Goal: Transaction & Acquisition: Download file/media

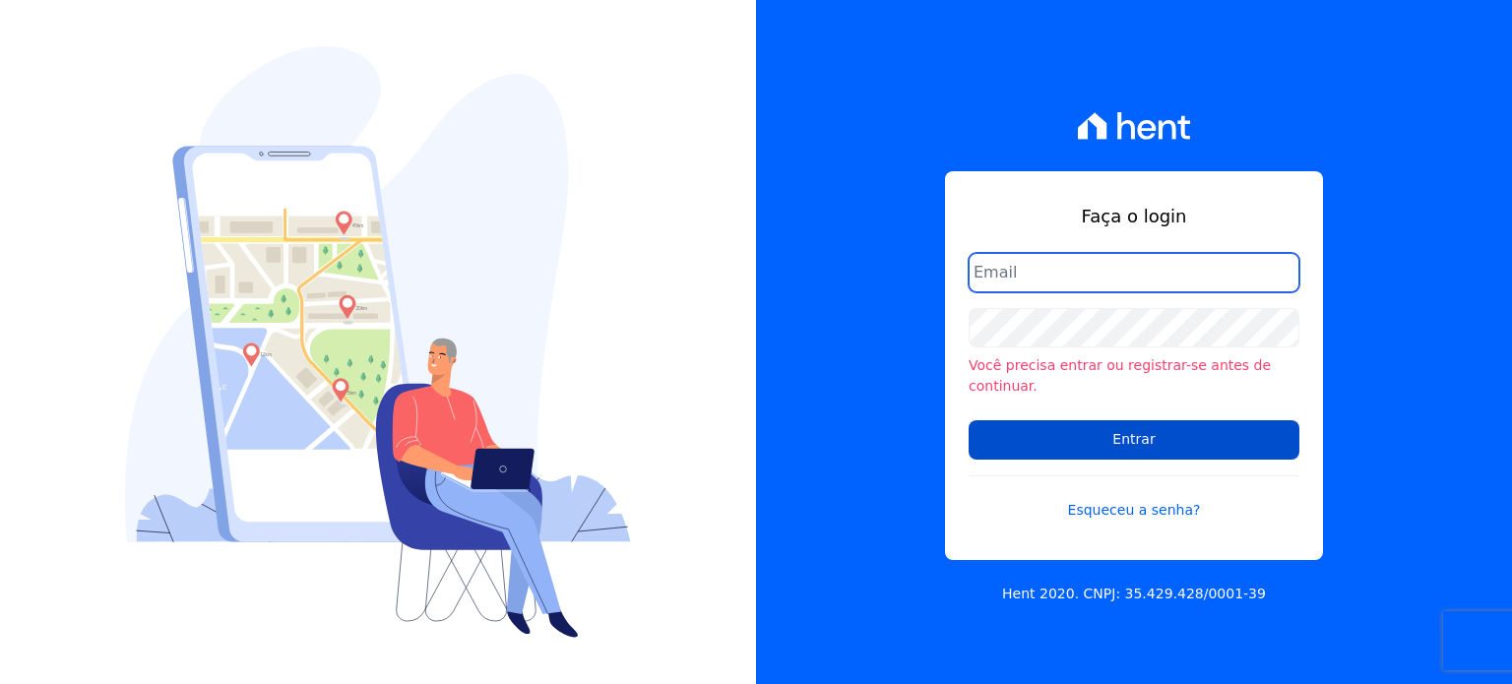
type input "[EMAIL_ADDRESS][DOMAIN_NAME]"
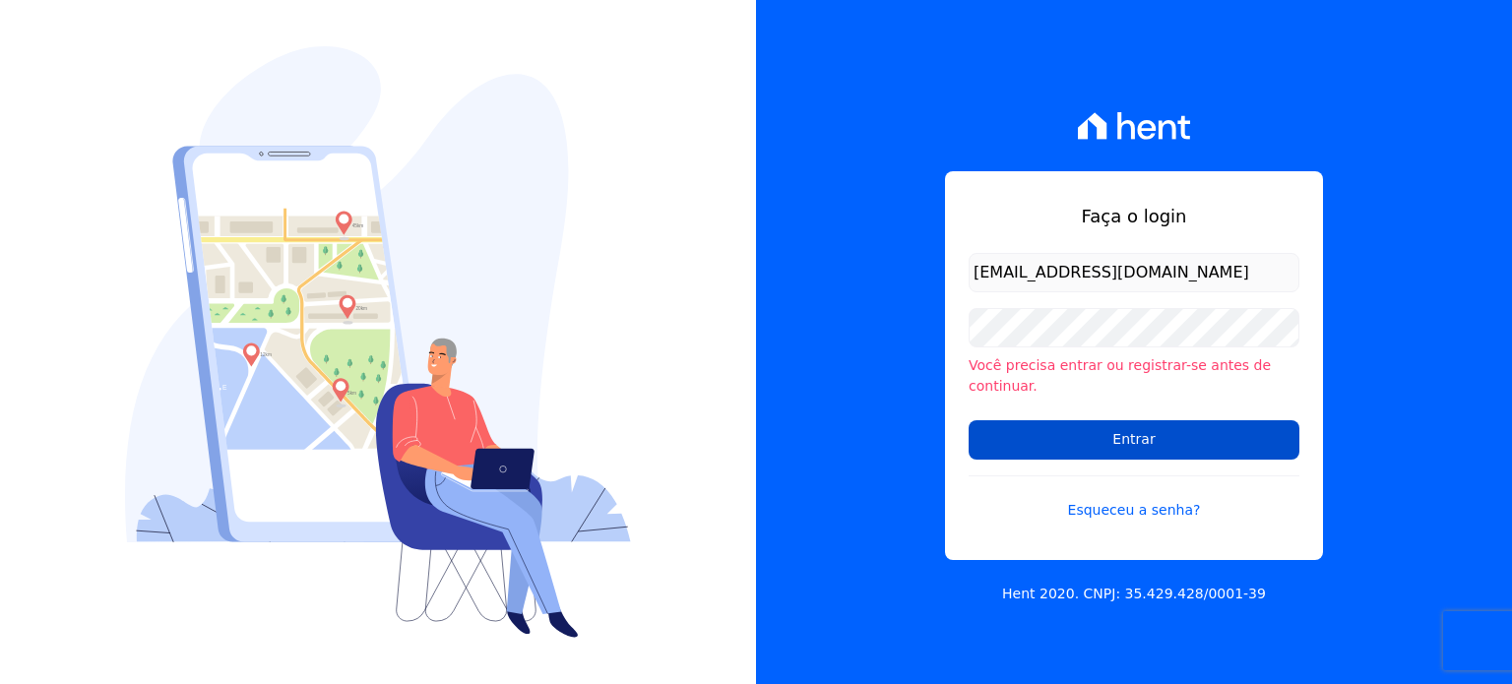
click at [1038, 434] on input "Entrar" at bounding box center [1134, 439] width 331 height 39
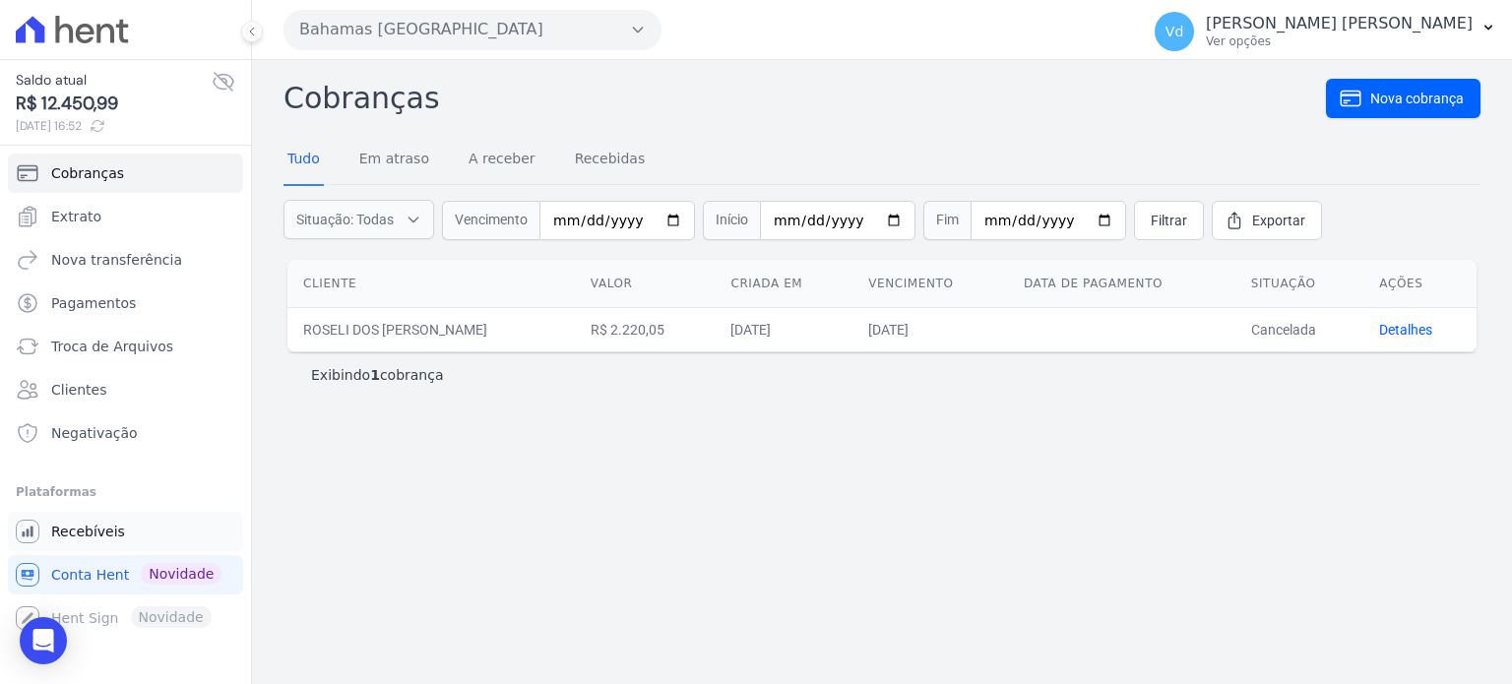
click at [101, 531] on span "Recebíveis" at bounding box center [88, 532] width 74 height 20
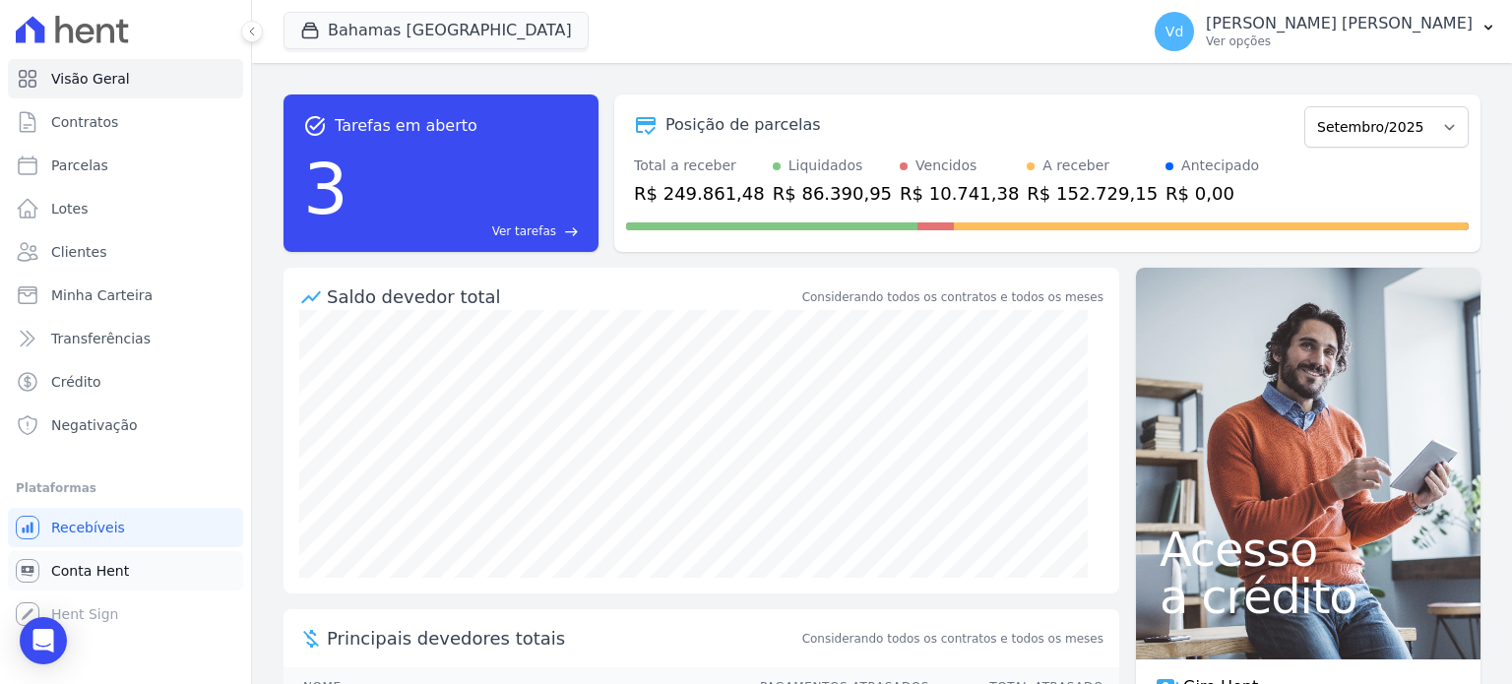
click at [79, 571] on span "Conta Hent" at bounding box center [90, 571] width 78 height 20
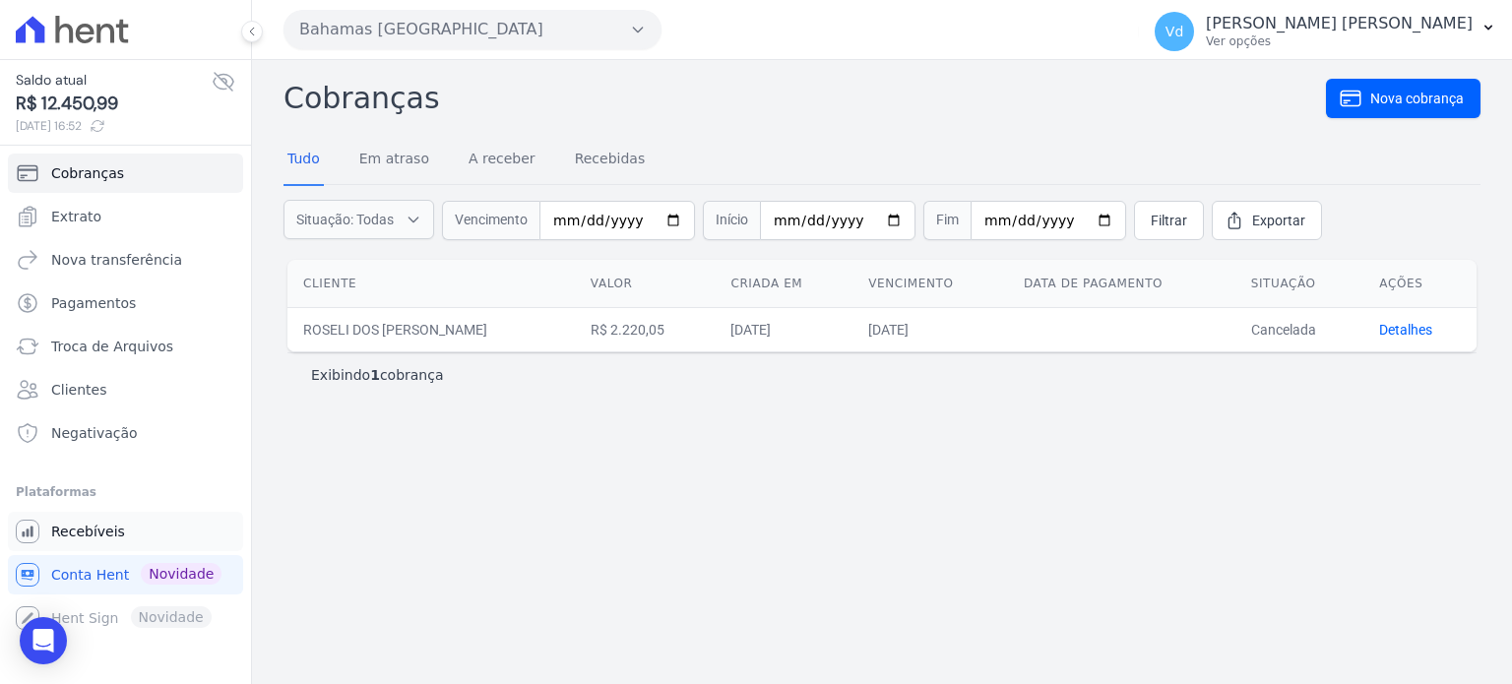
click at [103, 533] on span "Recebíveis" at bounding box center [88, 532] width 74 height 20
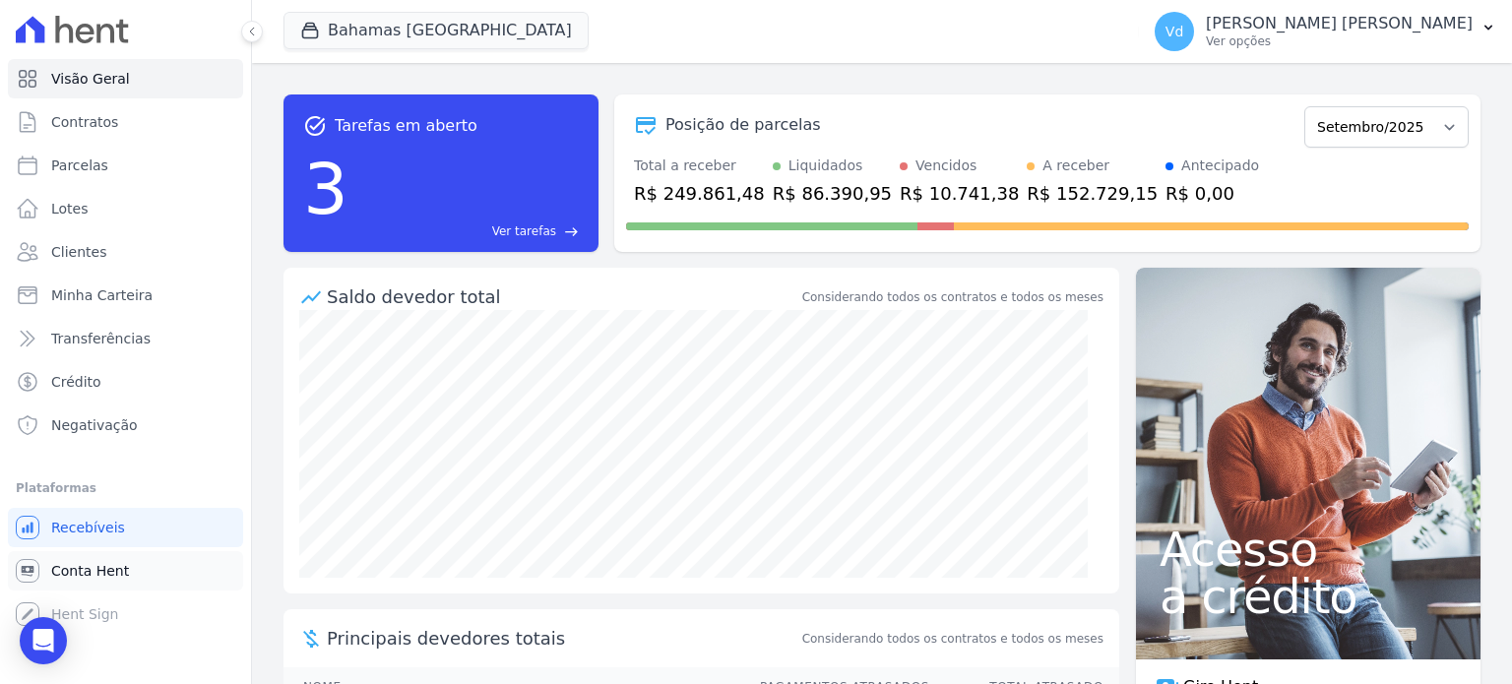
click at [101, 576] on span "Conta Hent" at bounding box center [90, 571] width 78 height 20
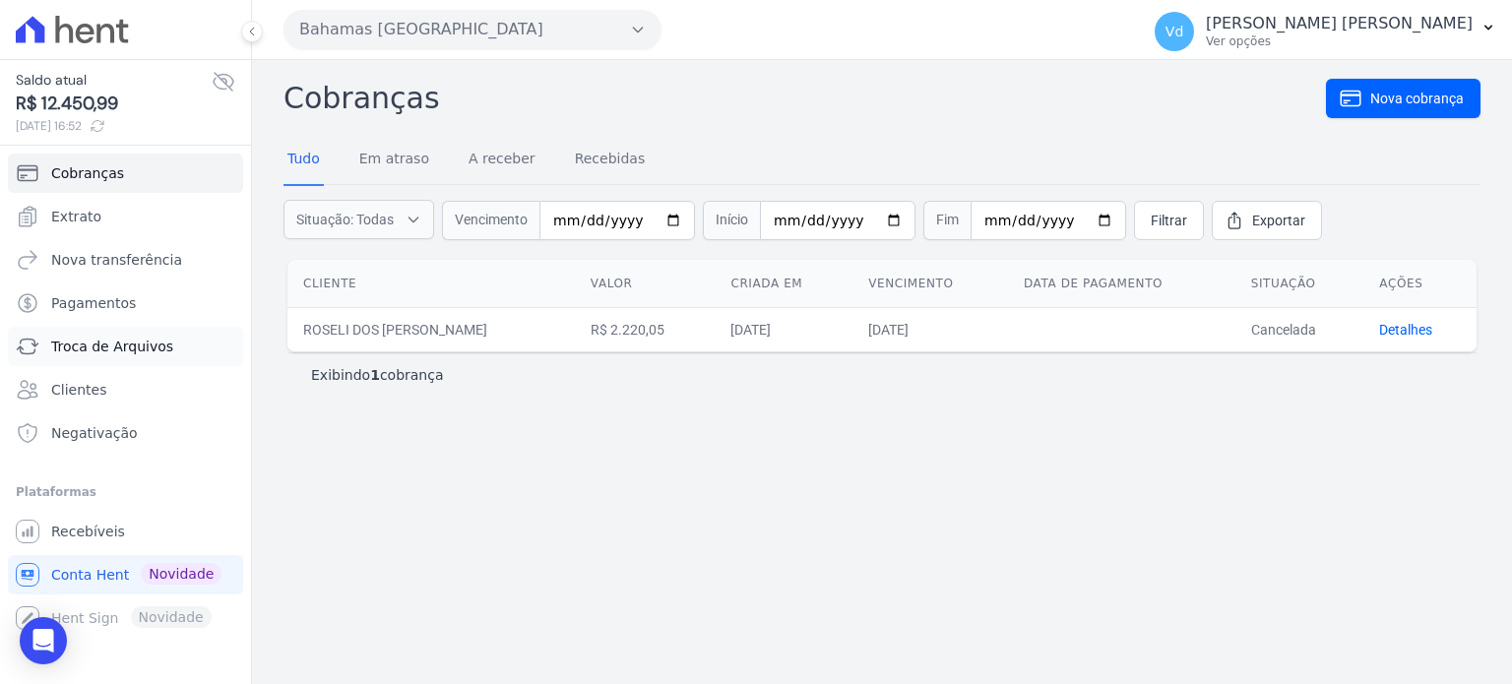
click at [133, 346] on span "Troca de Arquivos" at bounding box center [112, 347] width 122 height 20
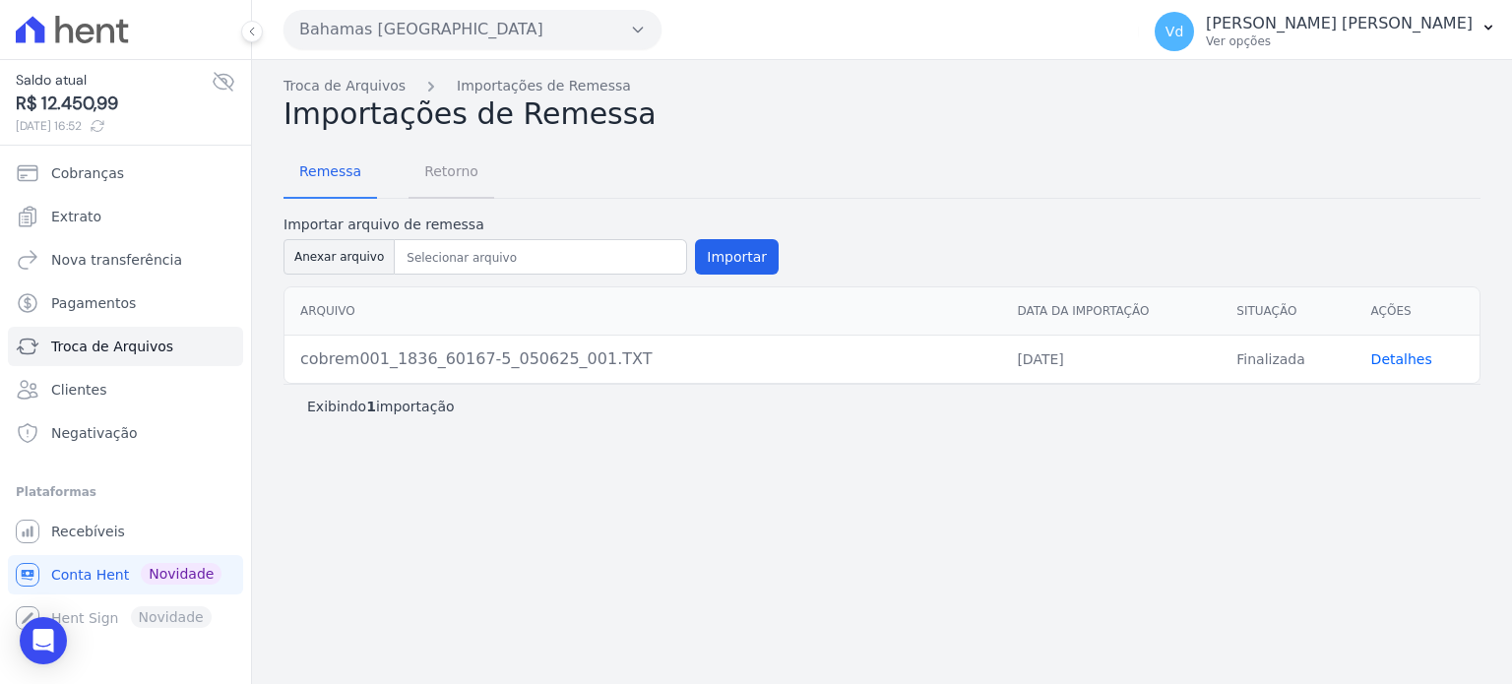
click at [434, 167] on span "Retorno" at bounding box center [451, 171] width 78 height 39
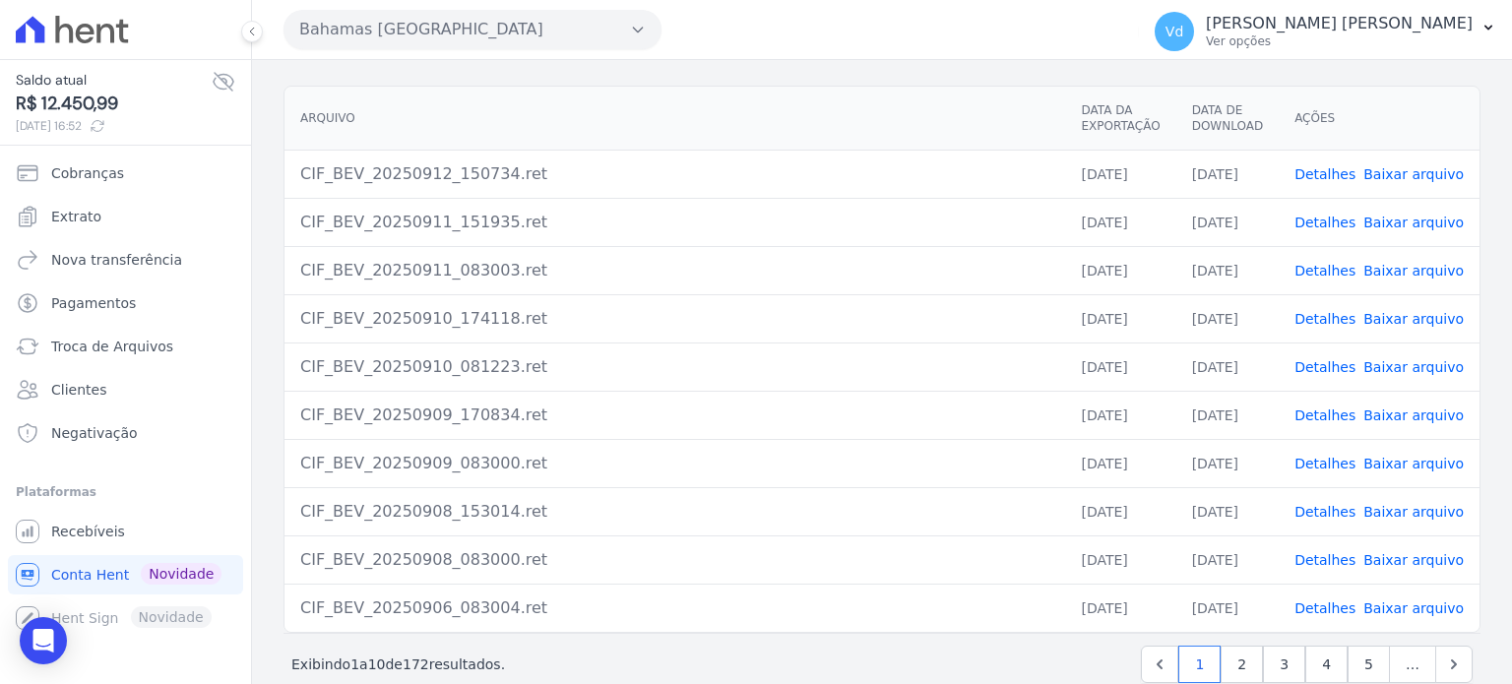
scroll to position [180, 0]
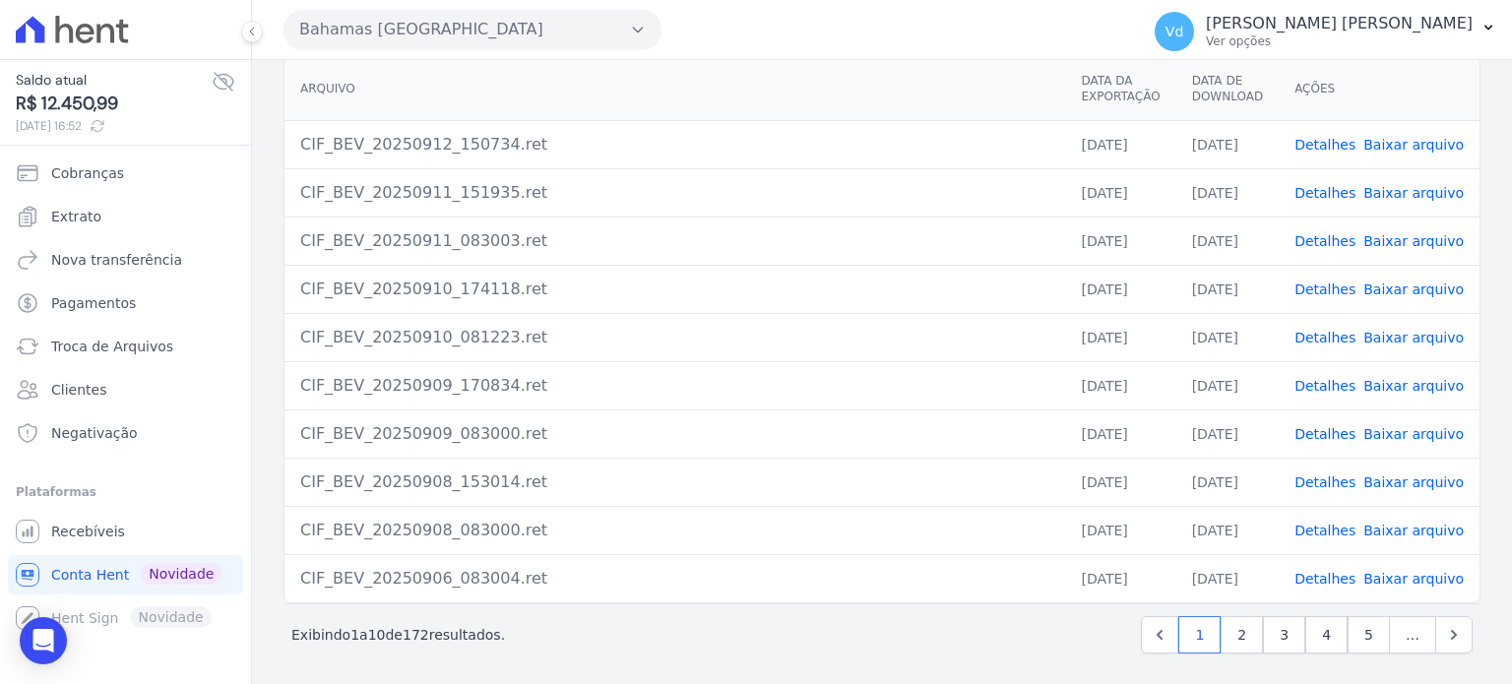
click at [1322, 530] on link "Detalhes" at bounding box center [1325, 531] width 61 height 16
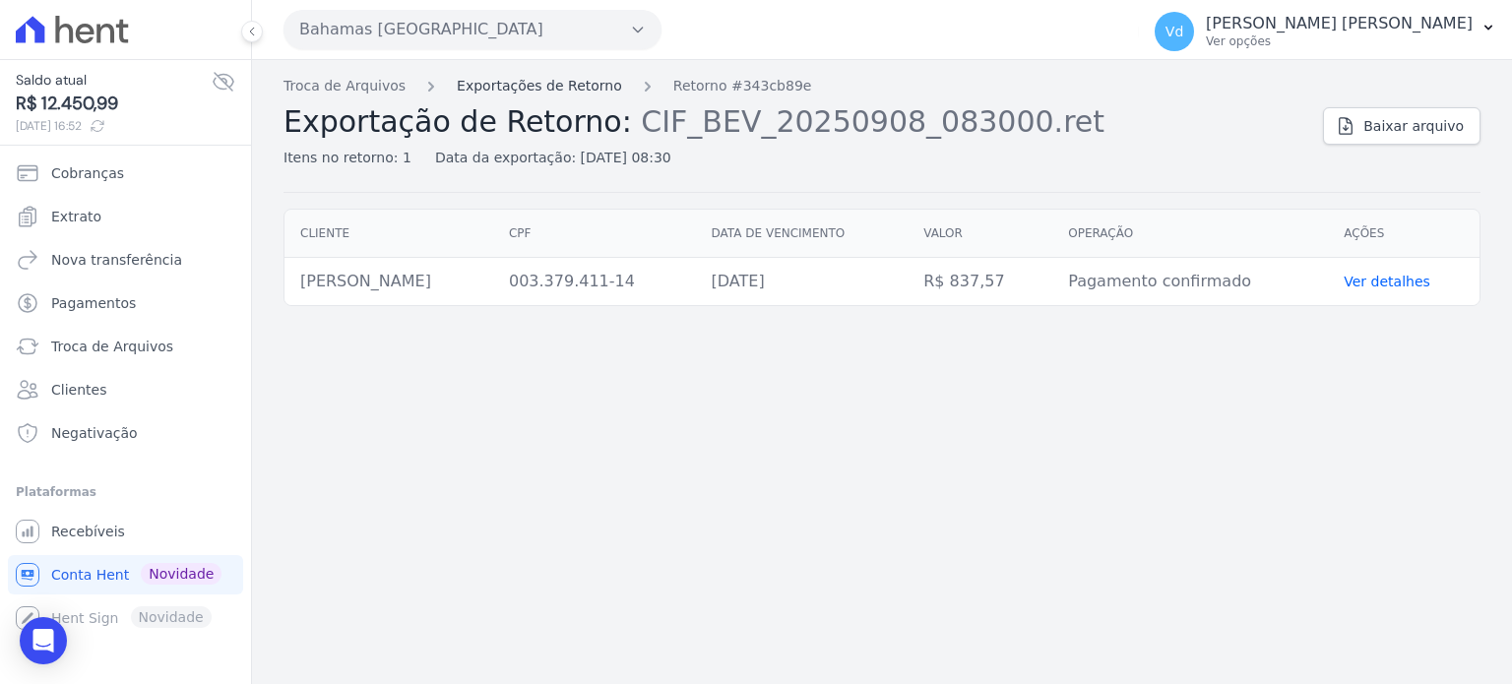
click at [520, 90] on link "Exportações de Retorno" at bounding box center [539, 86] width 165 height 21
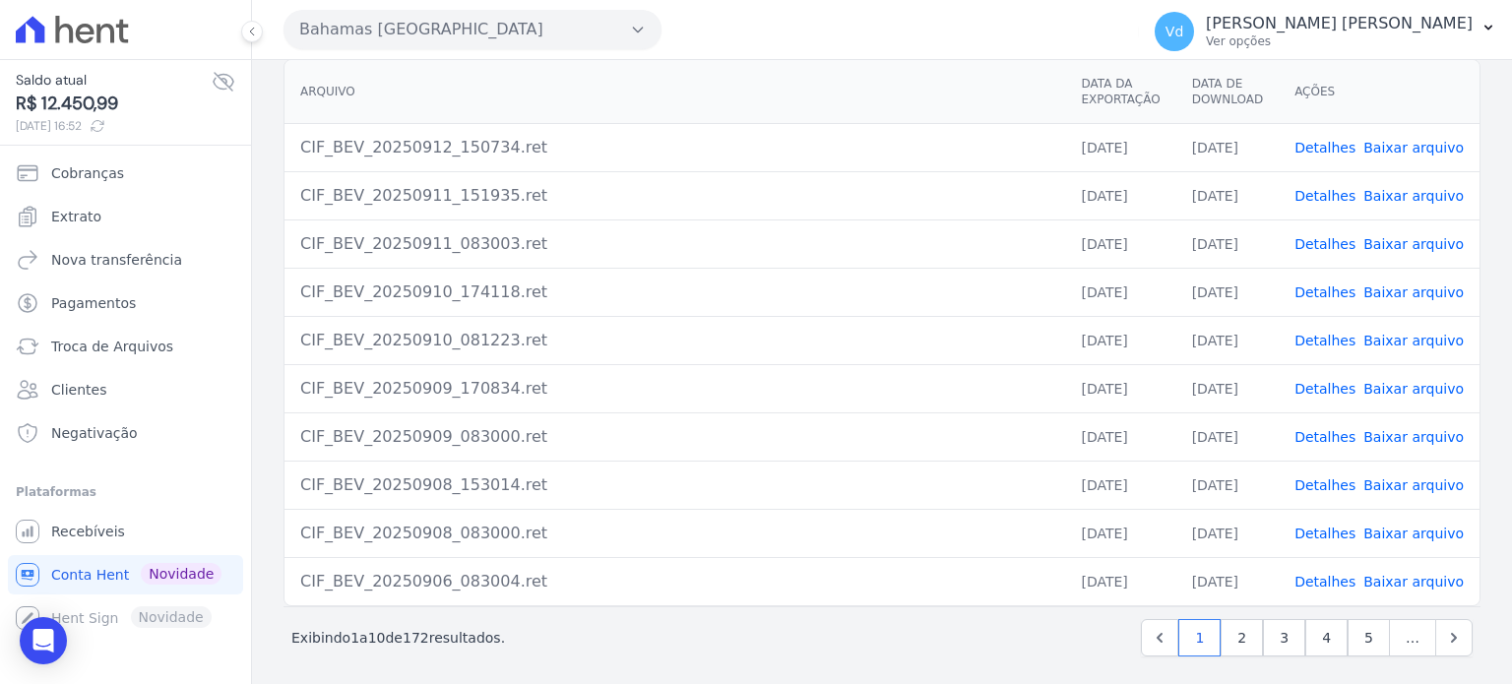
scroll to position [180, 0]
click at [1315, 477] on link "Detalhes" at bounding box center [1325, 483] width 61 height 16
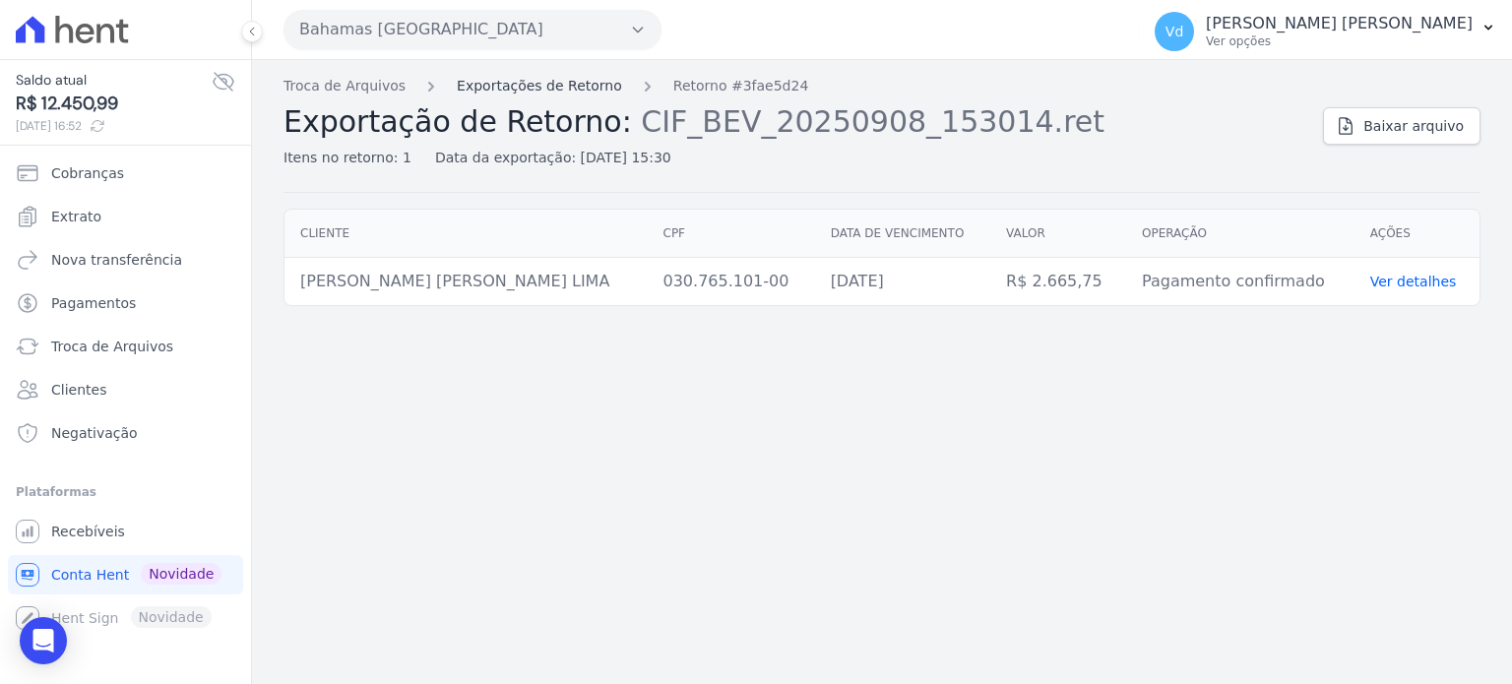
click at [579, 88] on link "Exportações de Retorno" at bounding box center [539, 86] width 165 height 21
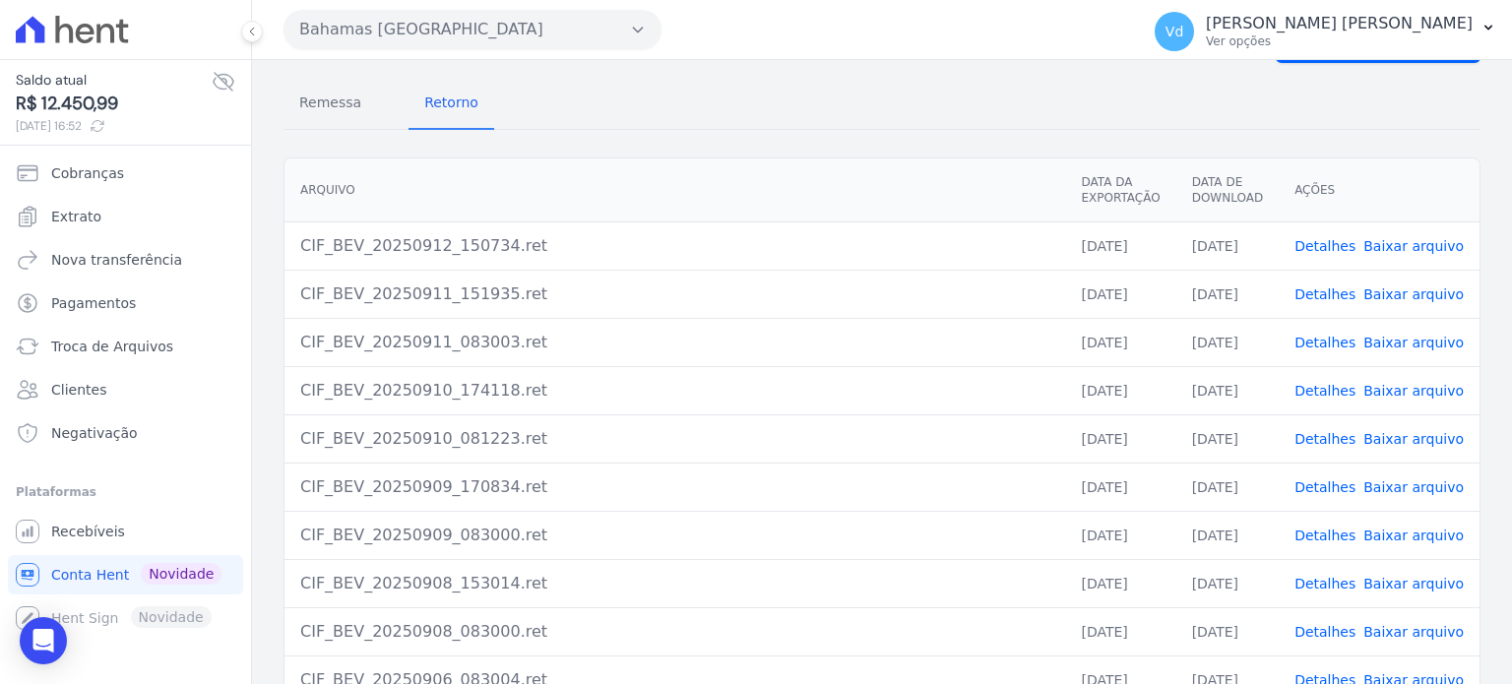
scroll to position [180, 0]
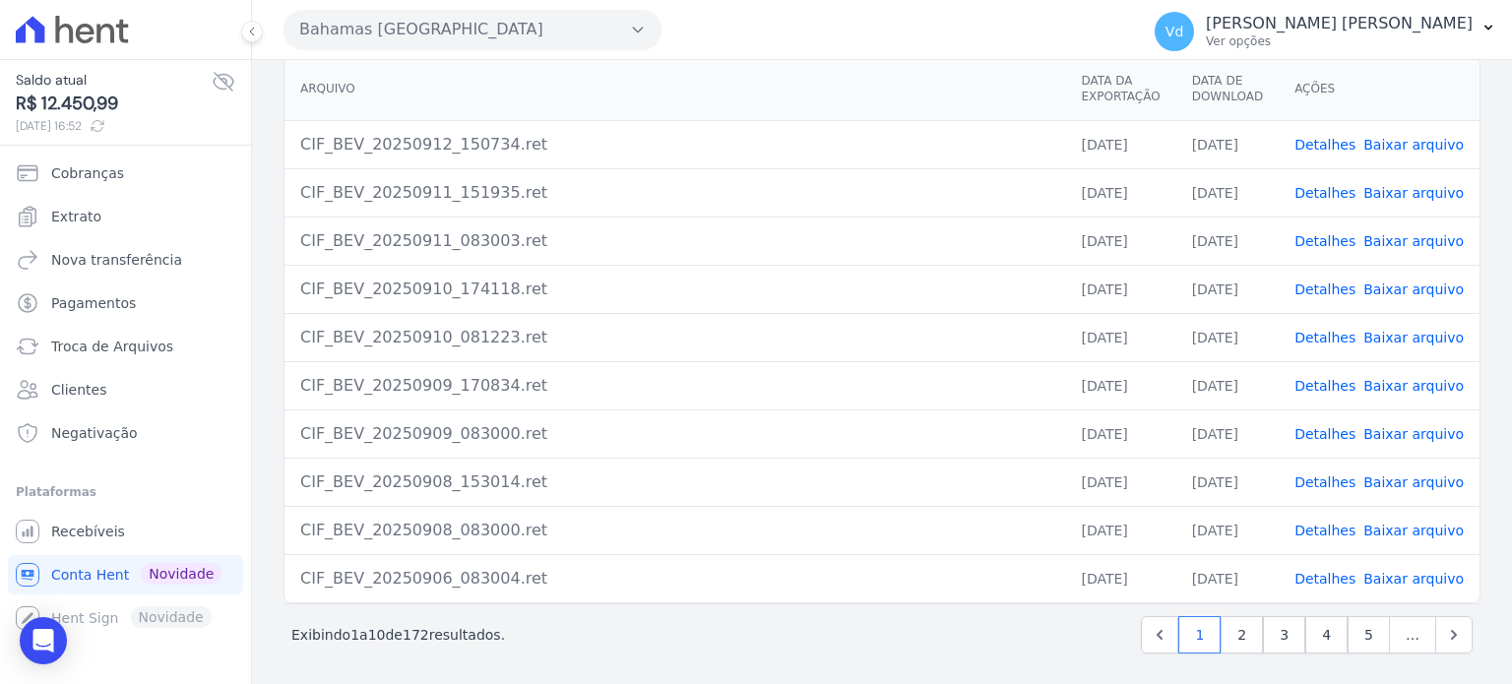
click at [1326, 481] on link "Detalhes" at bounding box center [1325, 483] width 61 height 16
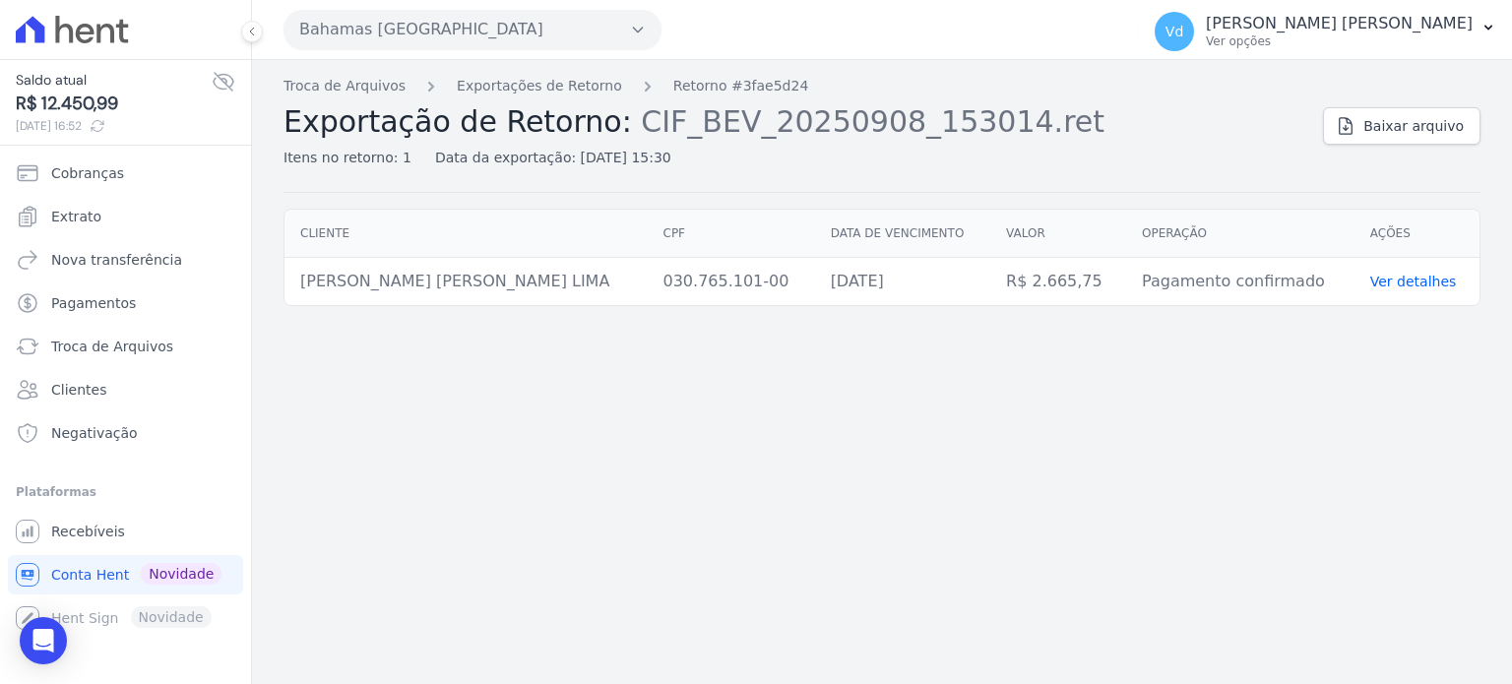
click at [551, 74] on div "Troca de Arquivos Exportações de Retorno Retorno #3fae5d24 Exportação de Retorn…" at bounding box center [882, 372] width 1260 height 624
click at [563, 87] on link "Exportações de Retorno" at bounding box center [539, 86] width 165 height 21
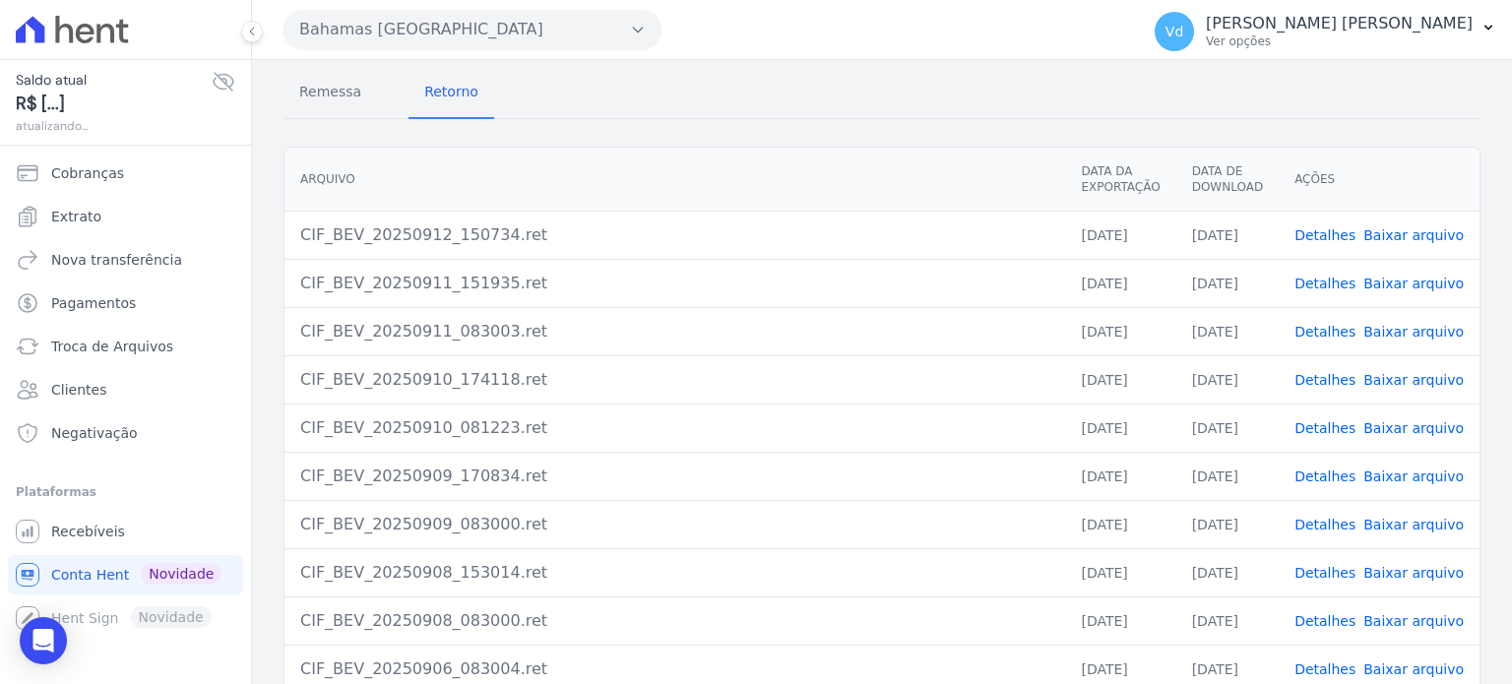
scroll to position [180, 0]
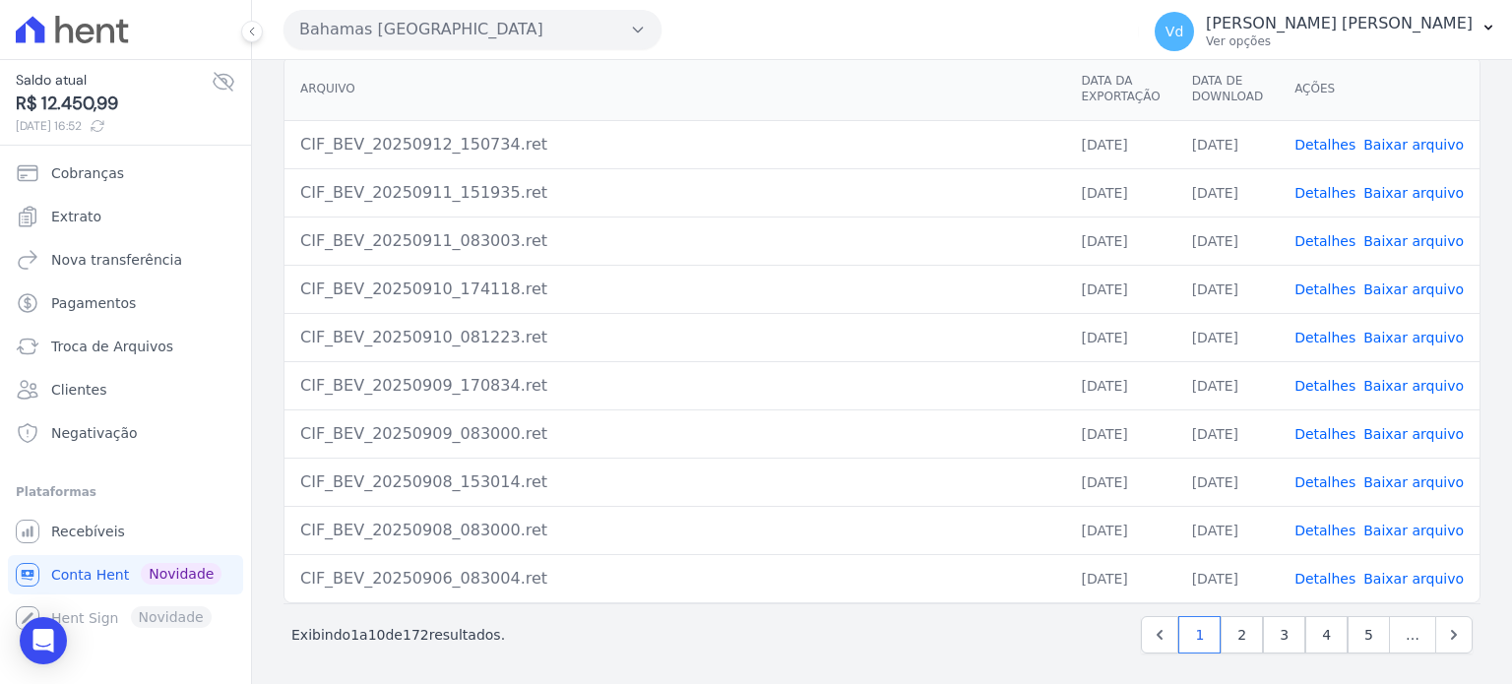
click at [1322, 426] on link "Detalhes" at bounding box center [1325, 434] width 61 height 16
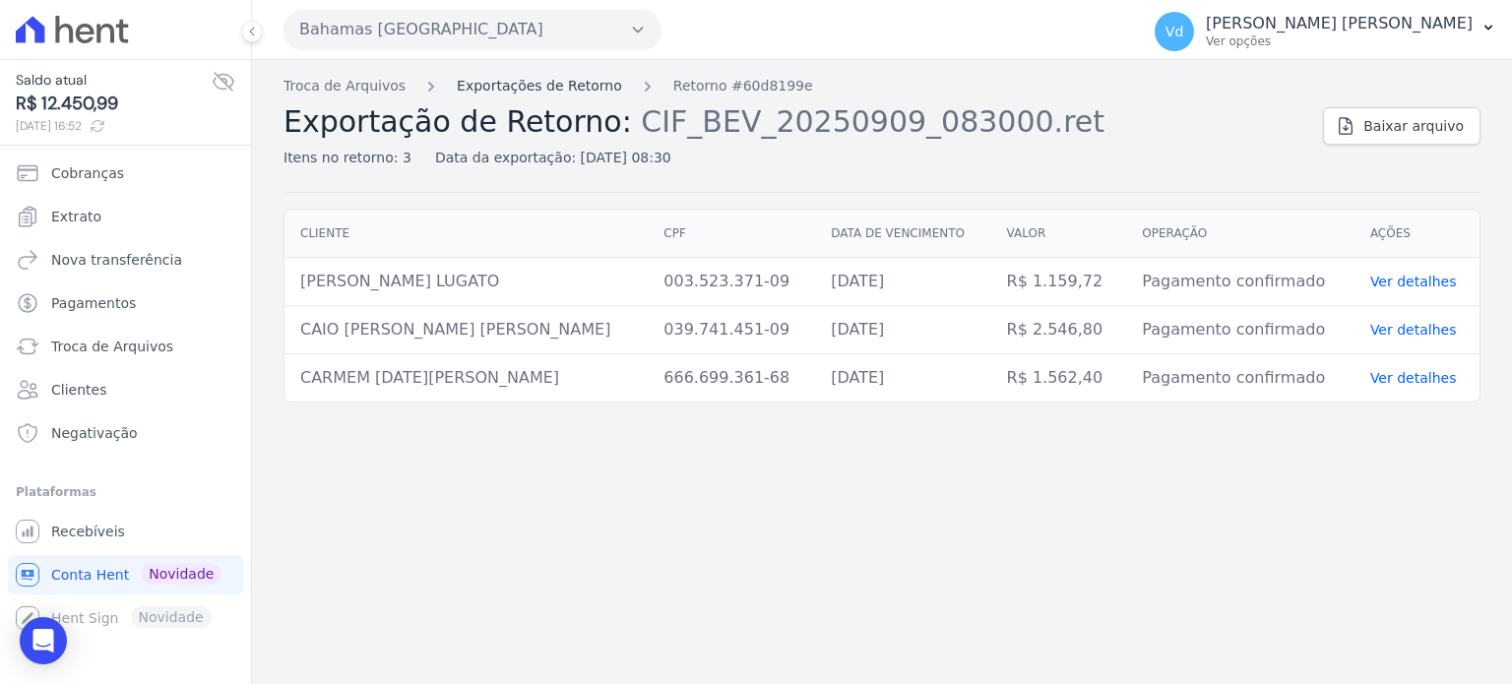
click at [475, 87] on link "Exportações de Retorno" at bounding box center [539, 86] width 165 height 21
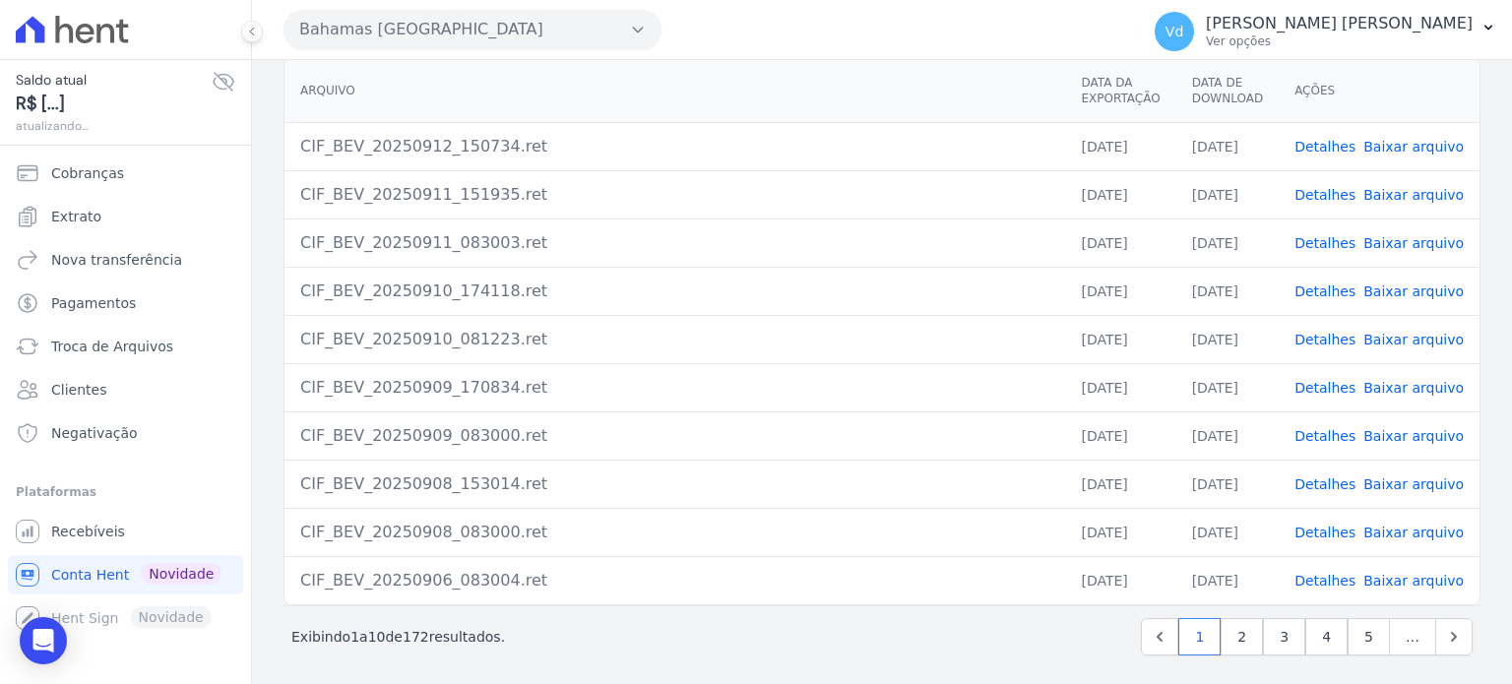
scroll to position [180, 0]
click at [1327, 381] on link "Detalhes" at bounding box center [1325, 386] width 61 height 16
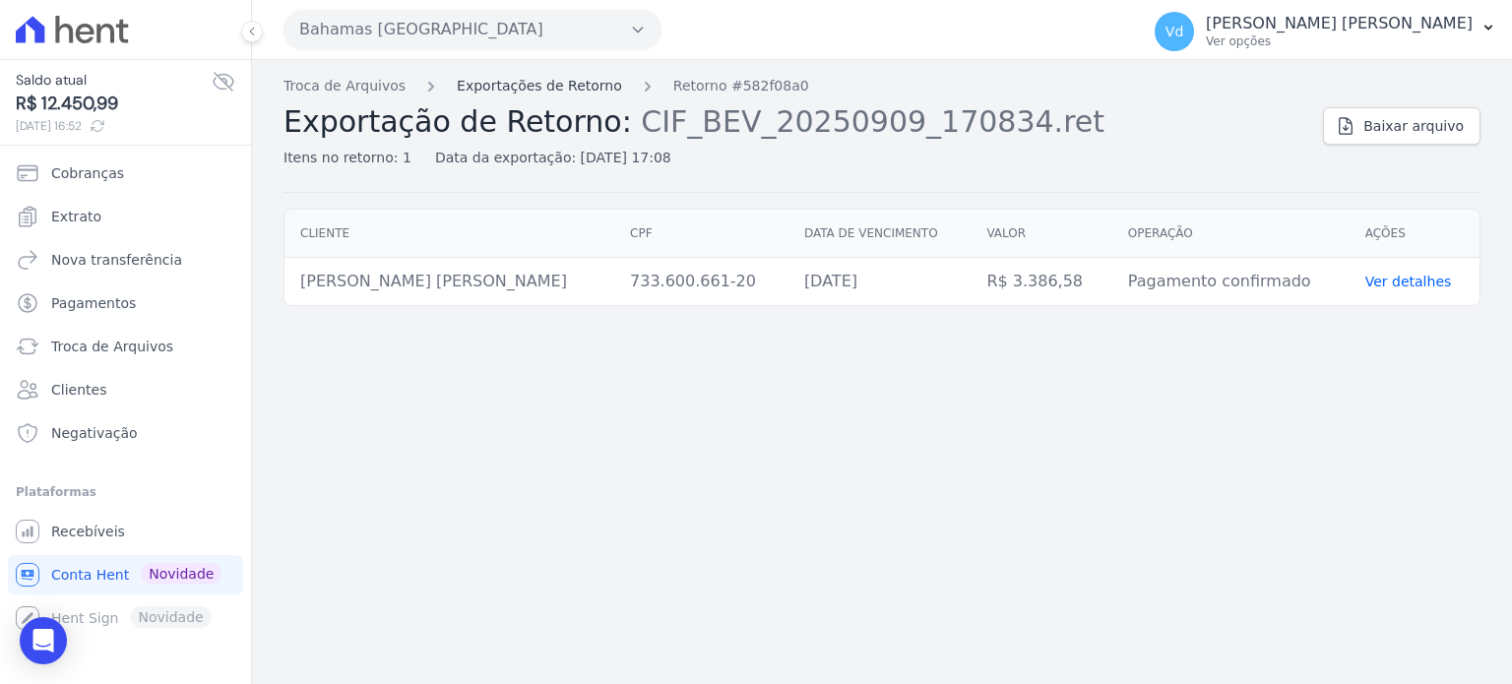
click at [491, 86] on link "Exportações de Retorno" at bounding box center [539, 86] width 165 height 21
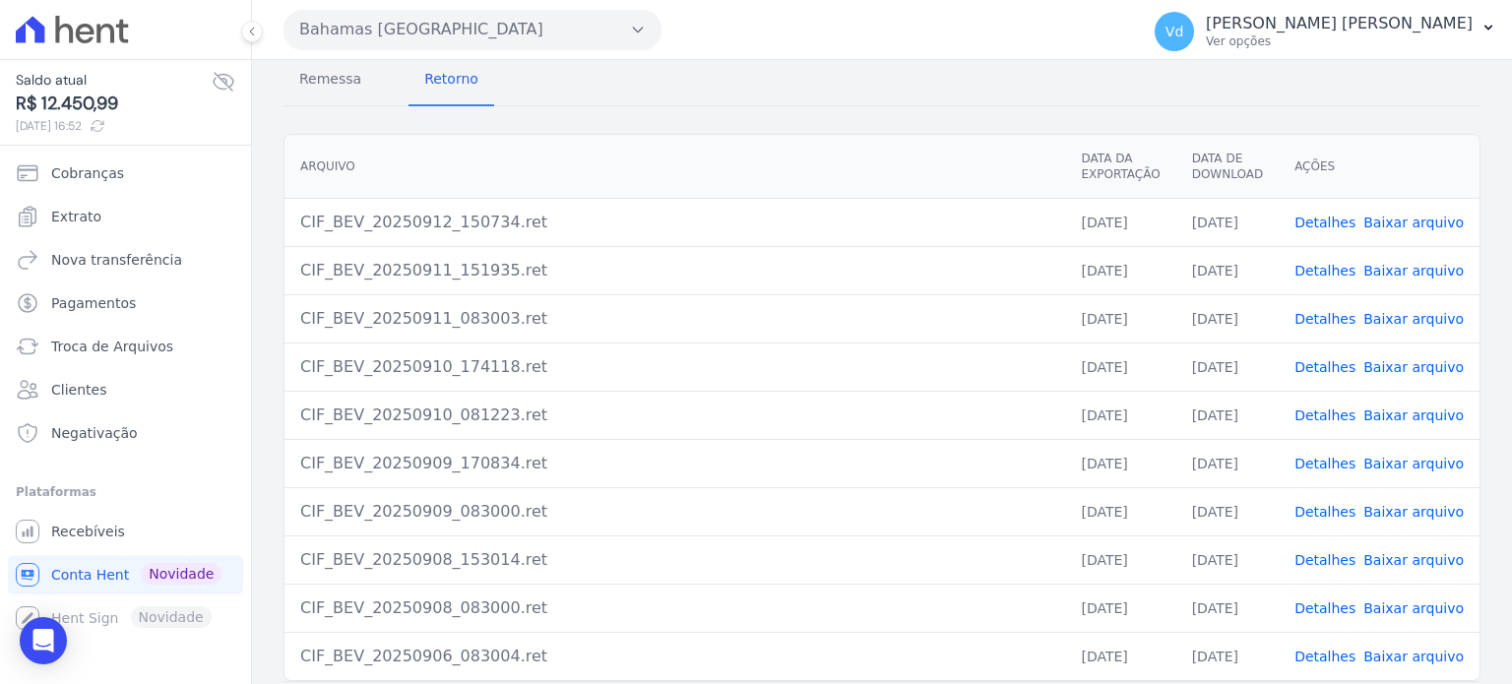
scroll to position [180, 0]
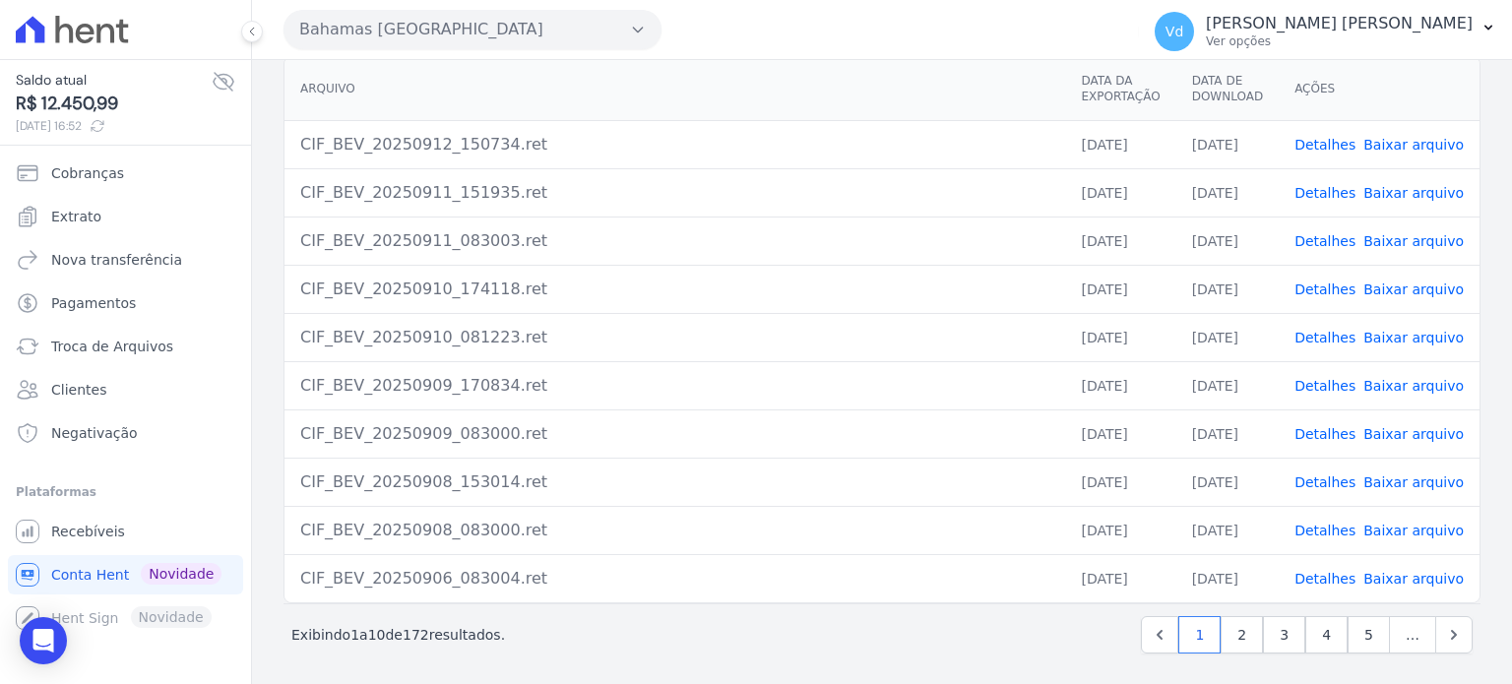
click at [1331, 335] on link "Detalhes" at bounding box center [1325, 338] width 61 height 16
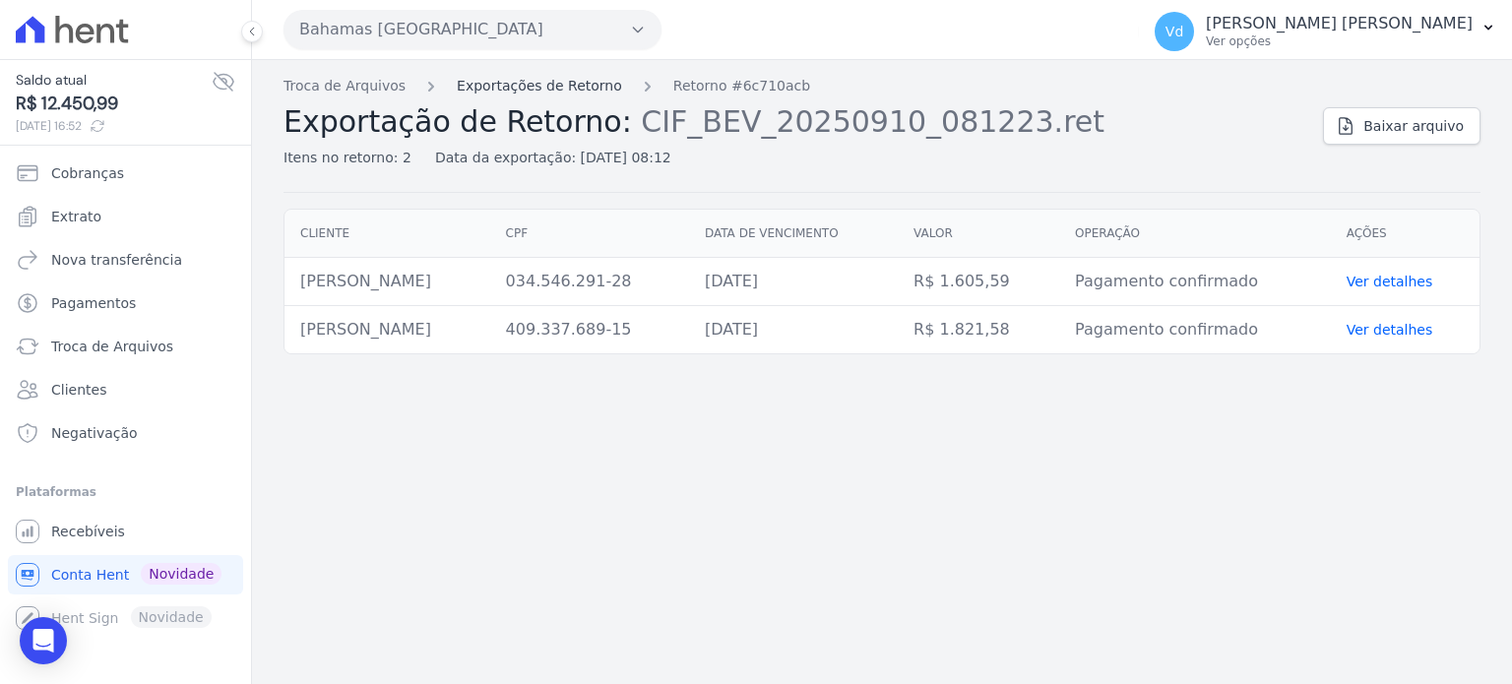
click at [486, 78] on link "Exportações de Retorno" at bounding box center [539, 86] width 165 height 21
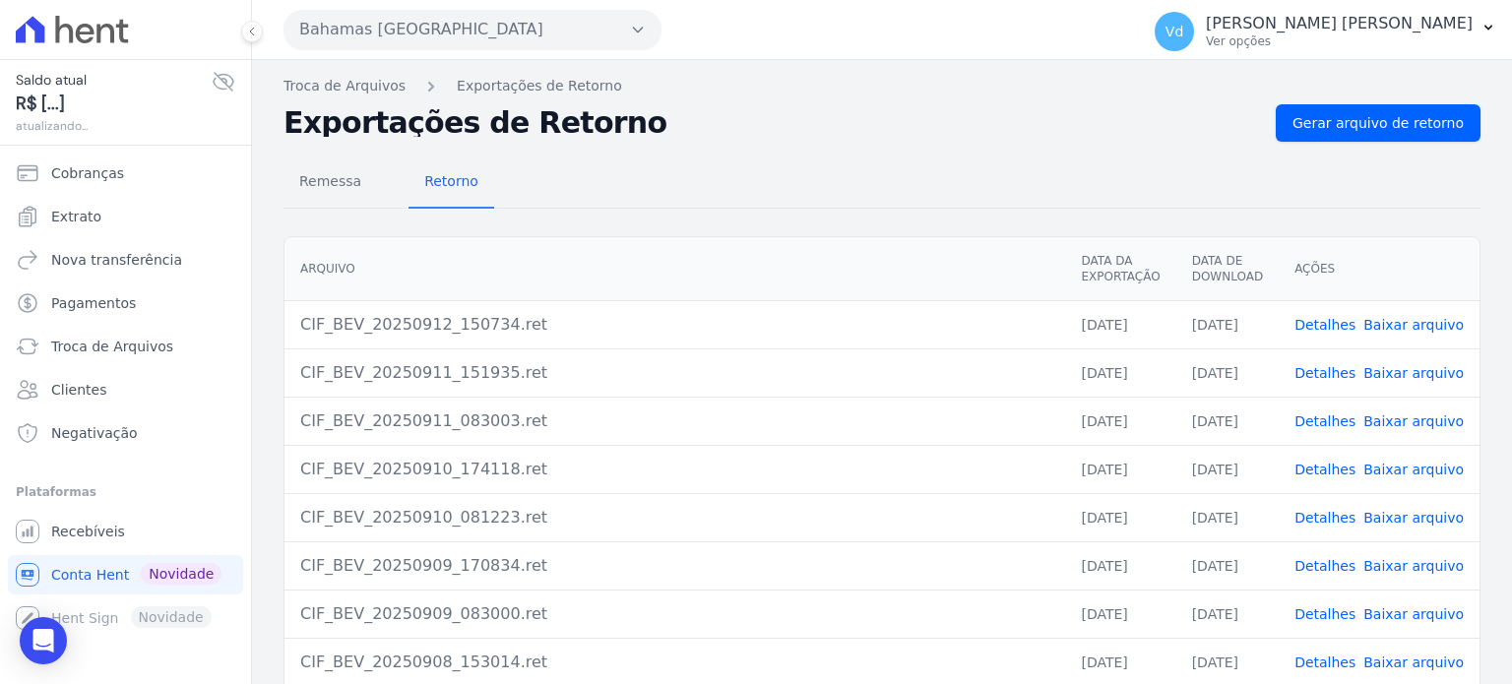
scroll to position [180, 0]
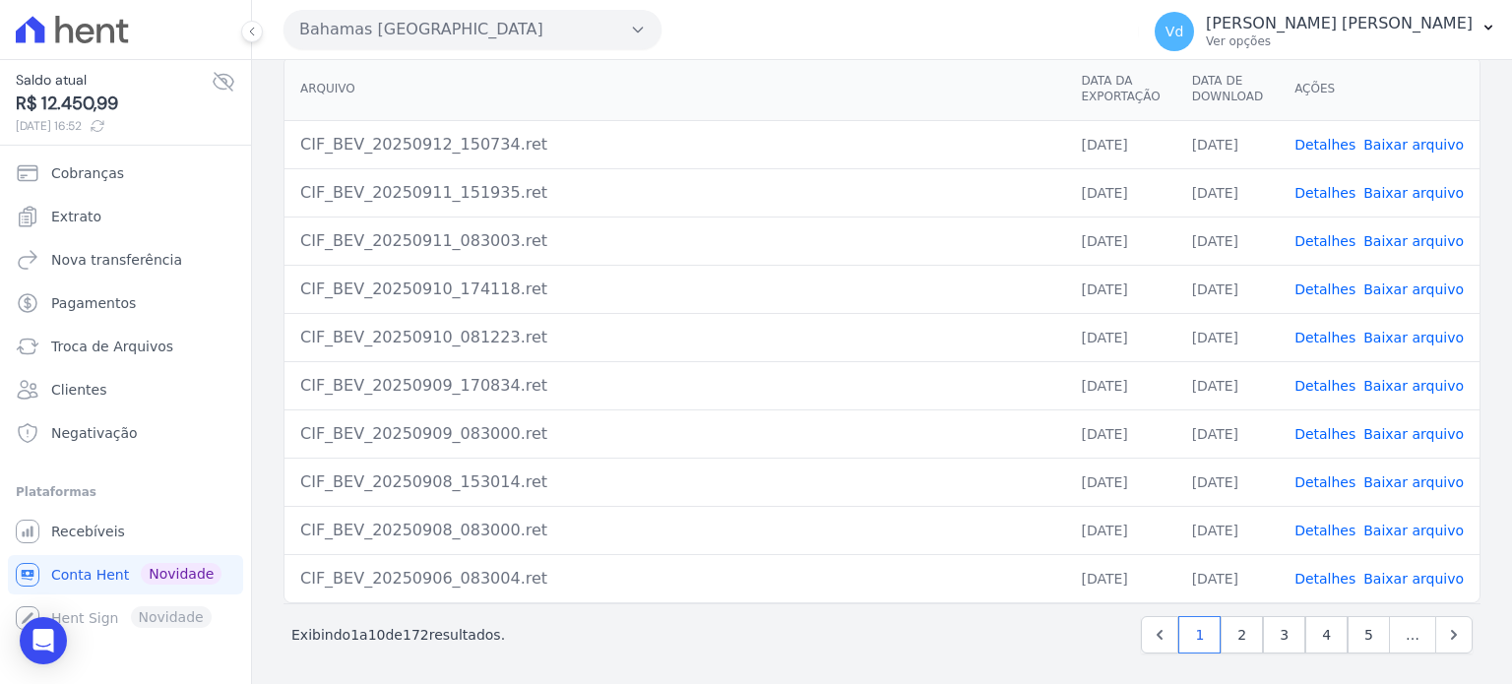
click at [1315, 283] on link "Detalhes" at bounding box center [1325, 290] width 61 height 16
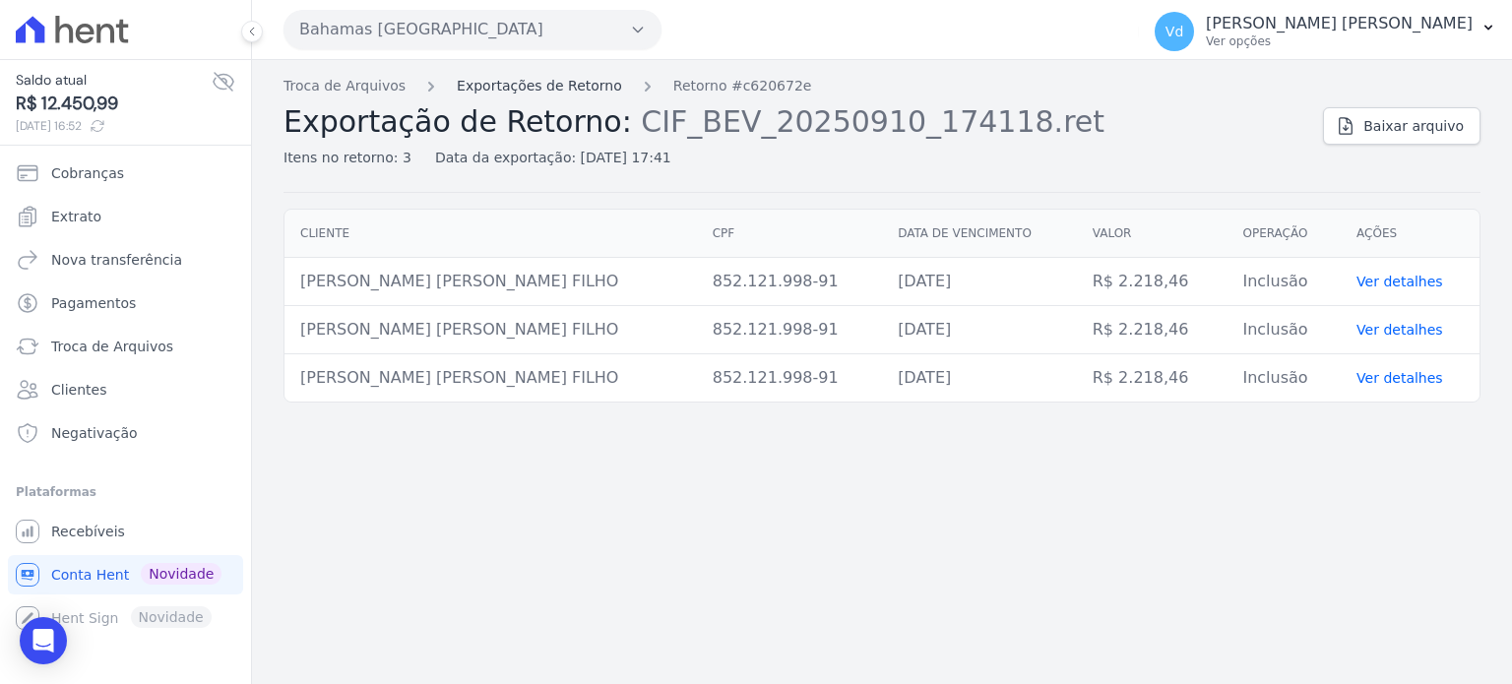
click at [518, 82] on link "Exportações de Retorno" at bounding box center [539, 86] width 165 height 21
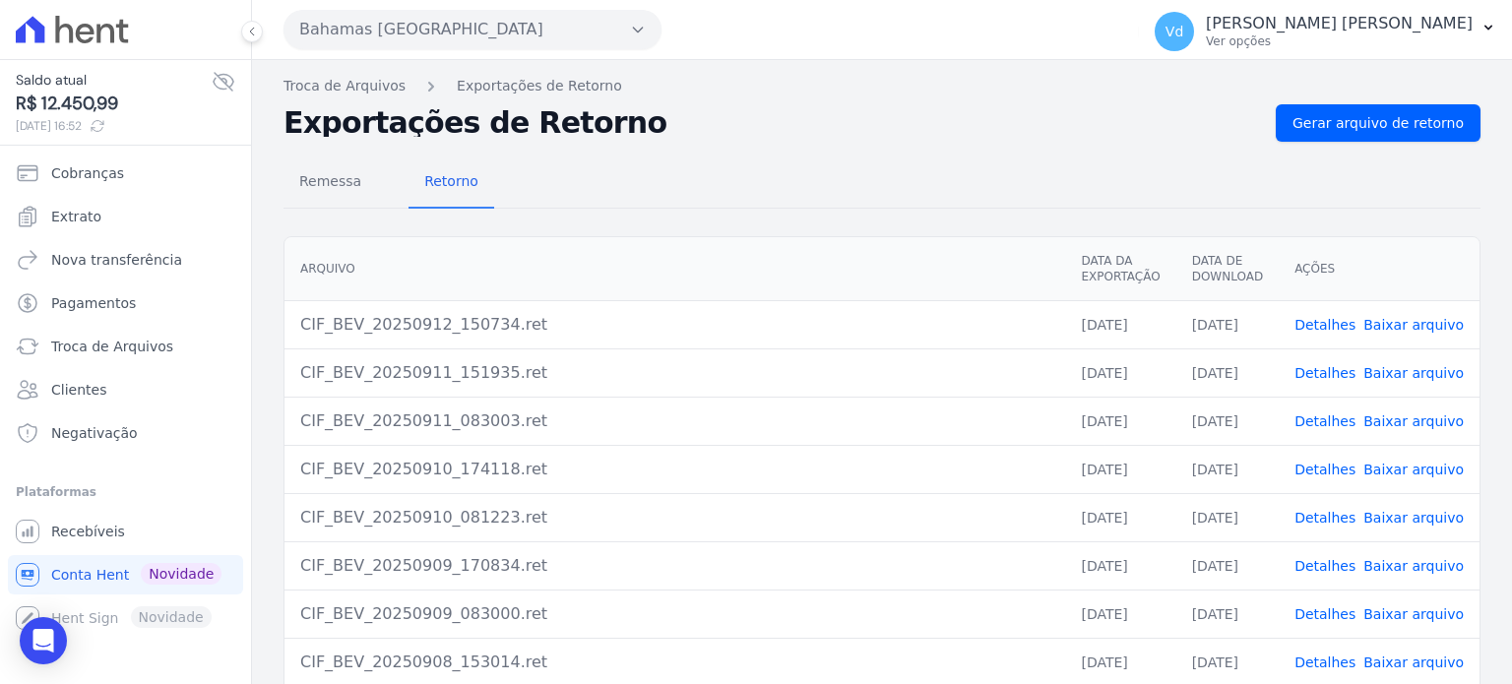
click at [1327, 417] on link "Detalhes" at bounding box center [1325, 421] width 61 height 16
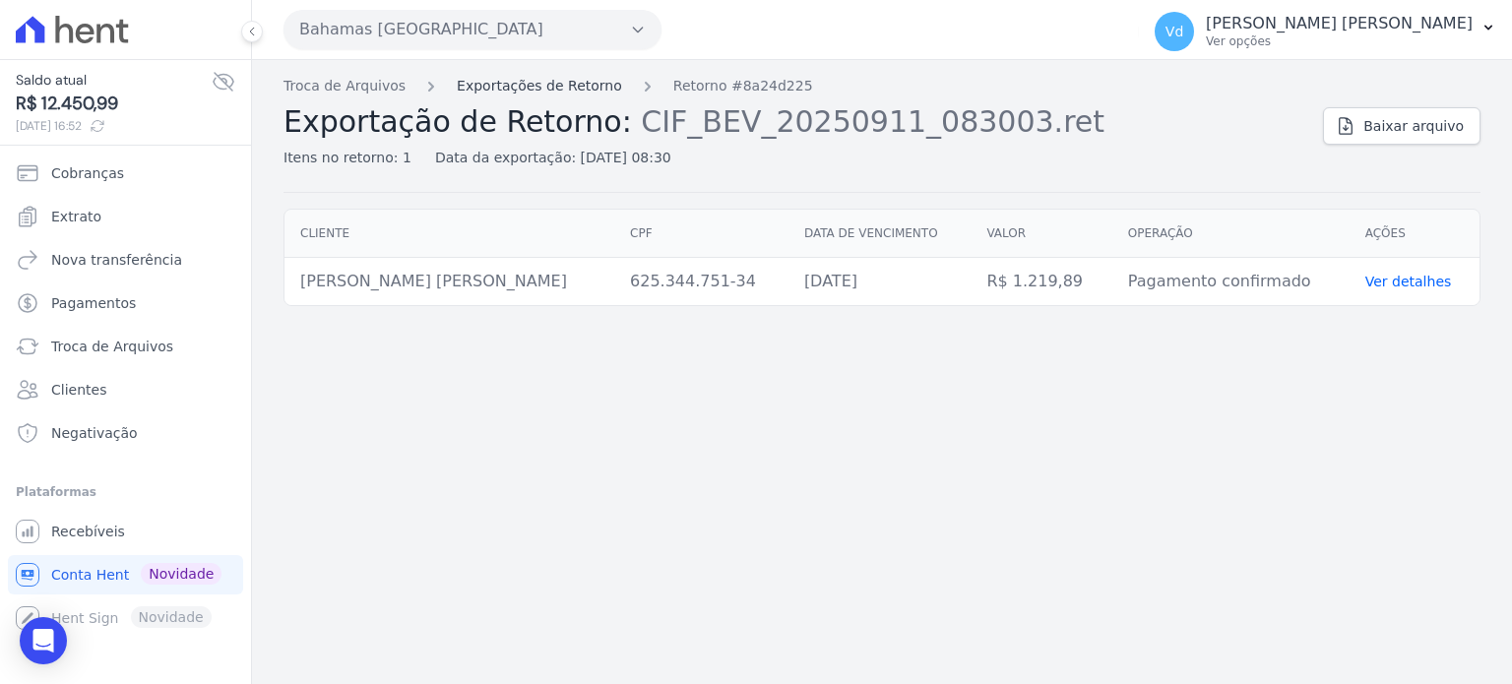
click at [477, 86] on link "Exportações de Retorno" at bounding box center [539, 86] width 165 height 21
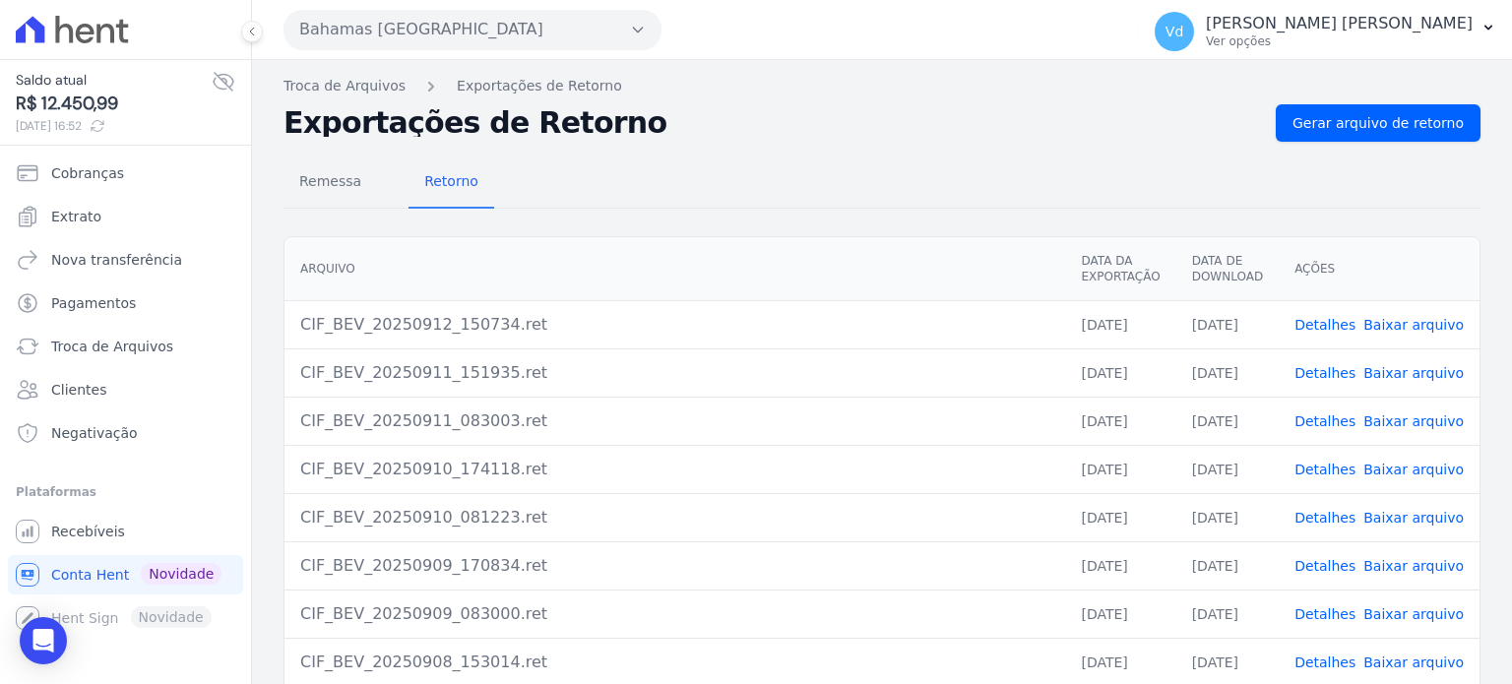
click at [1324, 365] on link "Detalhes" at bounding box center [1325, 373] width 61 height 16
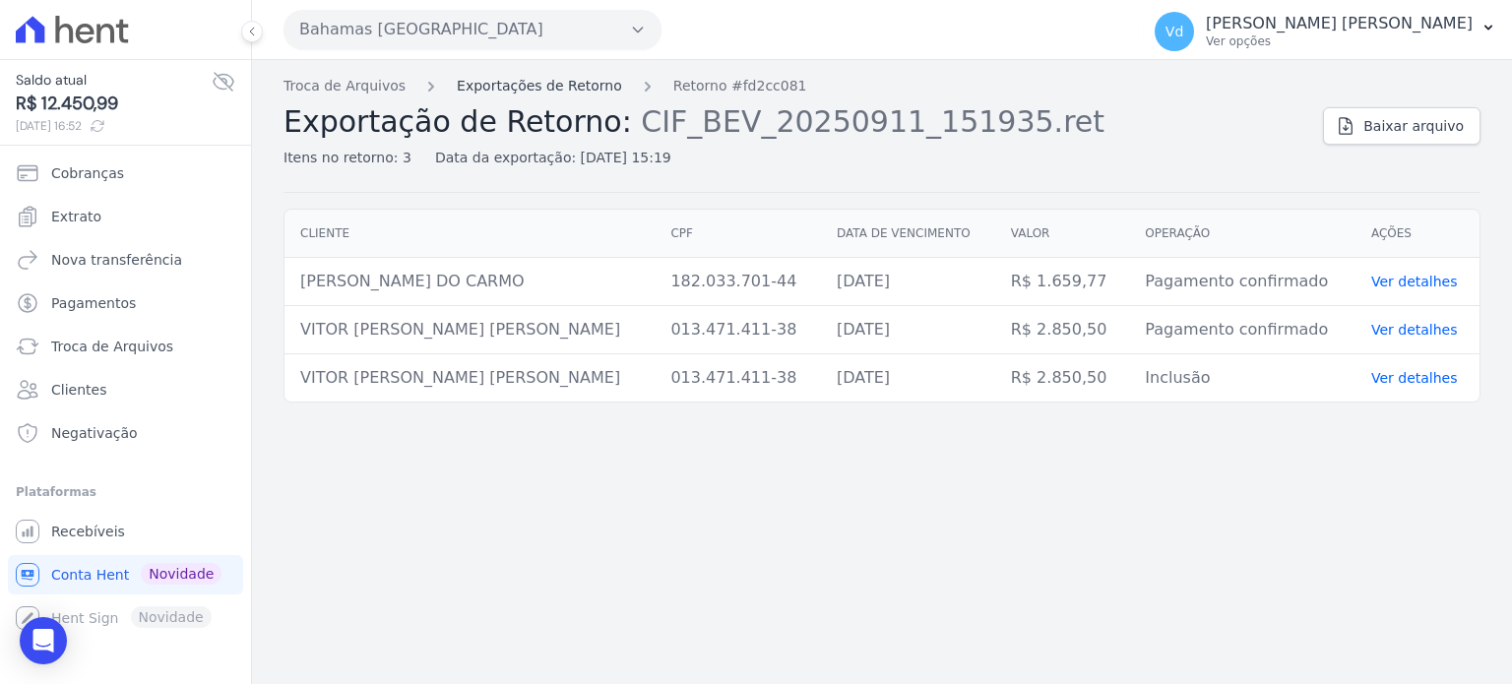
click at [514, 82] on link "Exportações de Retorno" at bounding box center [539, 86] width 165 height 21
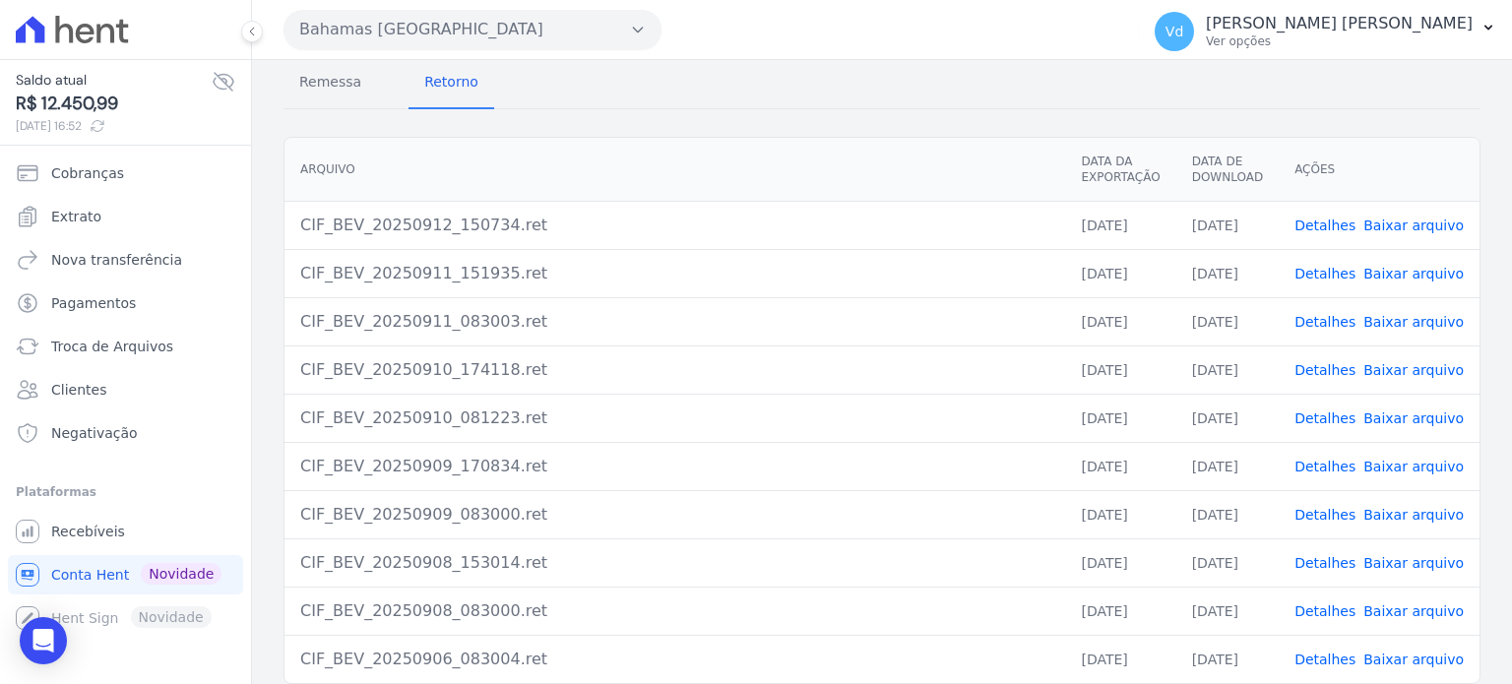
scroll to position [180, 0]
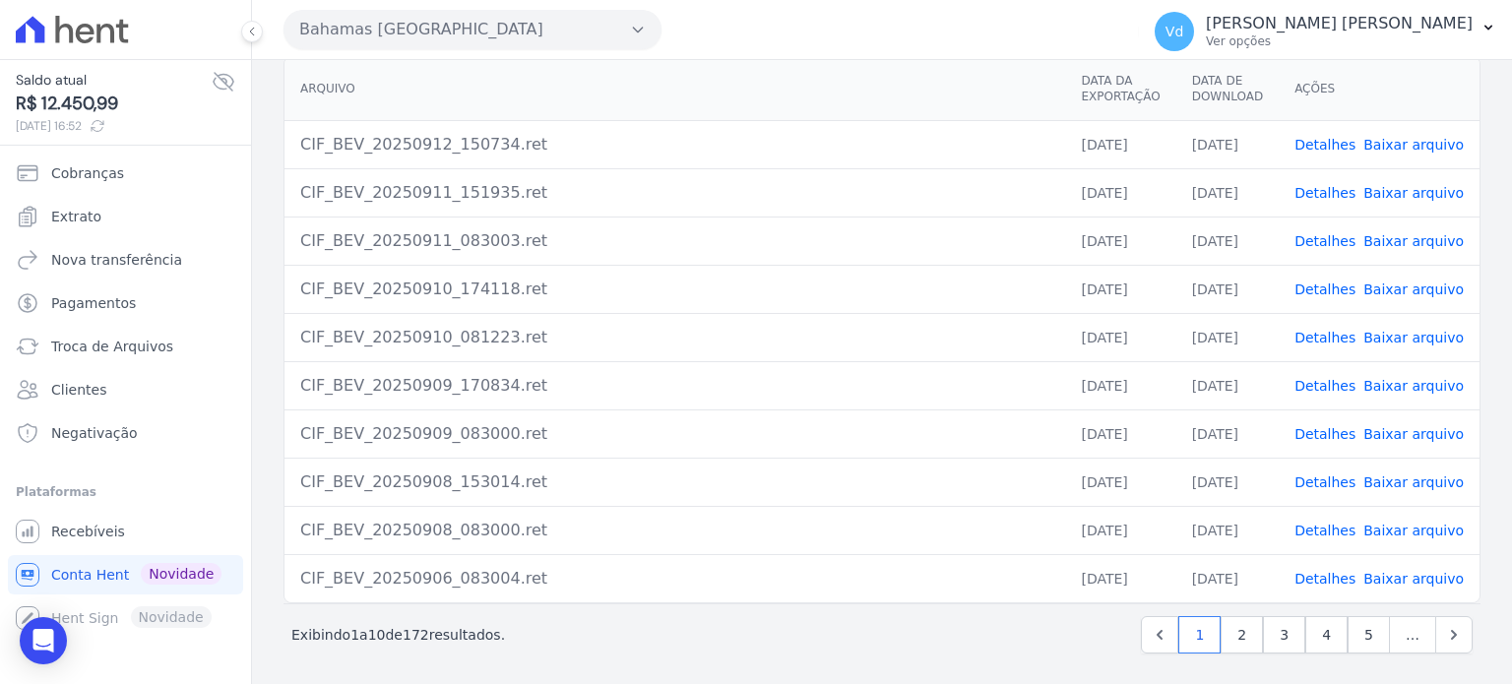
click at [1327, 528] on link "Detalhes" at bounding box center [1325, 531] width 61 height 16
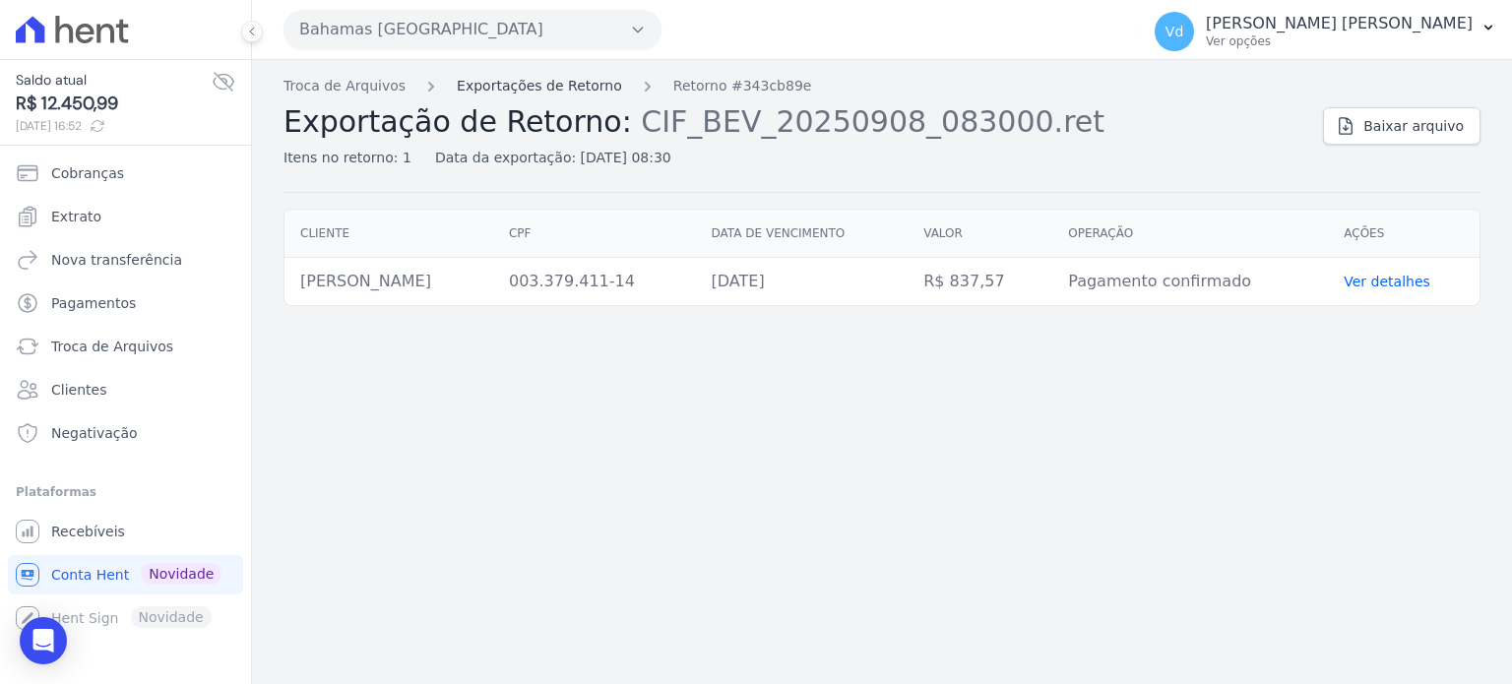
click at [532, 83] on link "Exportações de Retorno" at bounding box center [539, 86] width 165 height 21
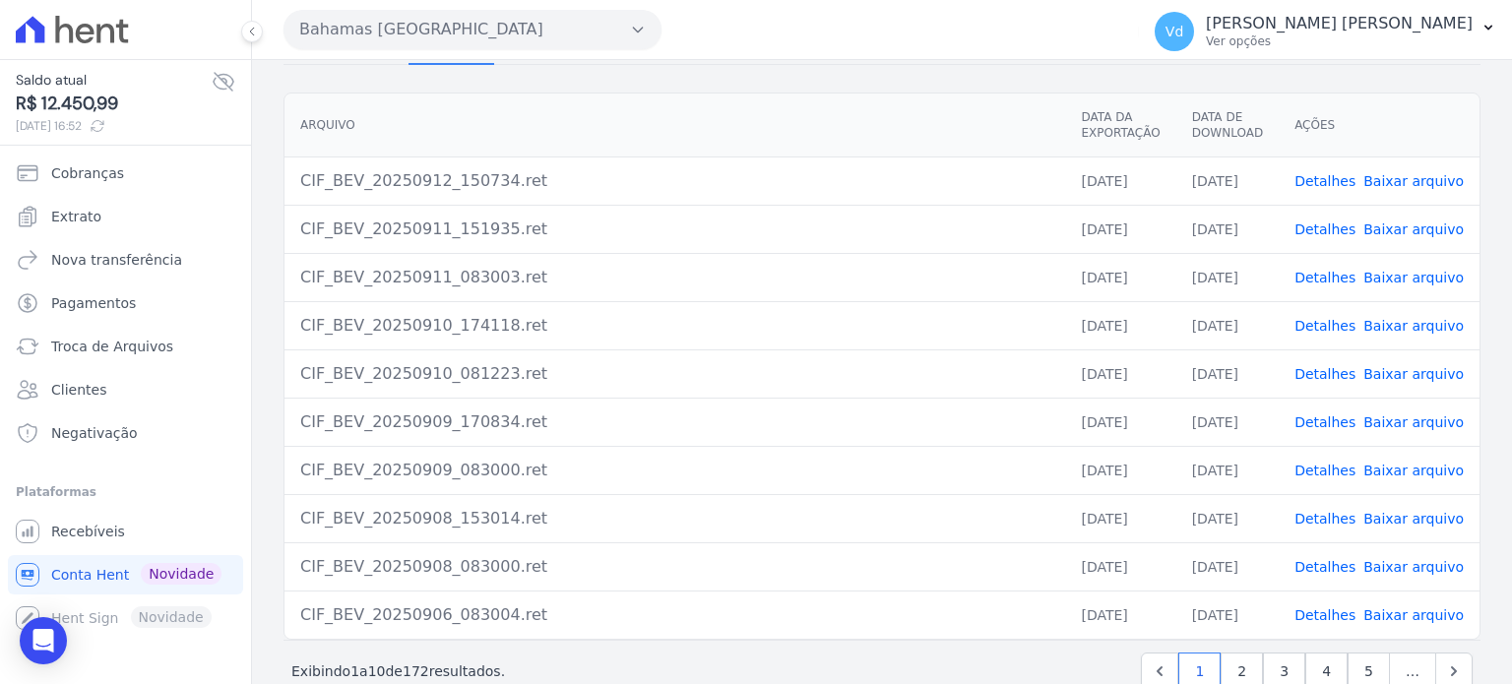
scroll to position [180, 0]
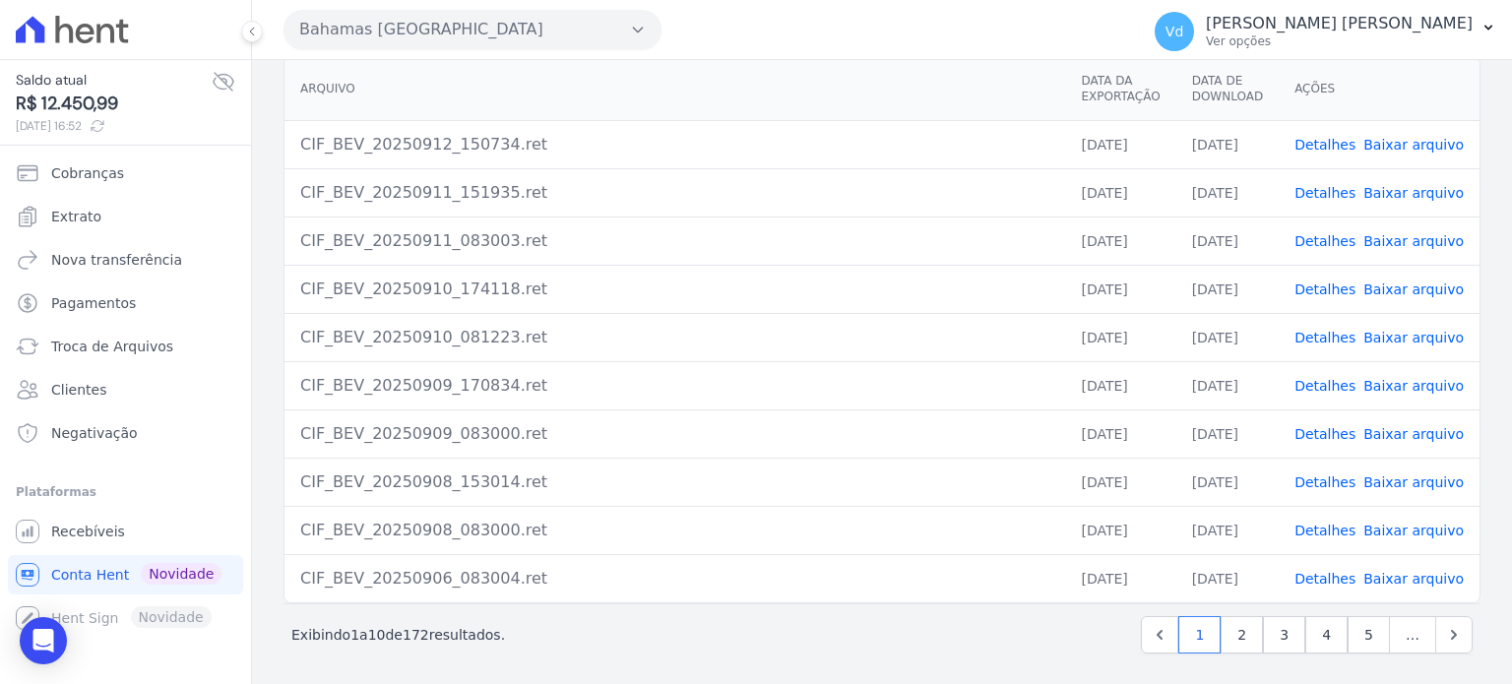
click at [1232, 472] on td "[DATE]" at bounding box center [1227, 482] width 102 height 48
click at [1319, 475] on link "Detalhes" at bounding box center [1325, 483] width 61 height 16
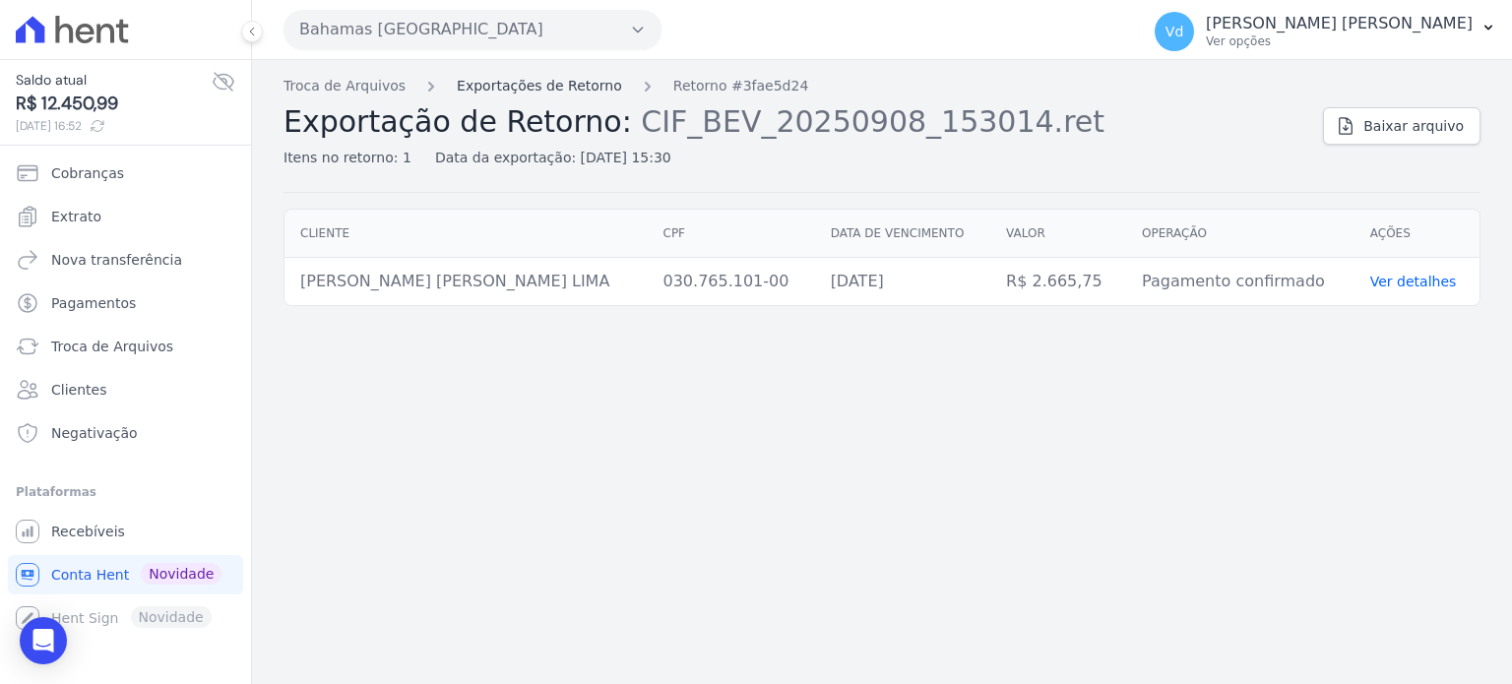
click at [499, 78] on link "Exportações de Retorno" at bounding box center [539, 86] width 165 height 21
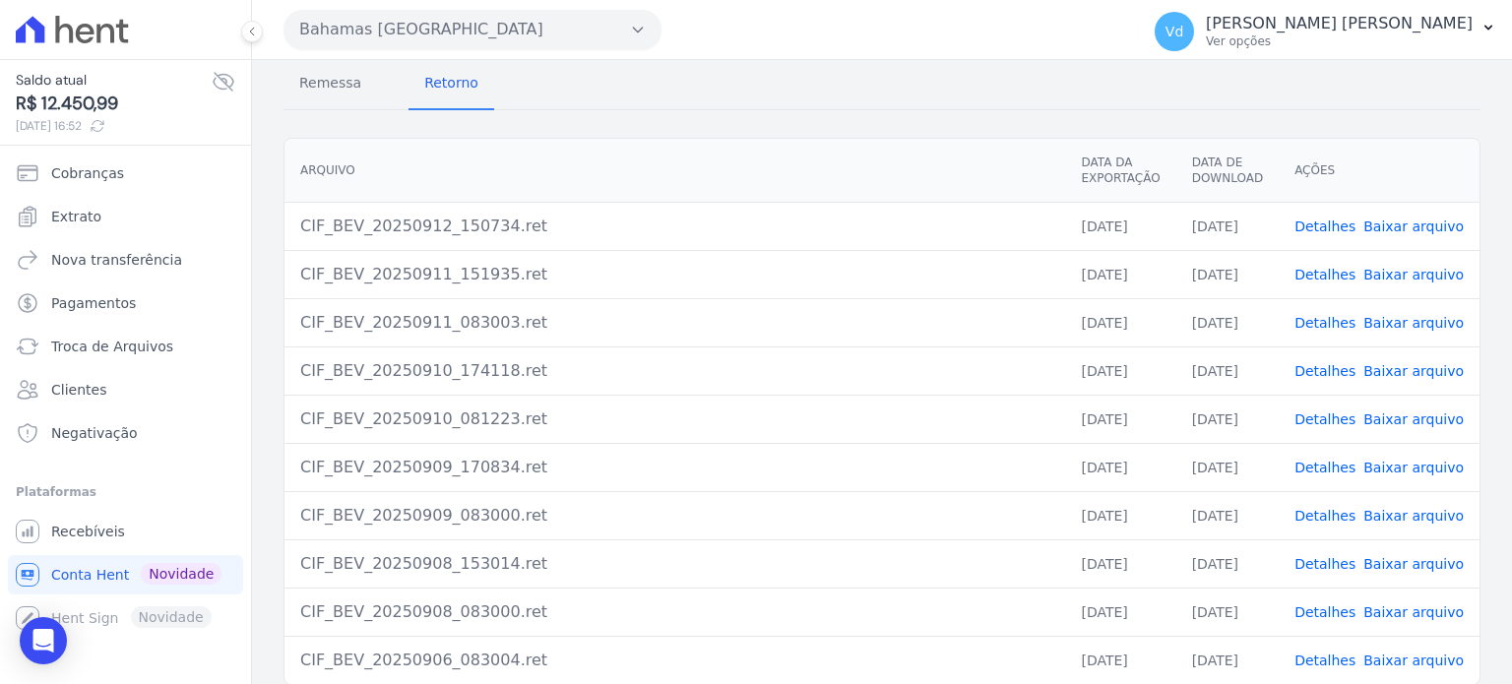
scroll to position [180, 0]
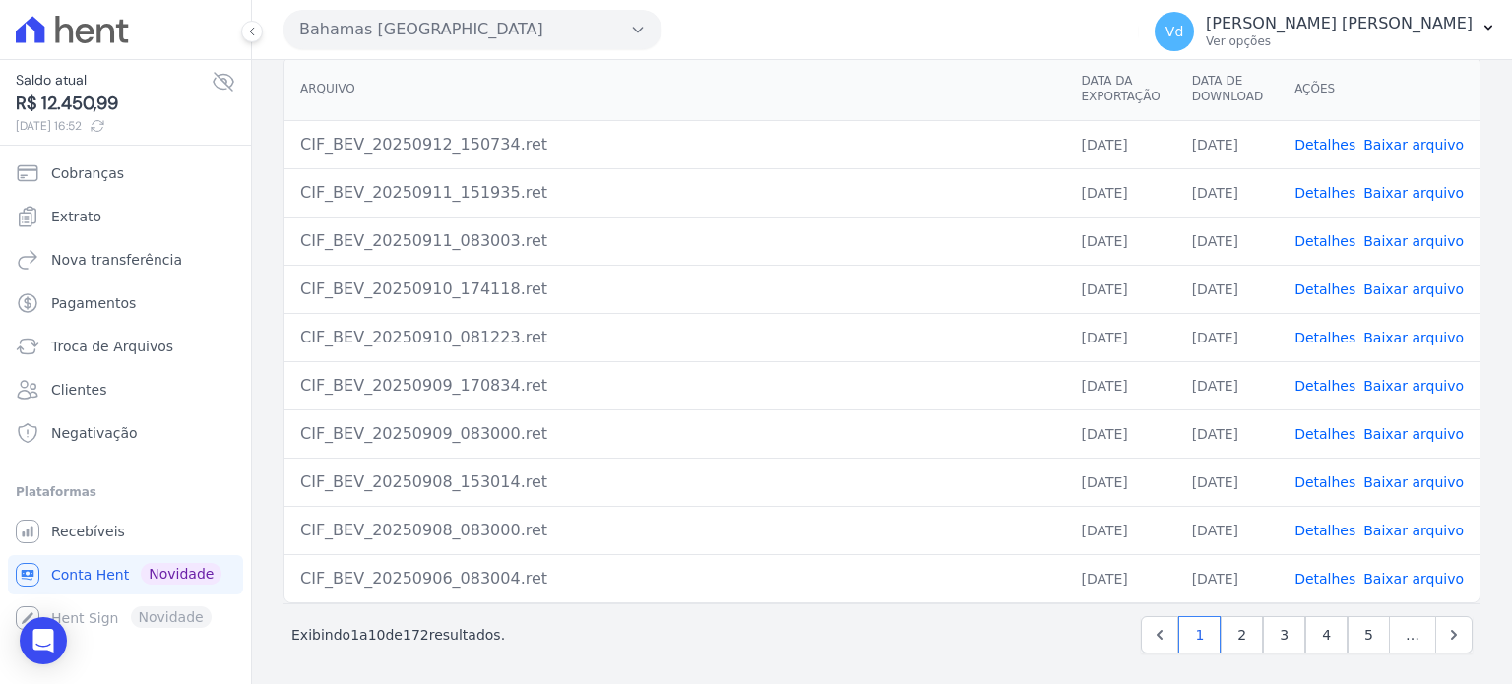
click at [1327, 528] on link "Detalhes" at bounding box center [1325, 531] width 61 height 16
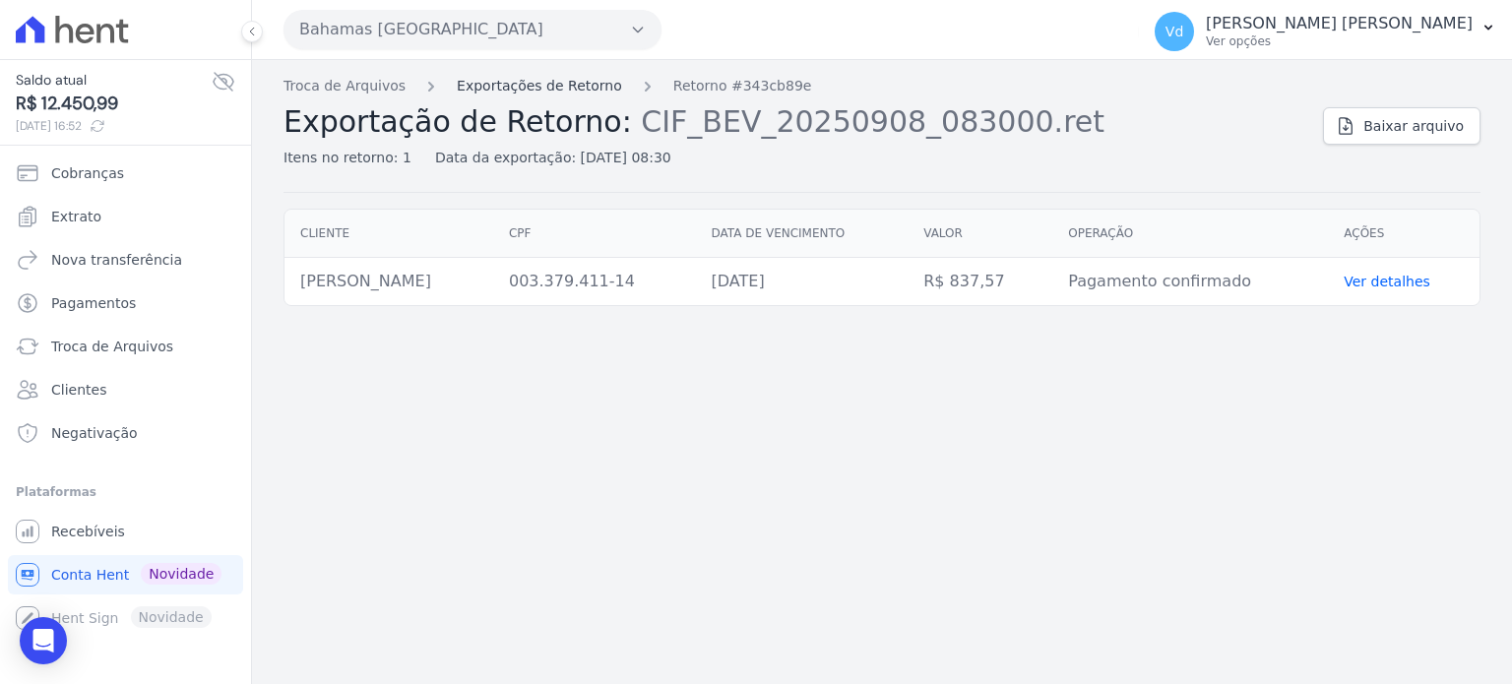
click at [559, 89] on link "Exportações de Retorno" at bounding box center [539, 86] width 165 height 21
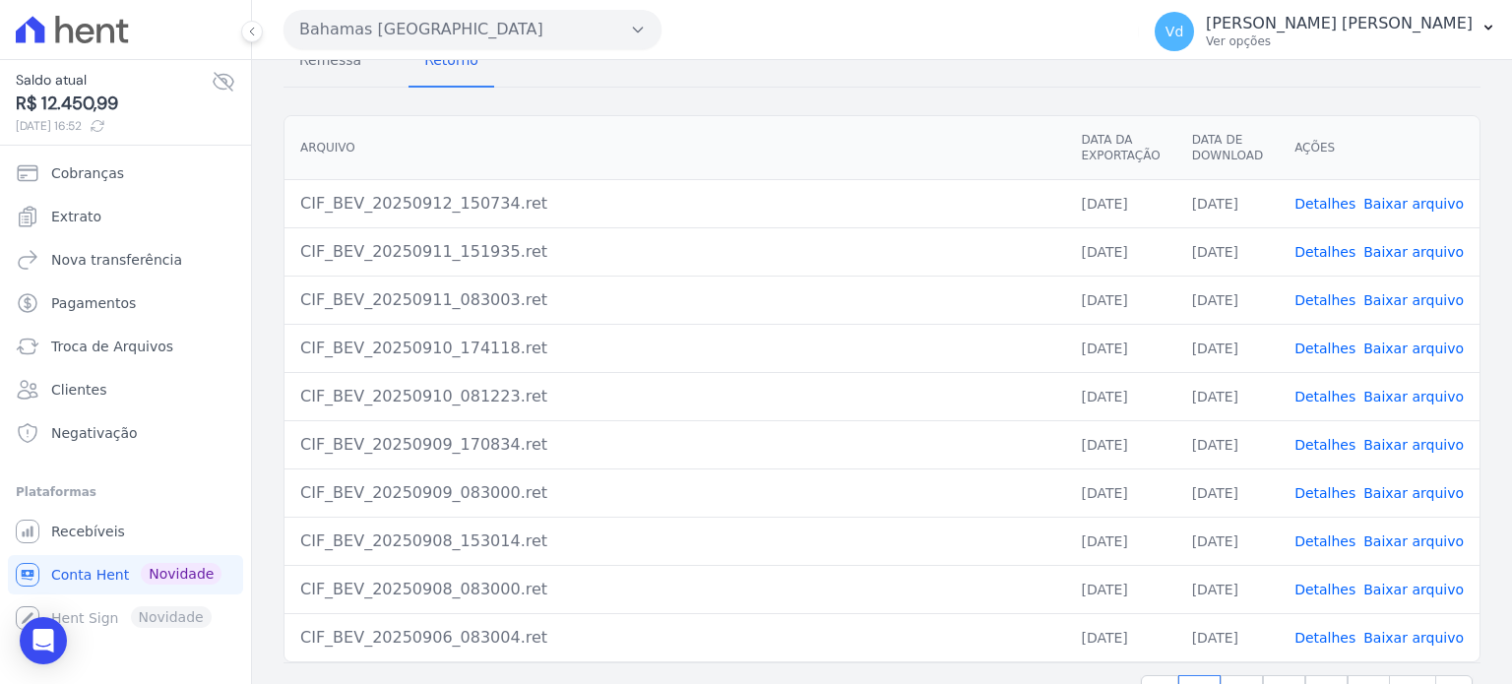
scroll to position [180, 0]
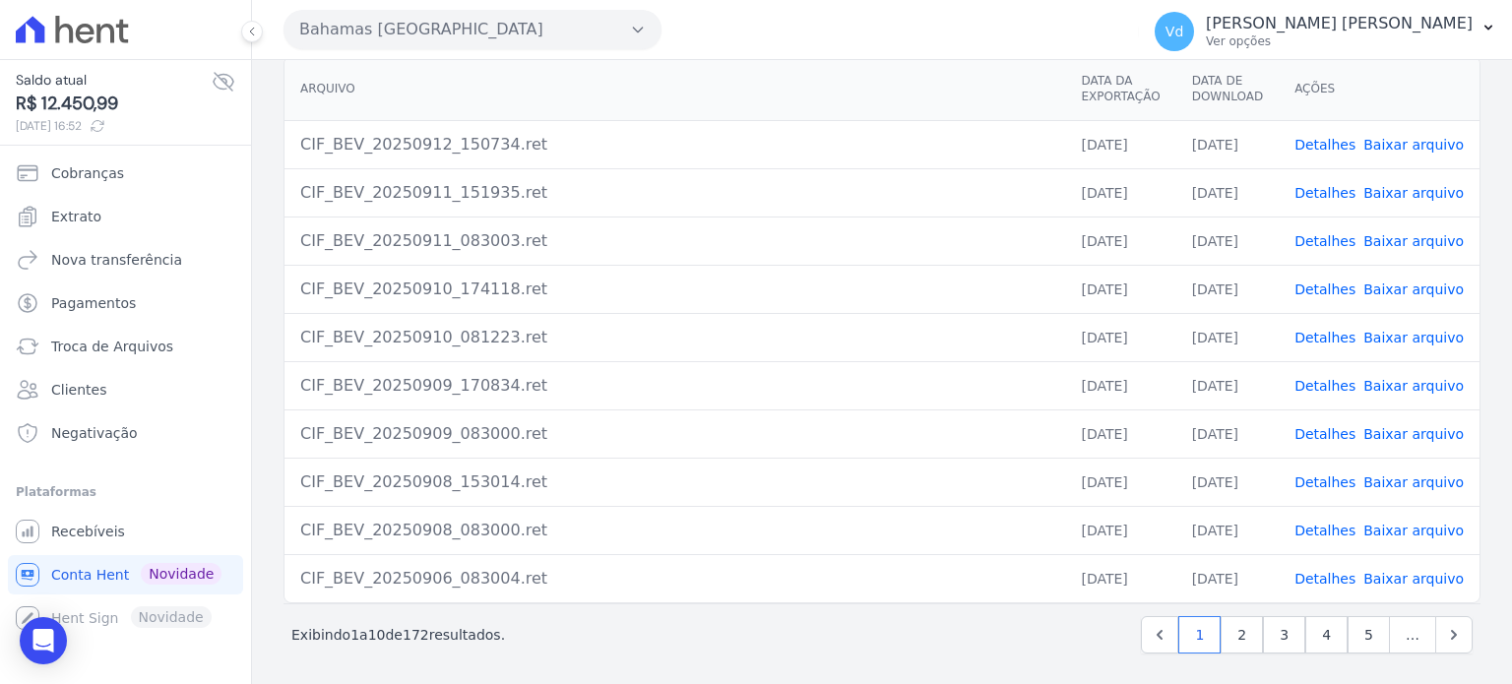
click at [1323, 481] on link "Detalhes" at bounding box center [1325, 483] width 61 height 16
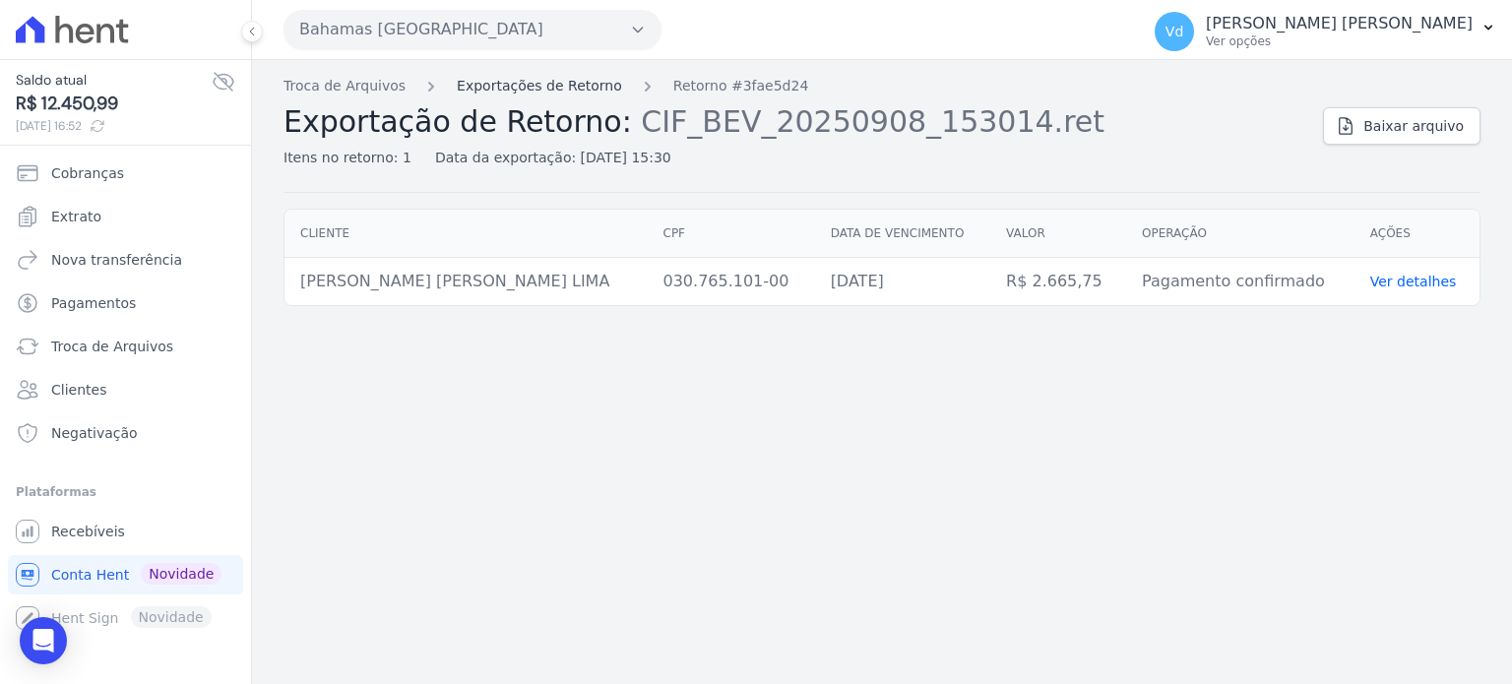
click at [511, 90] on link "Exportações de Retorno" at bounding box center [539, 86] width 165 height 21
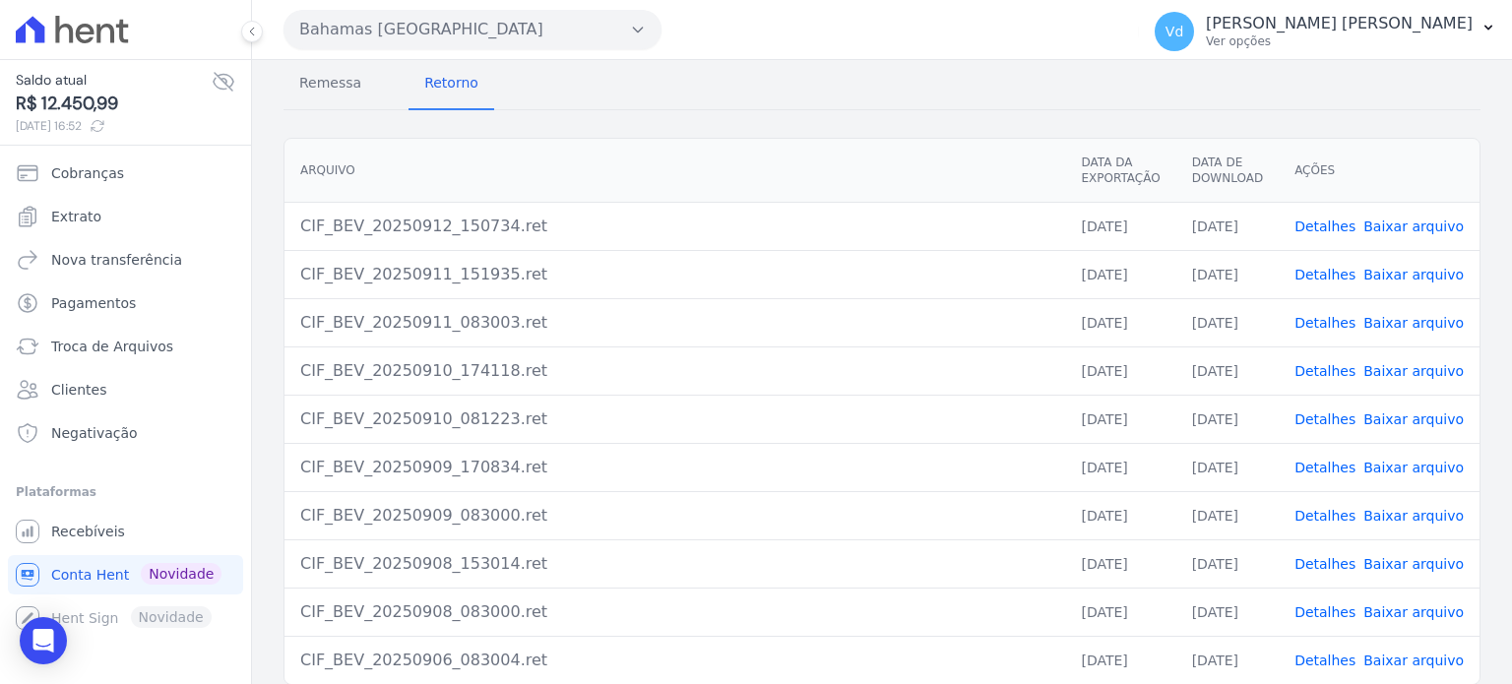
scroll to position [180, 0]
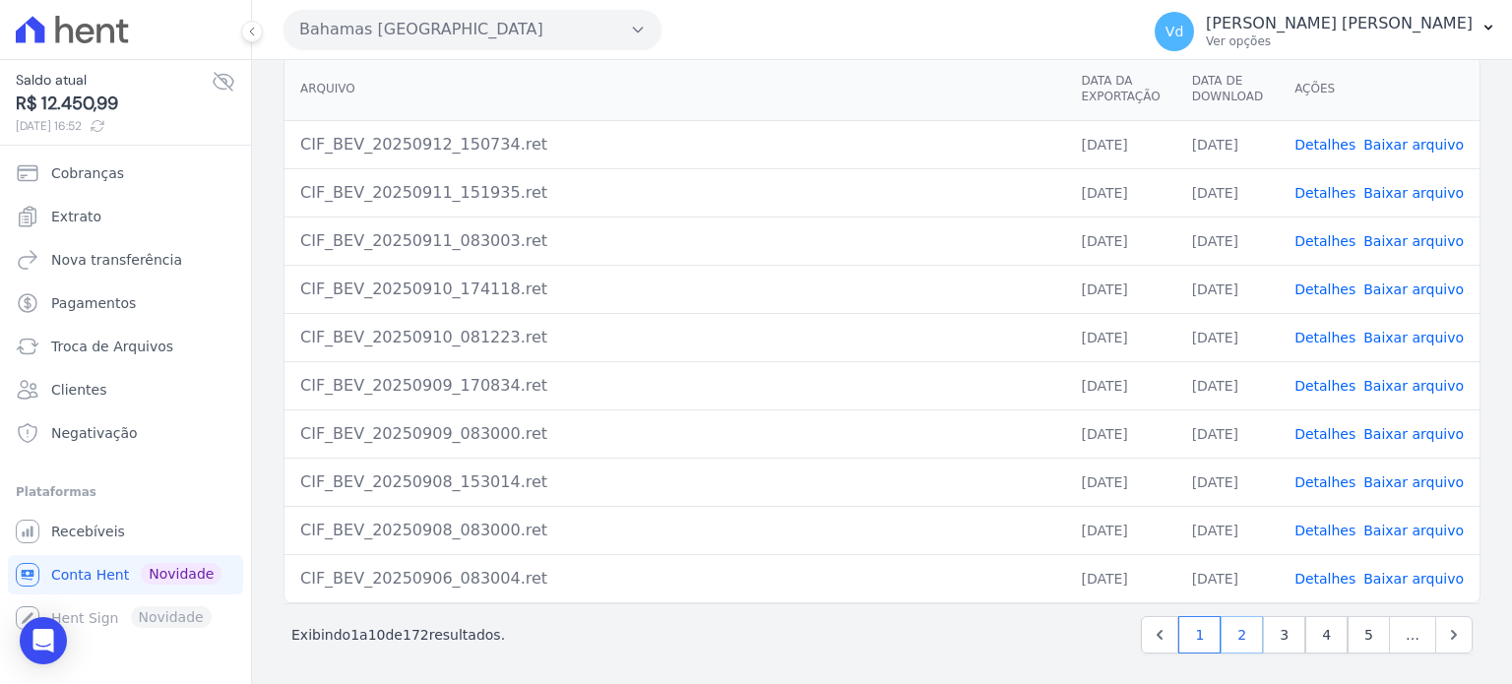
click at [1237, 629] on link "2" at bounding box center [1242, 634] width 42 height 37
click at [1154, 629] on link "1" at bounding box center [1157, 634] width 42 height 37
click at [94, 531] on span "Recebíveis" at bounding box center [88, 532] width 74 height 20
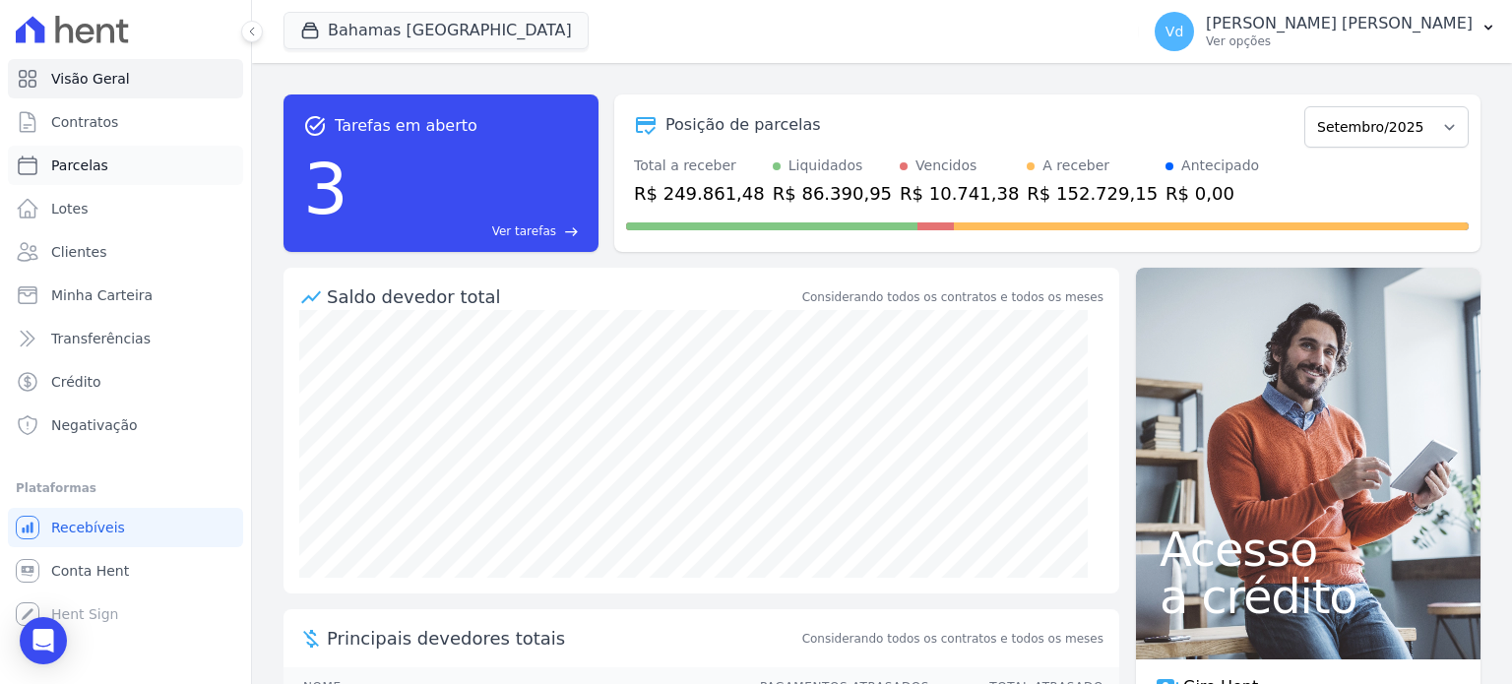
click at [73, 160] on span "Parcelas" at bounding box center [79, 166] width 57 height 20
select select
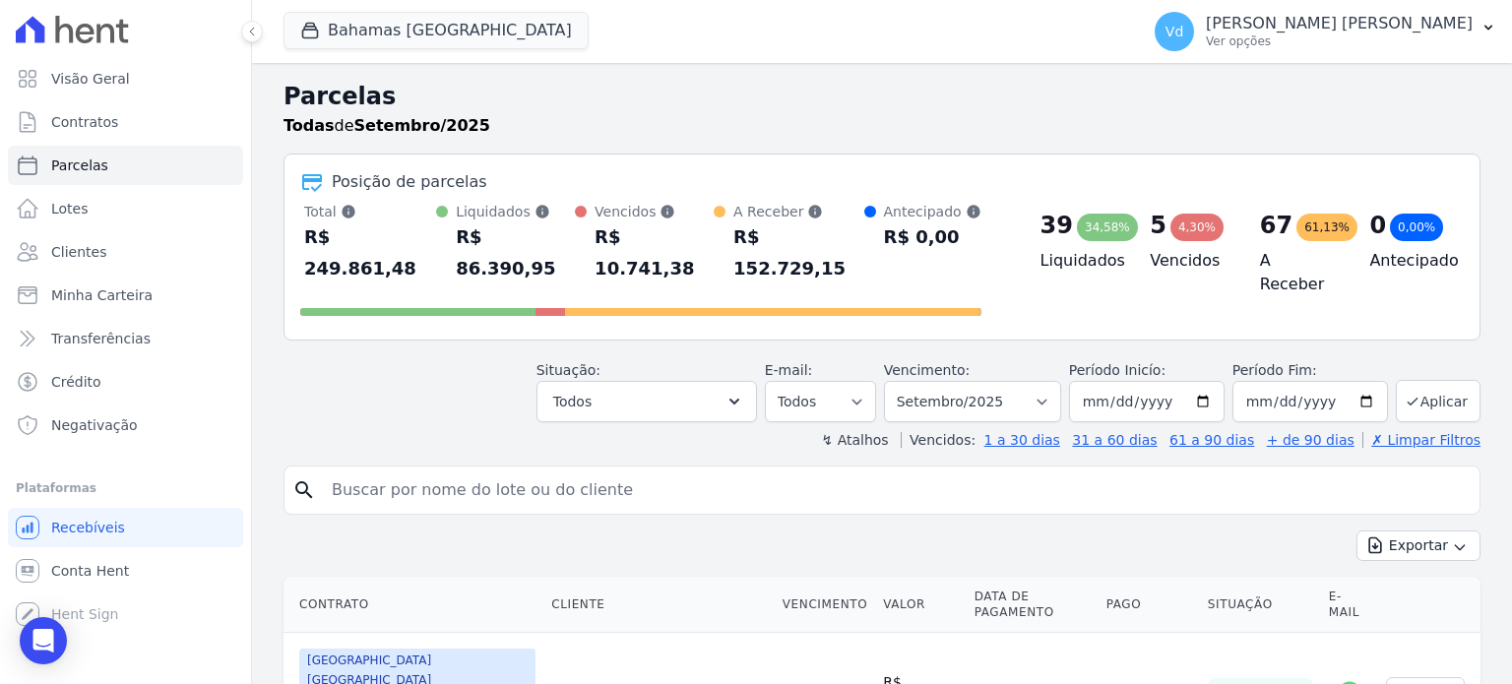
click at [537, 471] on input "search" at bounding box center [896, 490] width 1152 height 39
type input "naiara"
select select
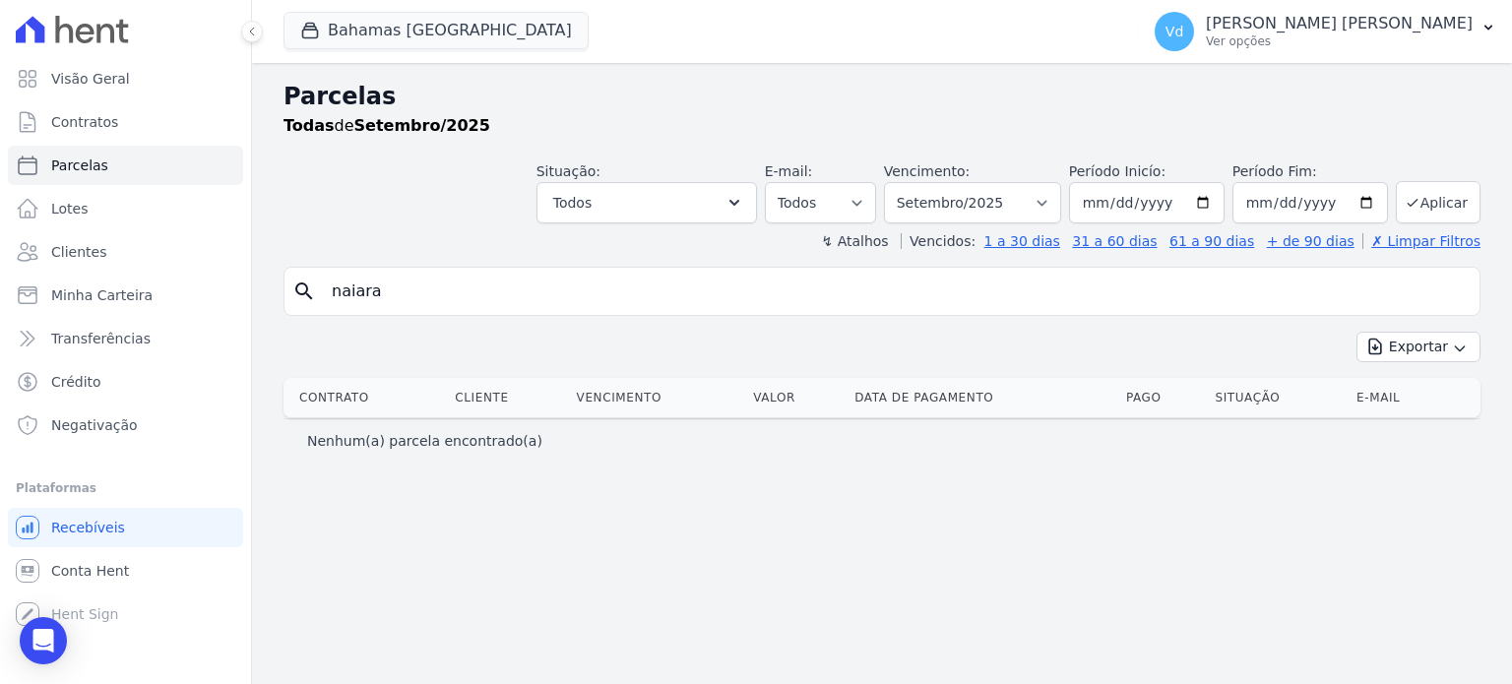
drag, startPoint x: 418, startPoint y: 286, endPoint x: 314, endPoint y: 294, distance: 104.6
click at [314, 294] on div "search [GEOGRAPHIC_DATA]" at bounding box center [882, 291] width 1197 height 49
click at [79, 251] on span "Clientes" at bounding box center [78, 252] width 55 height 20
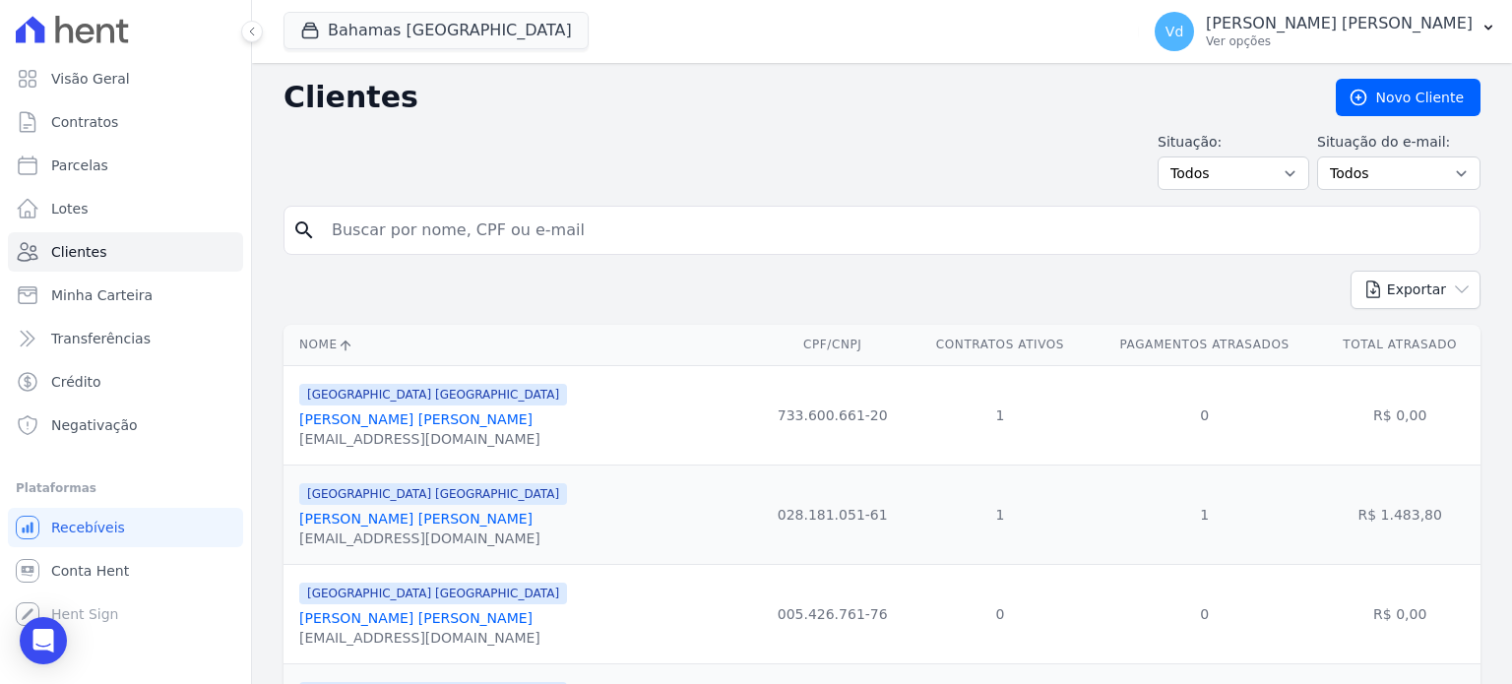
click at [480, 224] on input "search" at bounding box center [896, 230] width 1152 height 39
type input "naiara"
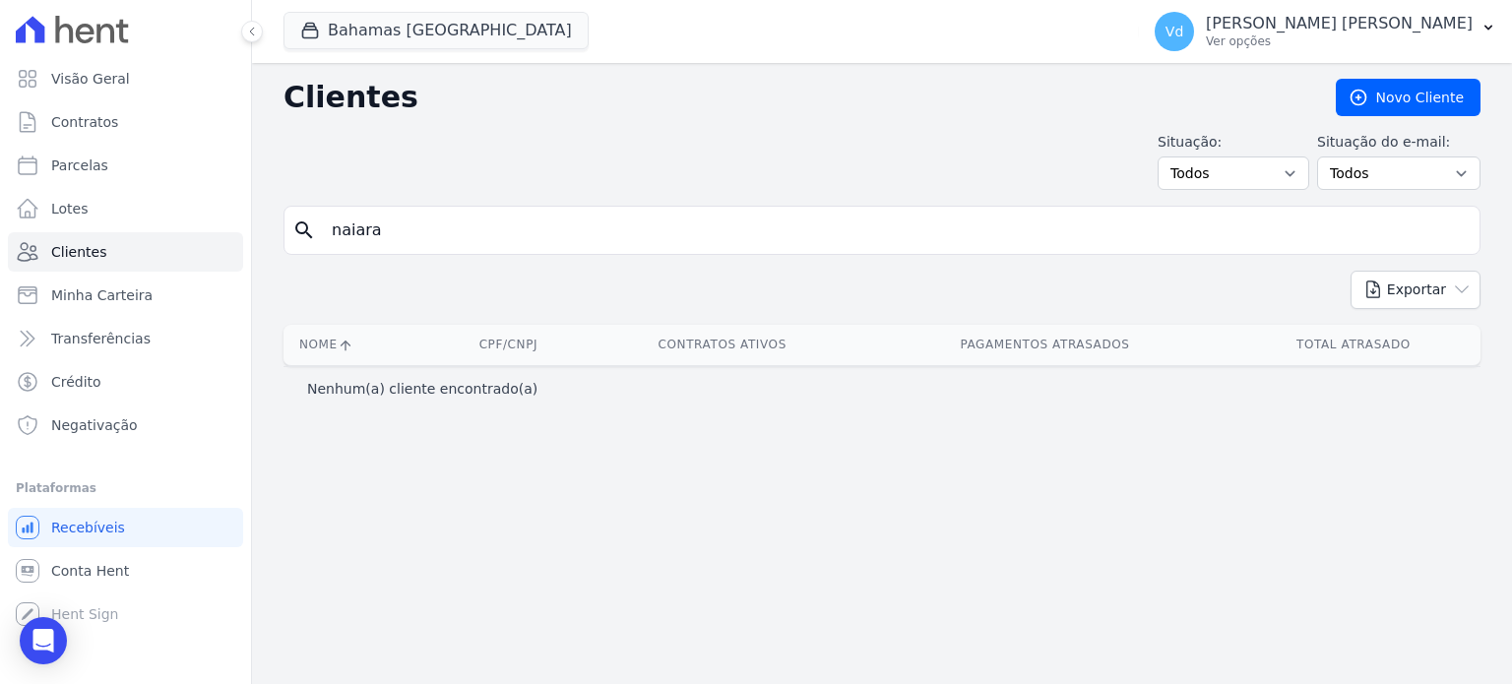
click at [429, 235] on input "naiara" at bounding box center [896, 230] width 1152 height 39
click at [75, 255] on span "Clientes" at bounding box center [78, 252] width 55 height 20
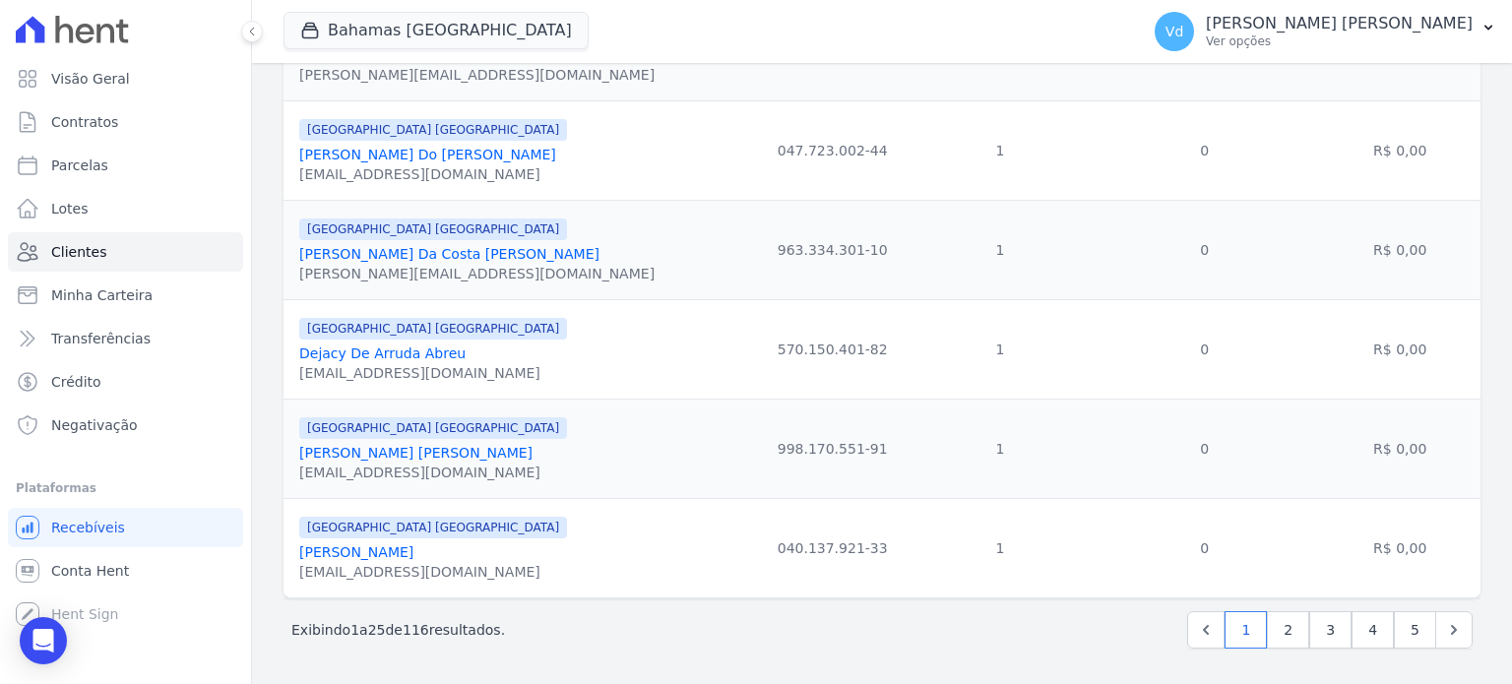
scroll to position [2266, 0]
click at [1358, 632] on link "4" at bounding box center [1373, 629] width 42 height 37
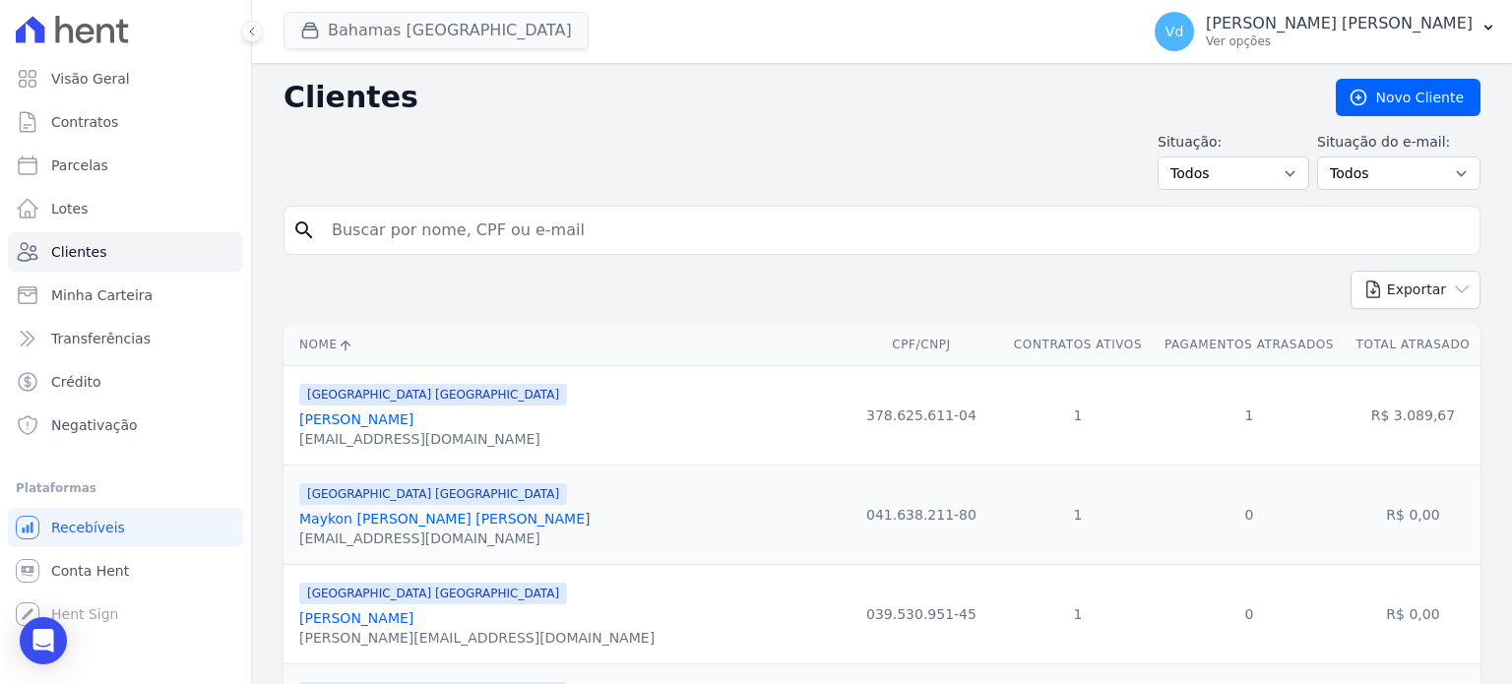
drag, startPoint x: 348, startPoint y: 7, endPoint x: 356, endPoint y: 28, distance: 22.1
click at [348, 8] on div "Bahamas [GEOGRAPHIC_DATA] CONSTRUTORA E IMOBILIARIA [PERSON_NAME] [GEOGRAPHIC_D…" at bounding box center [708, 31] width 848 height 65
click at [358, 28] on button "Bahamas [GEOGRAPHIC_DATA]" at bounding box center [436, 30] width 305 height 37
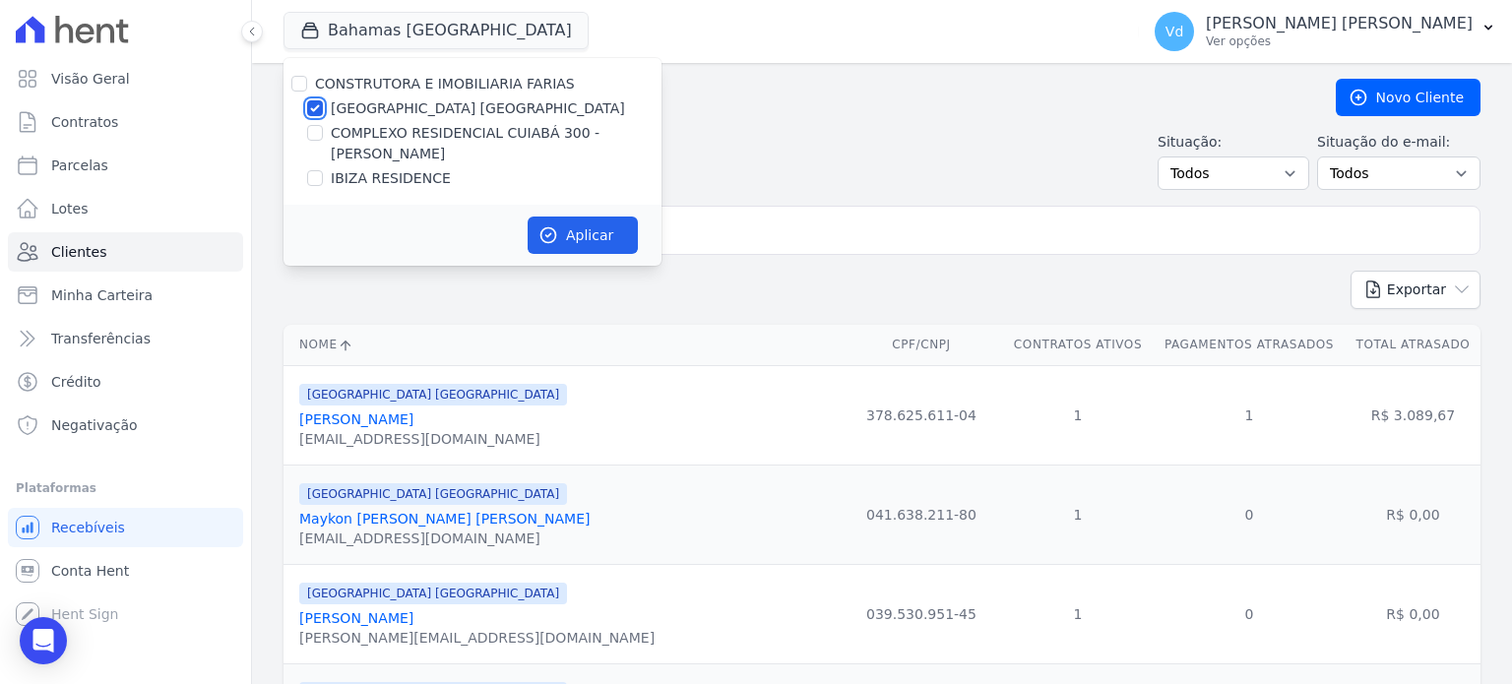
click at [308, 102] on input "[GEOGRAPHIC_DATA] [GEOGRAPHIC_DATA]" at bounding box center [315, 108] width 16 height 16
checkbox input "false"
click at [317, 145] on div "COMPLEXO RESIDENCIAL CUIABÁ 300 - [PERSON_NAME]" at bounding box center [473, 143] width 378 height 41
click at [316, 137] on input "COMPLEXO RESIDENCIAL CUIABÁ 300 - [PERSON_NAME]" at bounding box center [315, 133] width 16 height 16
checkbox input "true"
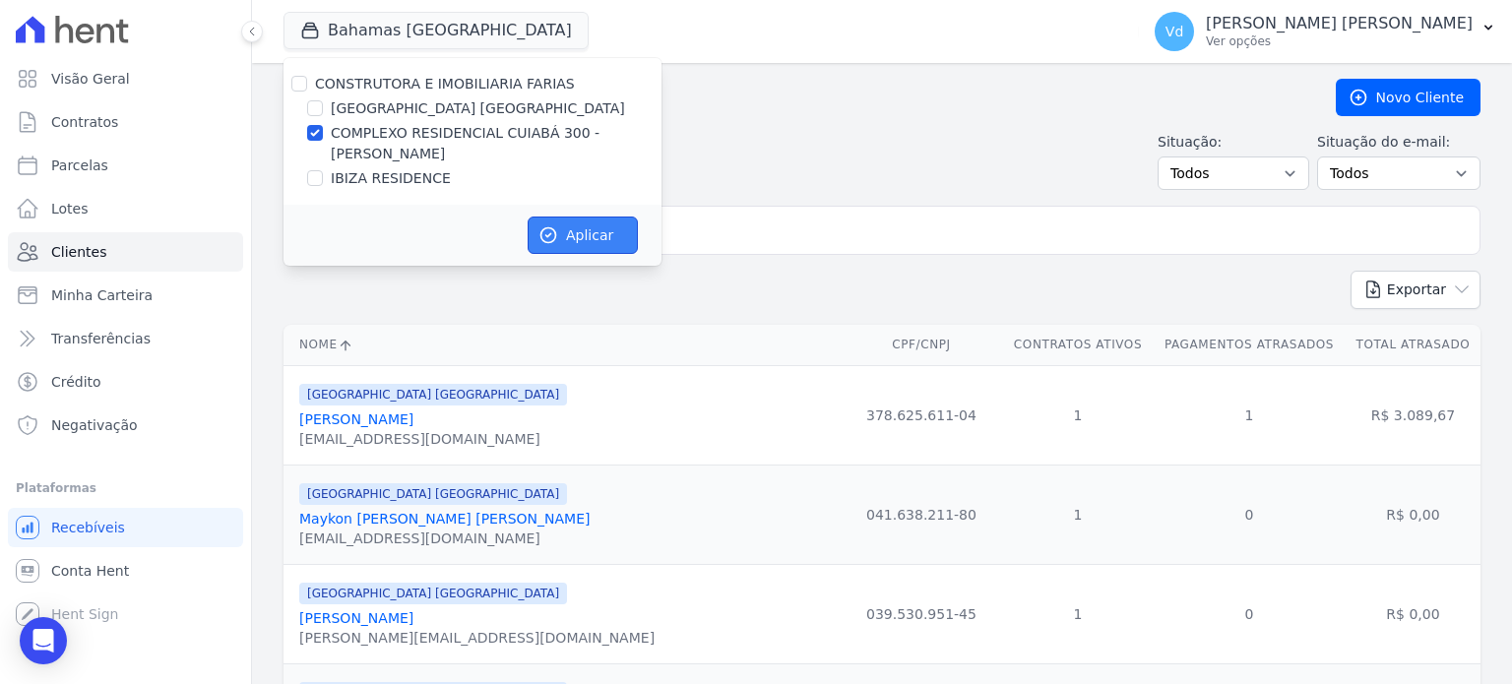
click at [584, 230] on button "Aplicar" at bounding box center [583, 235] width 110 height 37
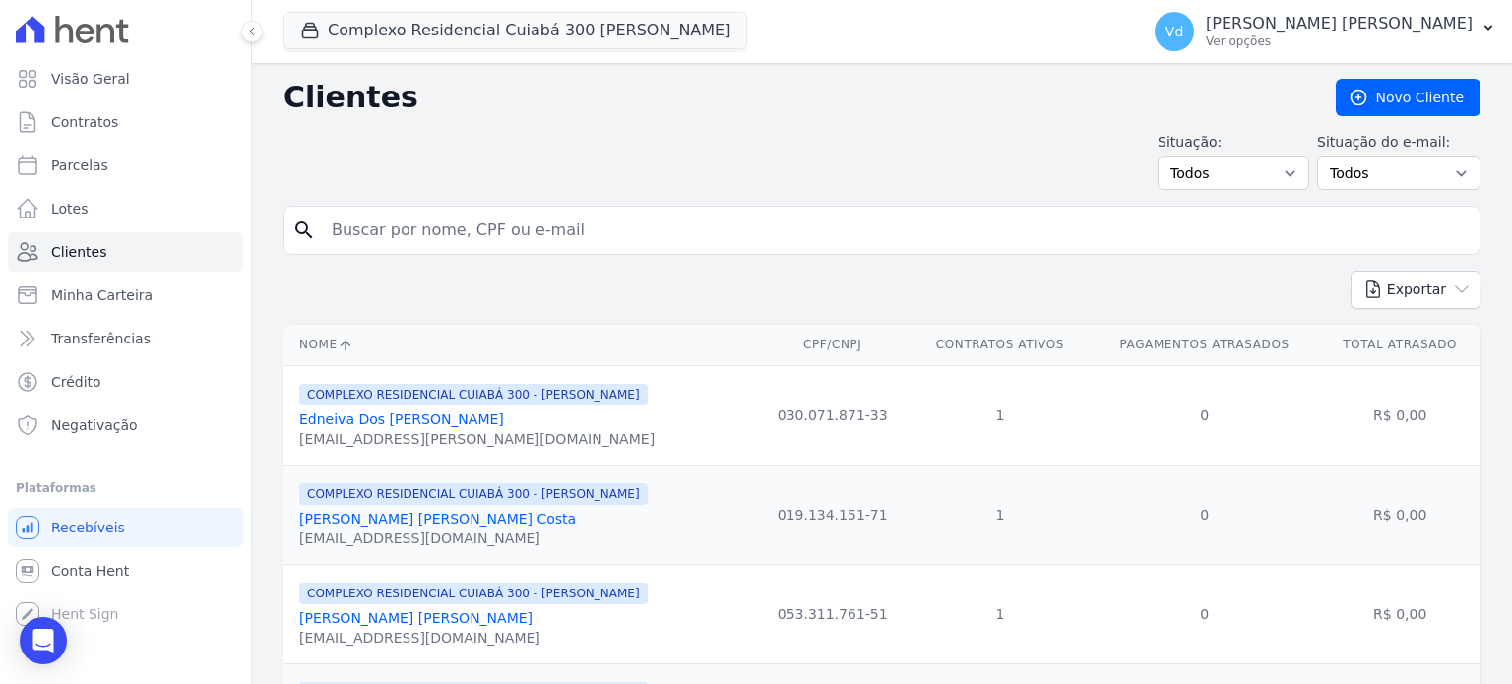
click at [468, 229] on input "search" at bounding box center [896, 230] width 1152 height 39
type input "naiara"
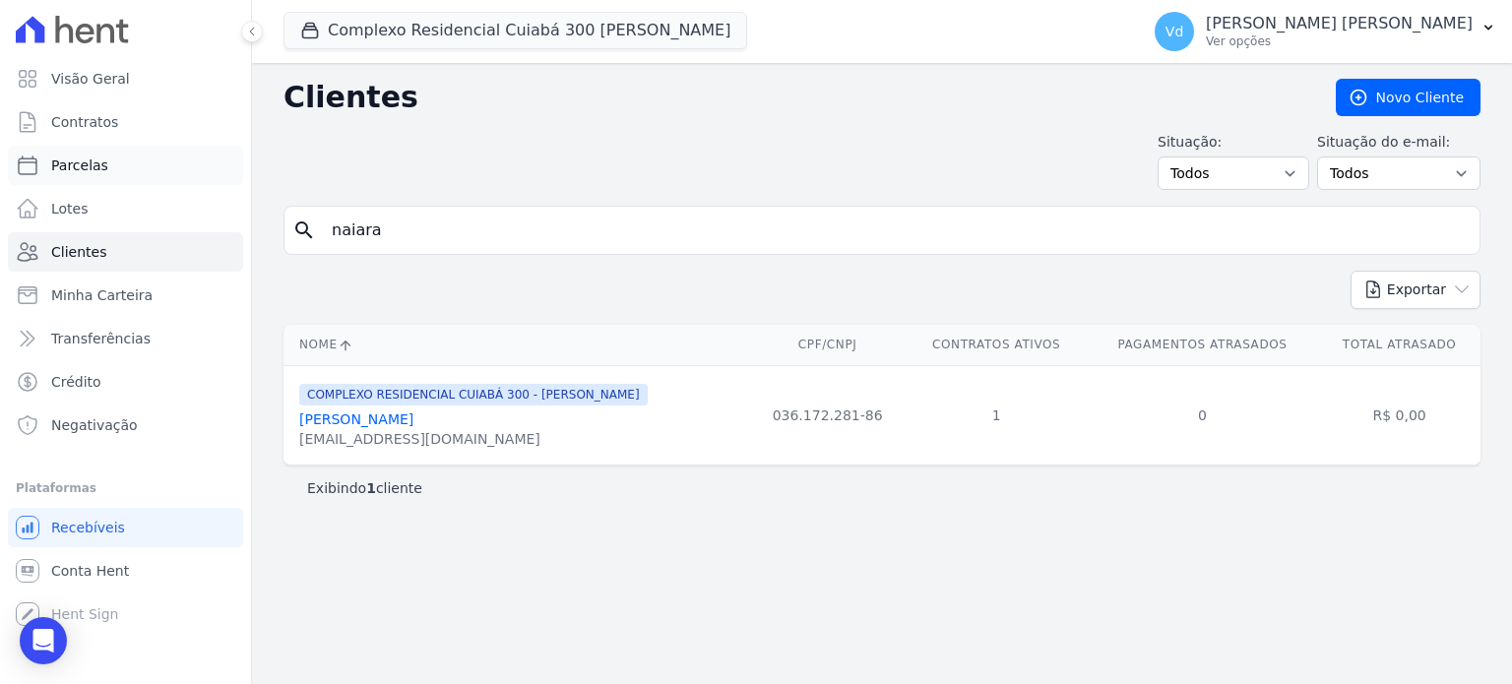
click at [101, 166] on link "Parcelas" at bounding box center [125, 165] width 235 height 39
select select
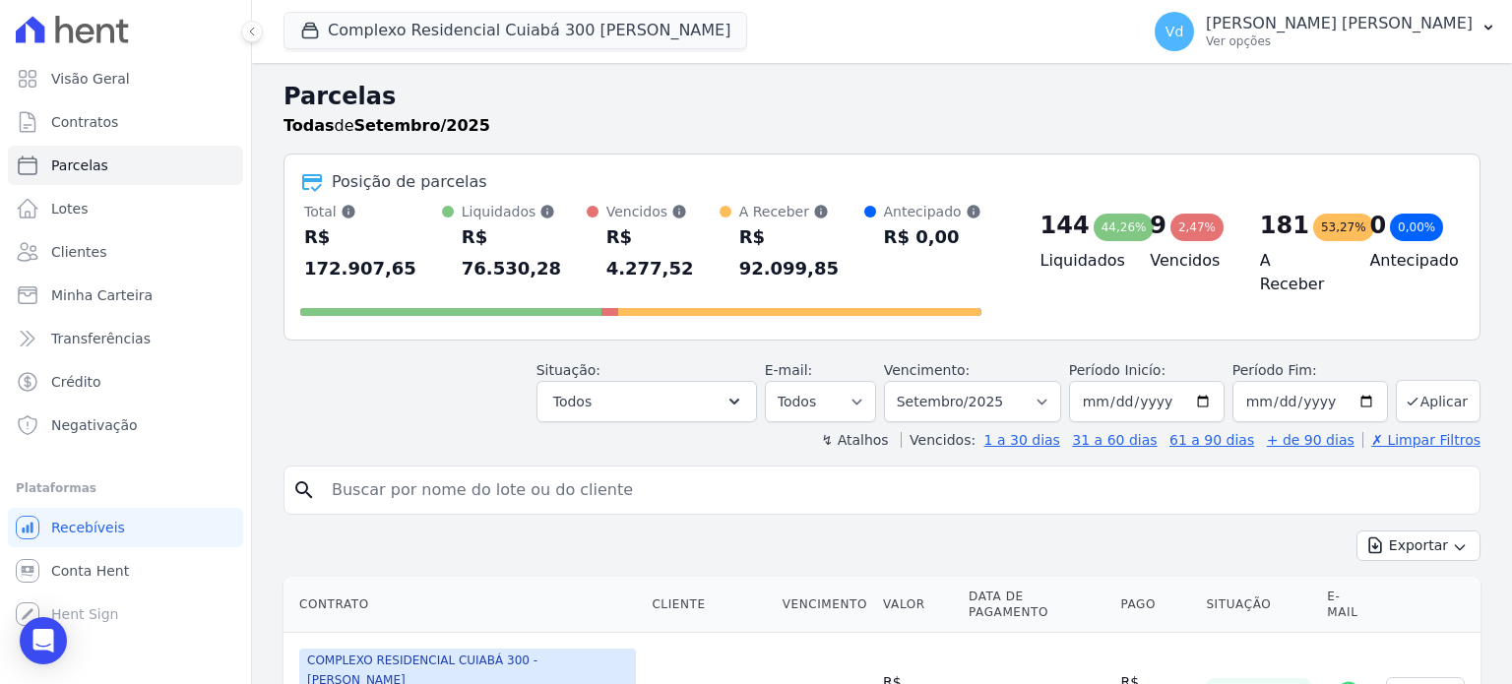
click at [485, 471] on input "search" at bounding box center [896, 490] width 1152 height 39
type input "naiara"
select select
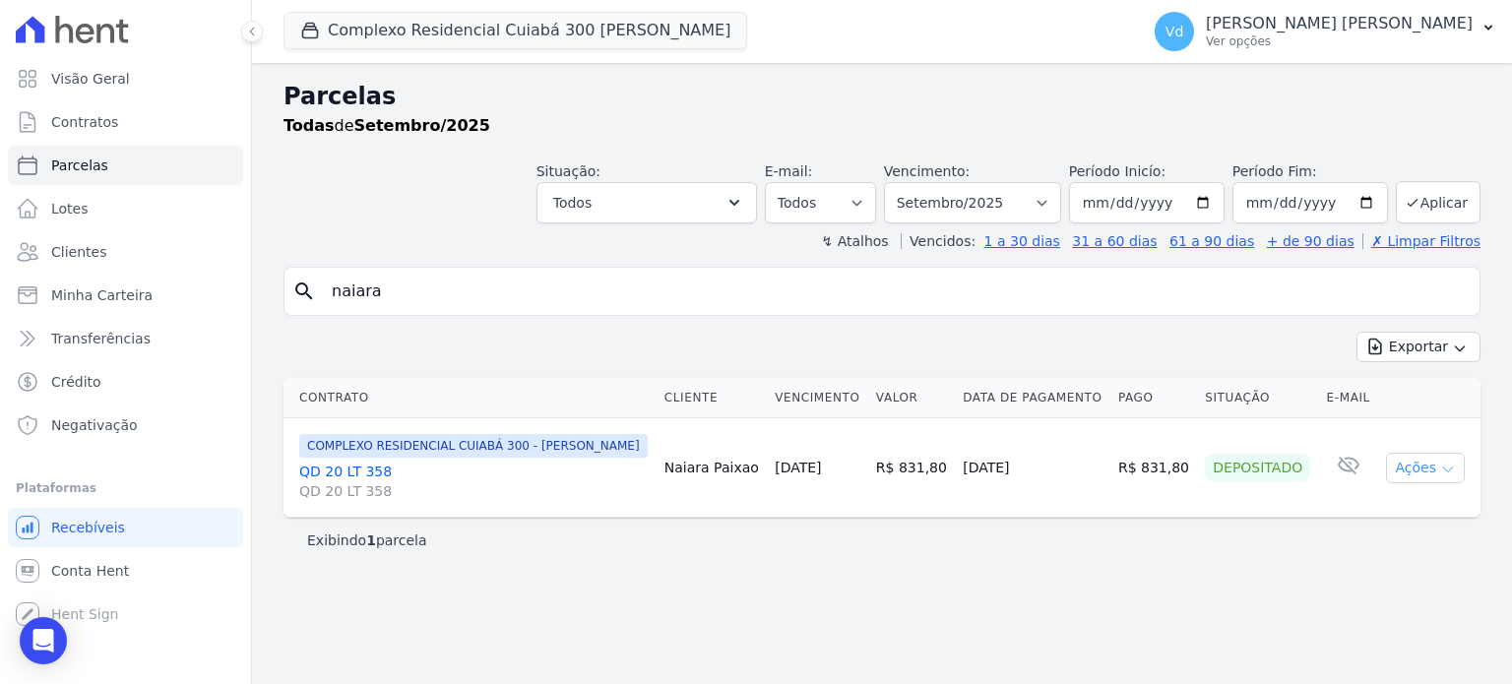
click at [1435, 465] on button "Ações" at bounding box center [1425, 468] width 79 height 31
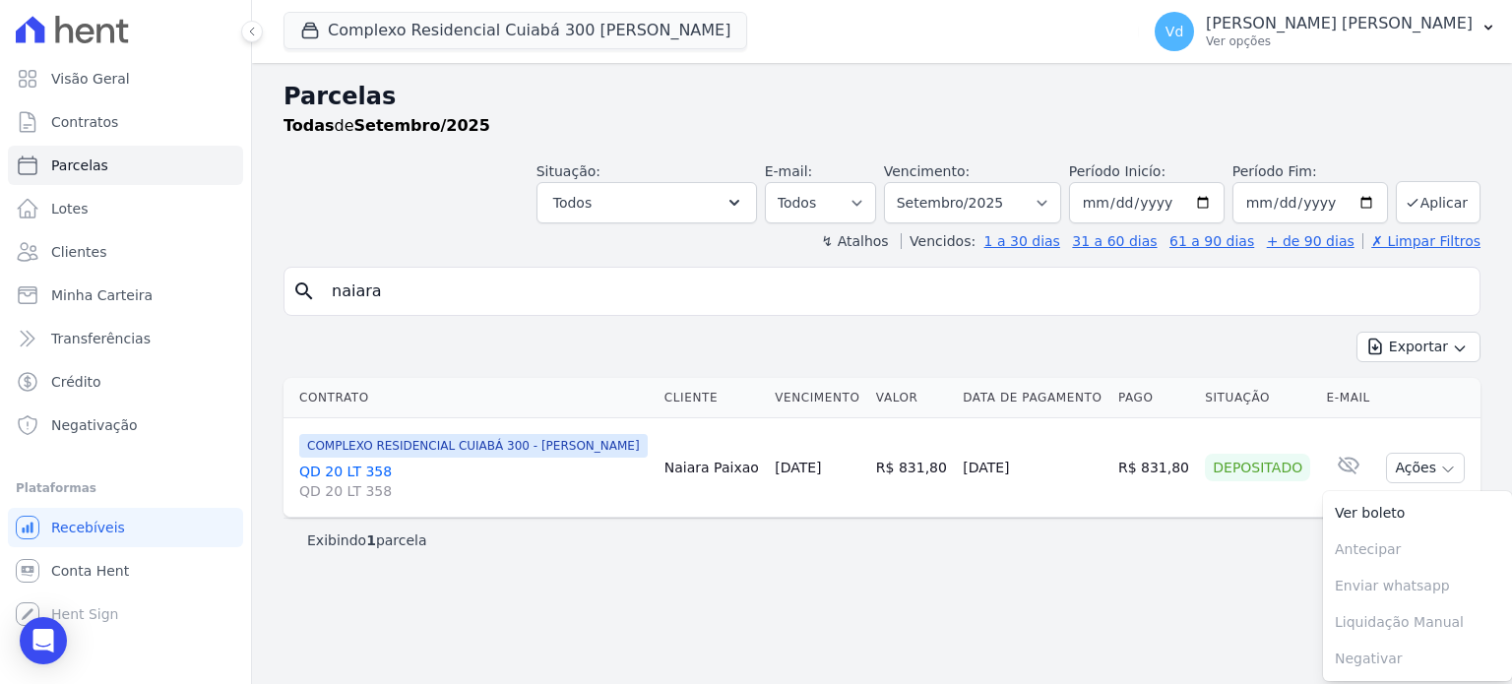
click at [1115, 576] on div "Parcelas Todas de Setembro/2025 Situação: Agendado Em Aberto Pago Processando C…" at bounding box center [882, 373] width 1260 height 621
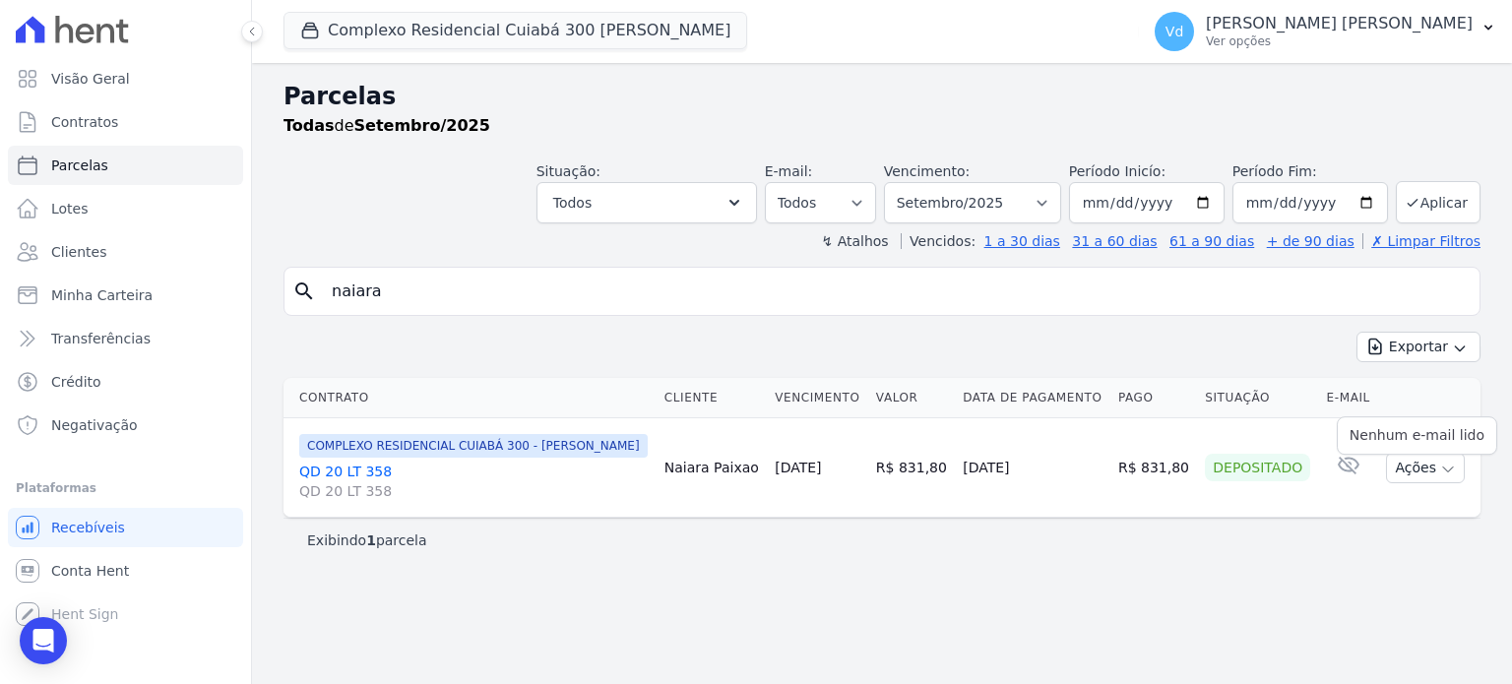
click at [1342, 466] on icon at bounding box center [1349, 465] width 24 height 24
click at [1234, 472] on div "Depositado" at bounding box center [1257, 468] width 105 height 28
click at [496, 335] on div "Exportar Exportar PDF Exportar CSV" at bounding box center [882, 355] width 1197 height 46
click at [113, 571] on span "Conta Hent" at bounding box center [90, 571] width 78 height 20
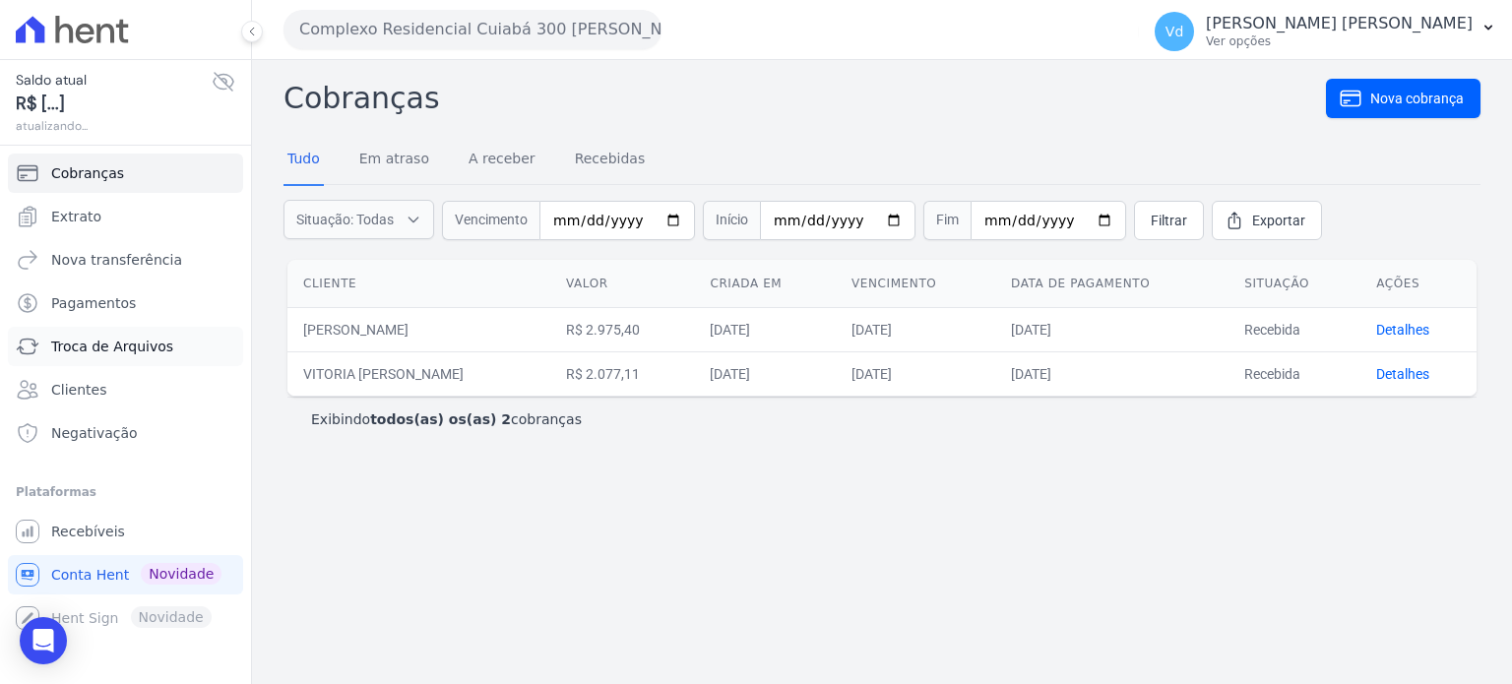
click at [118, 344] on span "Troca de Arquivos" at bounding box center [112, 347] width 122 height 20
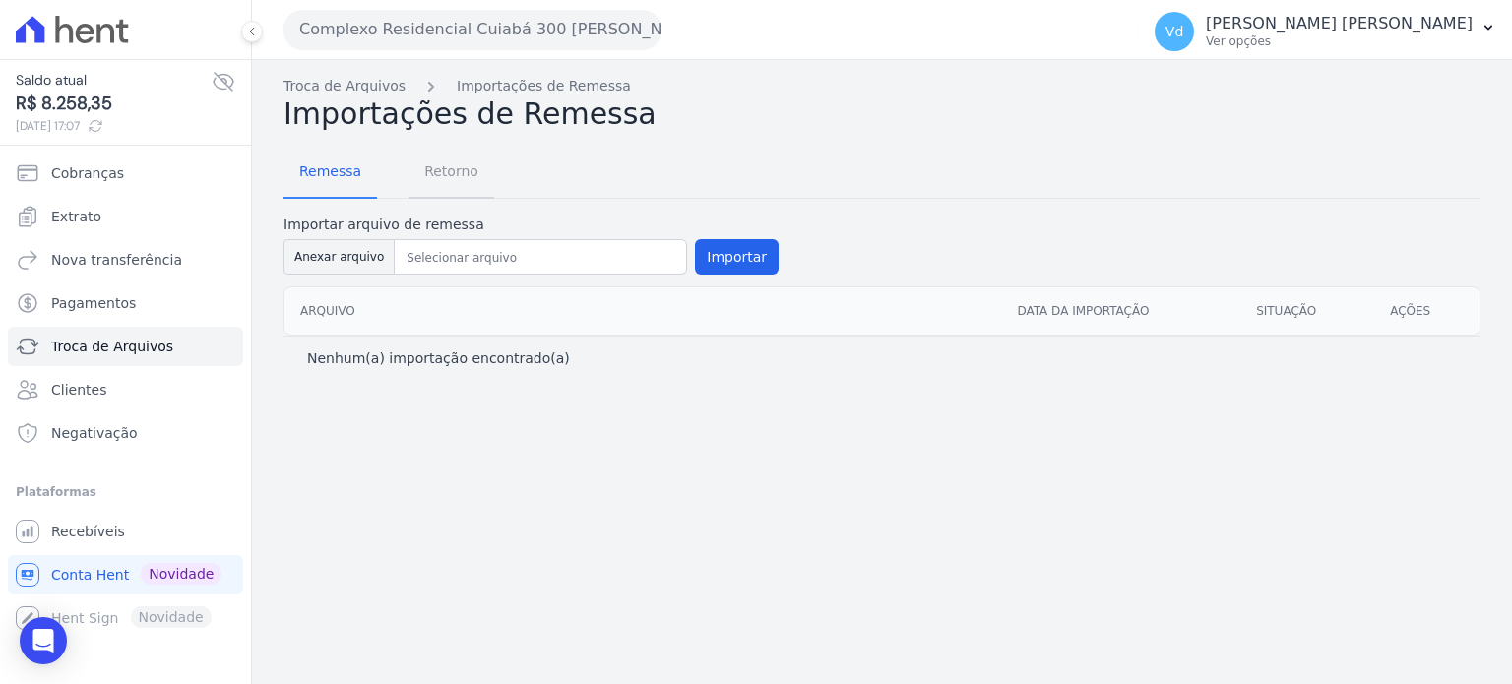
click at [453, 160] on span "Retorno" at bounding box center [451, 171] width 78 height 39
click at [452, 171] on span "Retorno" at bounding box center [451, 171] width 78 height 39
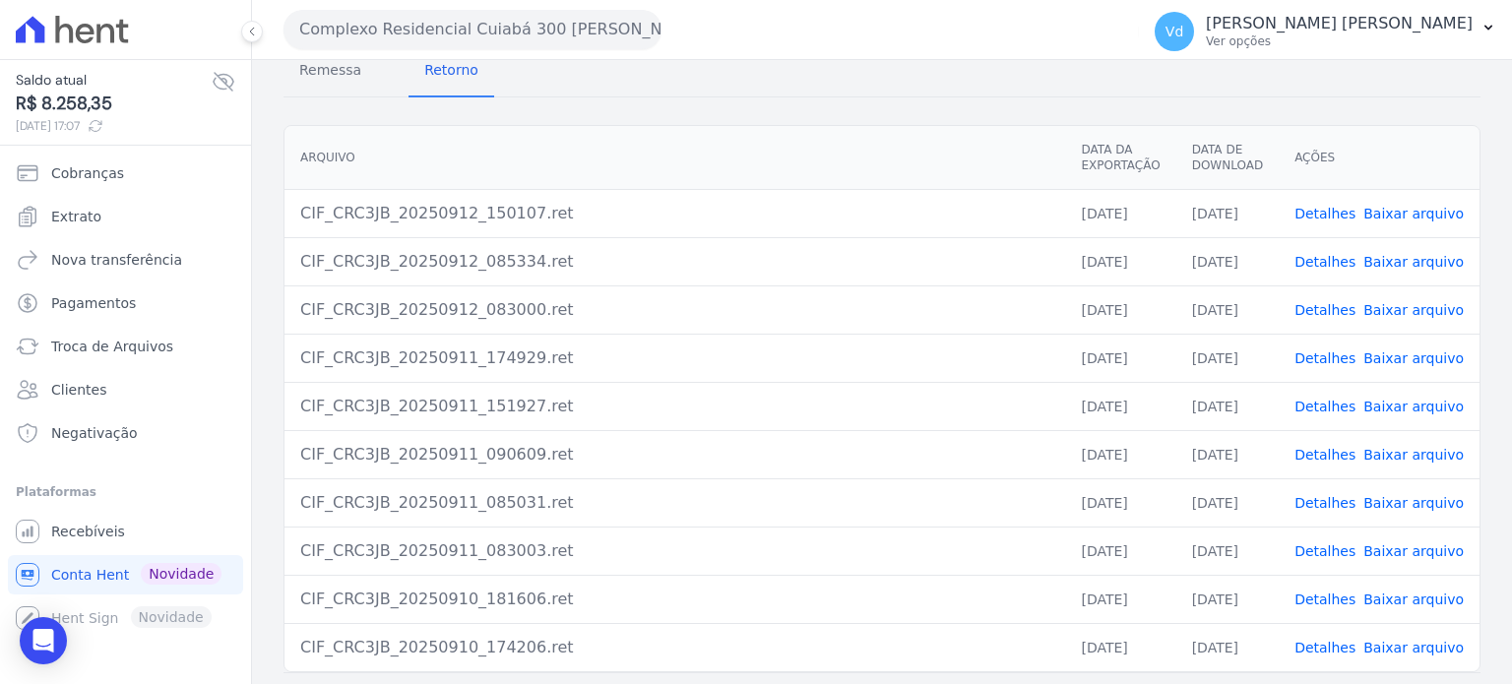
scroll to position [180, 0]
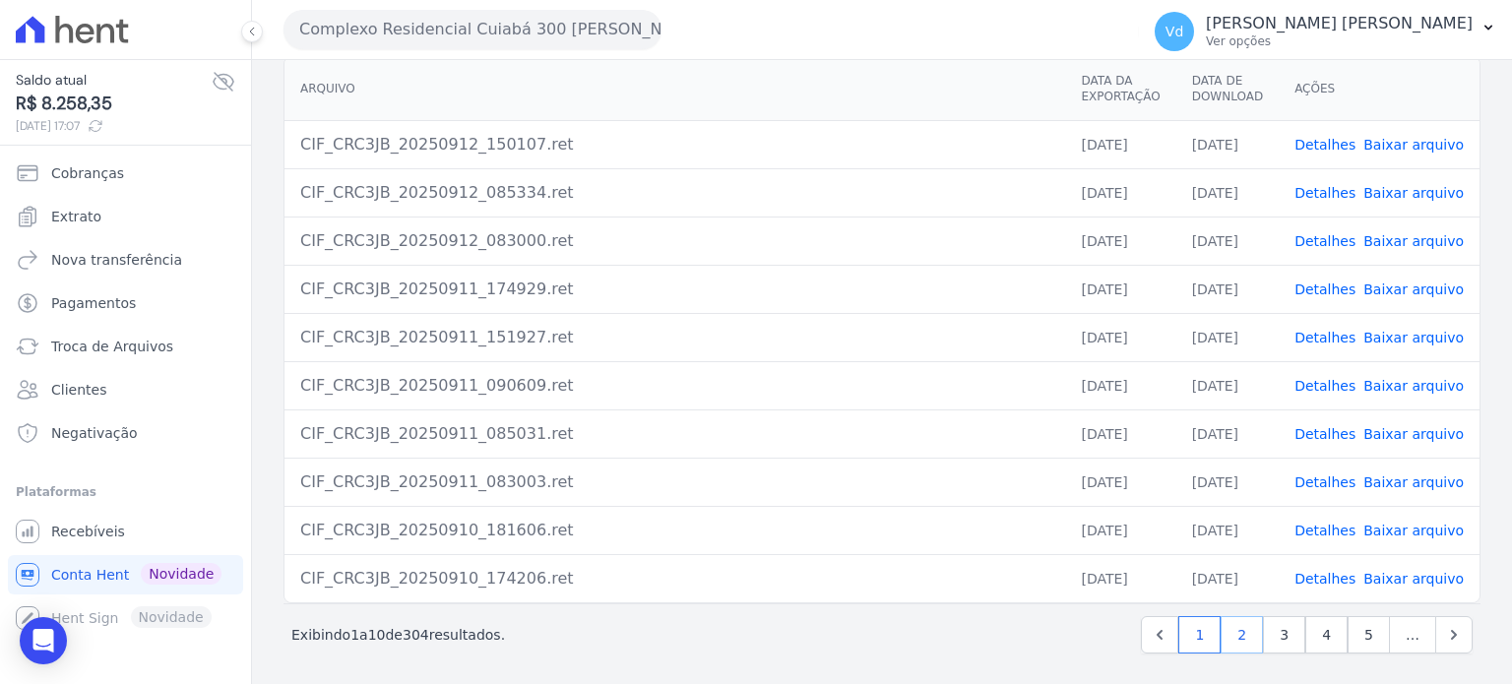
click at [1243, 636] on link "2" at bounding box center [1242, 634] width 42 height 37
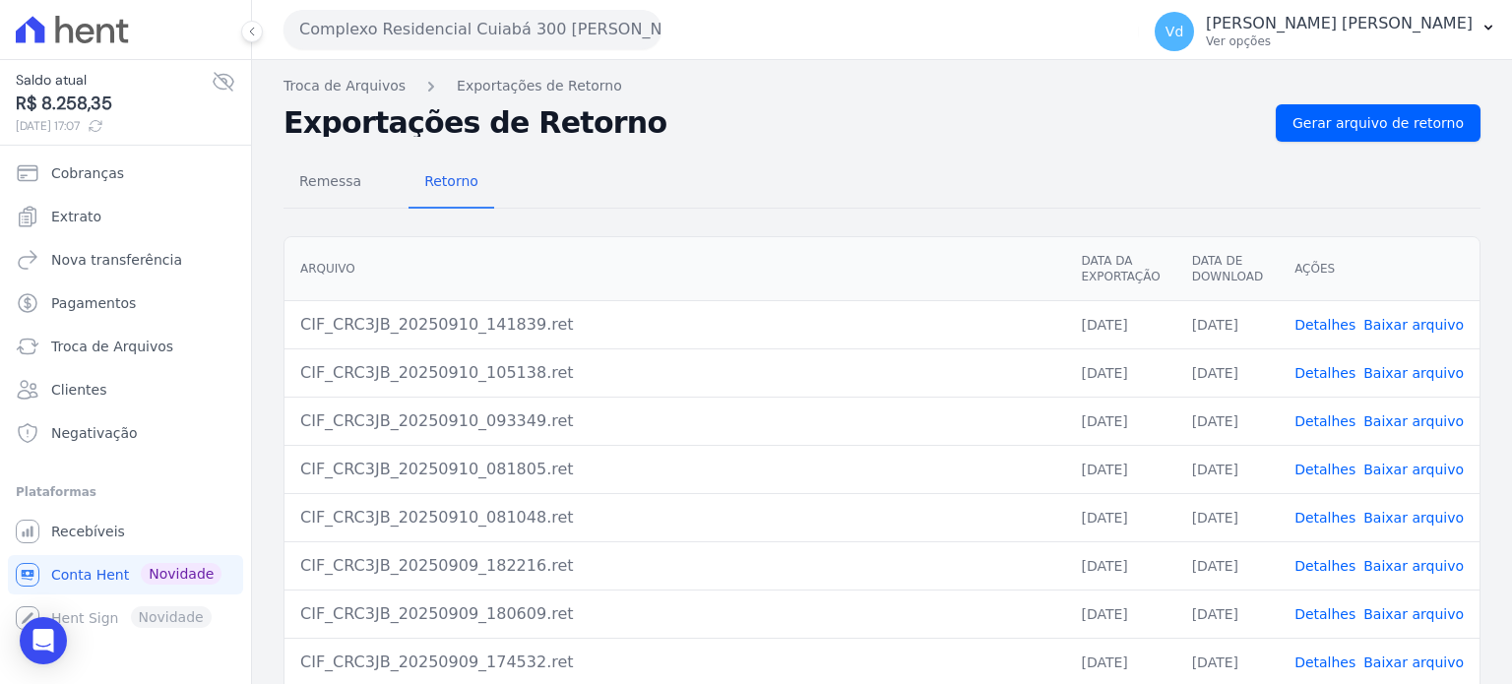
scroll to position [180, 0]
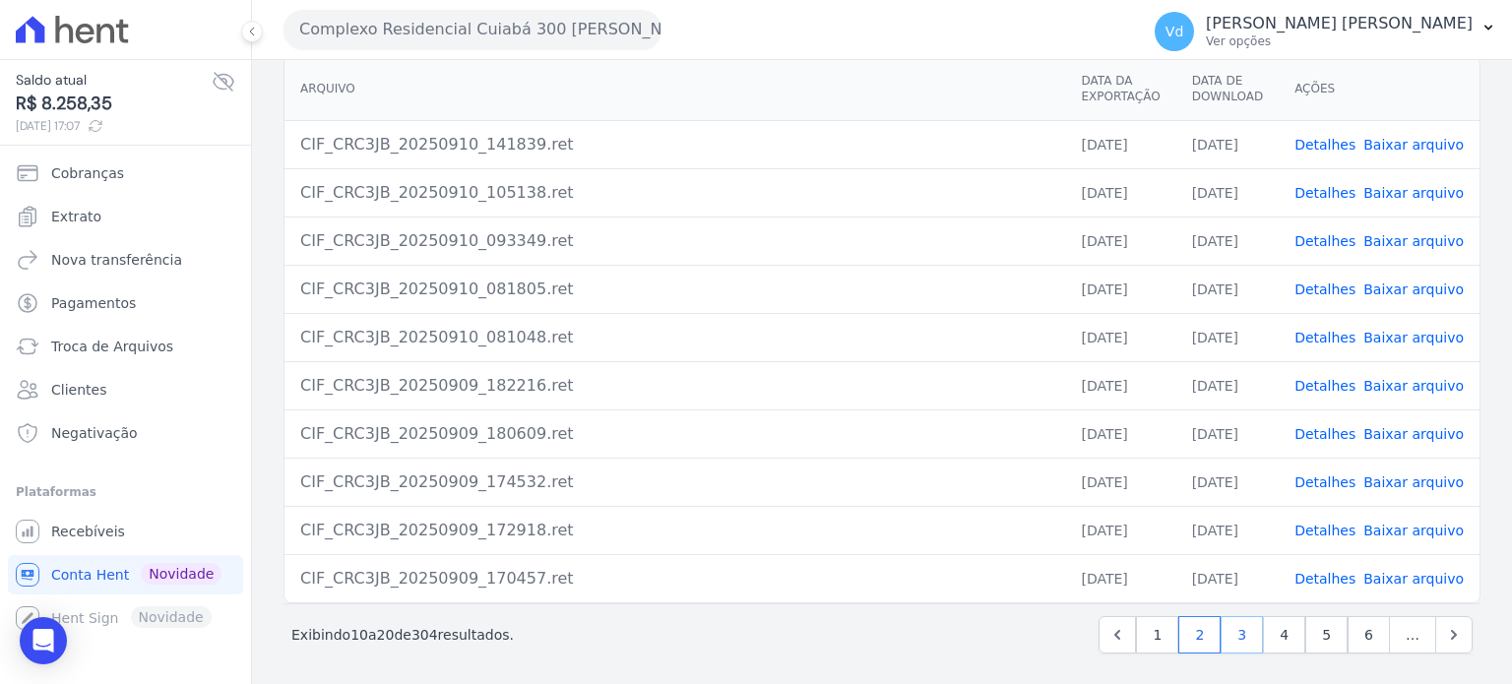
click at [1236, 637] on link "3" at bounding box center [1242, 634] width 42 height 37
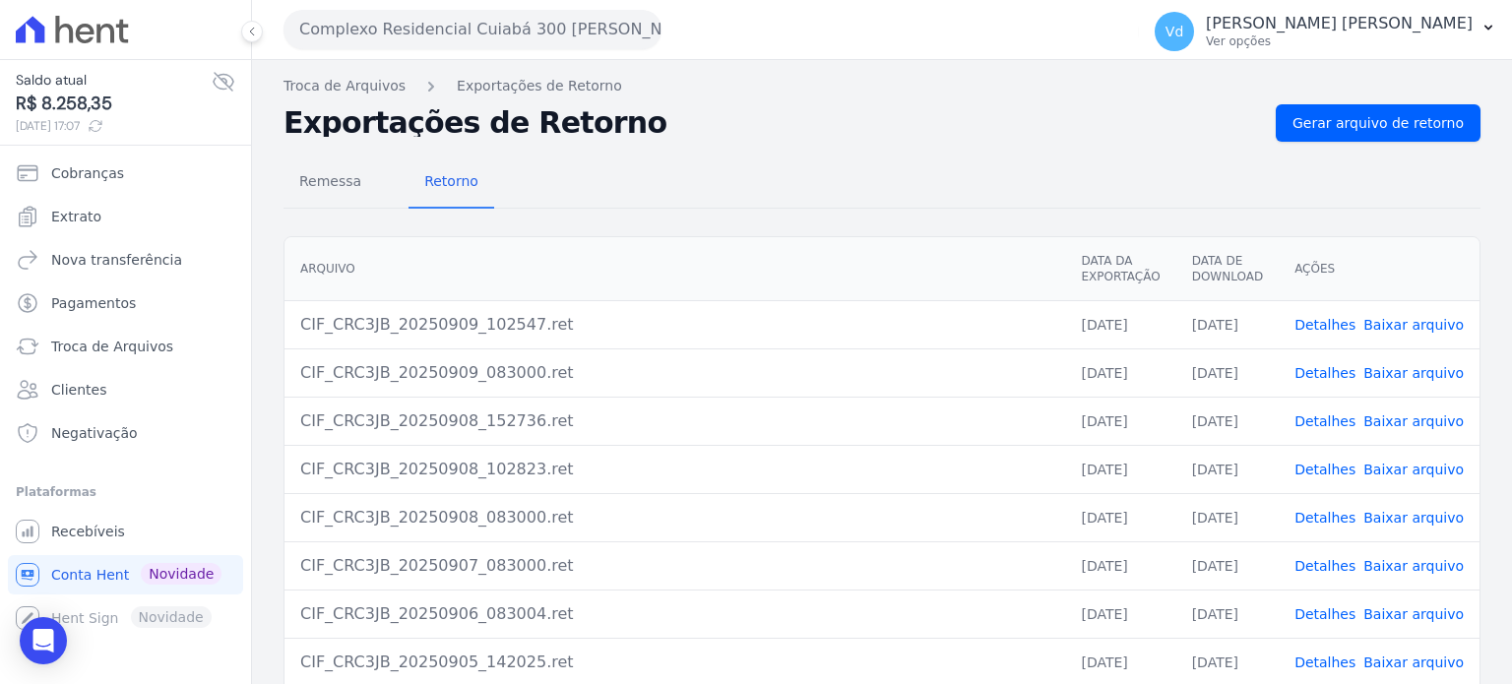
click at [1315, 420] on link "Detalhes" at bounding box center [1325, 421] width 61 height 16
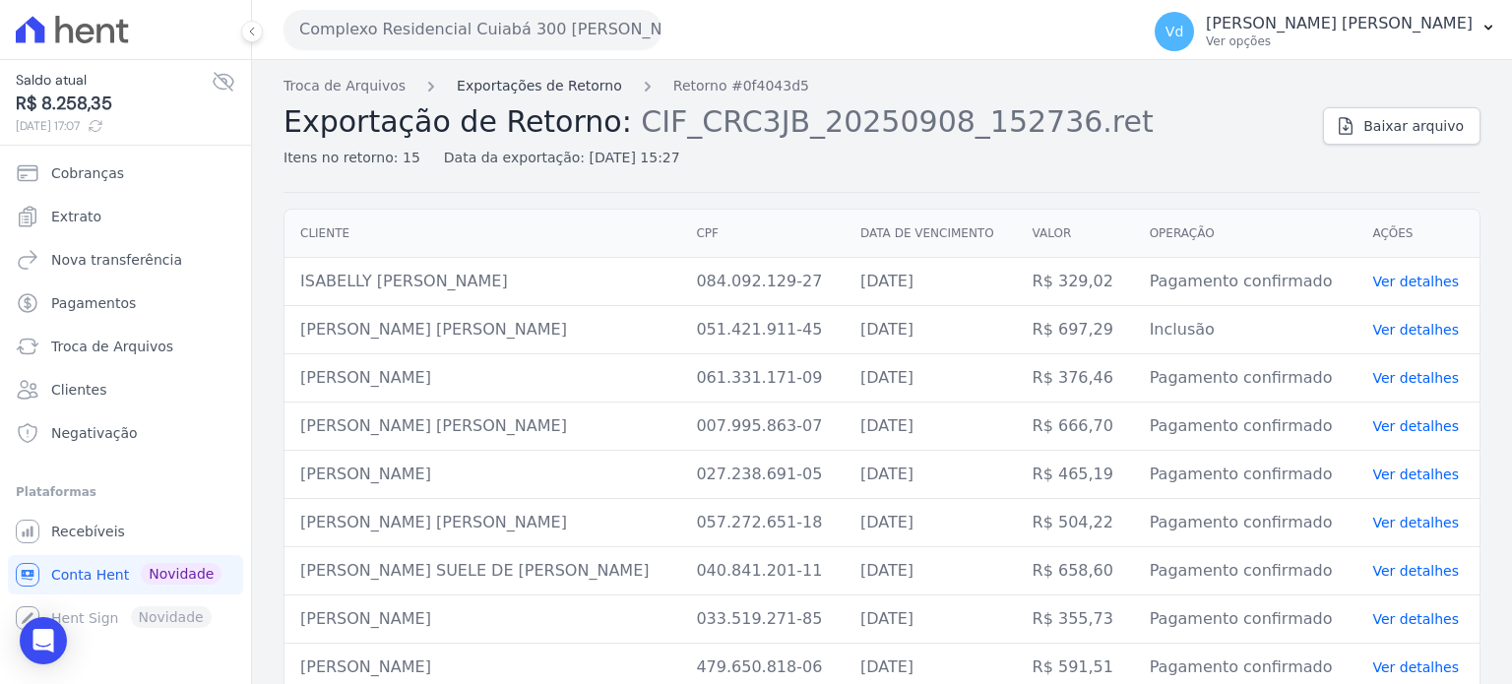
click at [560, 86] on link "Exportações de Retorno" at bounding box center [539, 86] width 165 height 21
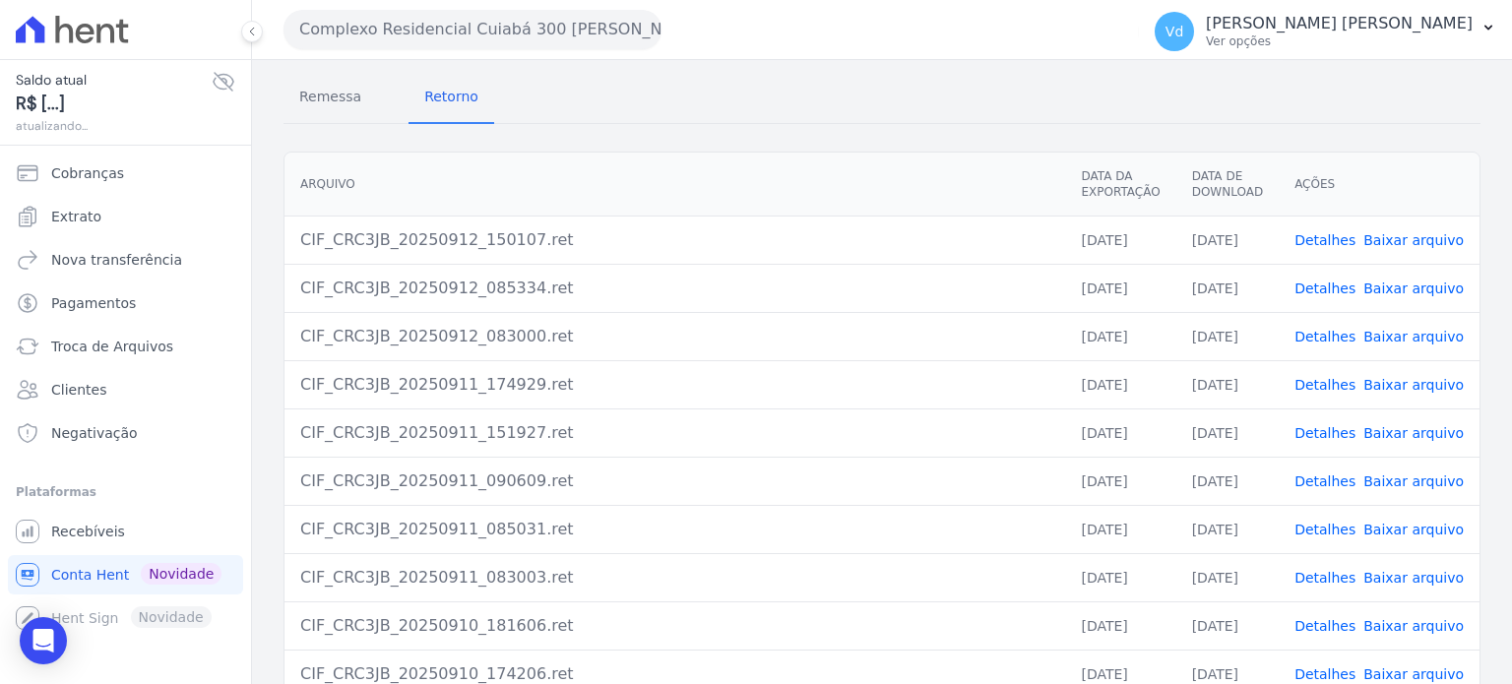
scroll to position [180, 0]
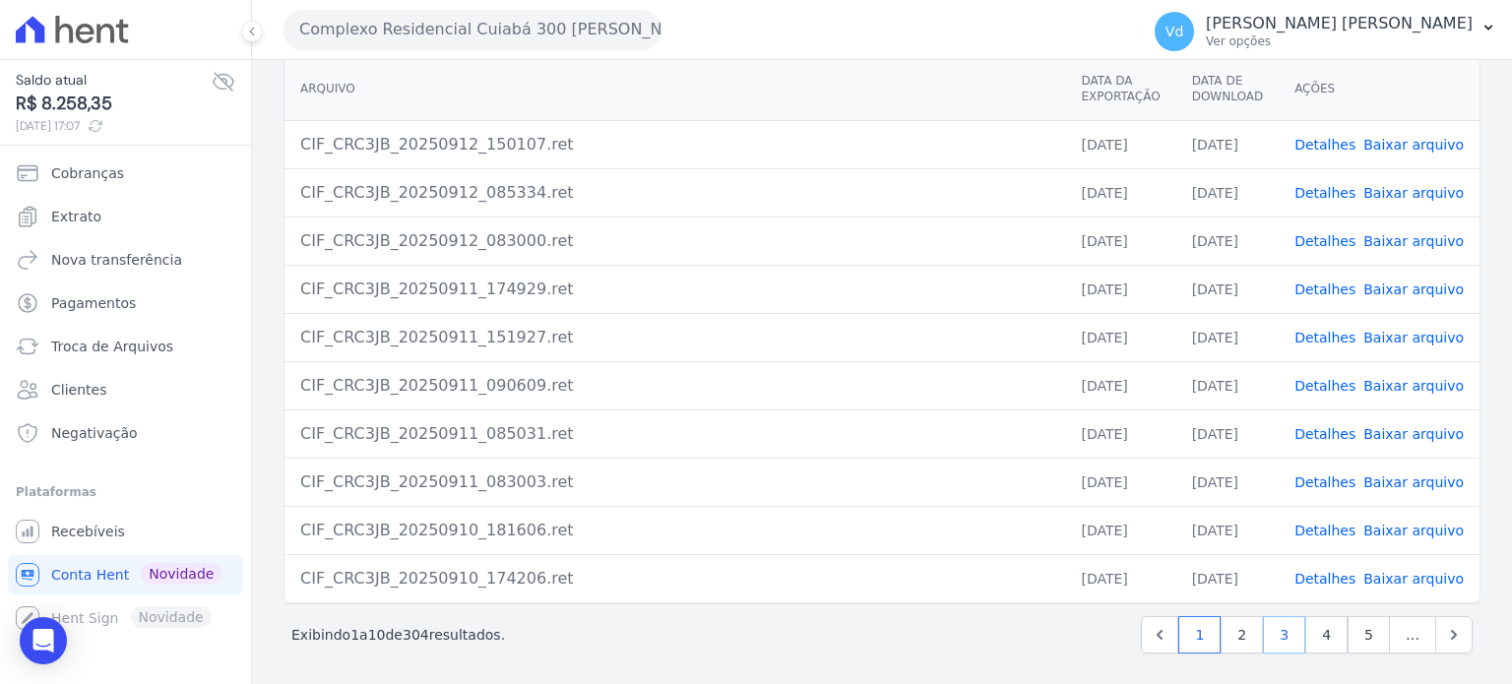
click at [1276, 642] on link "3" at bounding box center [1284, 634] width 42 height 37
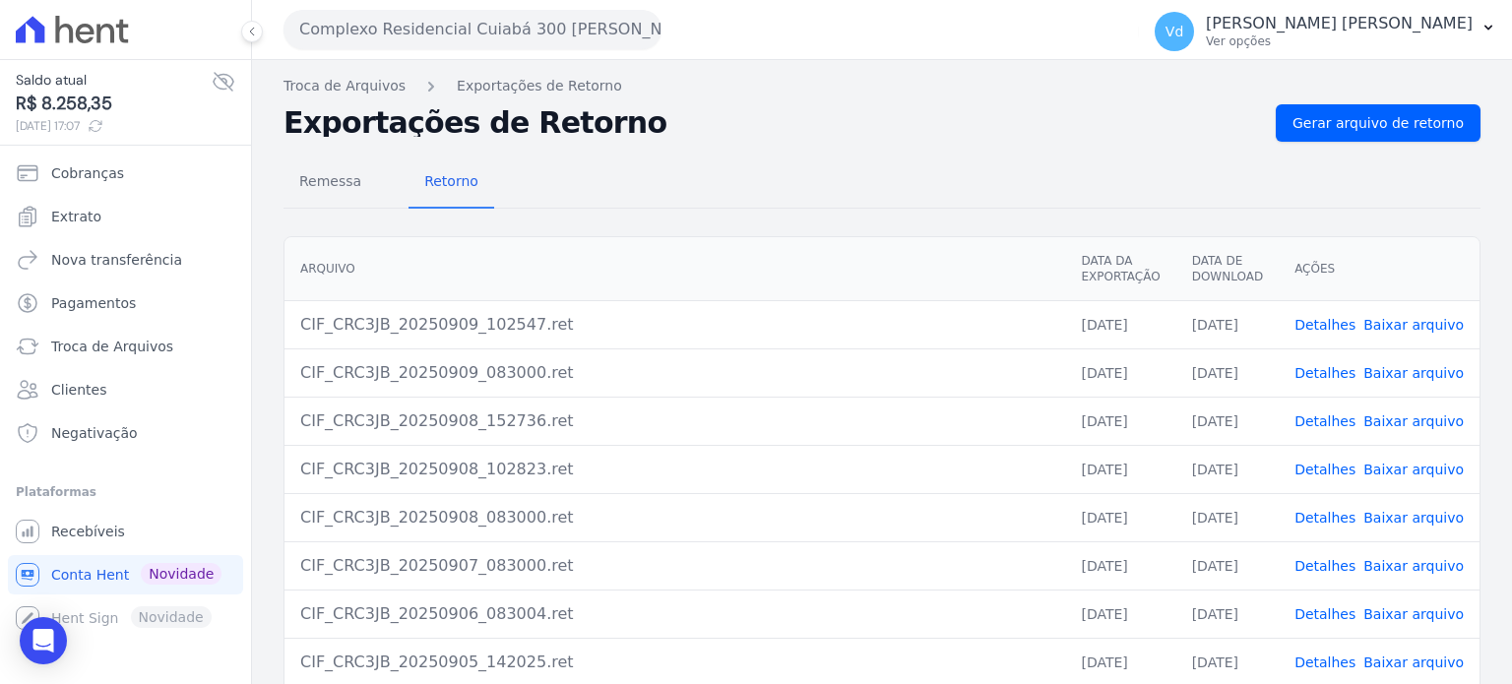
click at [1337, 468] on link "Detalhes" at bounding box center [1325, 470] width 61 height 16
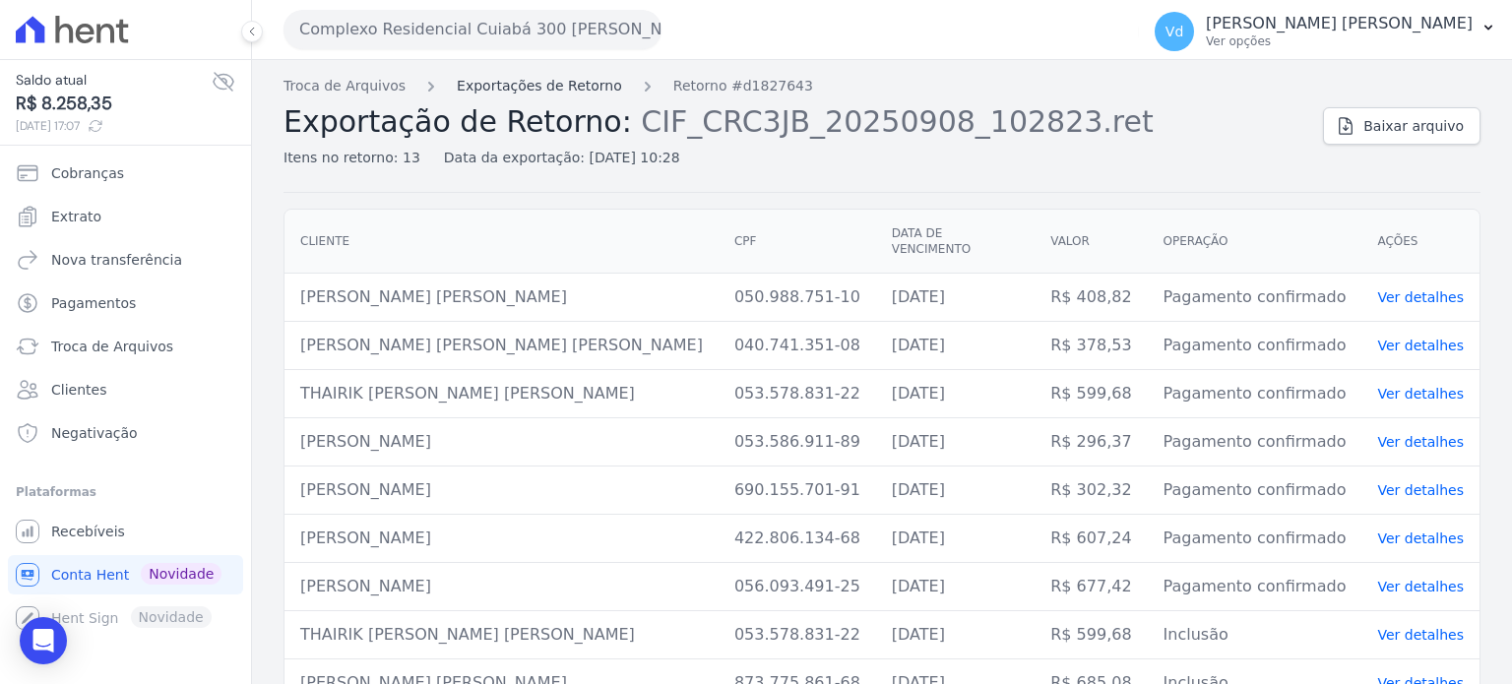
click at [545, 83] on link "Exportações de Retorno" at bounding box center [539, 86] width 165 height 21
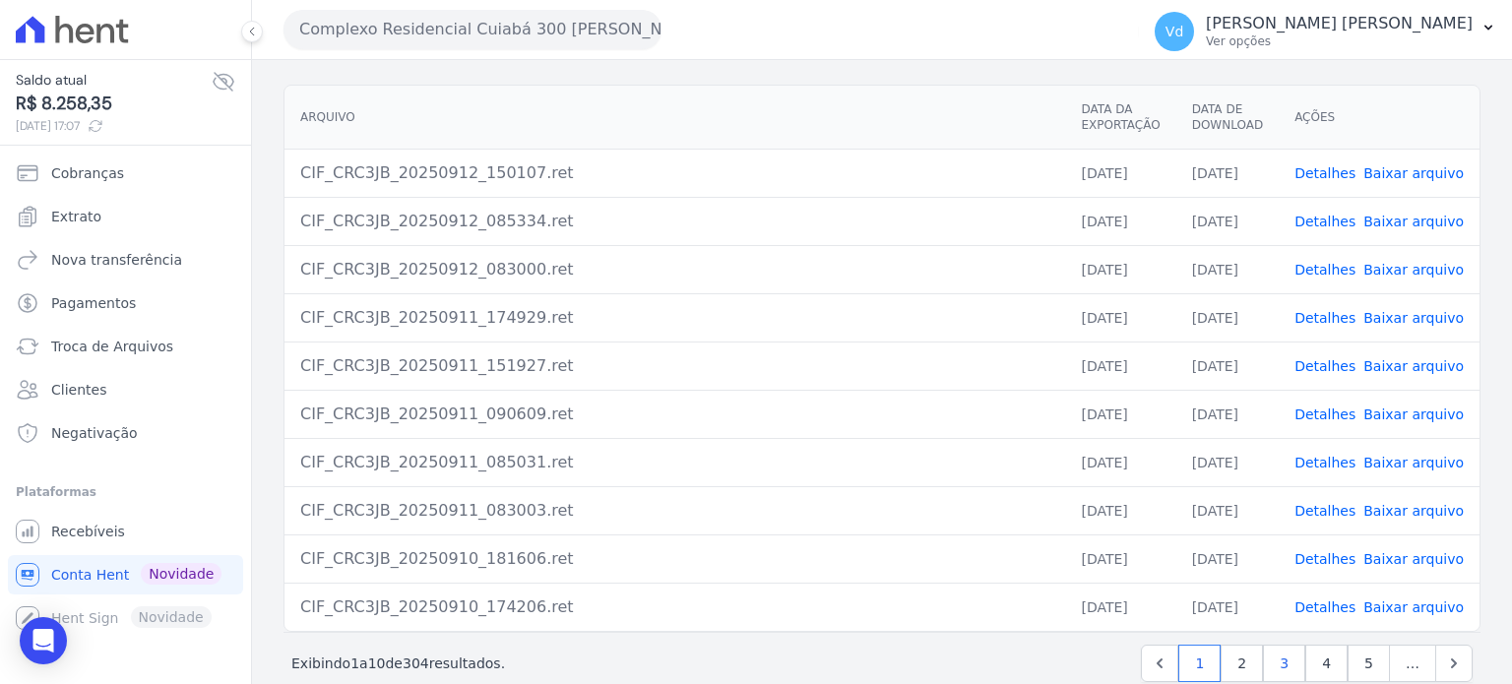
scroll to position [180, 0]
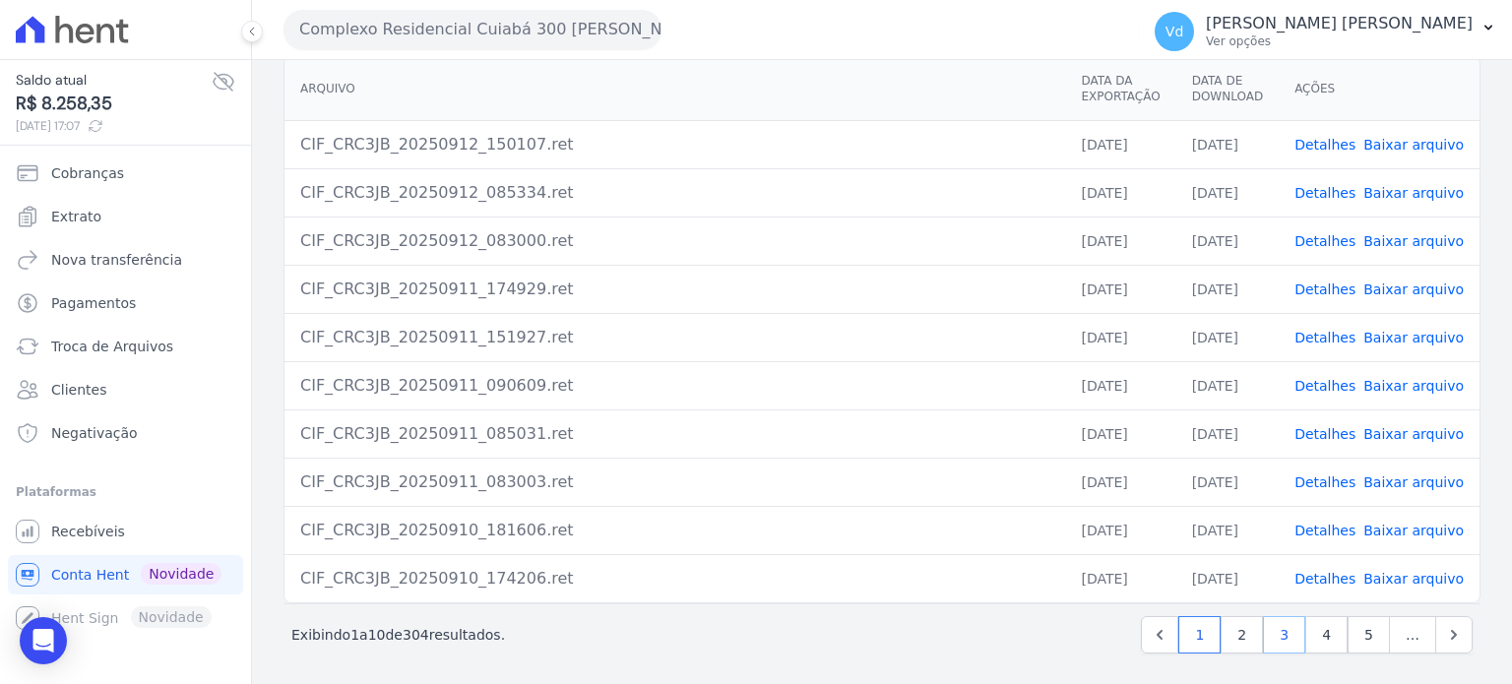
click at [1283, 629] on link "3" at bounding box center [1284, 634] width 42 height 37
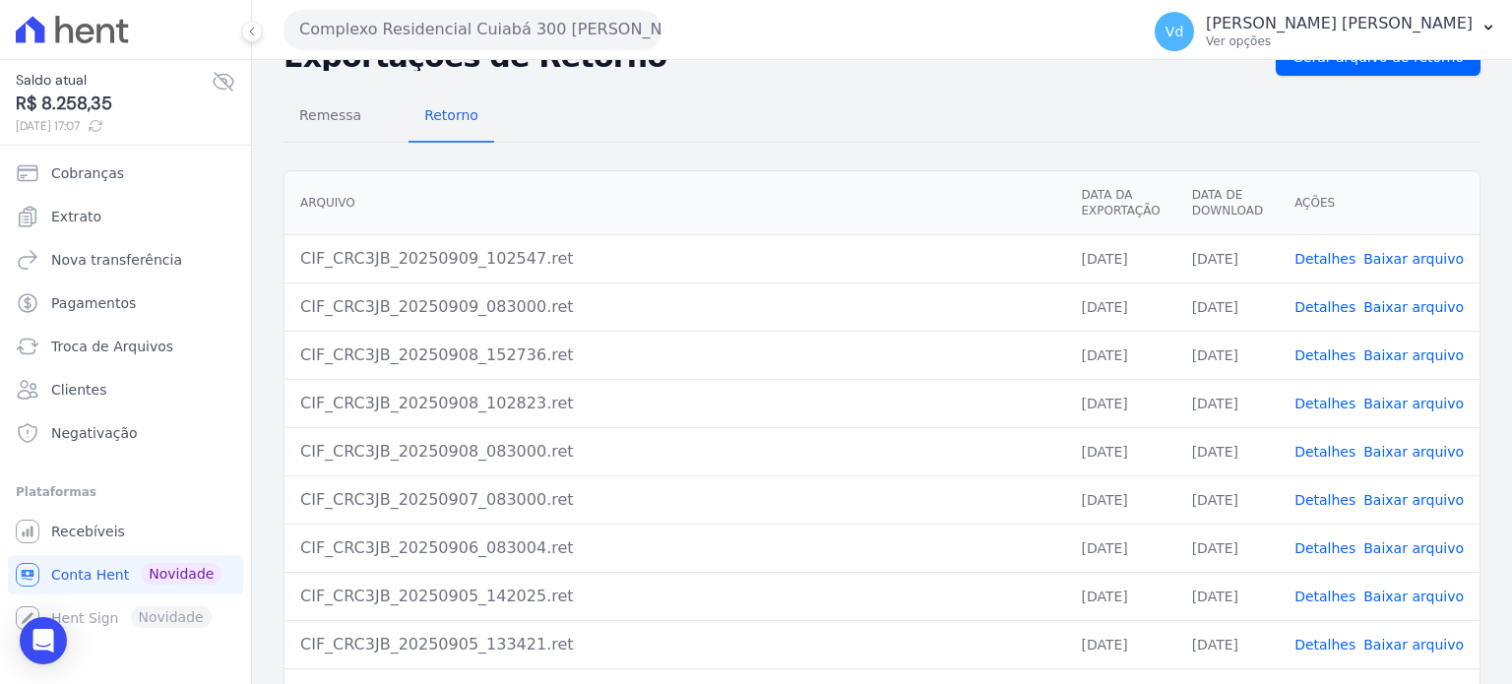
scroll to position [98, 0]
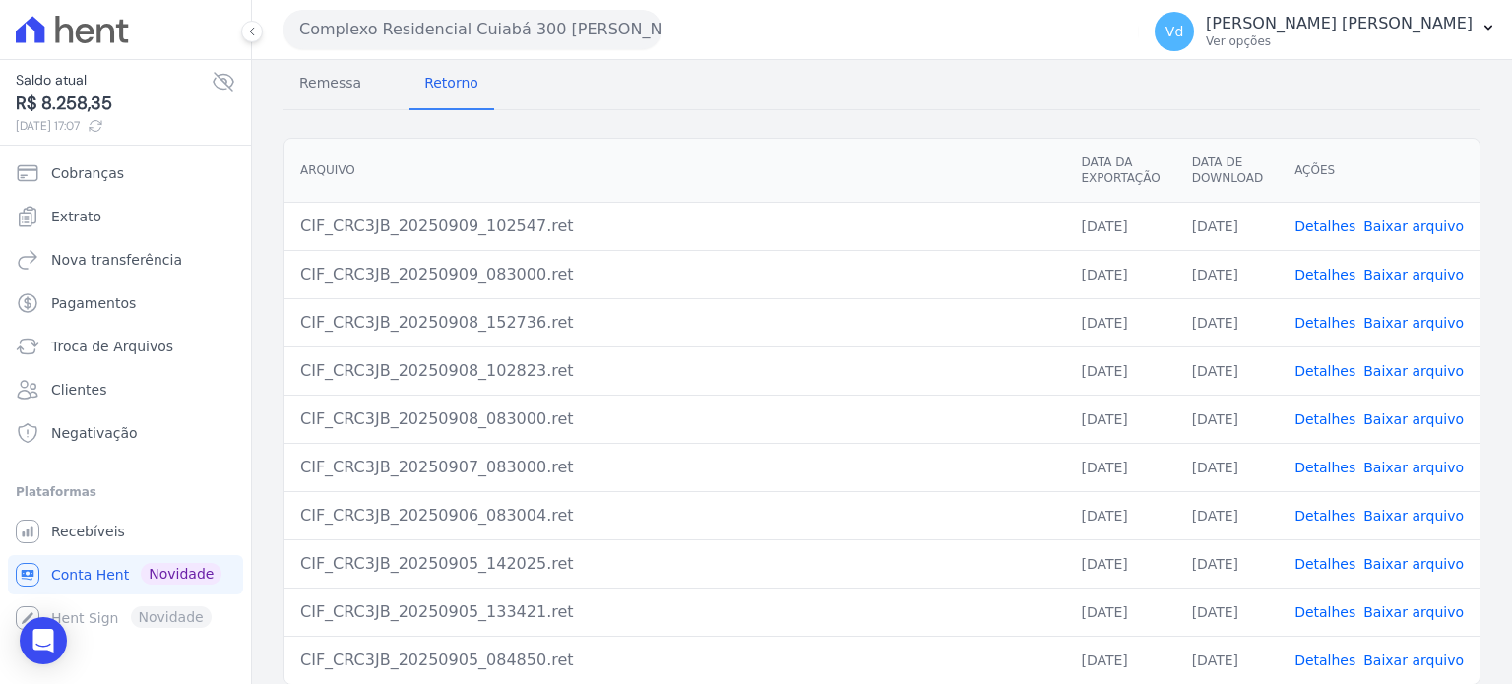
click at [1324, 416] on link "Detalhes" at bounding box center [1325, 419] width 61 height 16
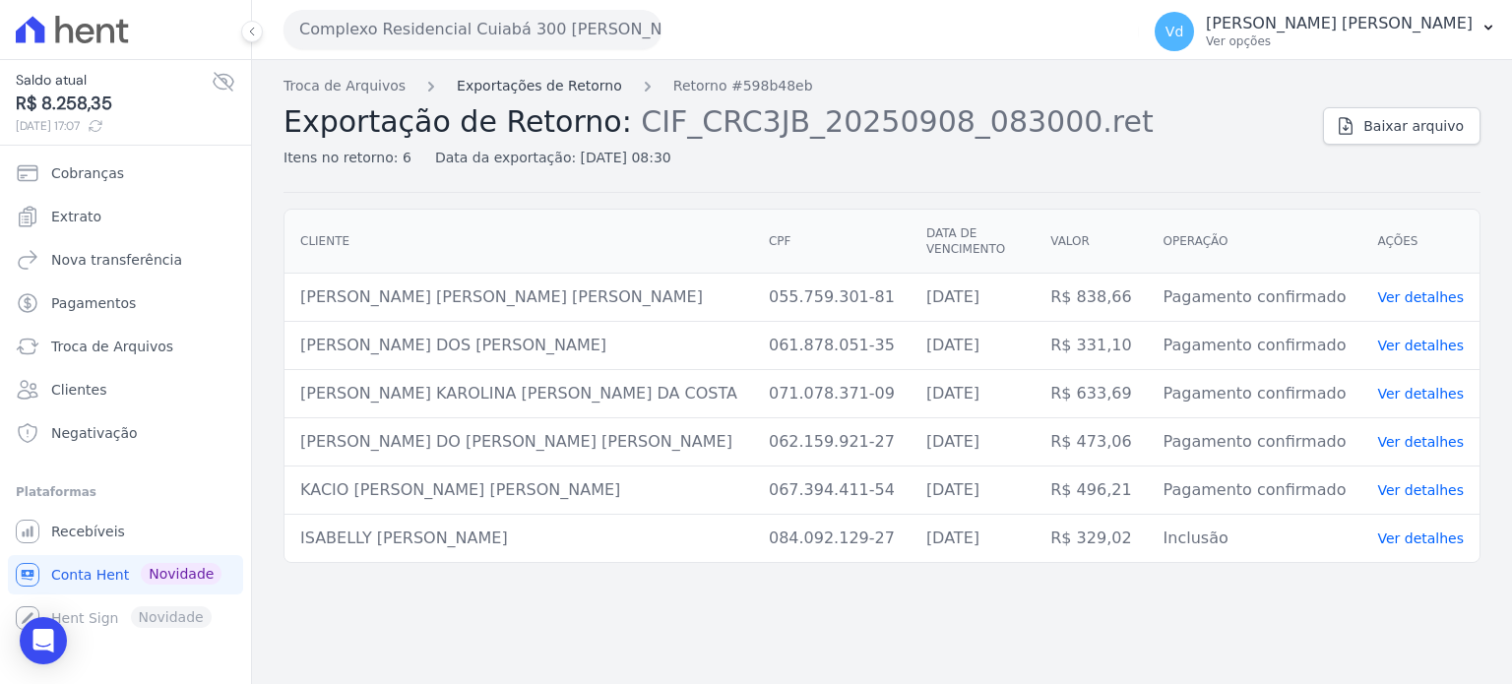
click at [513, 84] on link "Exportações de Retorno" at bounding box center [539, 86] width 165 height 21
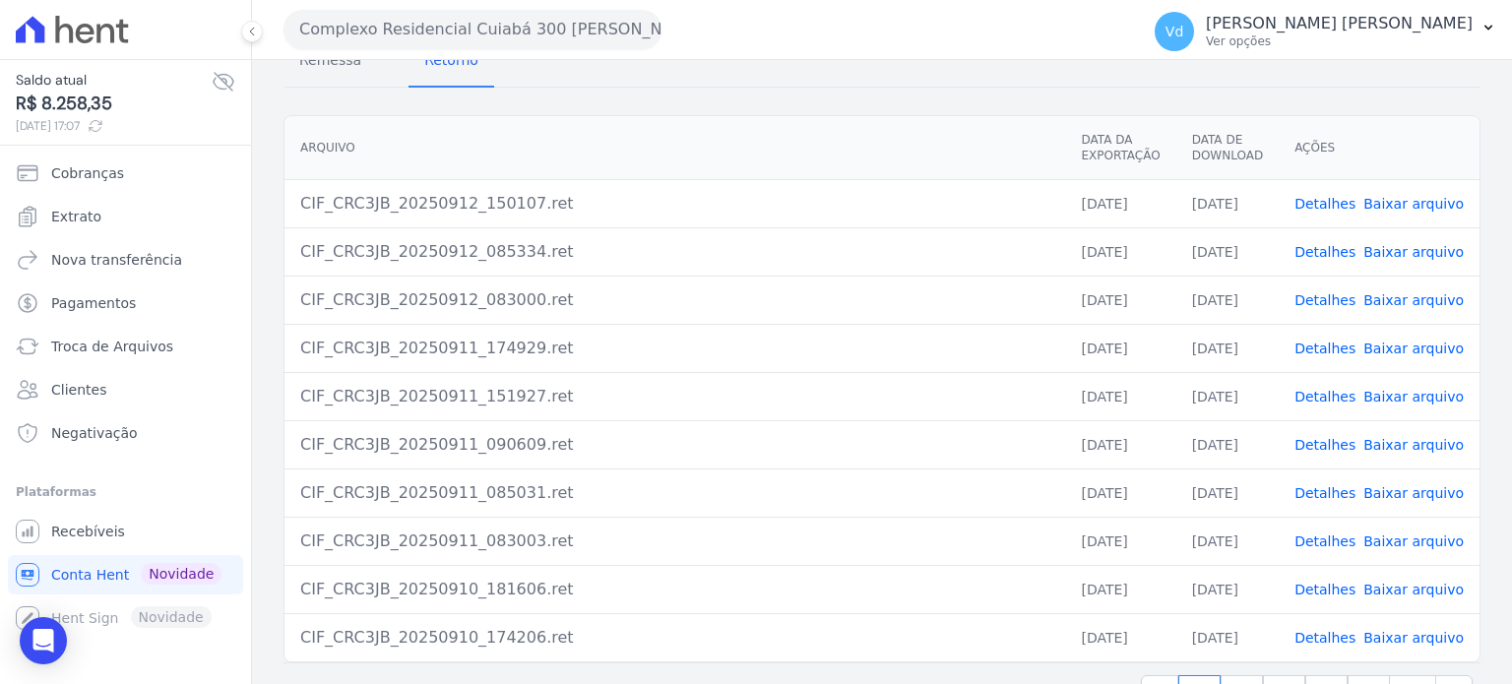
scroll to position [180, 0]
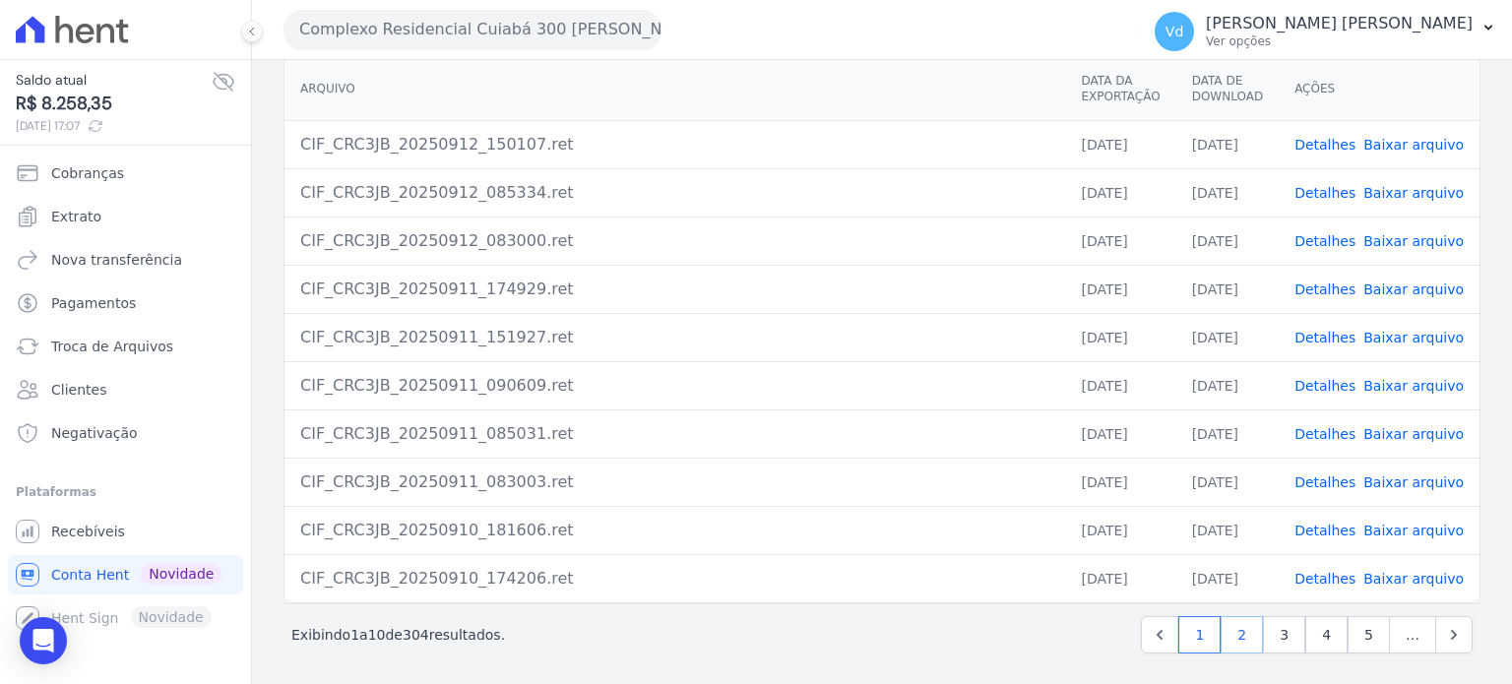
click at [1239, 625] on link "2" at bounding box center [1242, 634] width 42 height 37
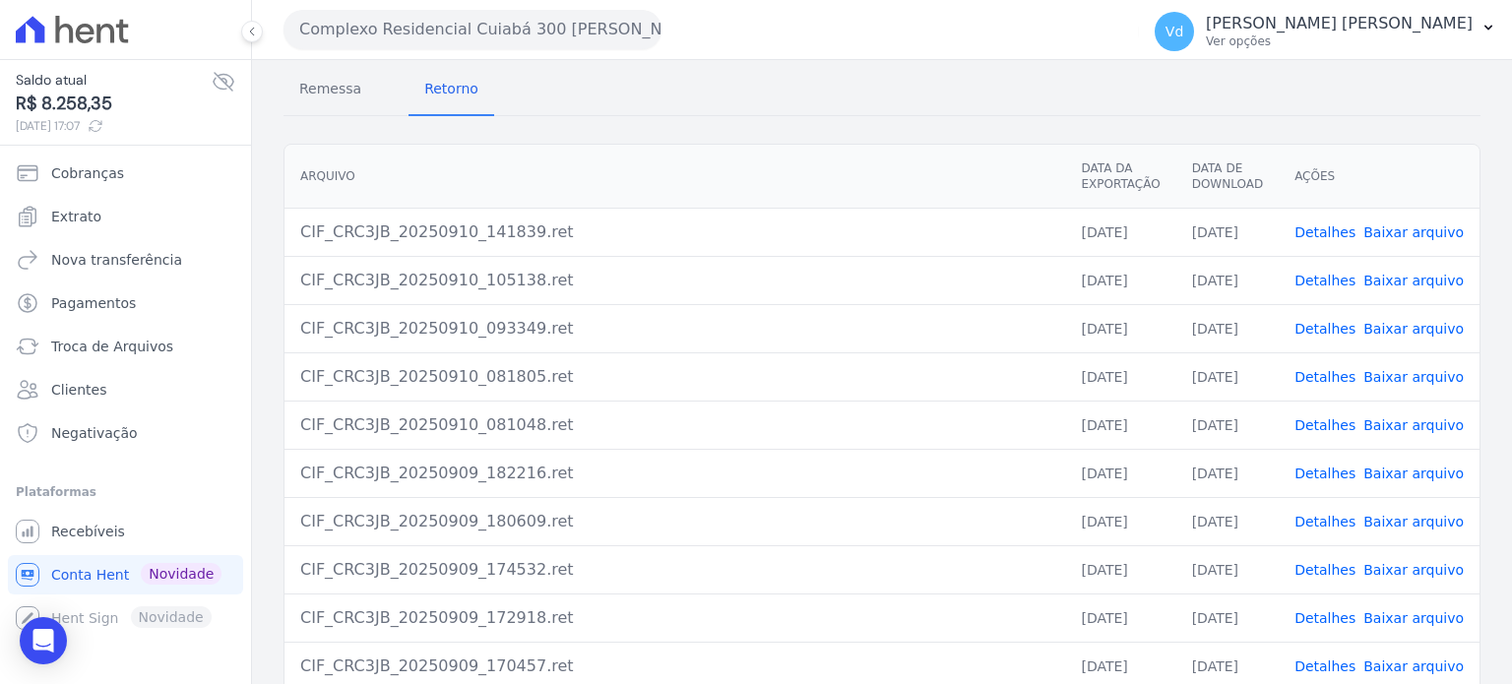
scroll to position [180, 0]
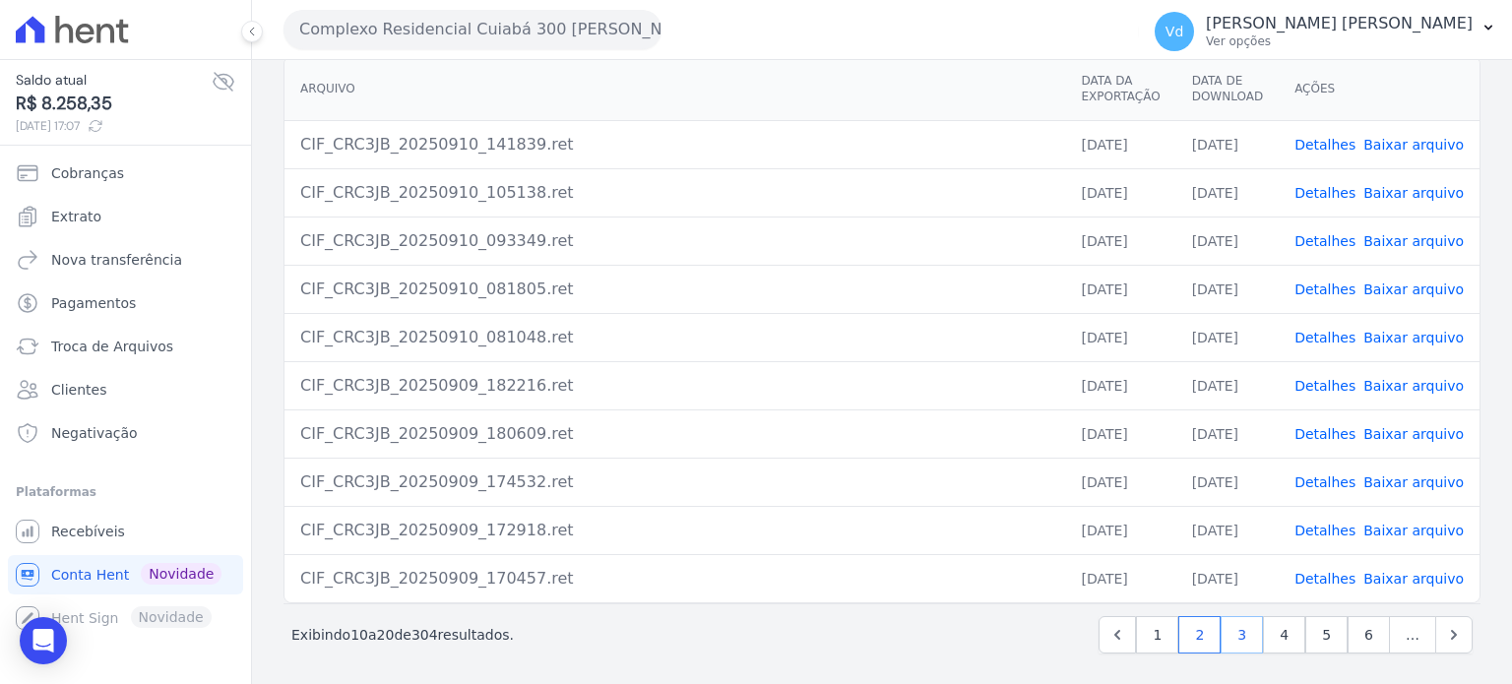
click at [1235, 624] on link "3" at bounding box center [1242, 634] width 42 height 37
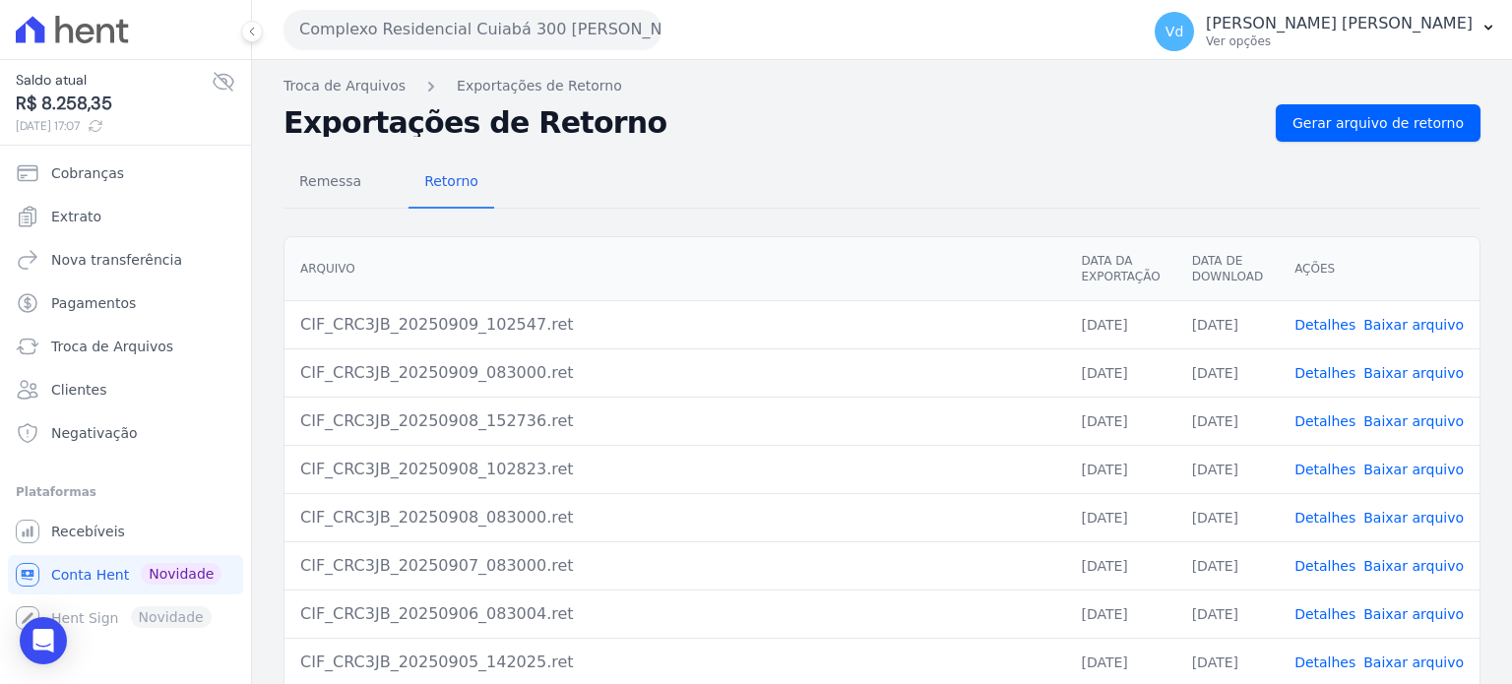
click at [1333, 375] on link "Detalhes" at bounding box center [1325, 373] width 61 height 16
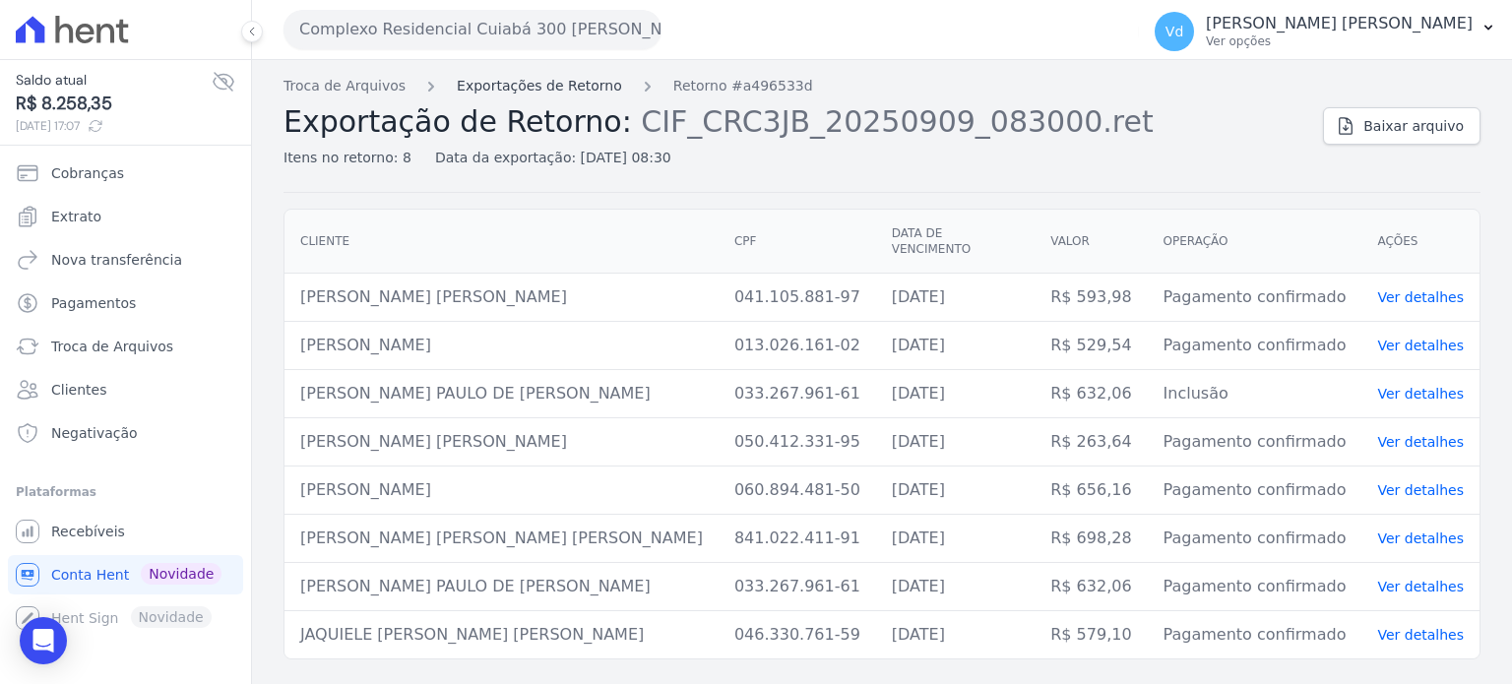
click at [503, 83] on link "Exportações de Retorno" at bounding box center [539, 86] width 165 height 21
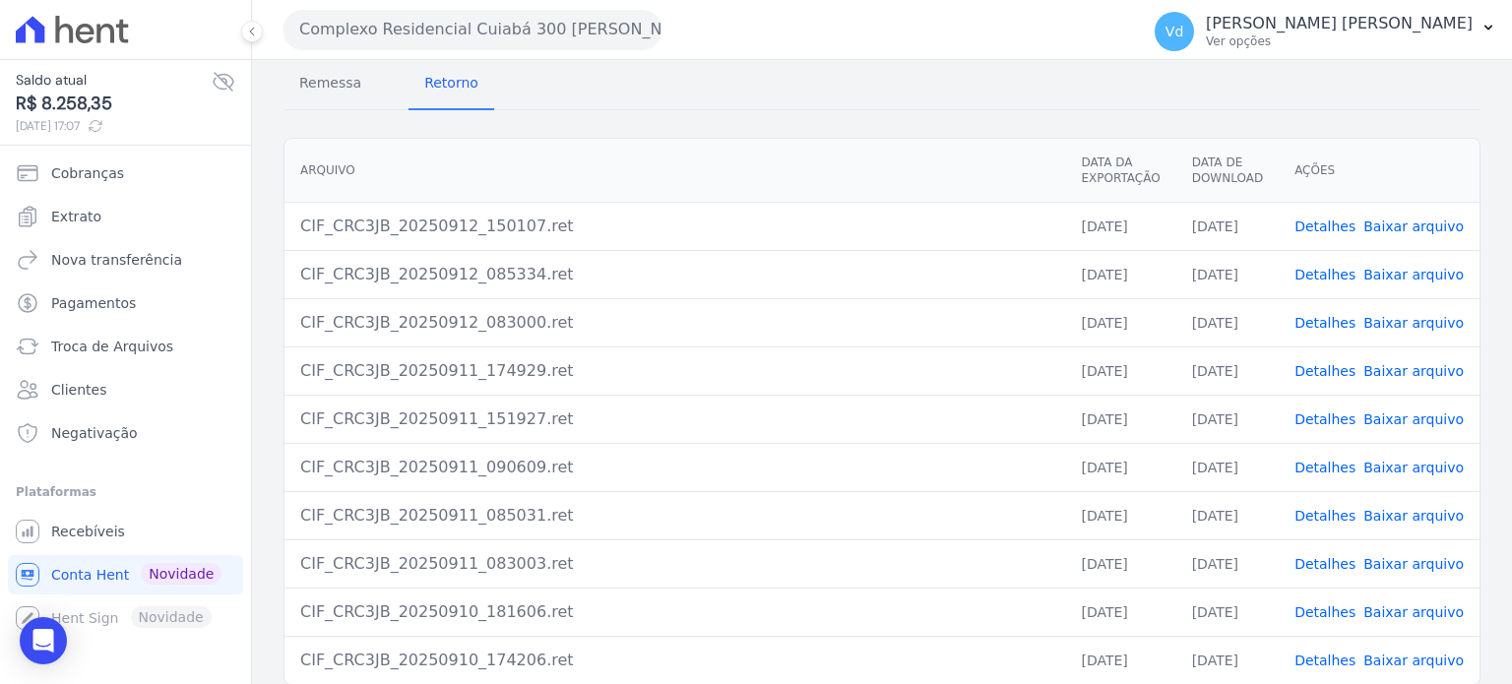
scroll to position [180, 0]
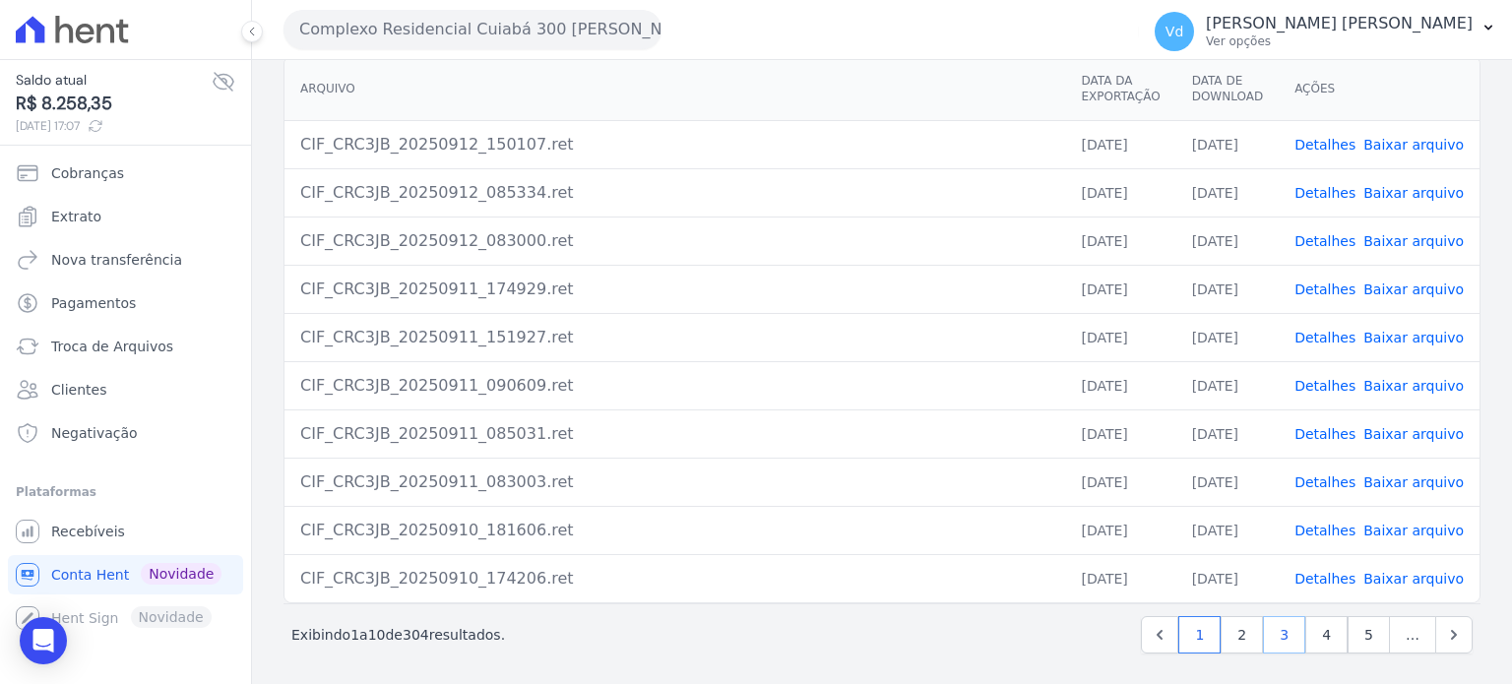
click at [1263, 633] on link "3" at bounding box center [1284, 634] width 42 height 37
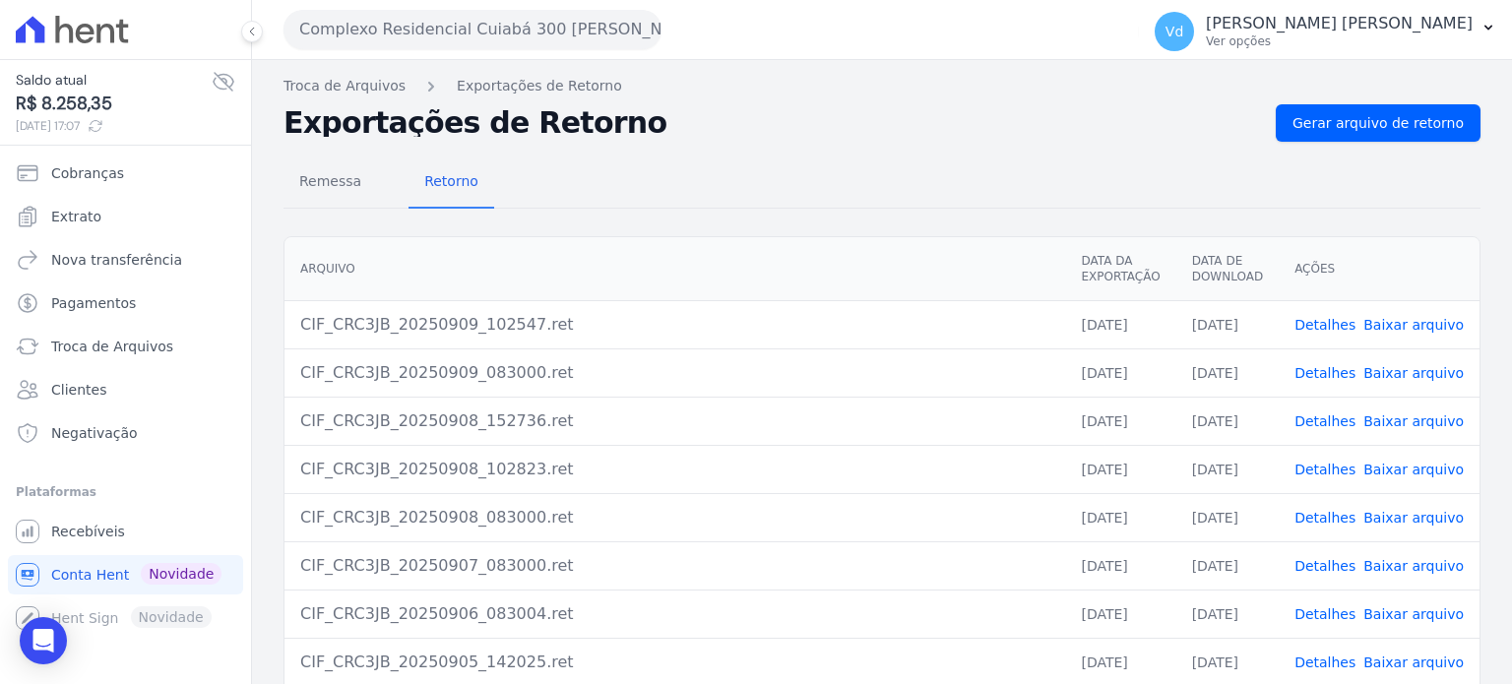
click at [1329, 323] on link "Detalhes" at bounding box center [1325, 325] width 61 height 16
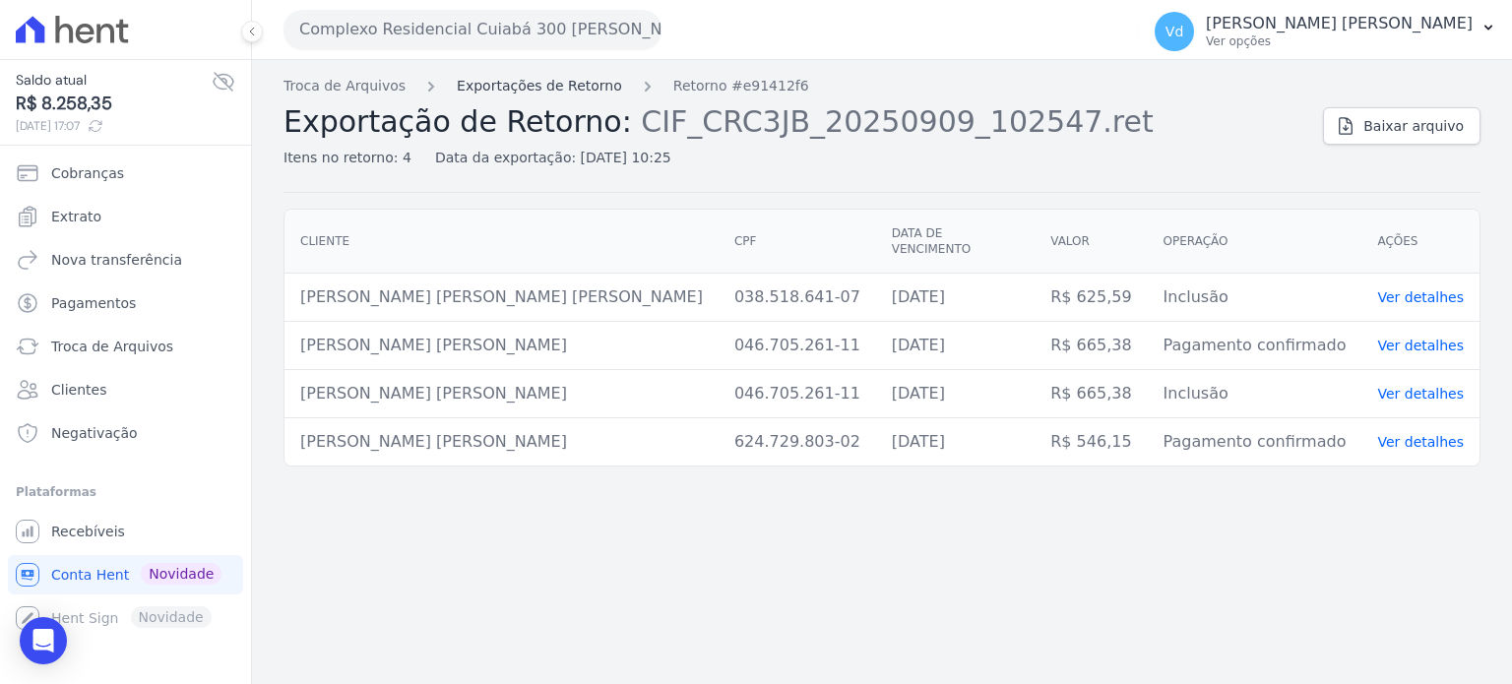
click at [542, 79] on link "Exportações de Retorno" at bounding box center [539, 86] width 165 height 21
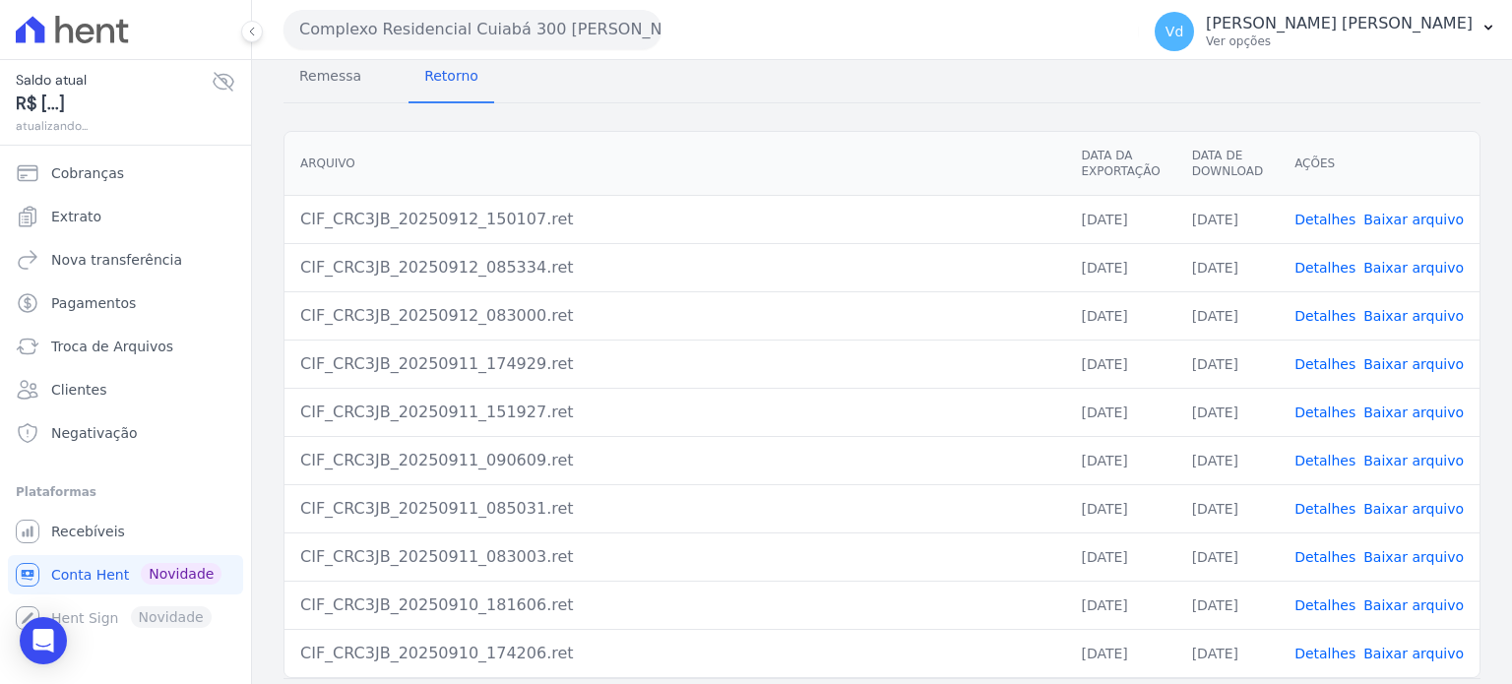
scroll to position [180, 0]
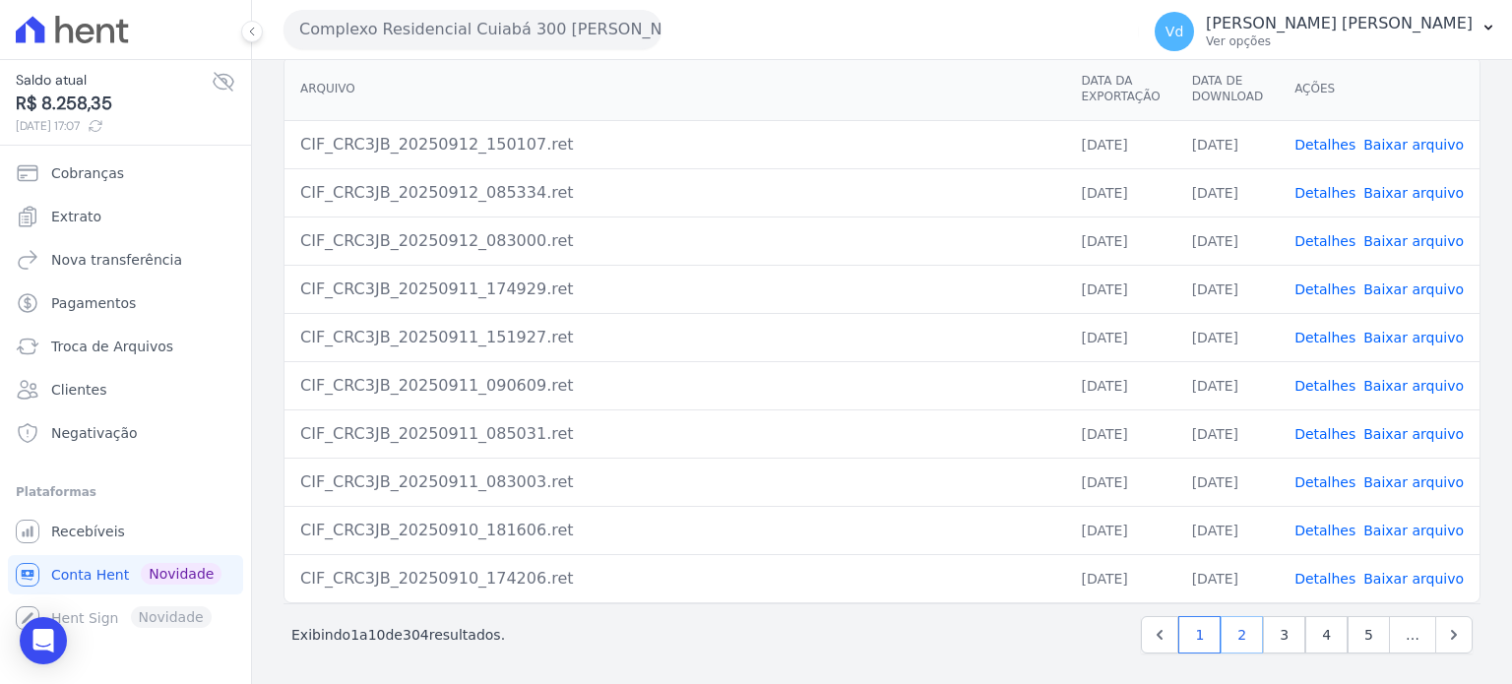
click at [1235, 635] on link "2" at bounding box center [1242, 634] width 42 height 37
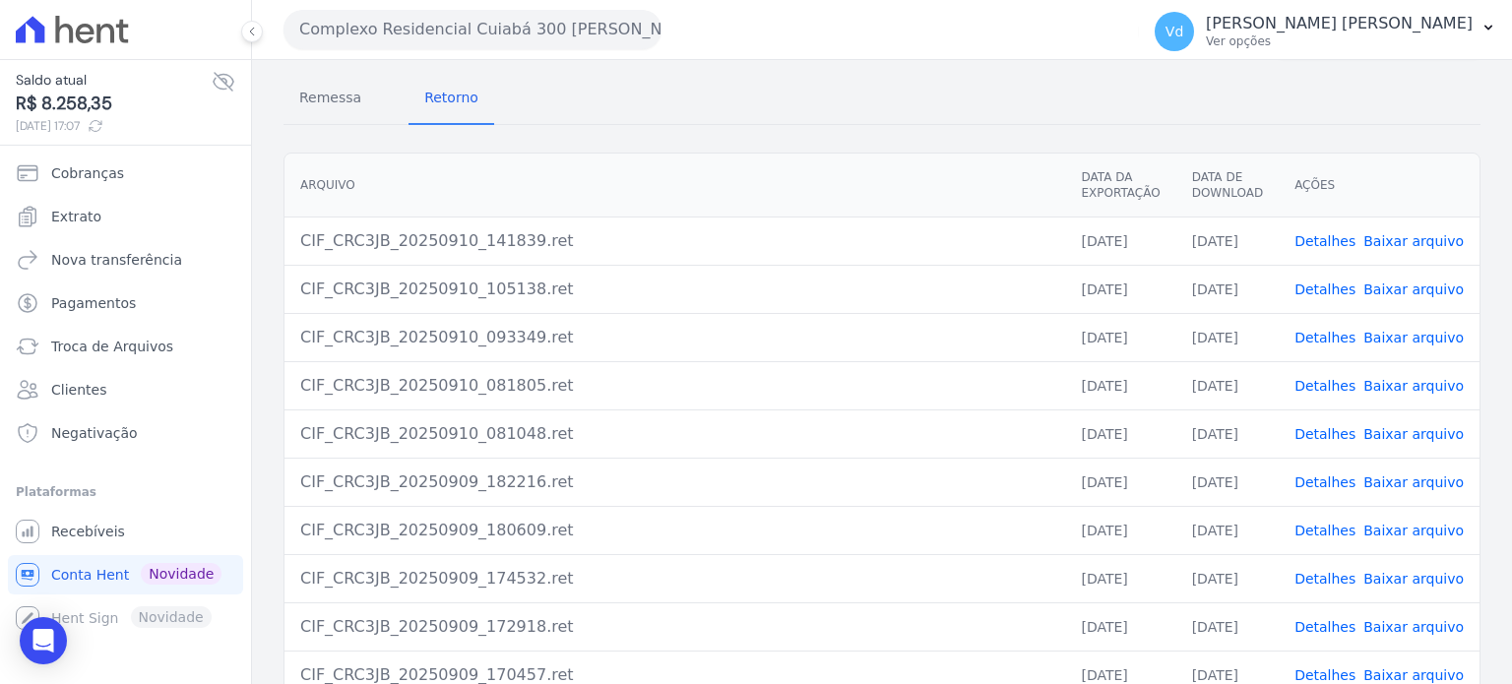
scroll to position [180, 0]
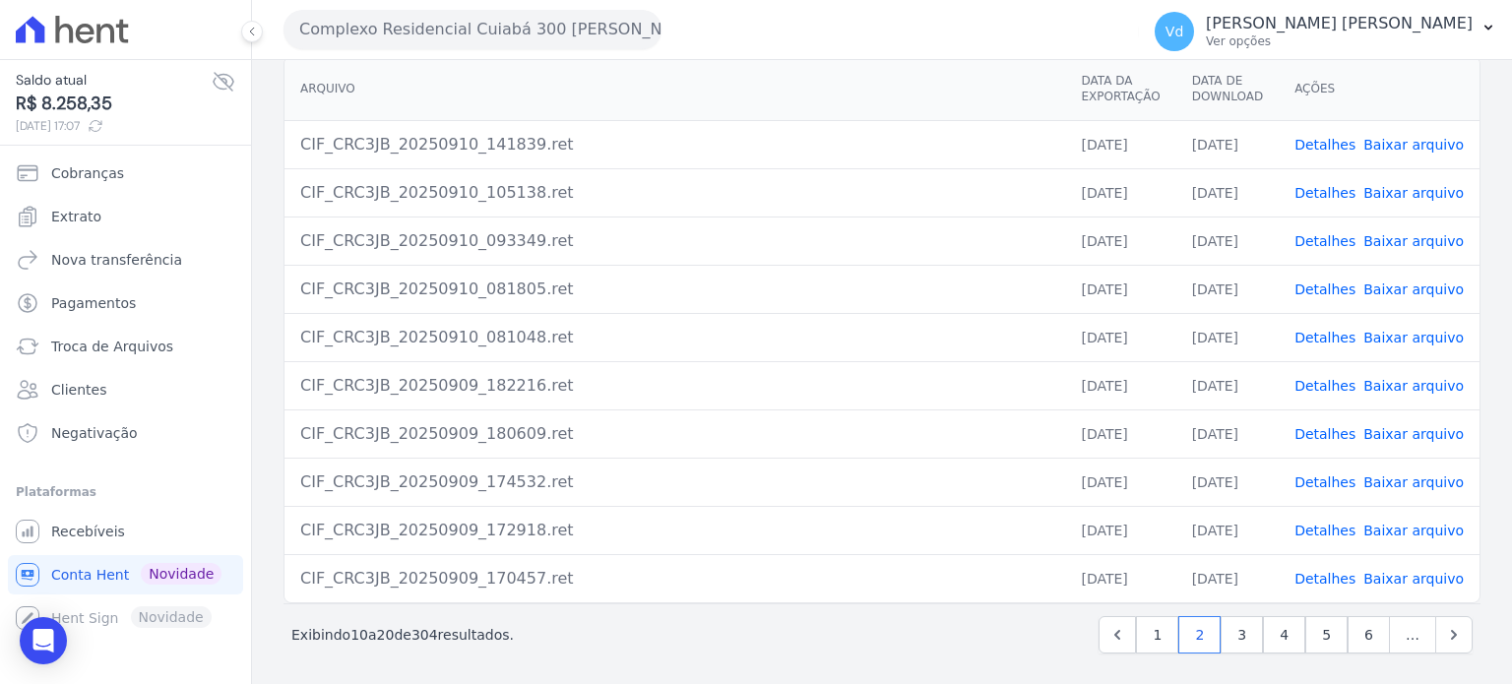
click at [1319, 573] on link "Detalhes" at bounding box center [1325, 579] width 61 height 16
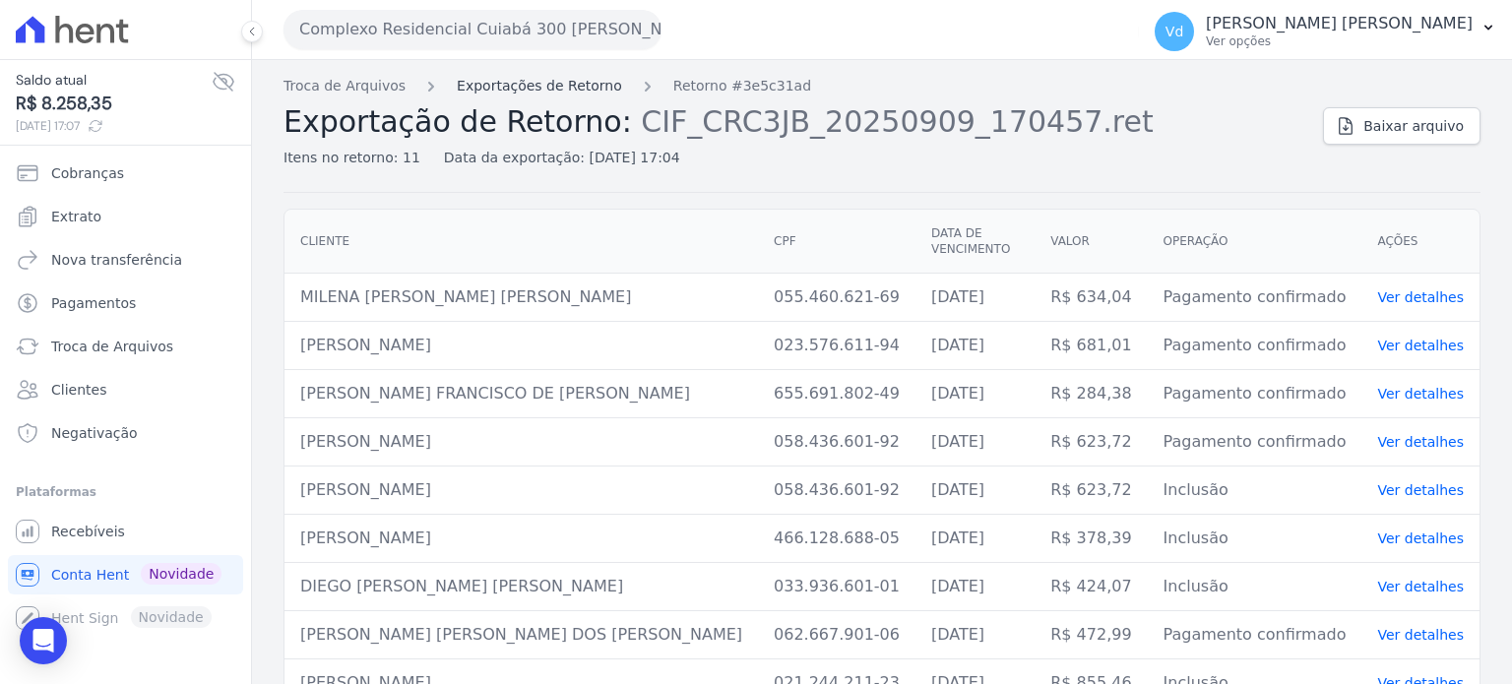
click at [547, 80] on link "Exportações de Retorno" at bounding box center [539, 86] width 165 height 21
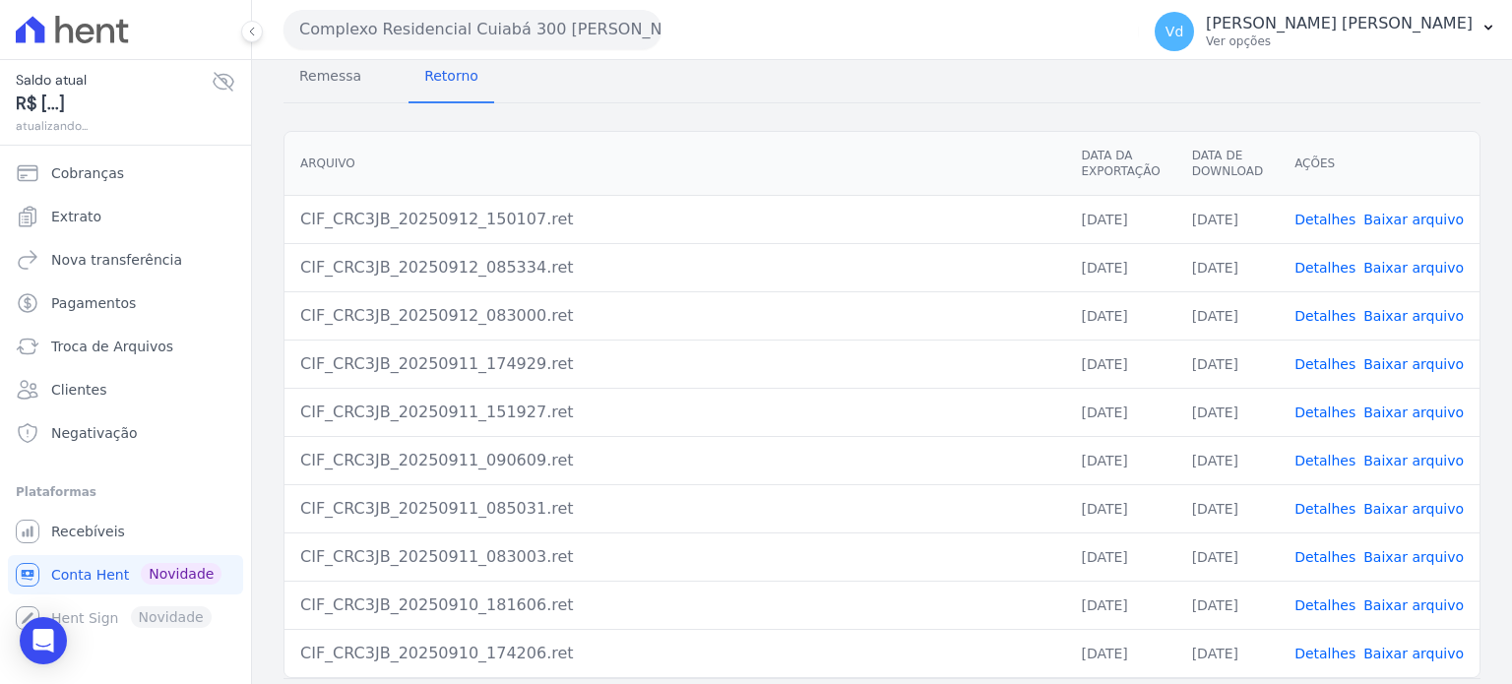
scroll to position [180, 0]
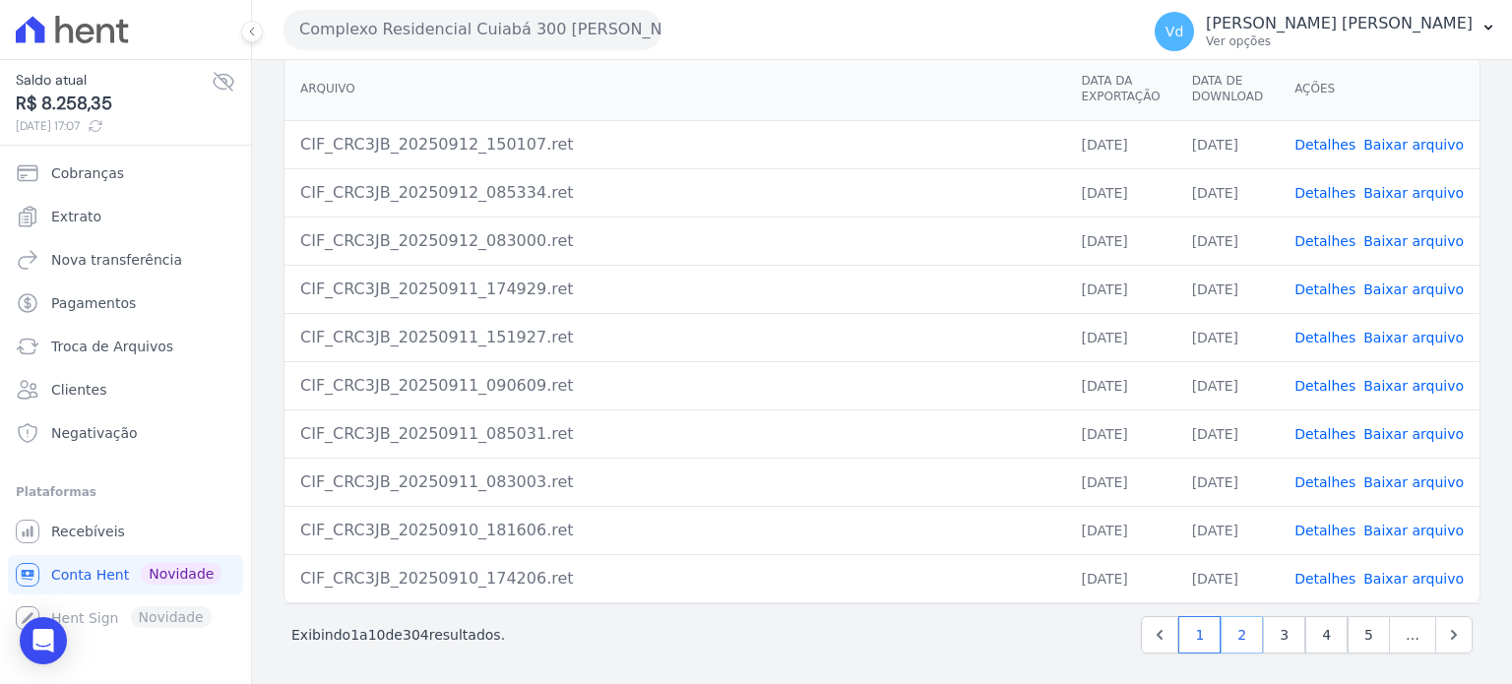
click at [1236, 620] on link "2" at bounding box center [1242, 634] width 42 height 37
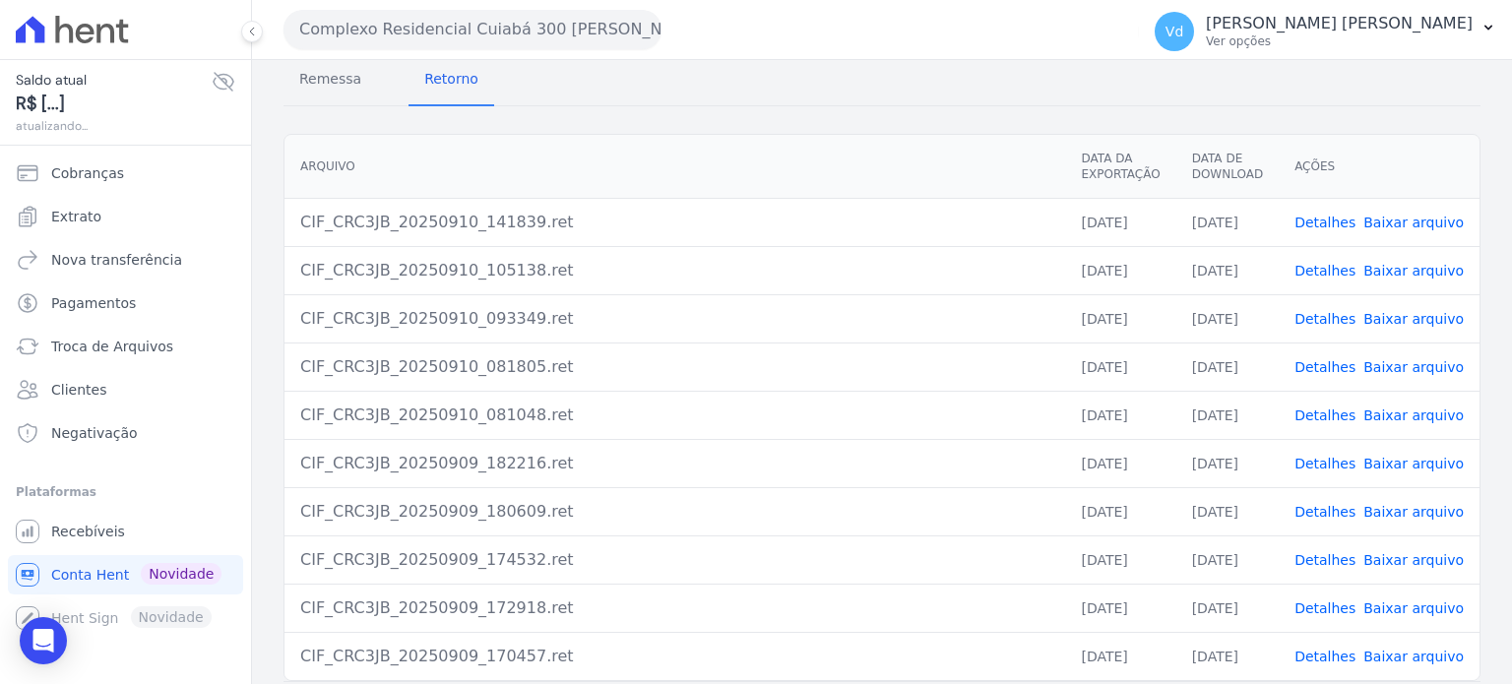
scroll to position [180, 0]
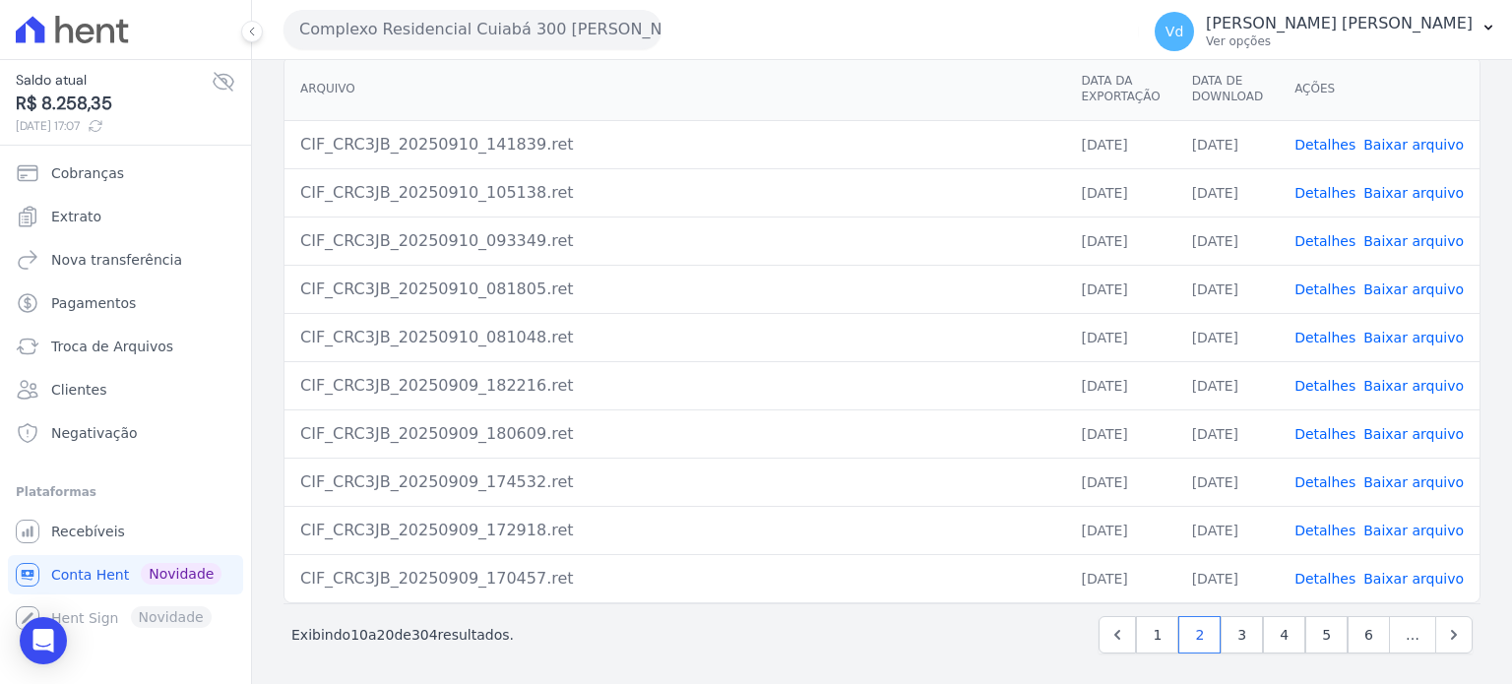
click at [1326, 526] on link "Detalhes" at bounding box center [1325, 531] width 61 height 16
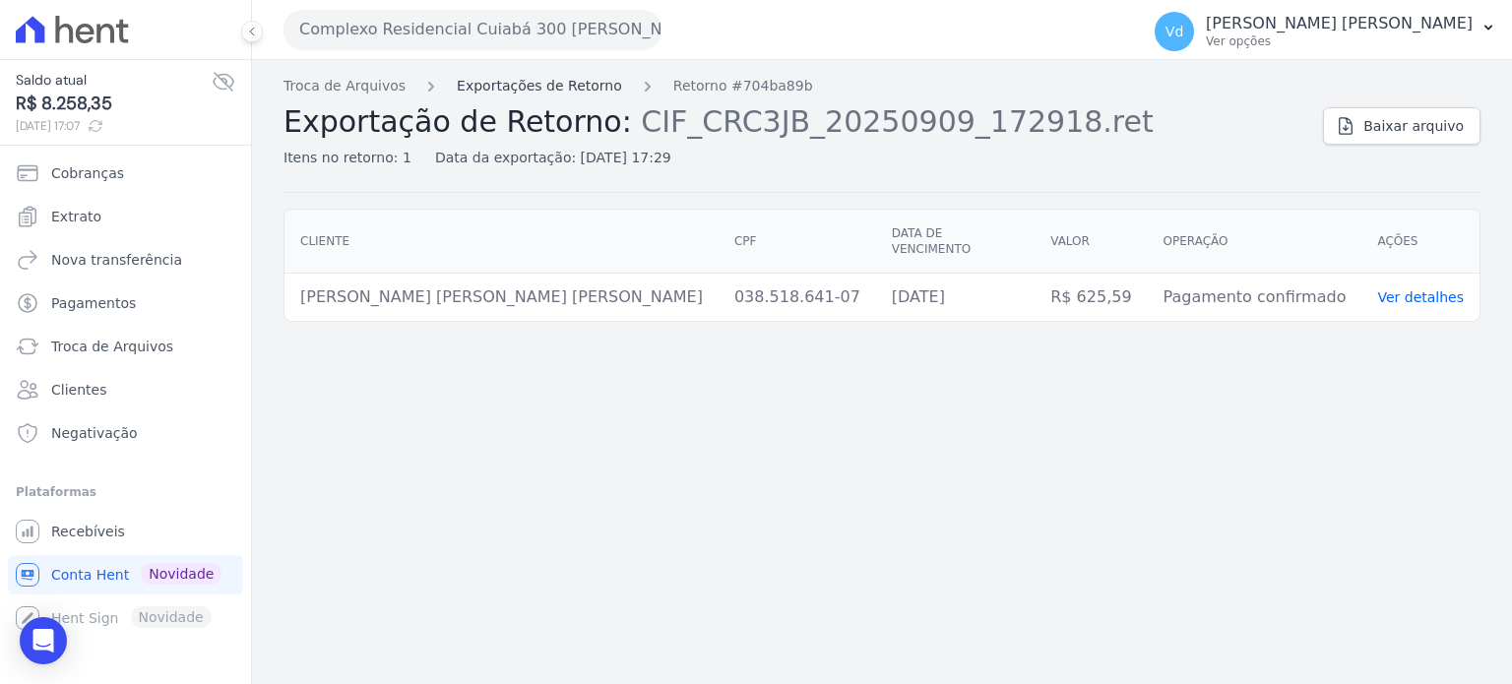
click at [512, 84] on link "Exportações de Retorno" at bounding box center [539, 86] width 165 height 21
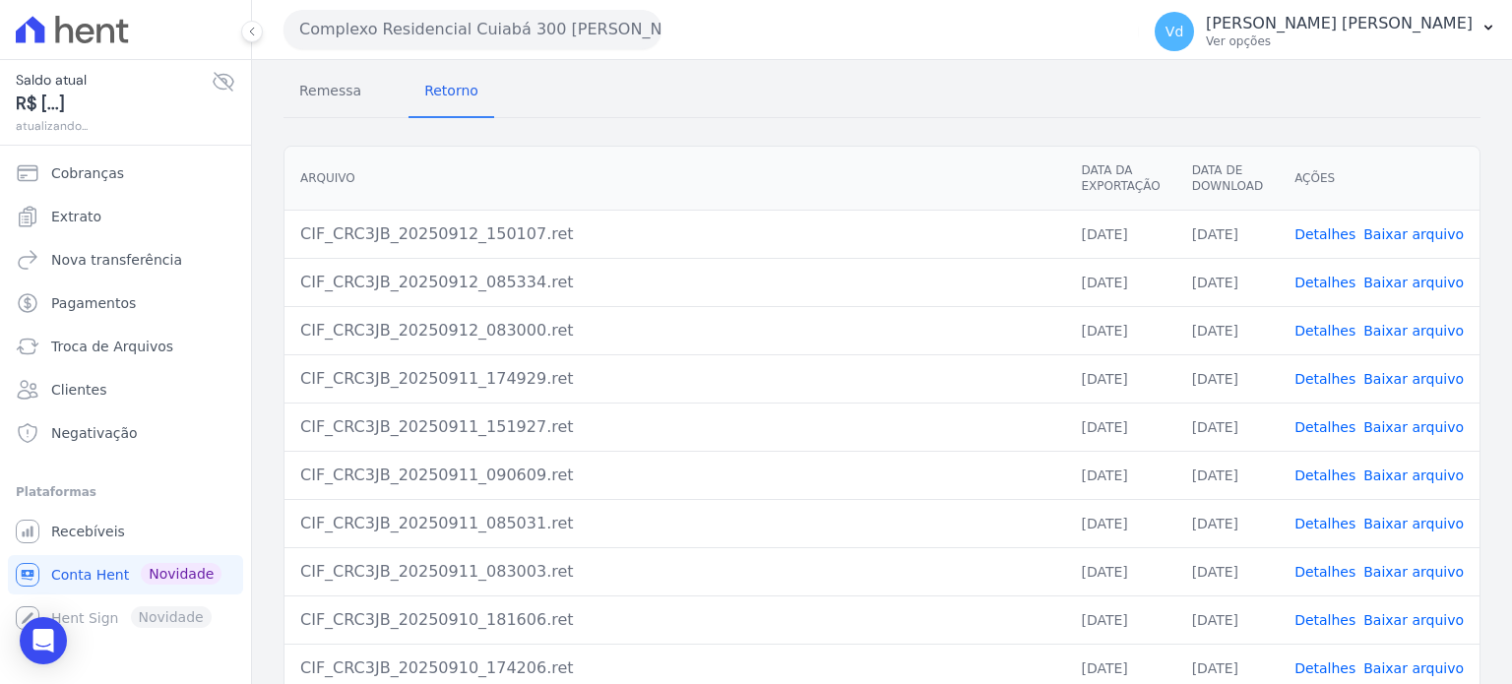
scroll to position [180, 0]
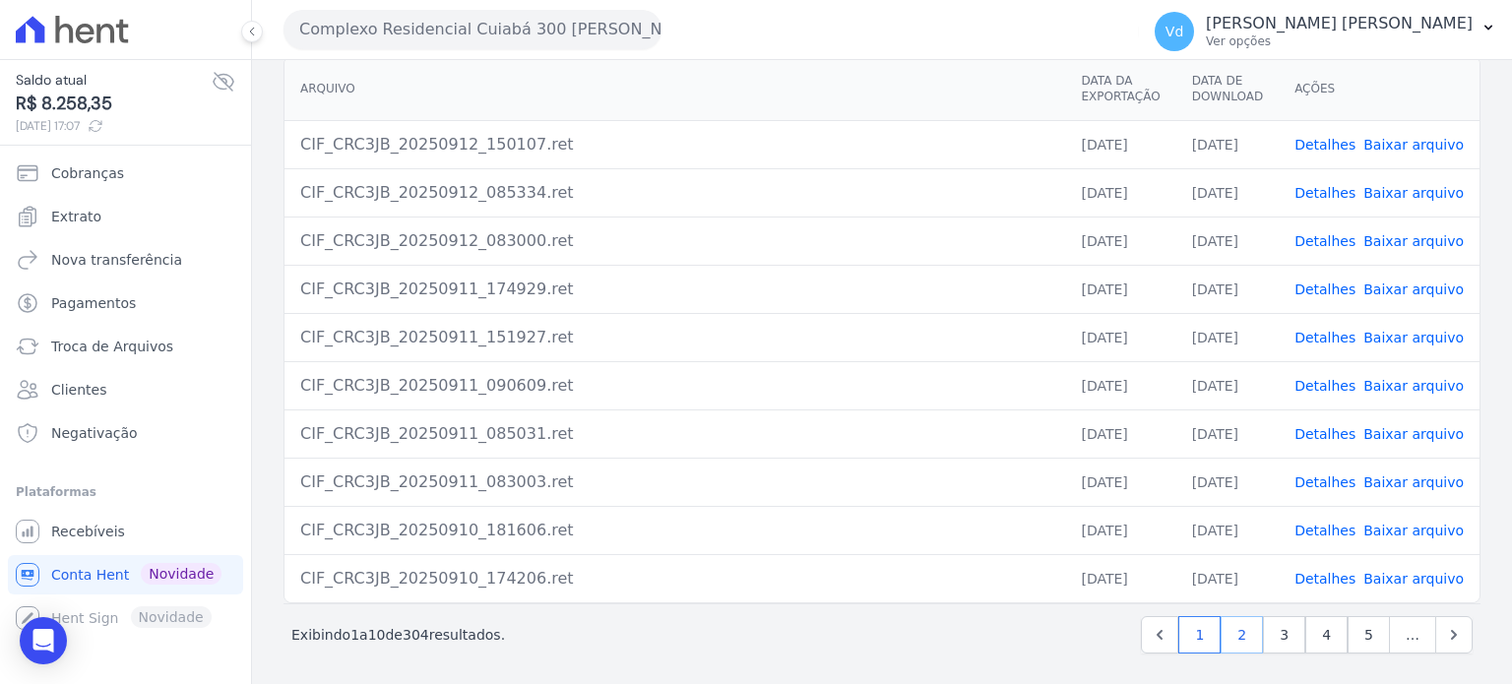
click at [1238, 631] on link "2" at bounding box center [1242, 634] width 42 height 37
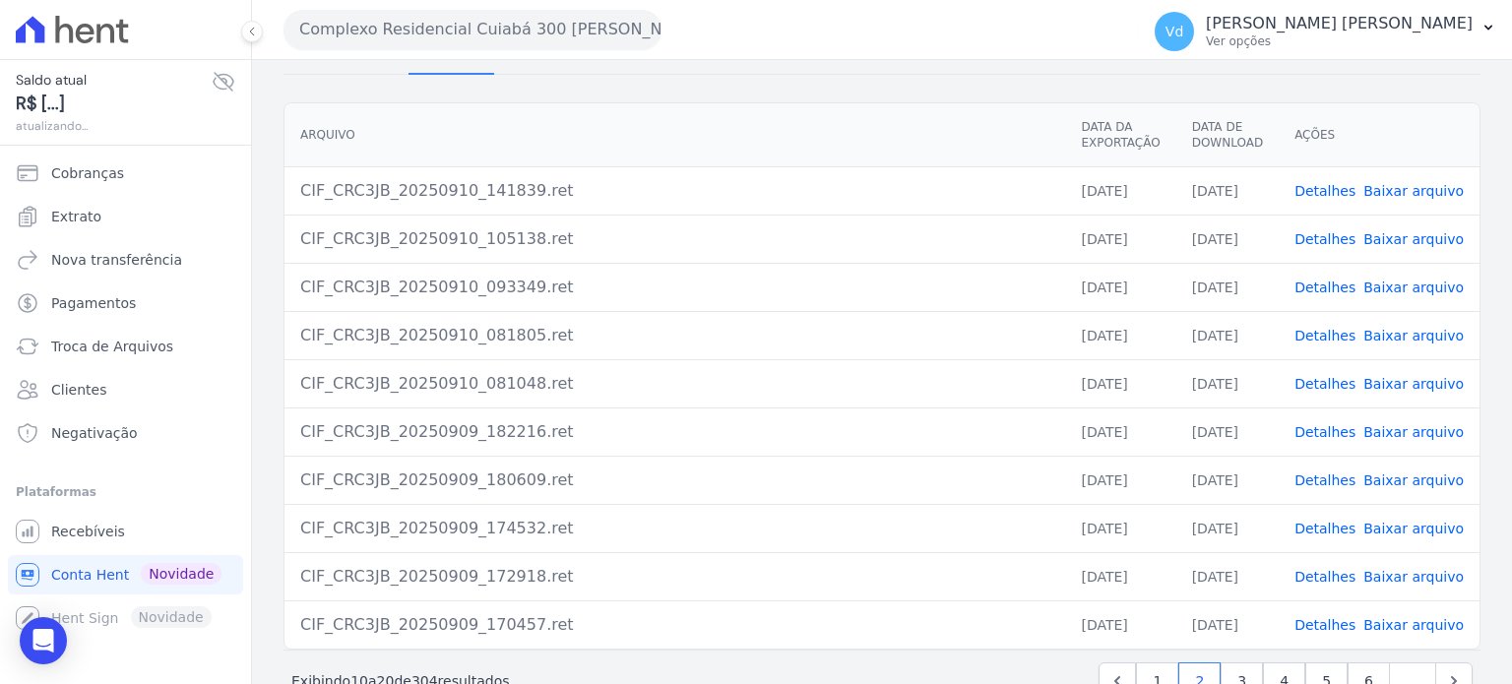
scroll to position [180, 0]
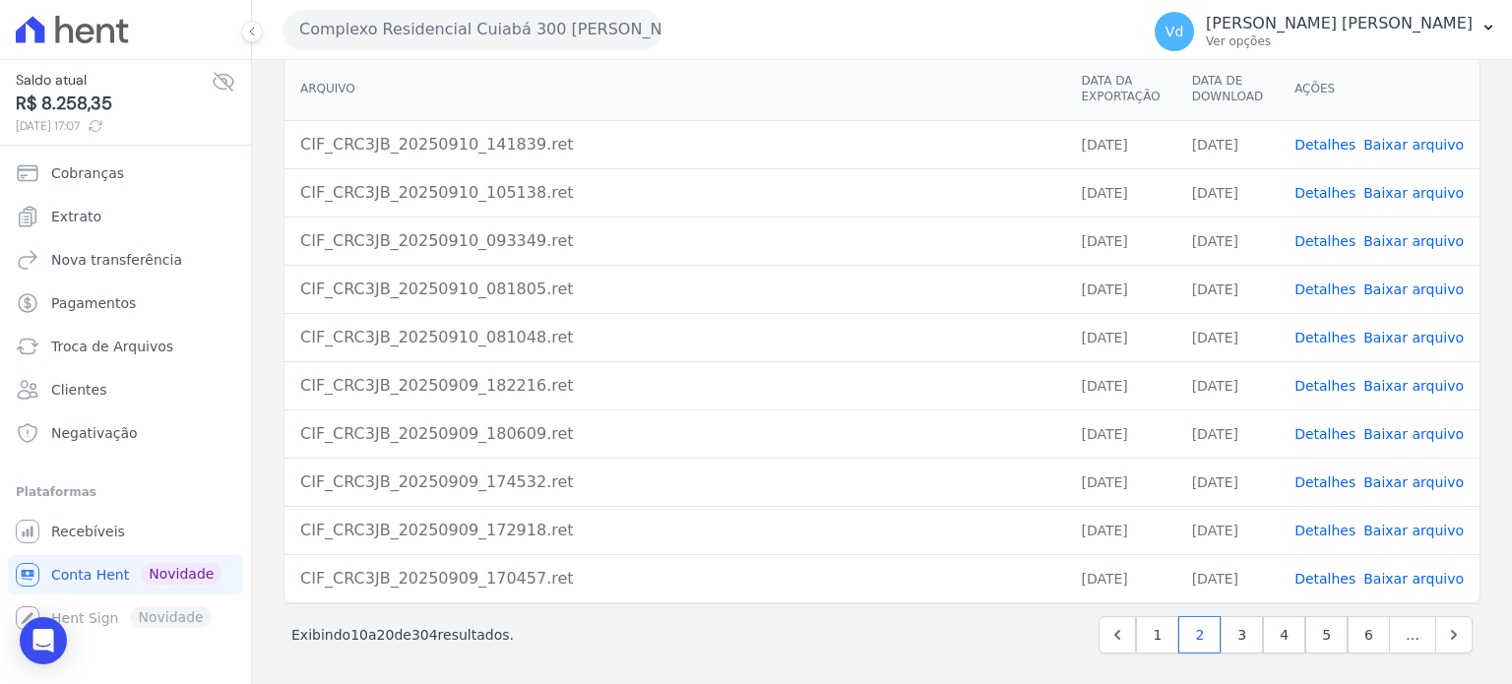
click at [1323, 479] on link "Detalhes" at bounding box center [1325, 483] width 61 height 16
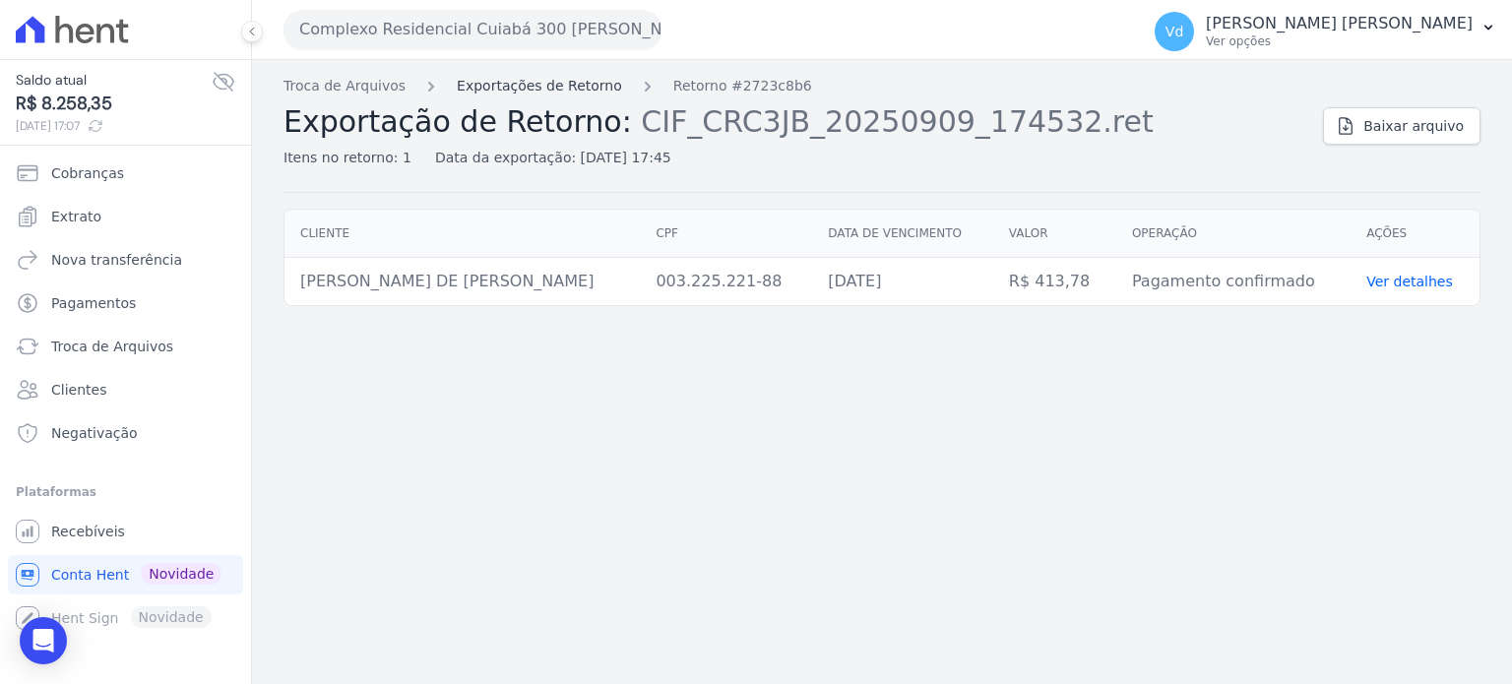
click at [547, 82] on link "Exportações de Retorno" at bounding box center [539, 86] width 165 height 21
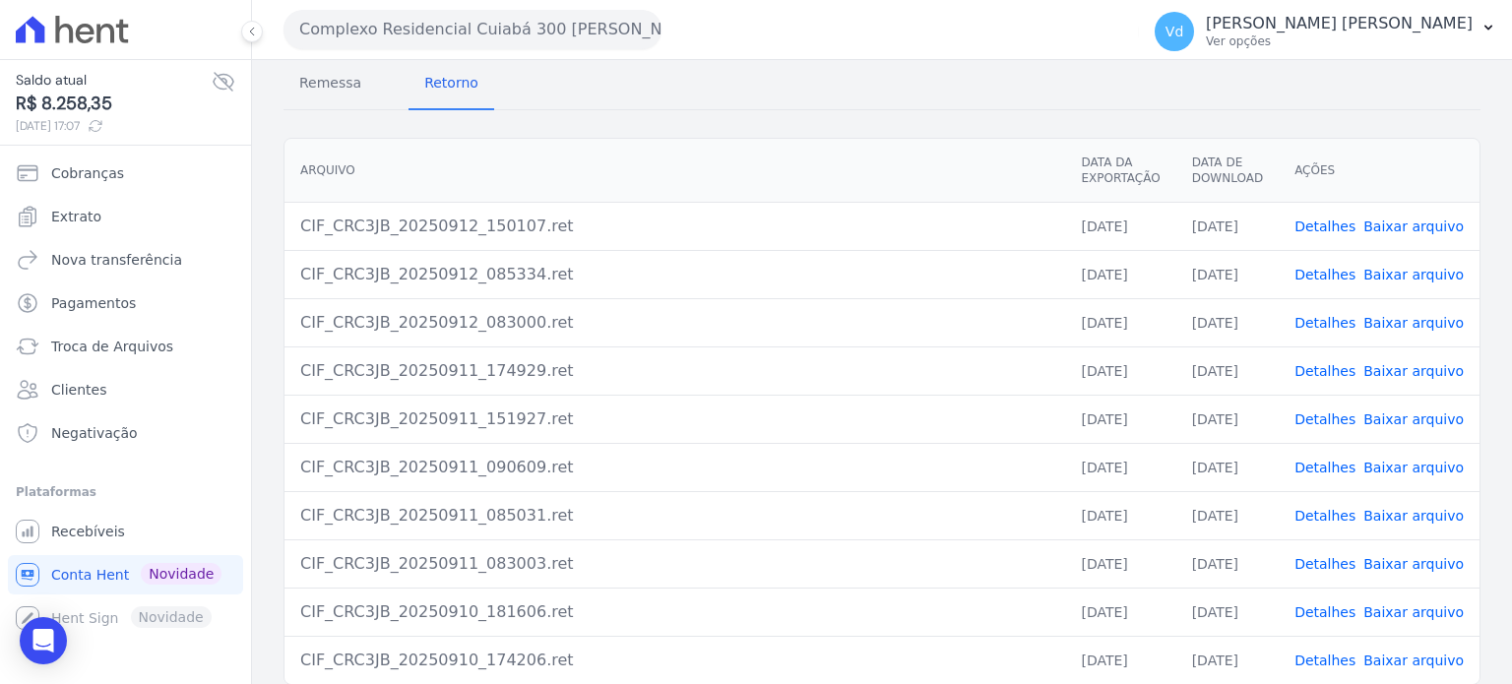
scroll to position [180, 0]
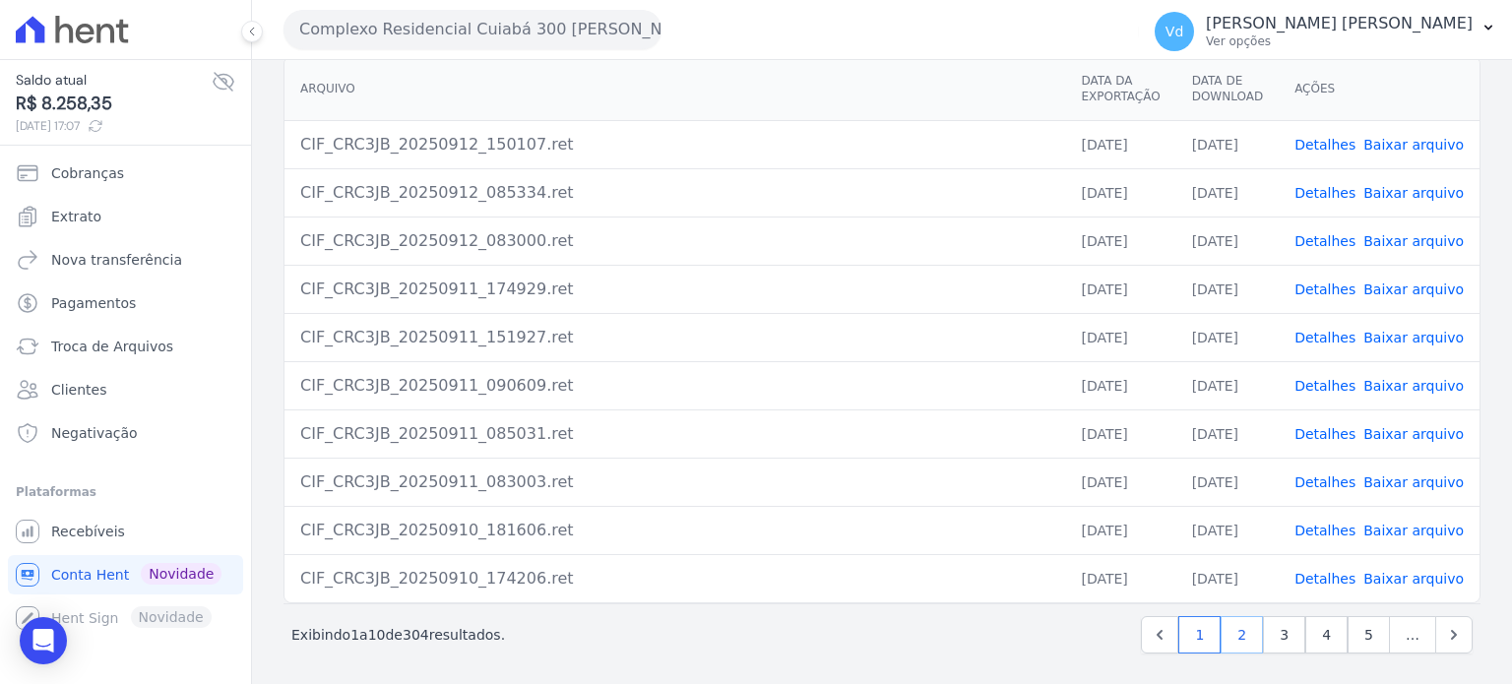
click at [1236, 627] on link "2" at bounding box center [1242, 634] width 42 height 37
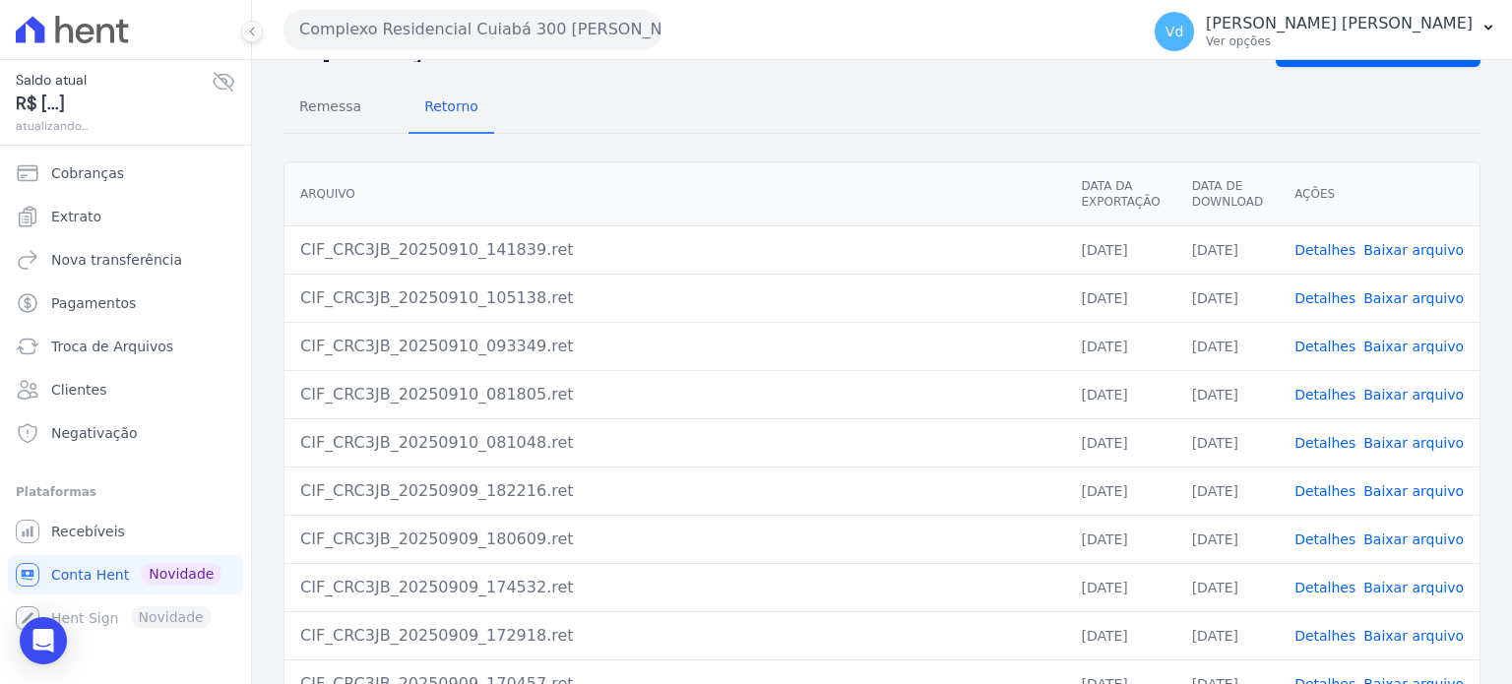
scroll to position [180, 0]
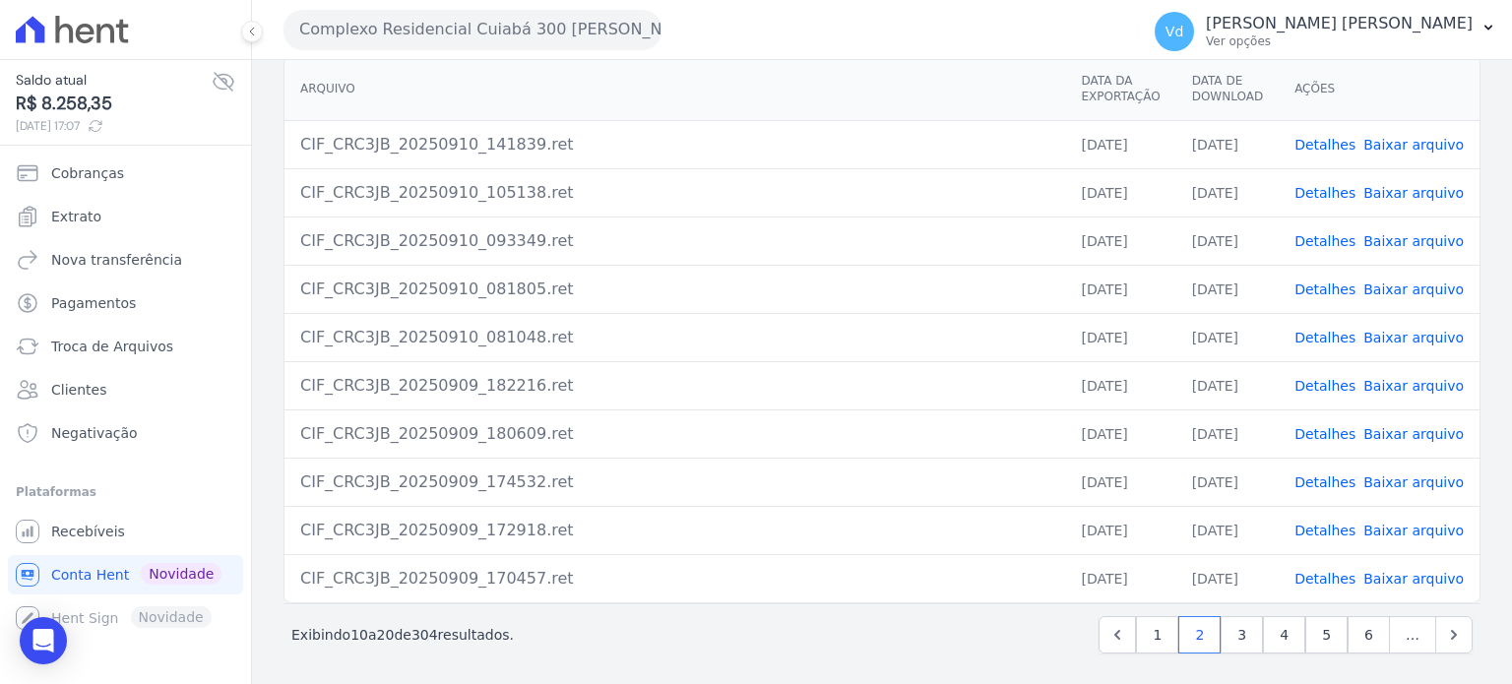
click at [1327, 430] on link "Detalhes" at bounding box center [1325, 434] width 61 height 16
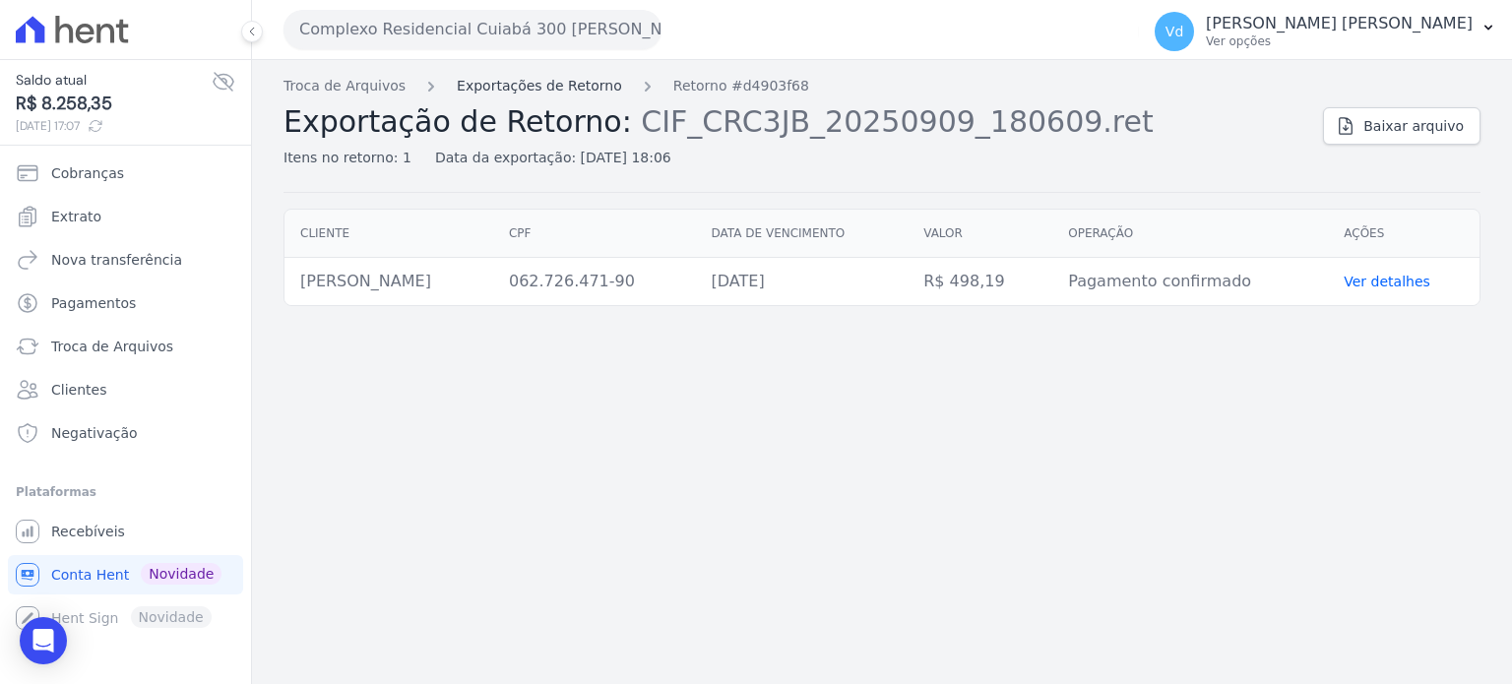
click at [516, 76] on link "Exportações de Retorno" at bounding box center [539, 86] width 165 height 21
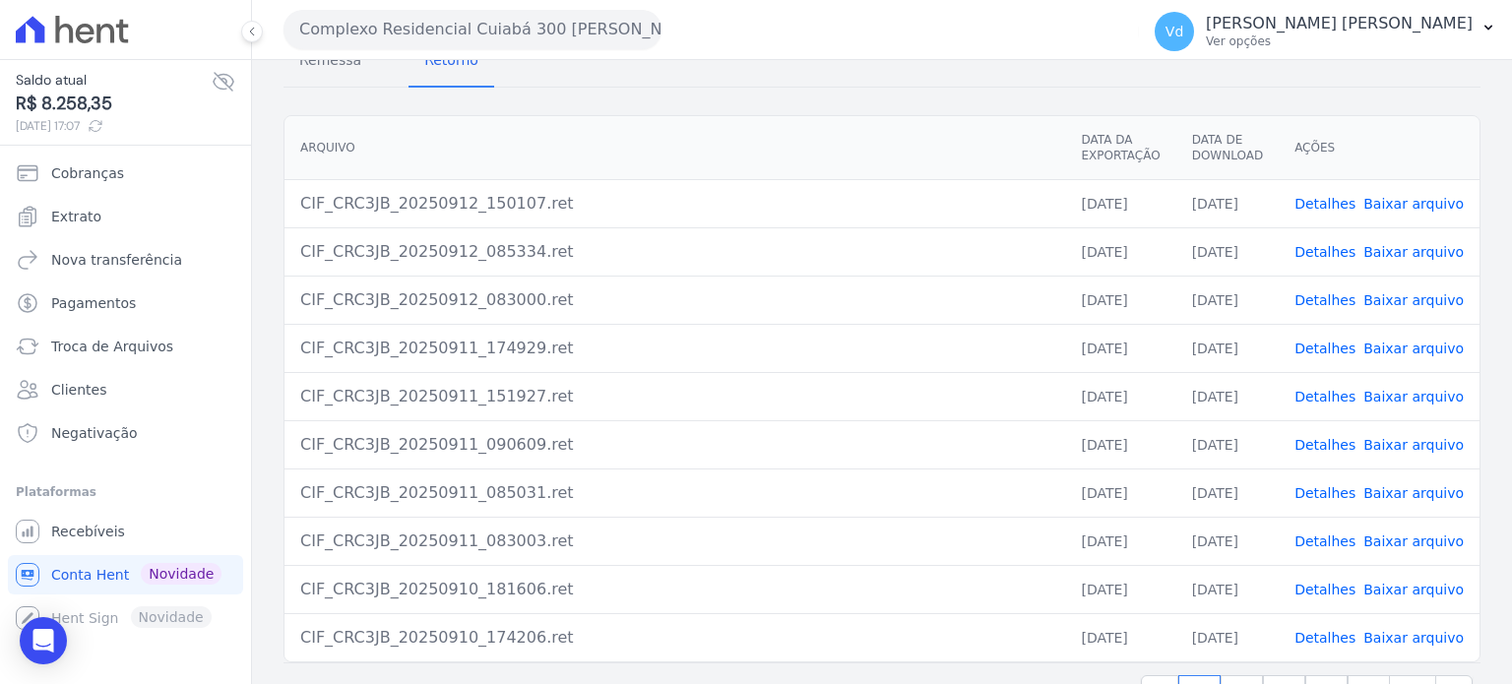
scroll to position [180, 0]
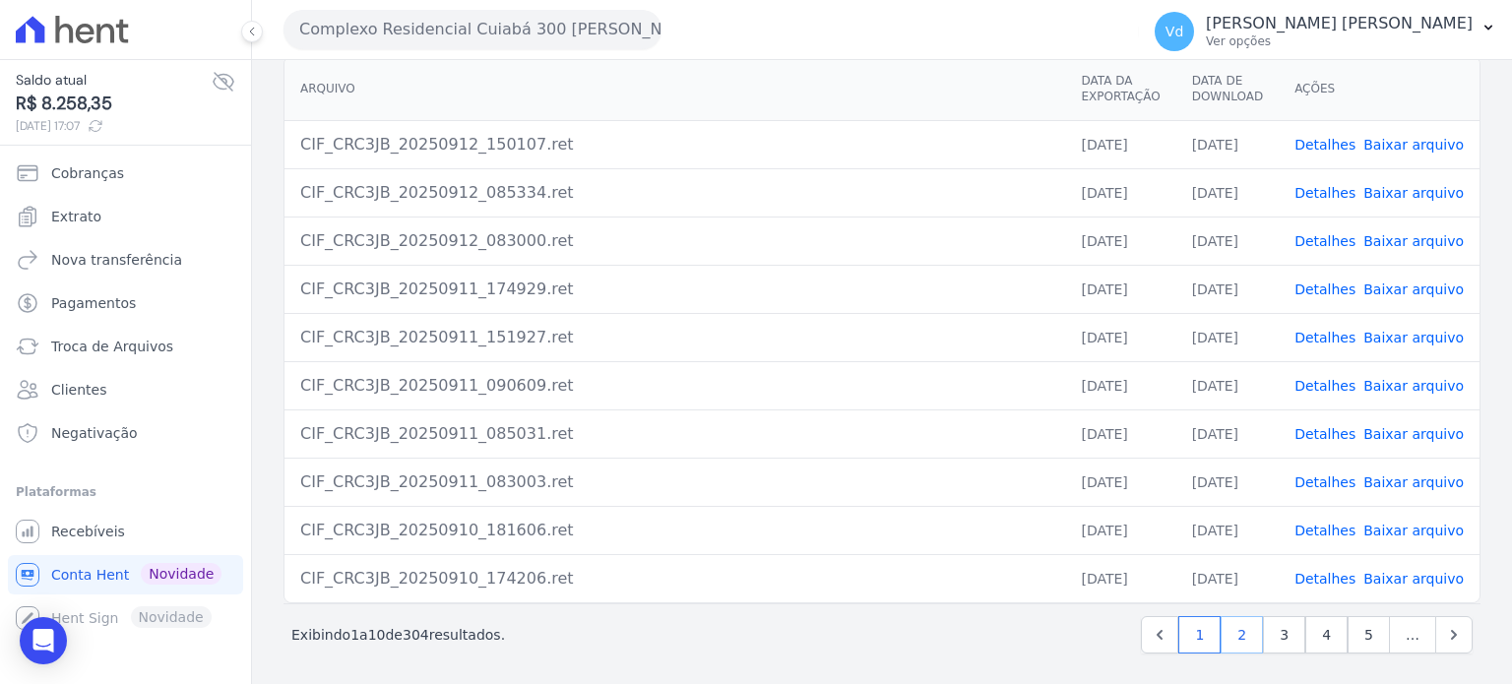
click at [1234, 628] on link "2" at bounding box center [1242, 634] width 42 height 37
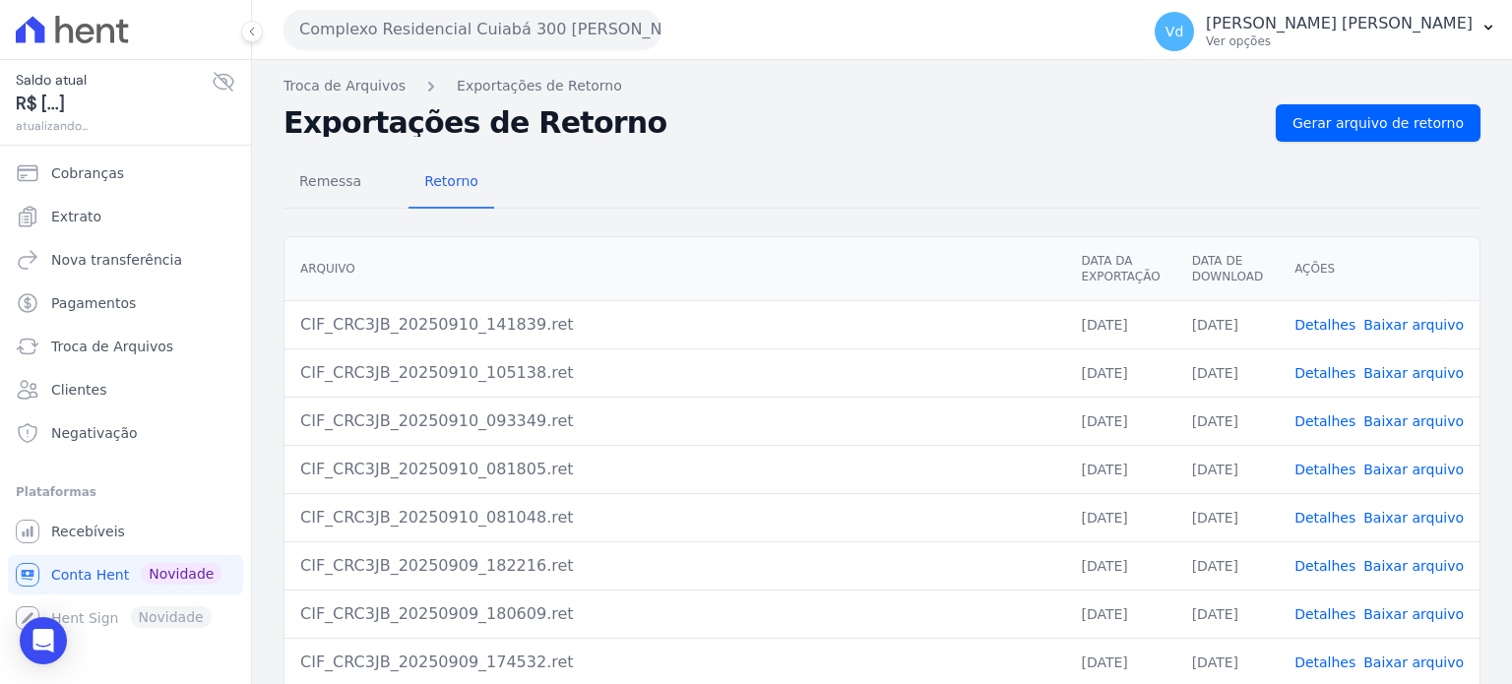
scroll to position [180, 0]
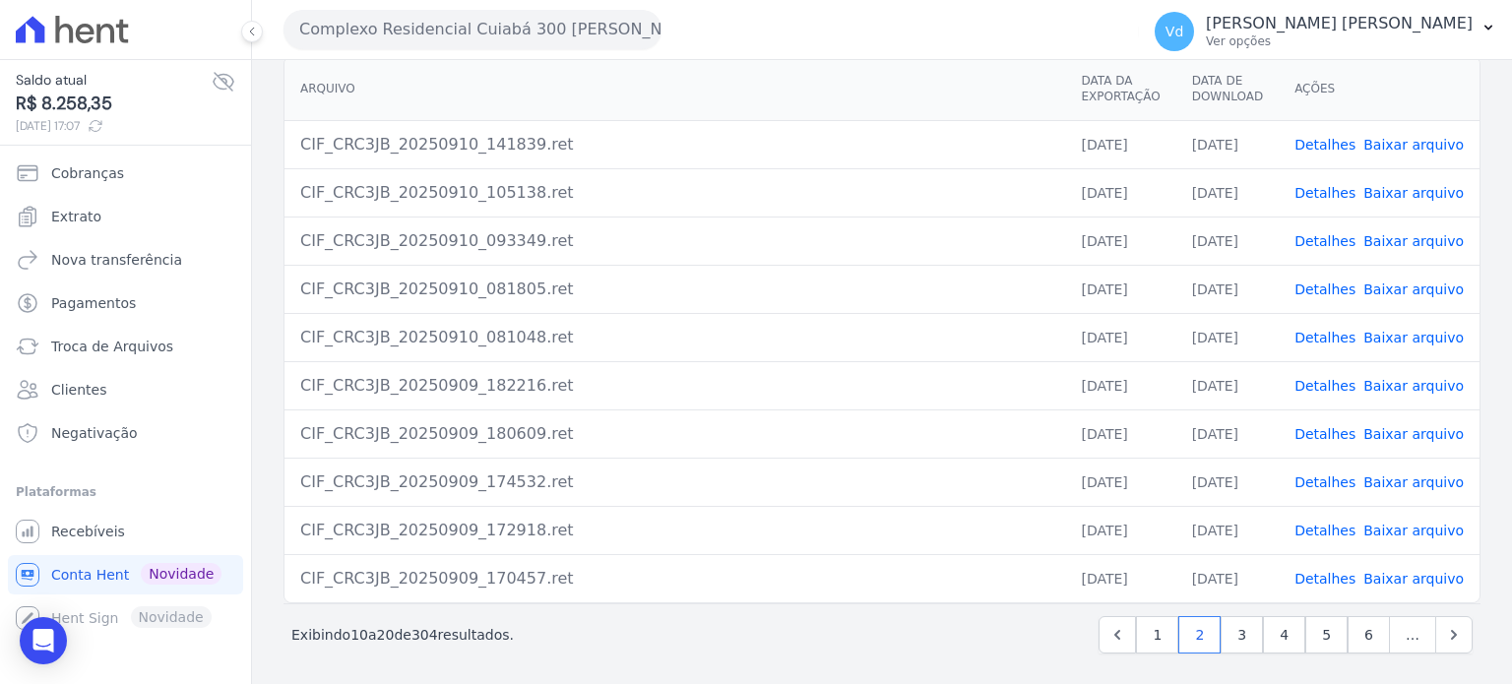
click at [1328, 381] on link "Detalhes" at bounding box center [1325, 386] width 61 height 16
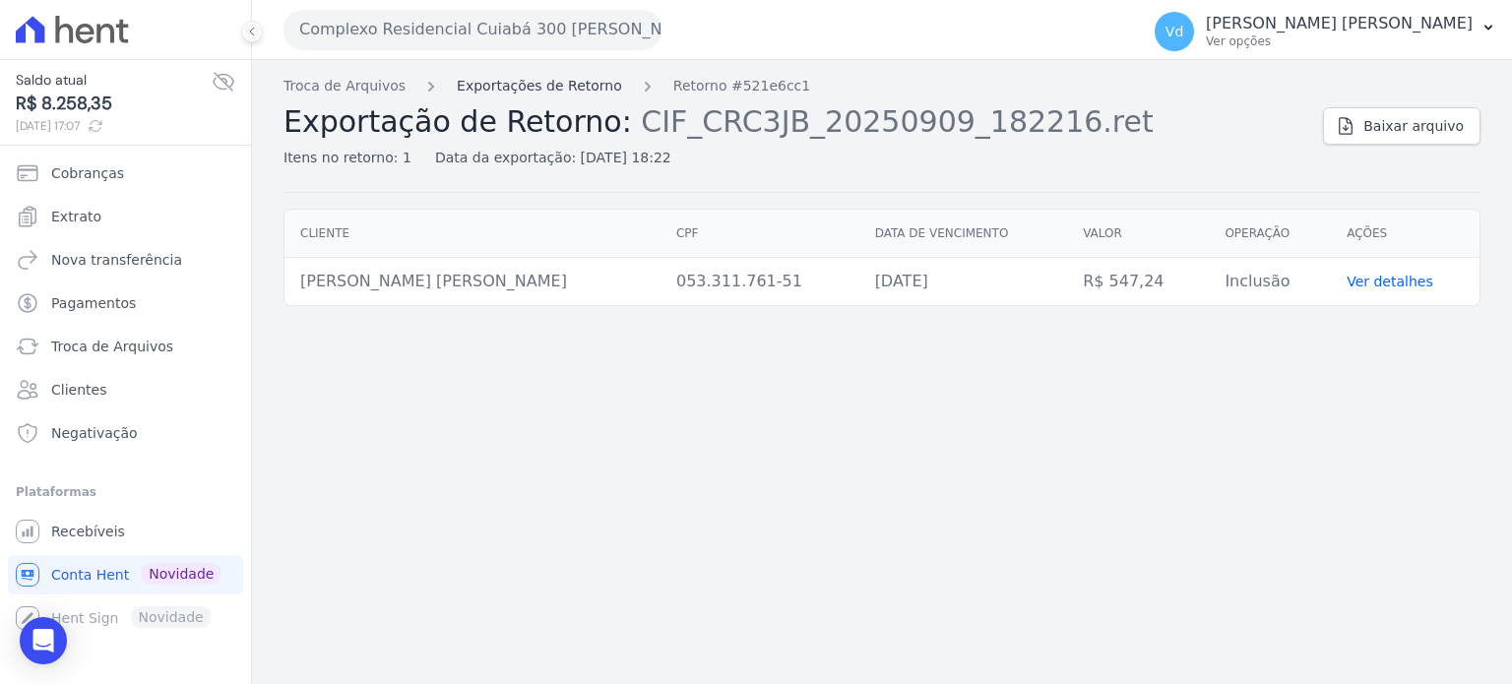
click at [565, 90] on link "Exportações de Retorno" at bounding box center [539, 86] width 165 height 21
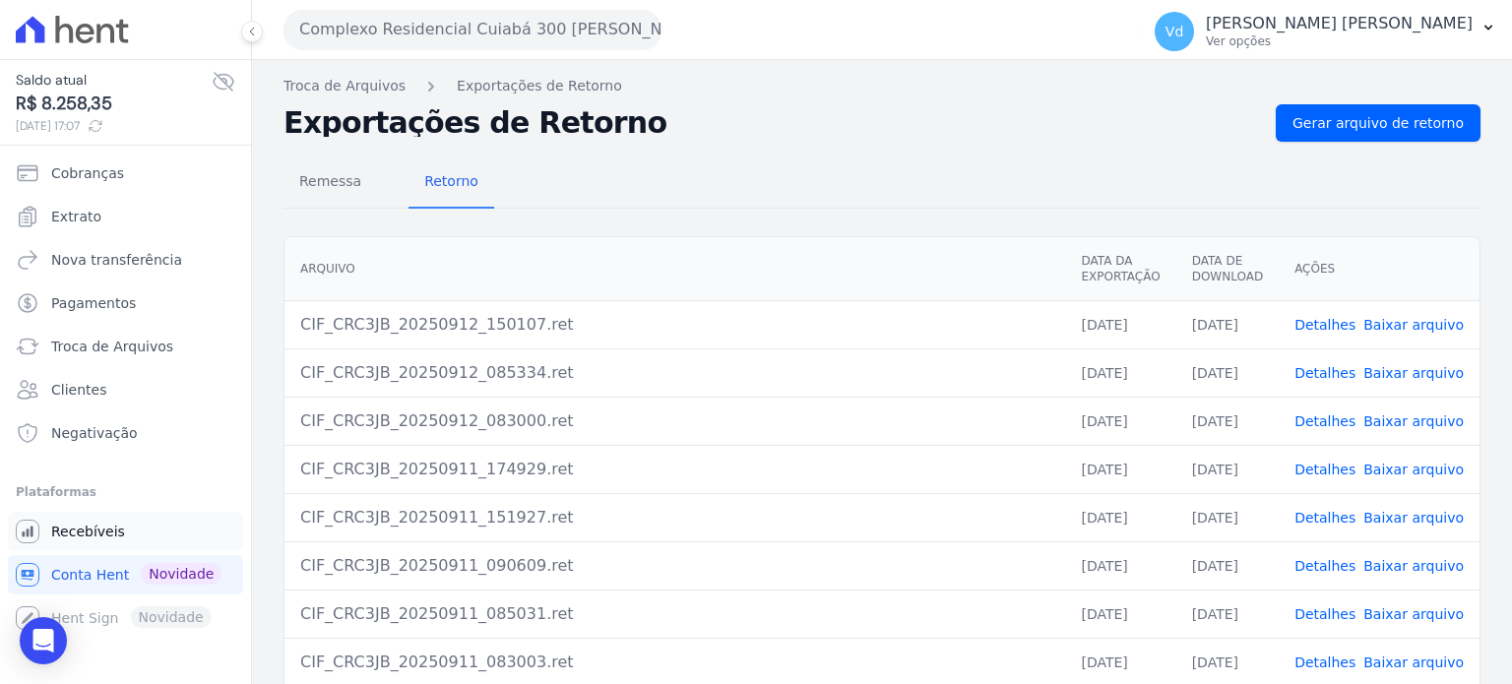
click at [98, 525] on span "Recebíveis" at bounding box center [88, 532] width 74 height 20
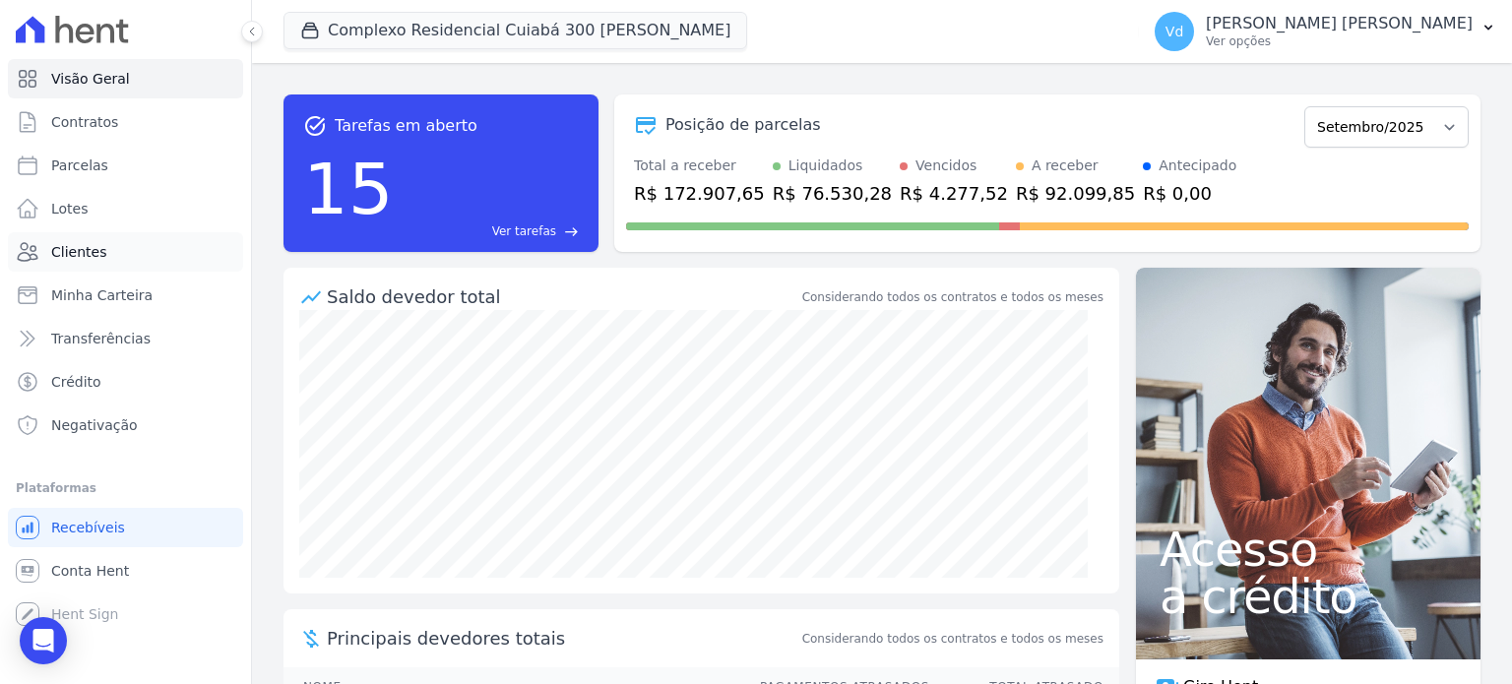
click at [95, 254] on span "Clientes" at bounding box center [78, 252] width 55 height 20
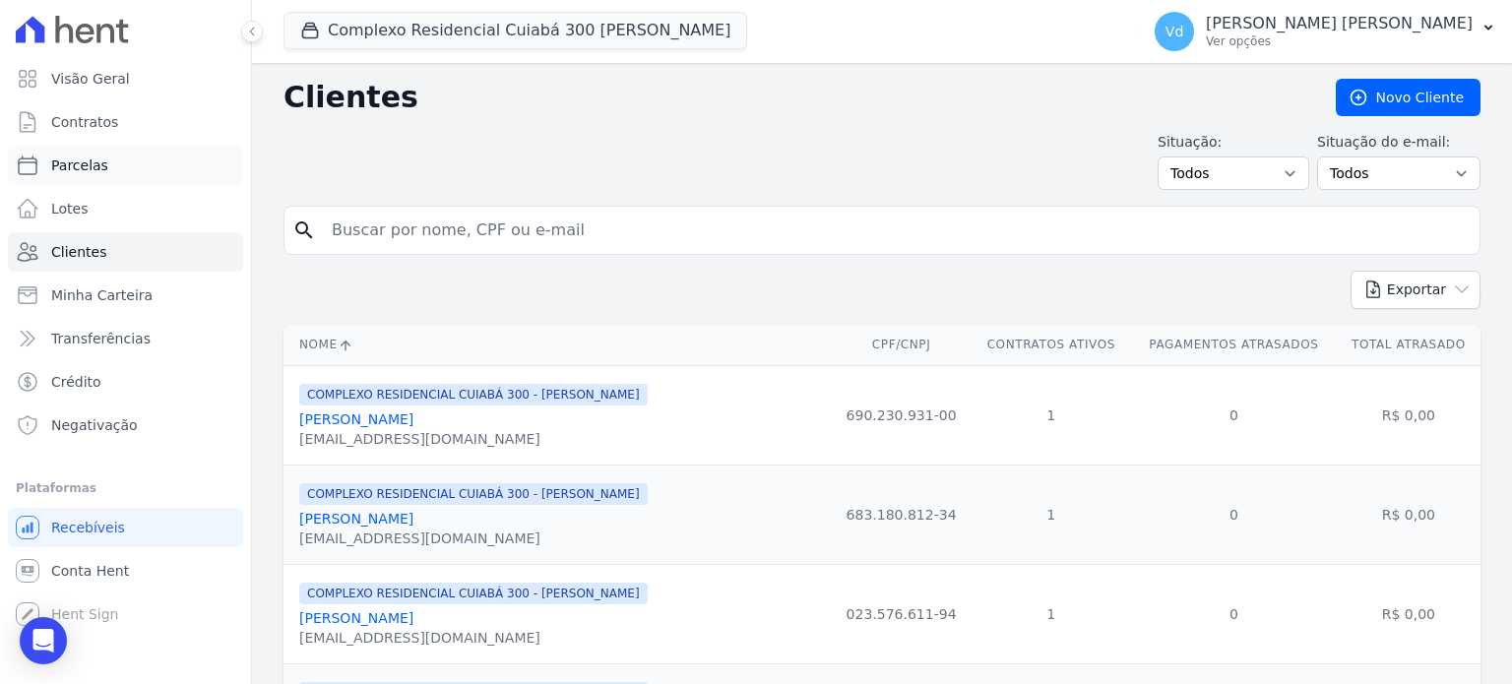
click at [138, 163] on link "Parcelas" at bounding box center [125, 165] width 235 height 39
select select
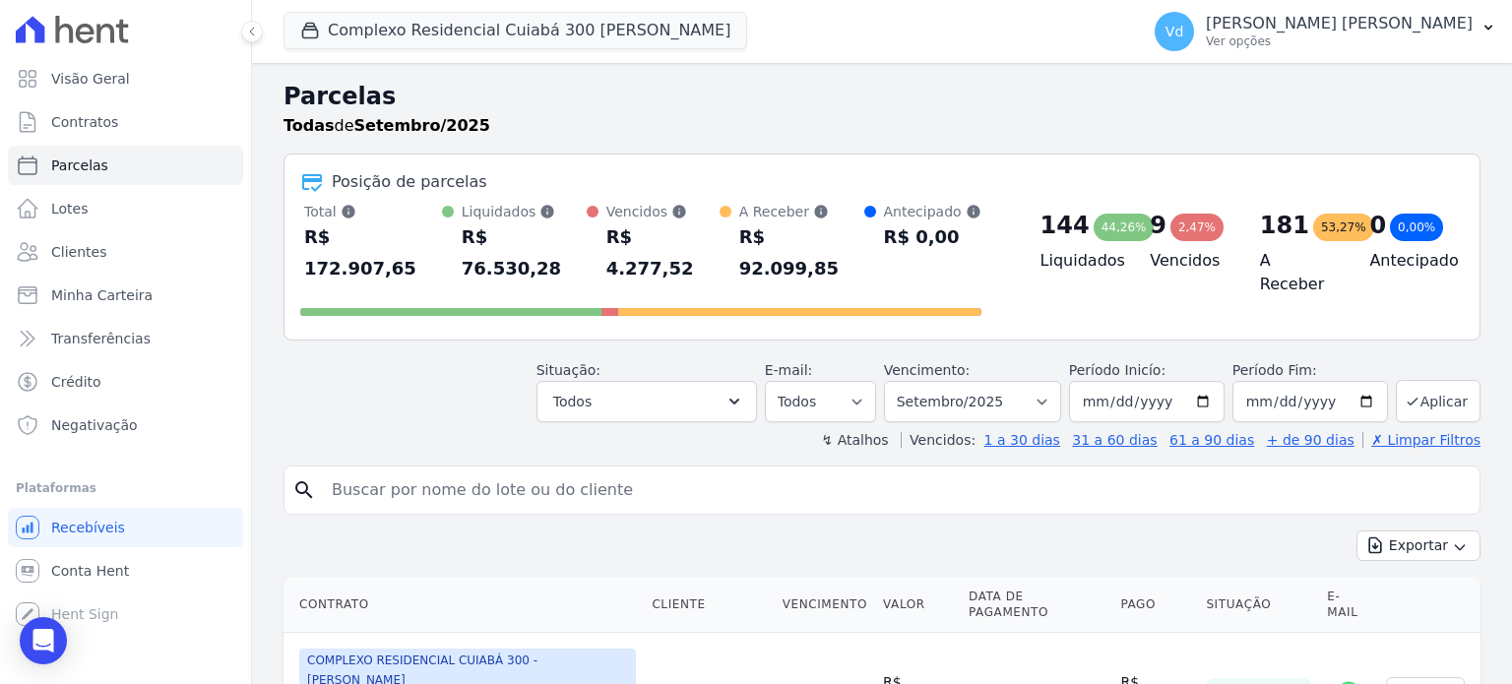
click at [386, 471] on input "search" at bounding box center [896, 490] width 1152 height 39
type input "naiara"
select select
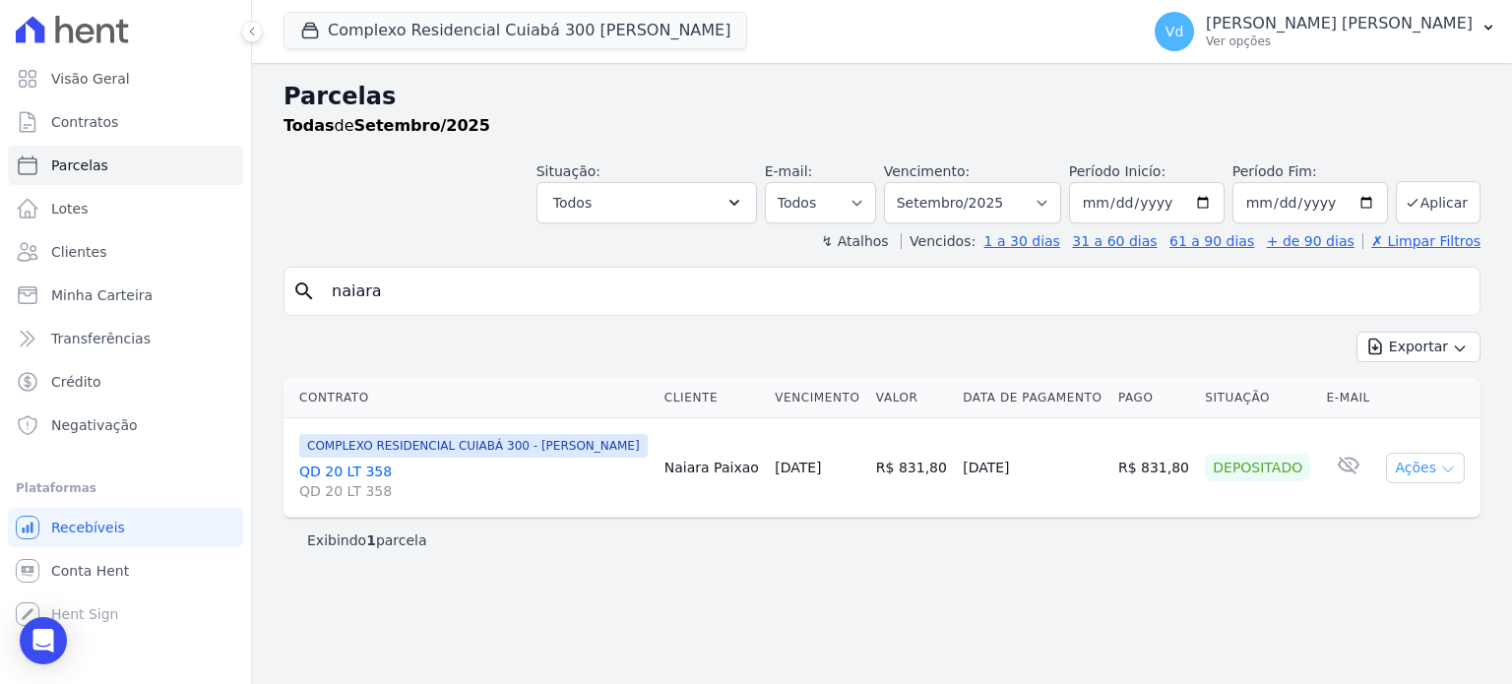
click at [1436, 459] on button "Ações" at bounding box center [1425, 468] width 79 height 31
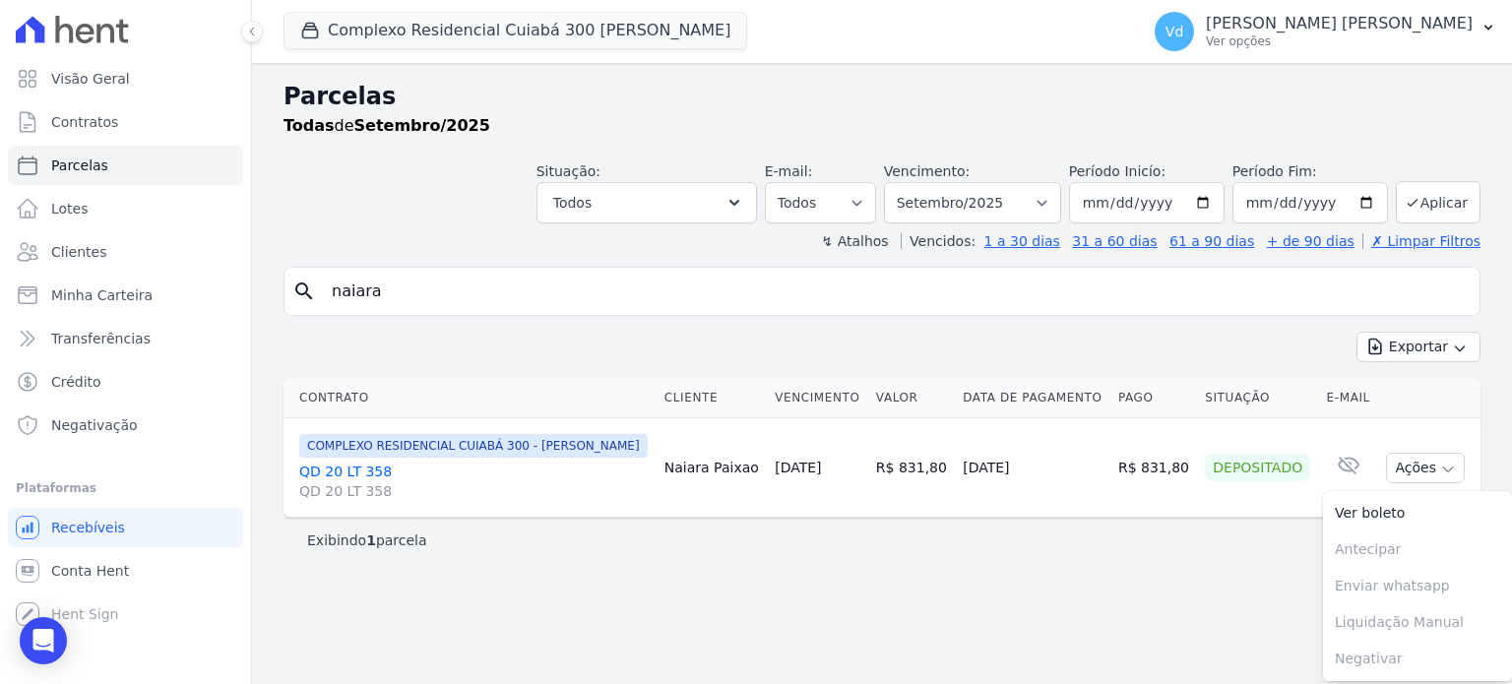
click at [355, 466] on link "QD 20 LT 358 QD 20 LT 358" at bounding box center [473, 481] width 349 height 39
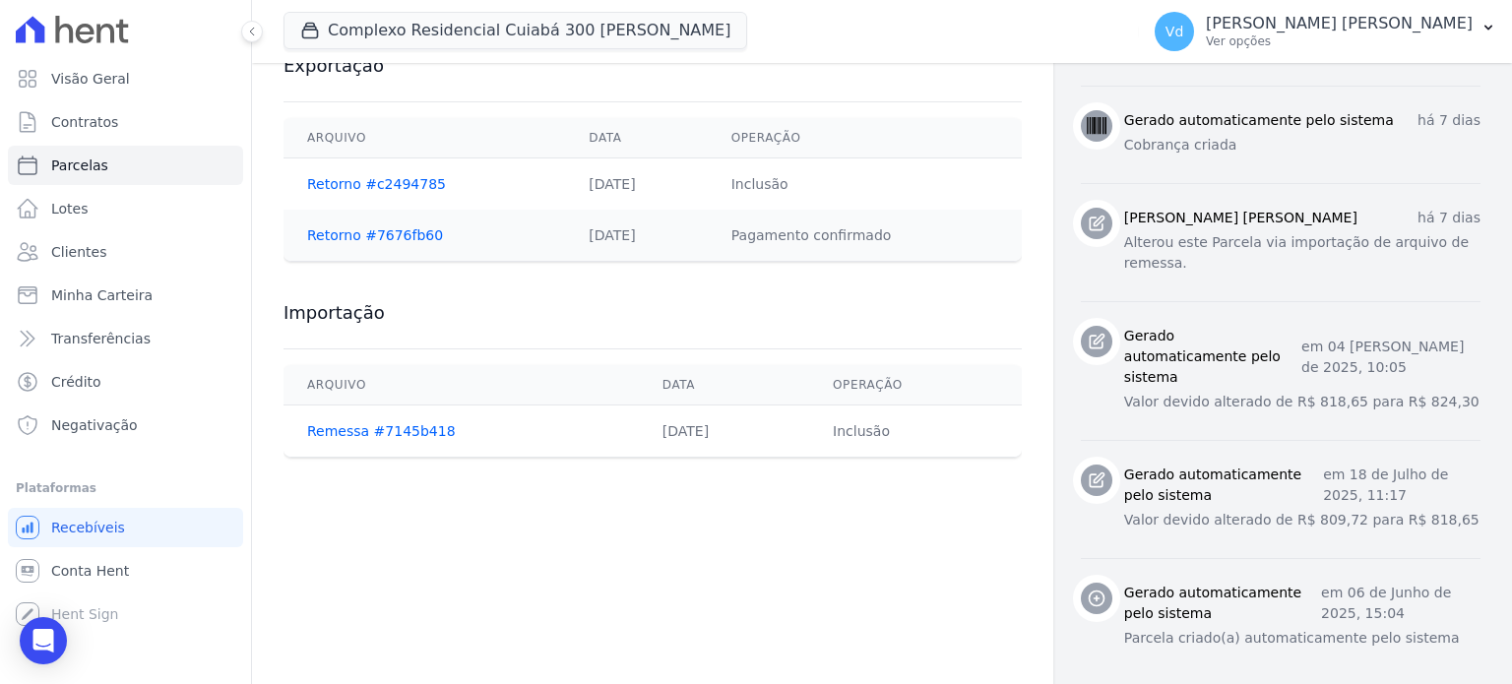
scroll to position [870, 0]
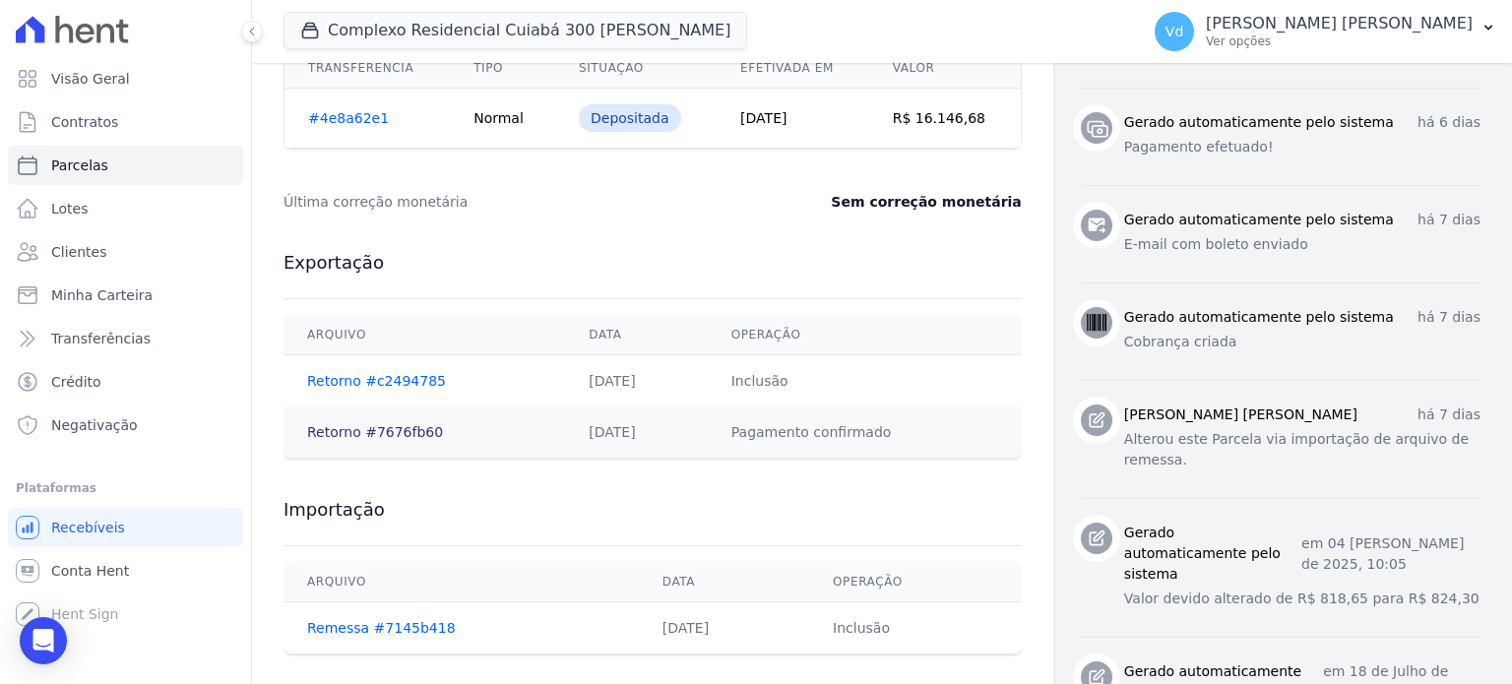
click at [392, 430] on link "Retorno #7676fb60" at bounding box center [375, 432] width 136 height 16
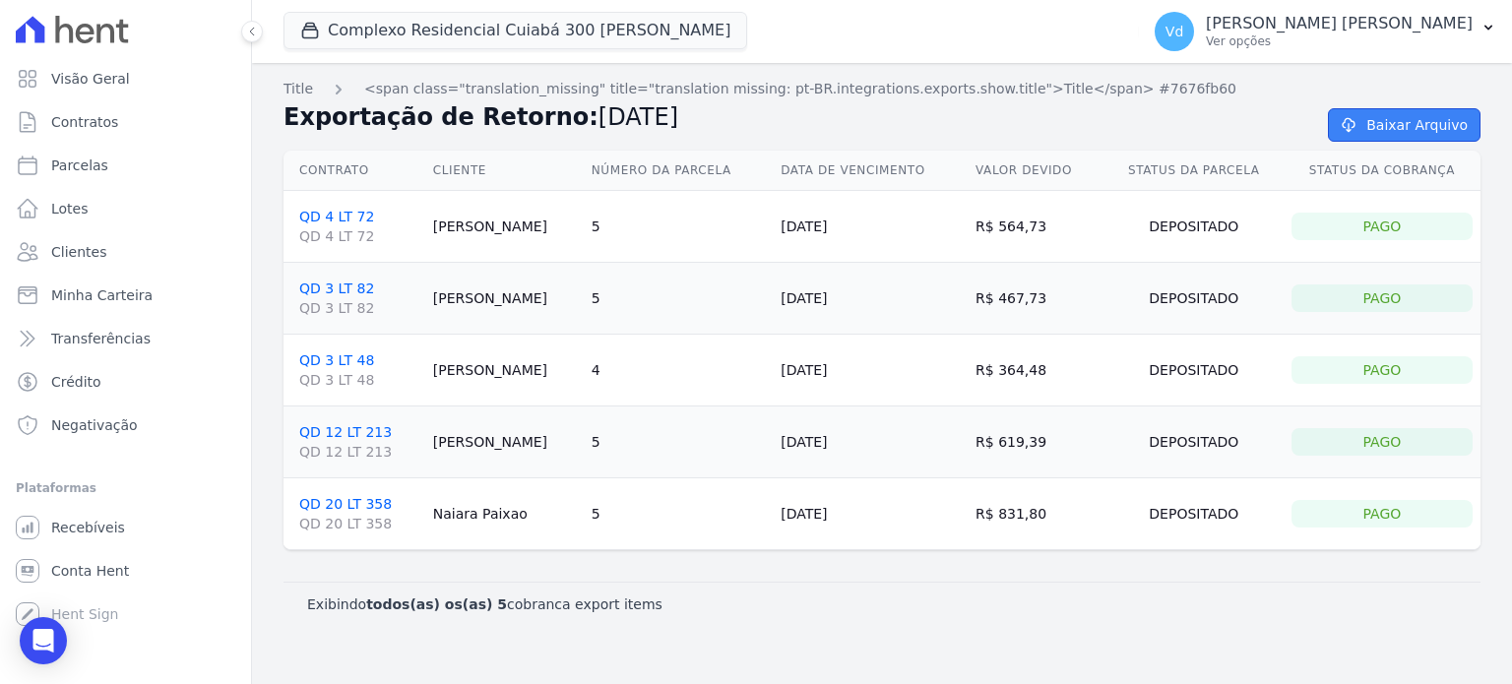
click at [1377, 127] on link "Baixar Arquivo" at bounding box center [1404, 124] width 153 height 33
click at [76, 169] on span "Parcelas" at bounding box center [79, 166] width 57 height 20
select select
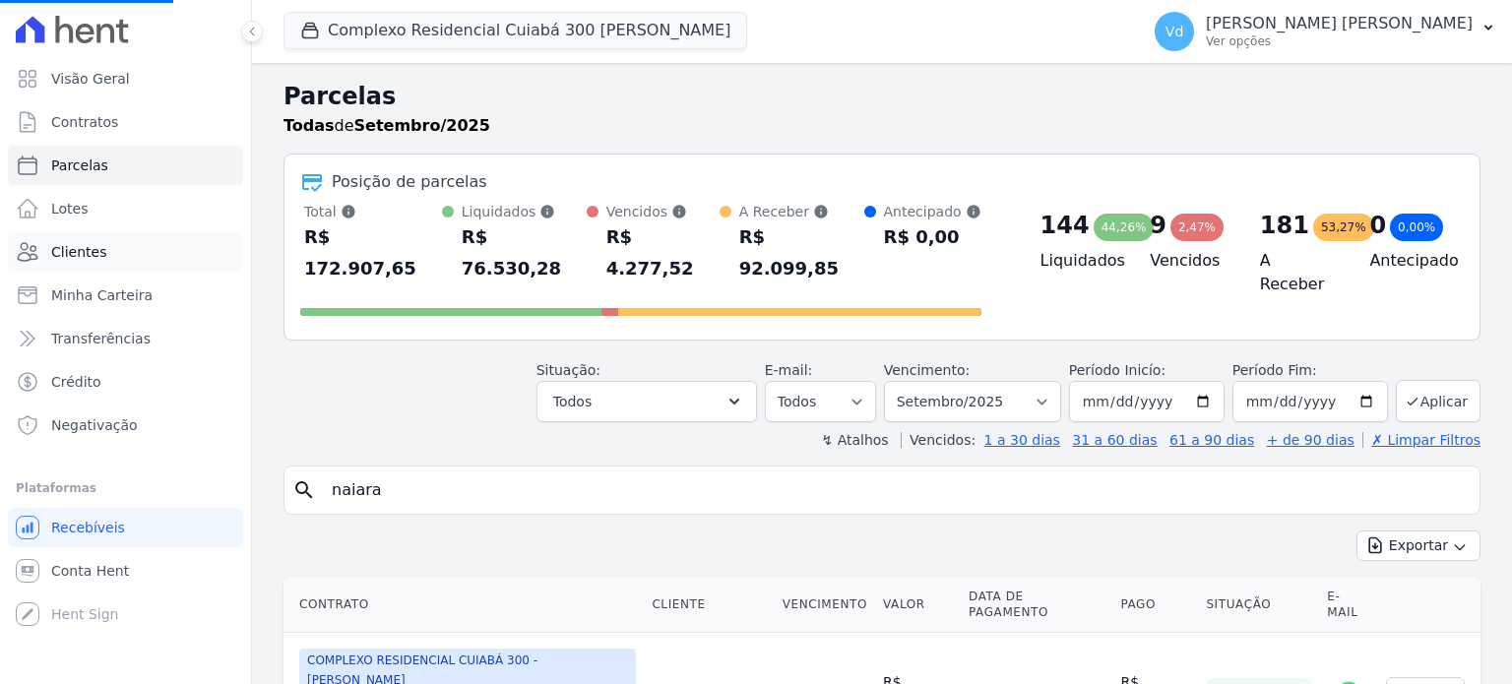
click at [112, 248] on link "Clientes" at bounding box center [125, 251] width 235 height 39
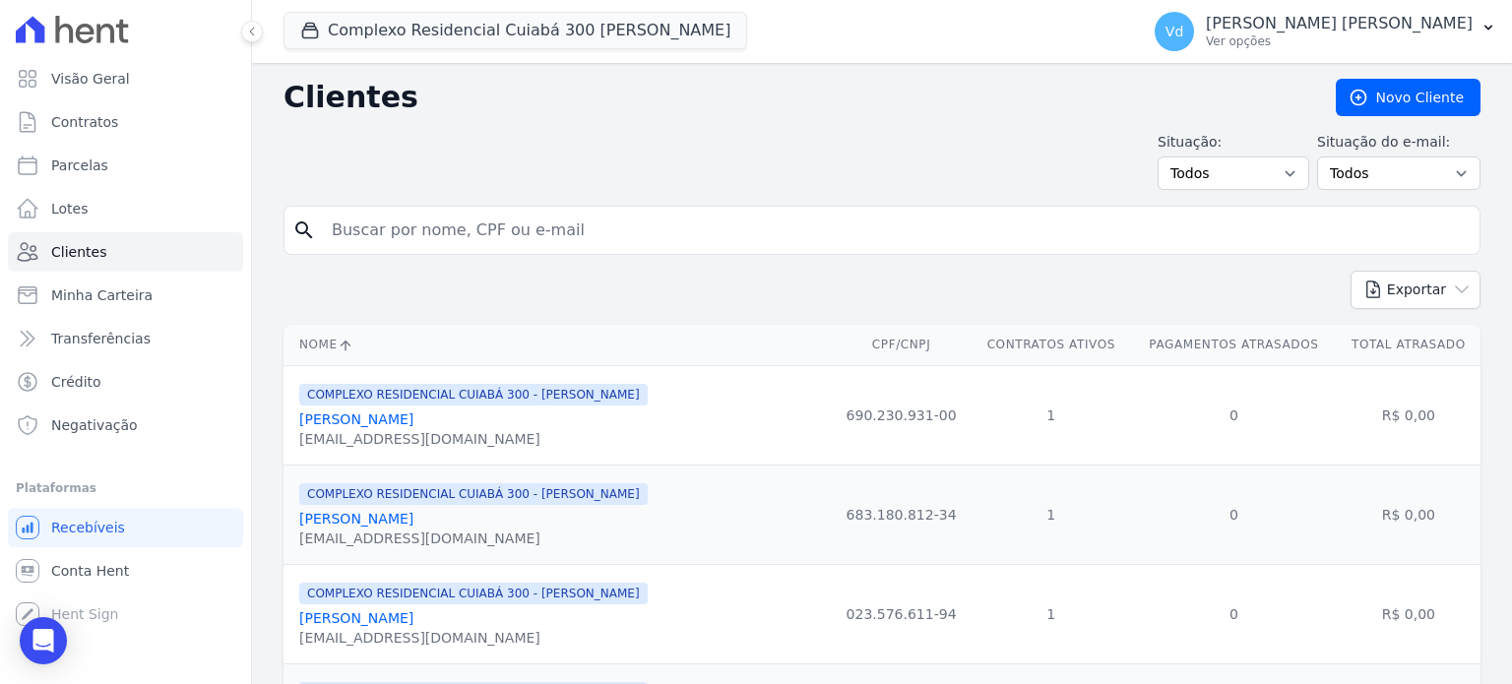
select select
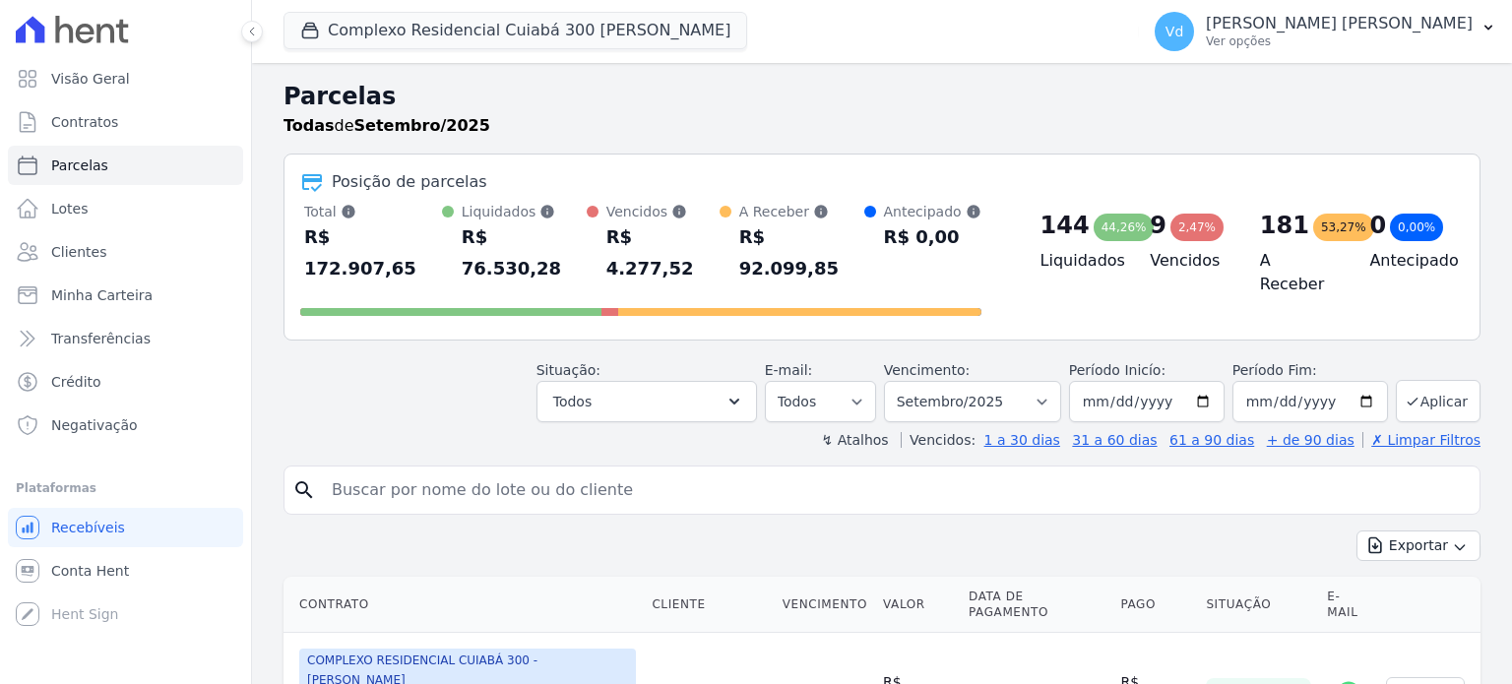
click at [410, 243] on div "R$ 172.907,65" at bounding box center [373, 253] width 138 height 63
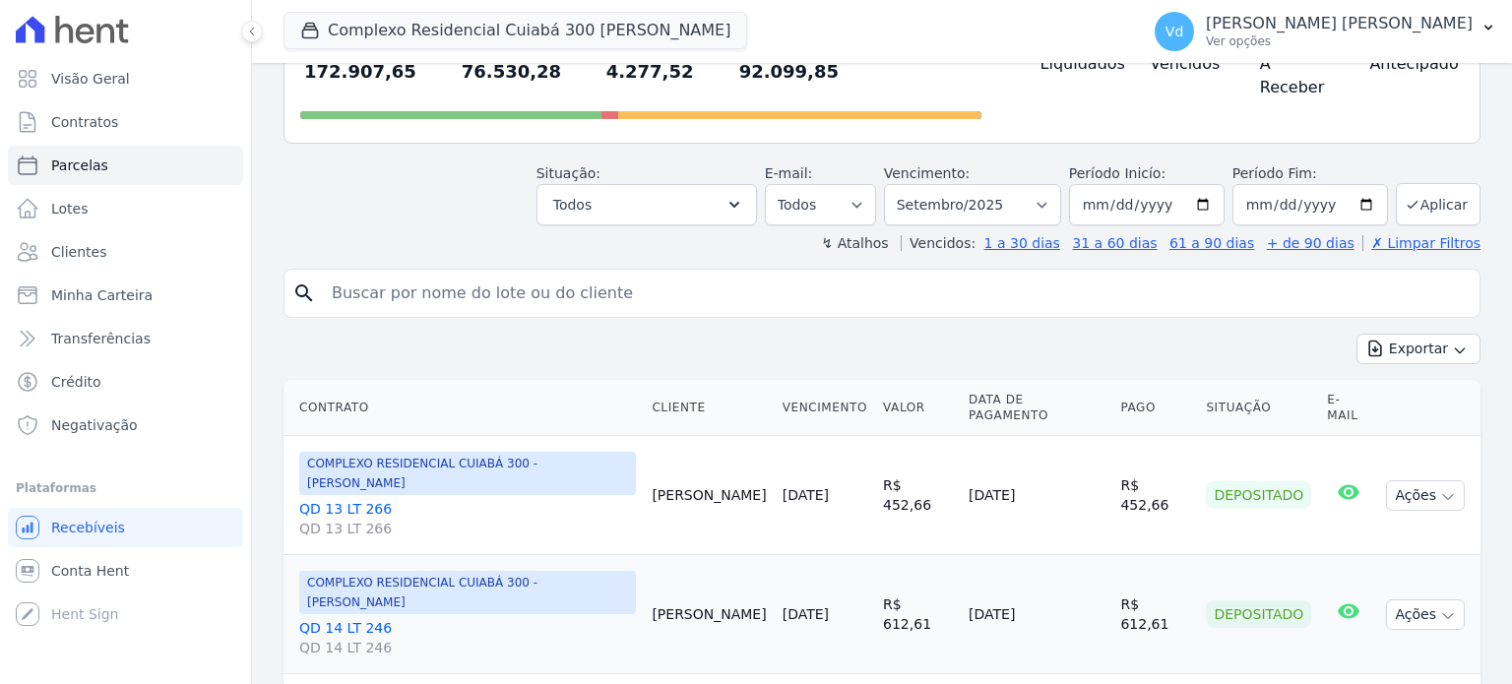
click at [425, 274] on input "search" at bounding box center [896, 293] width 1152 height 39
type input "naiara"
select select
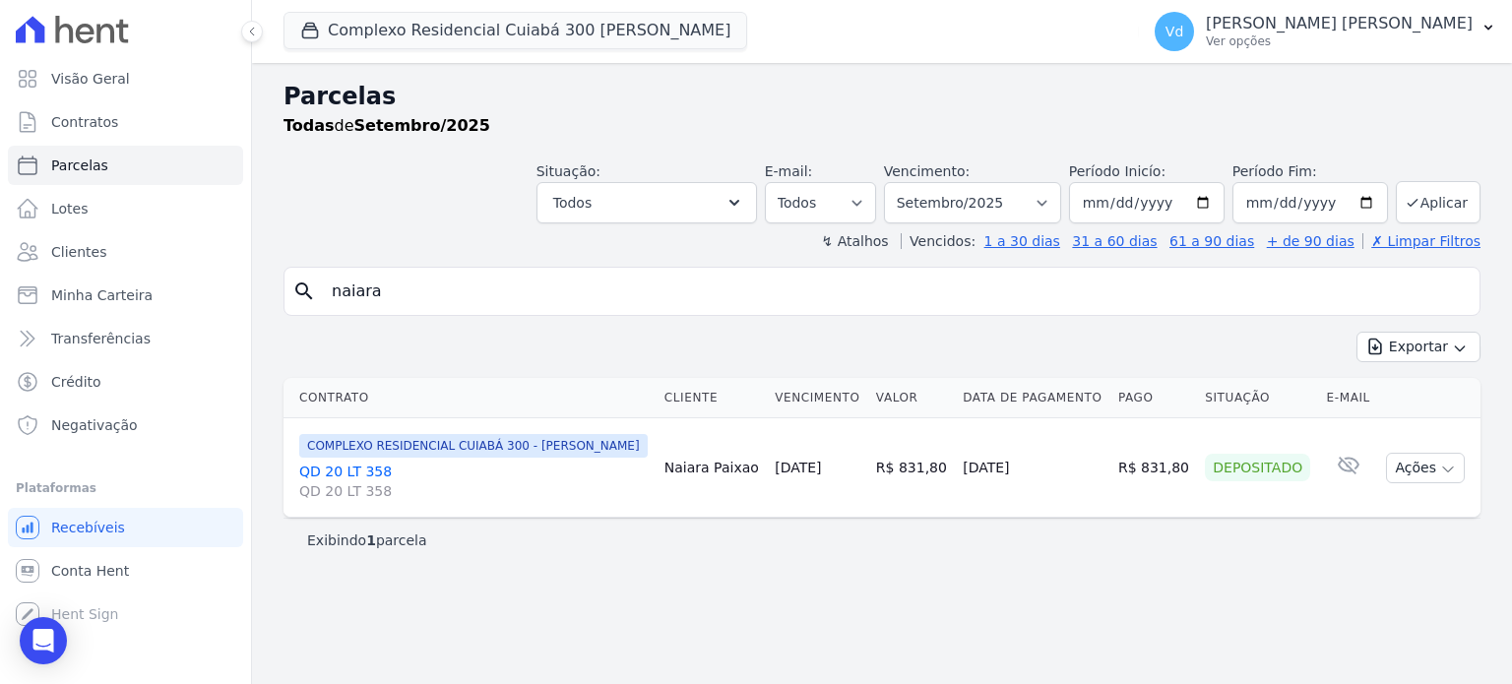
click at [343, 471] on link "QD 20 LT 358 QD 20 LT 358" at bounding box center [473, 481] width 349 height 39
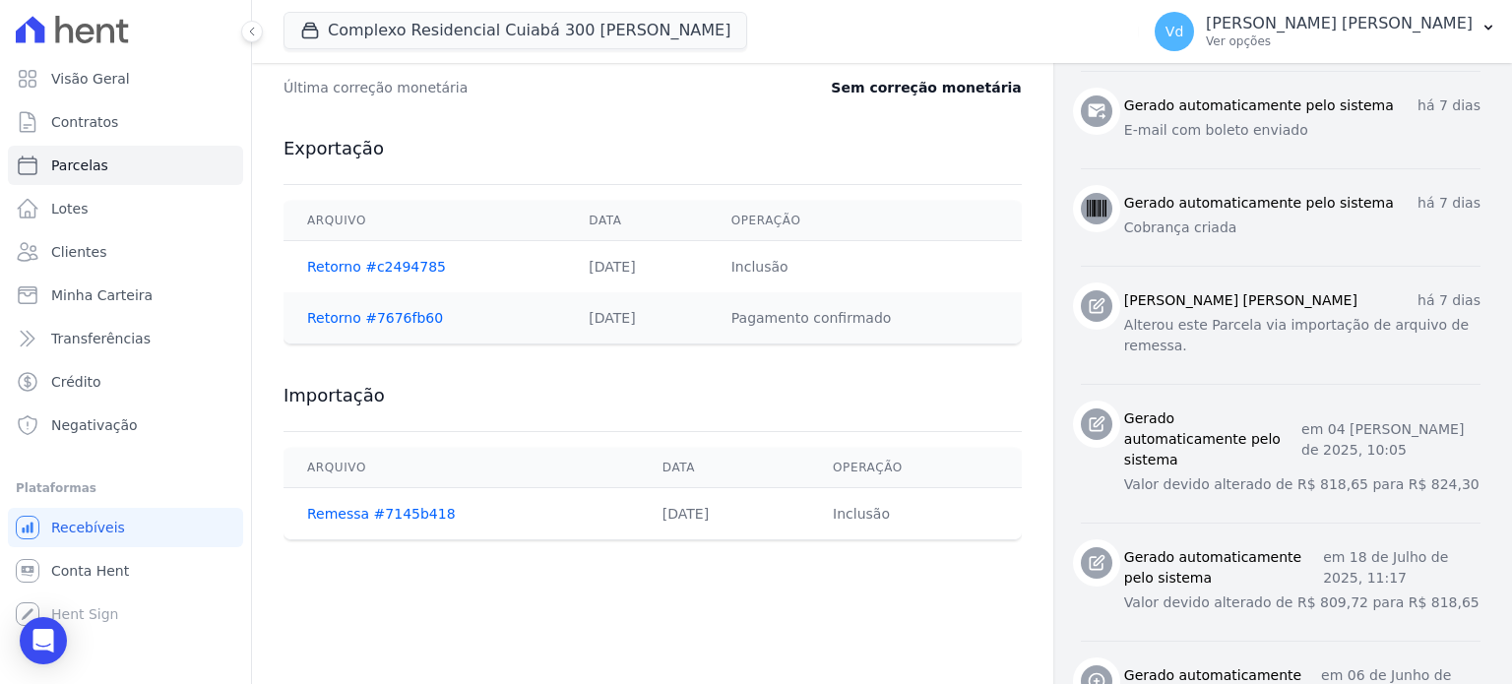
scroll to position [886, 0]
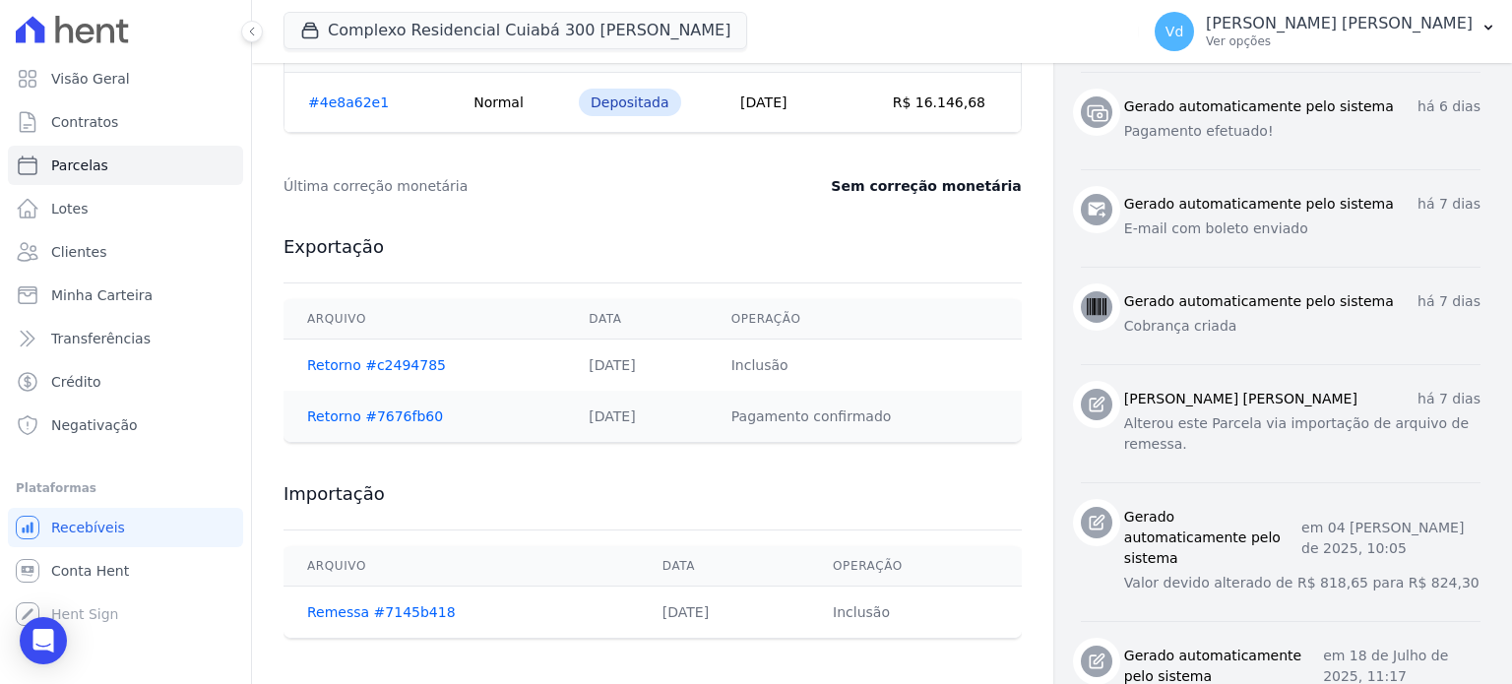
click at [863, 212] on div "Contratos Contrato #91341651 [GEOGRAPHIC_DATA] Parcela #5 [GEOGRAPHIC_DATA] #5 …" at bounding box center [652, 25] width 801 height 1696
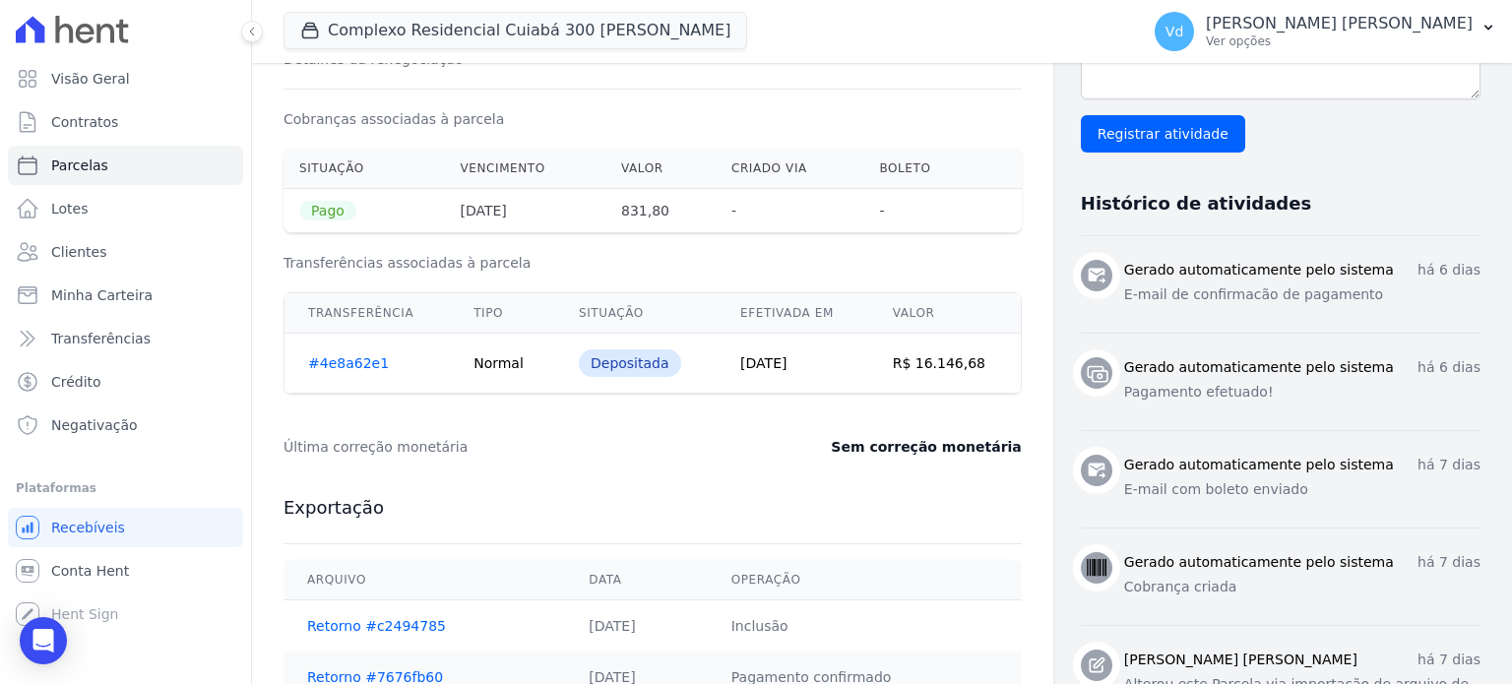
scroll to position [591, 0]
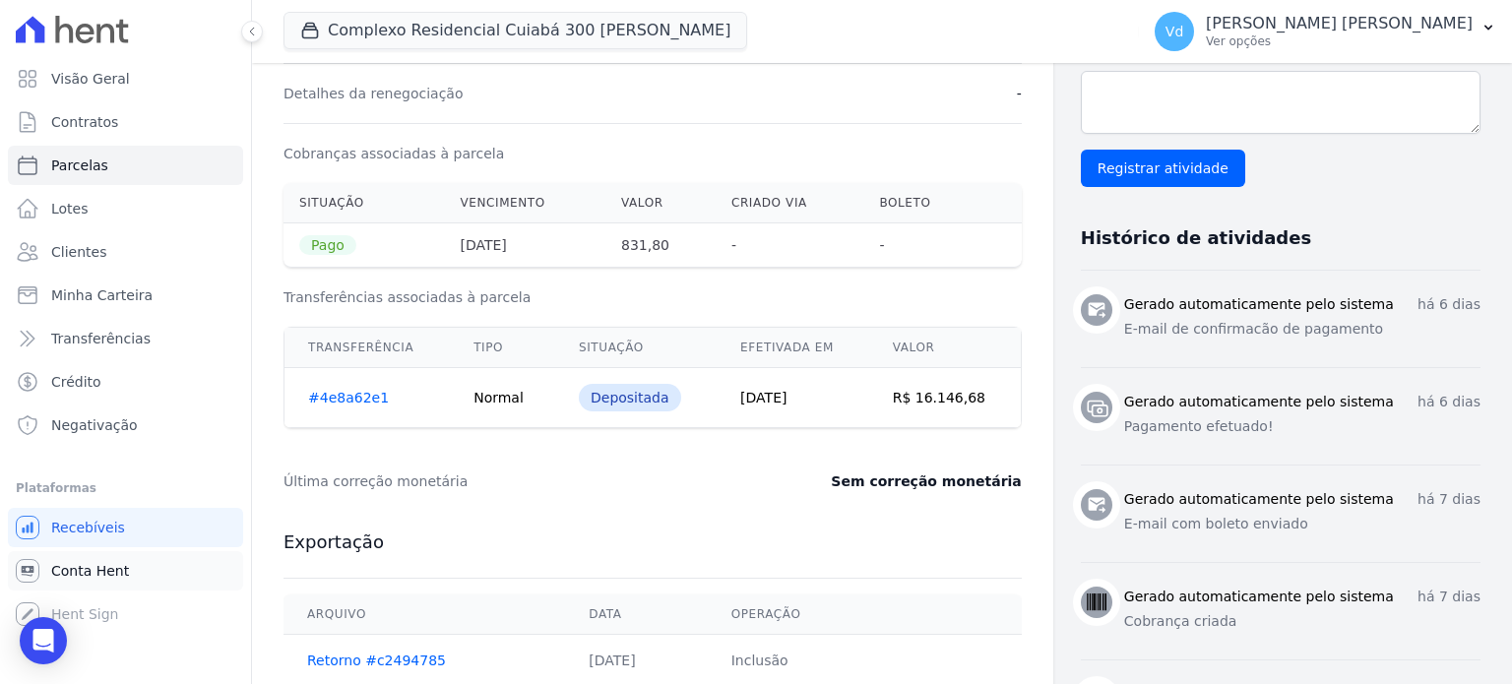
click at [97, 575] on span "Conta Hent" at bounding box center [90, 571] width 78 height 20
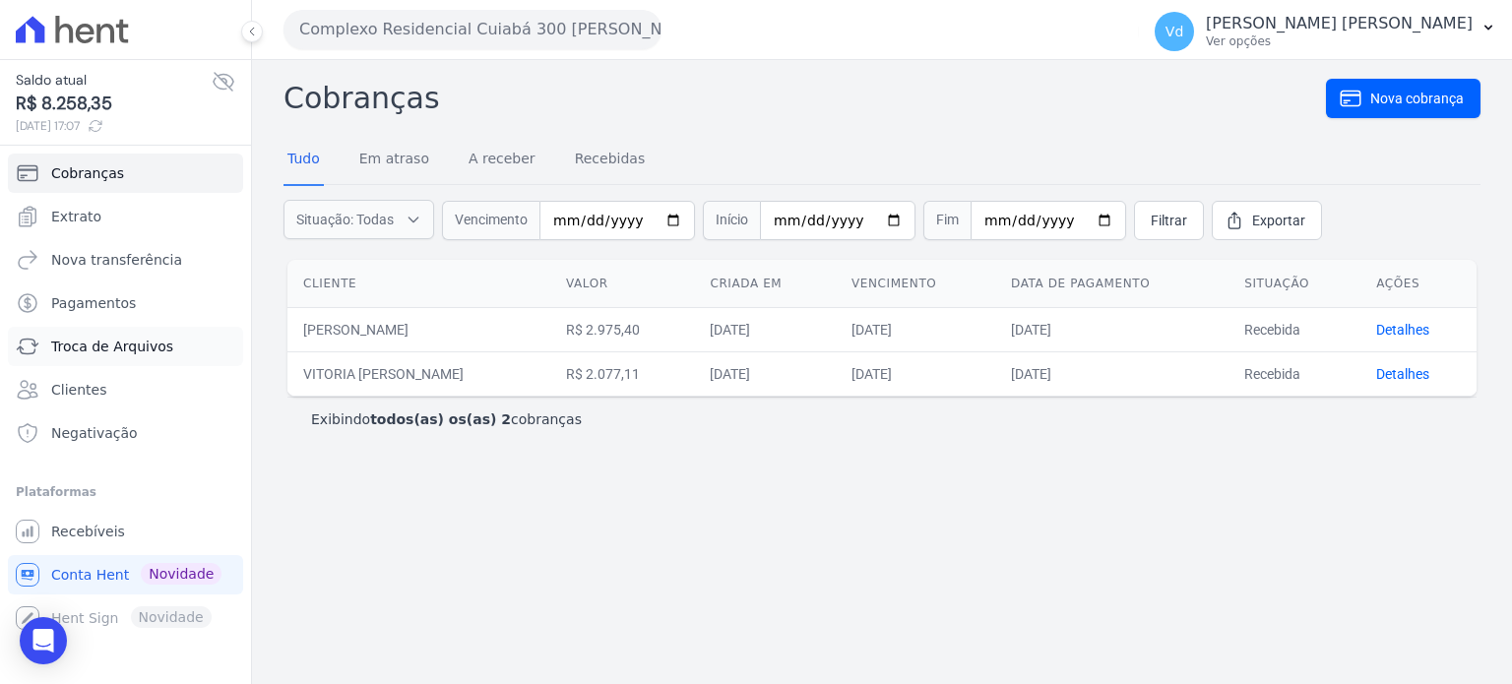
click at [105, 349] on span "Troca de Arquivos" at bounding box center [112, 347] width 122 height 20
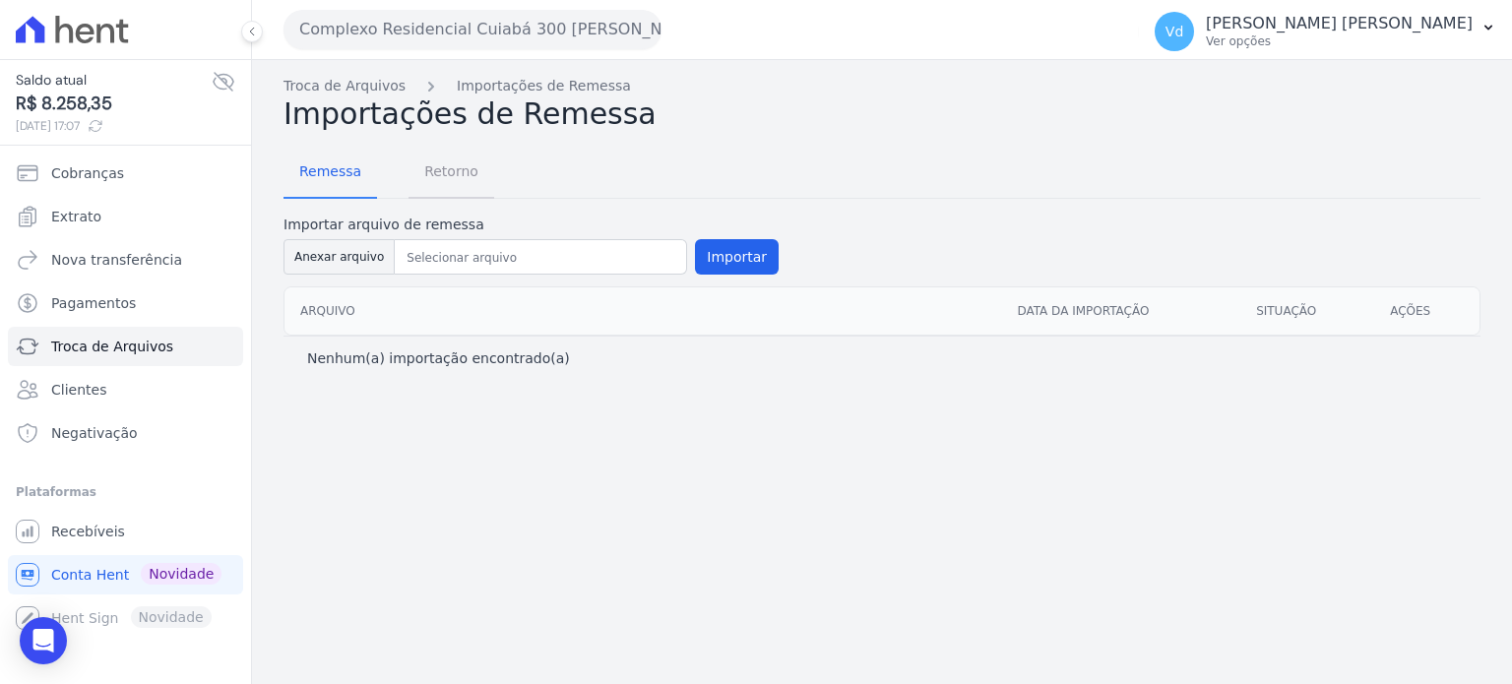
click at [439, 162] on span "Retorno" at bounding box center [451, 171] width 78 height 39
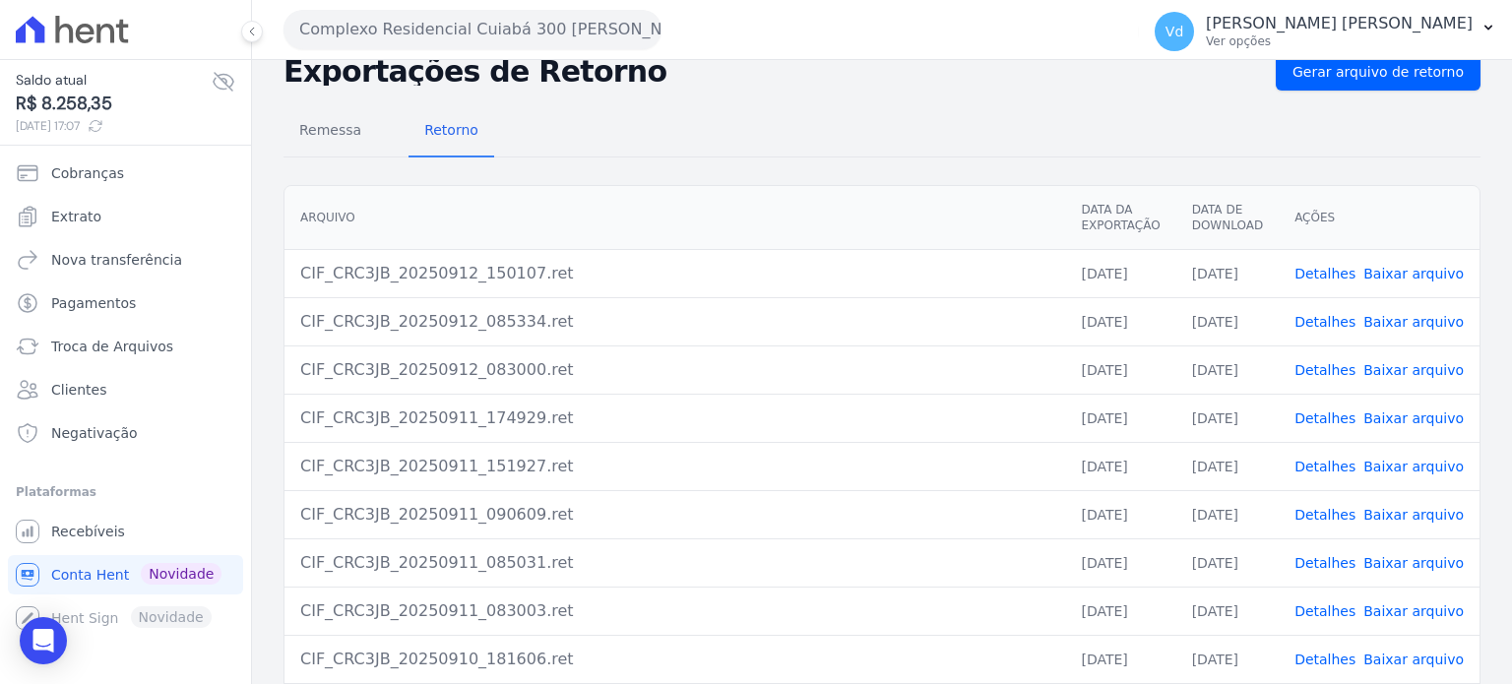
scroll to position [180, 0]
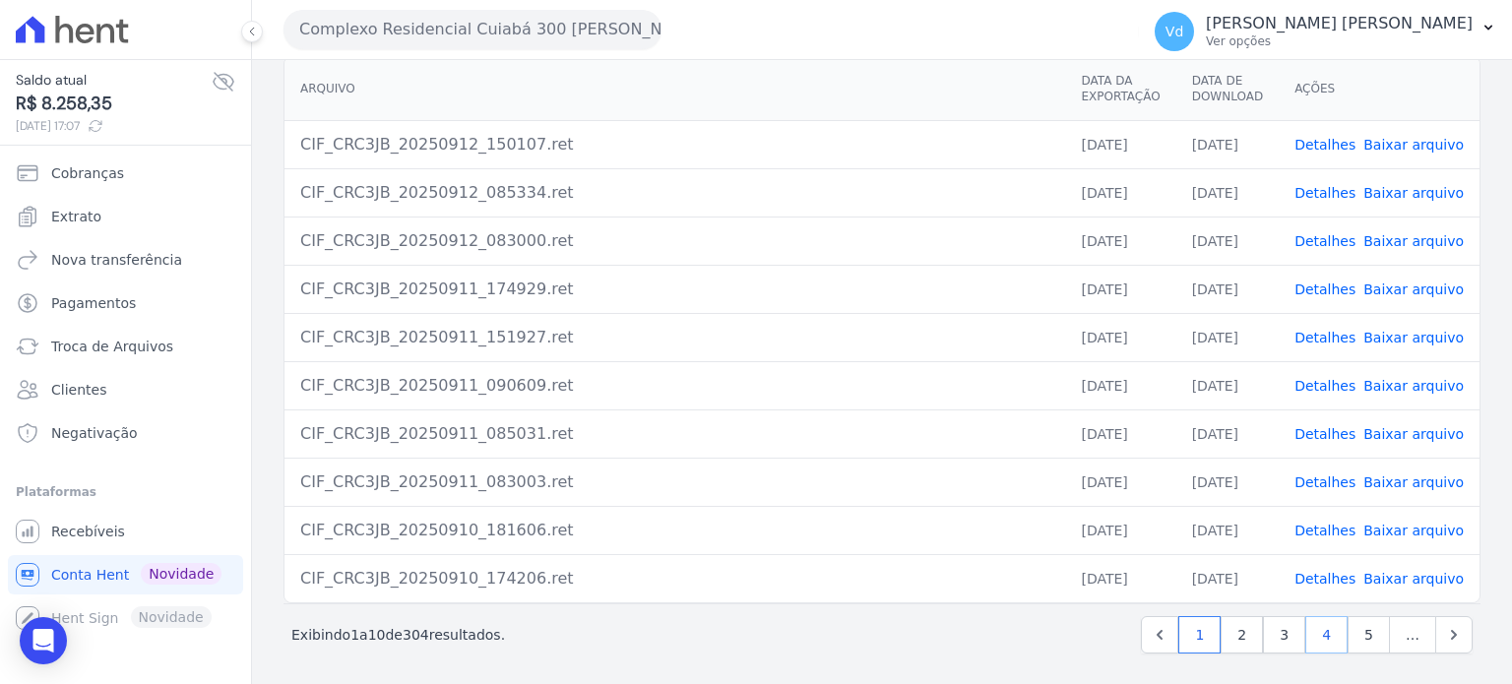
click at [1331, 640] on link "4" at bounding box center [1326, 634] width 42 height 37
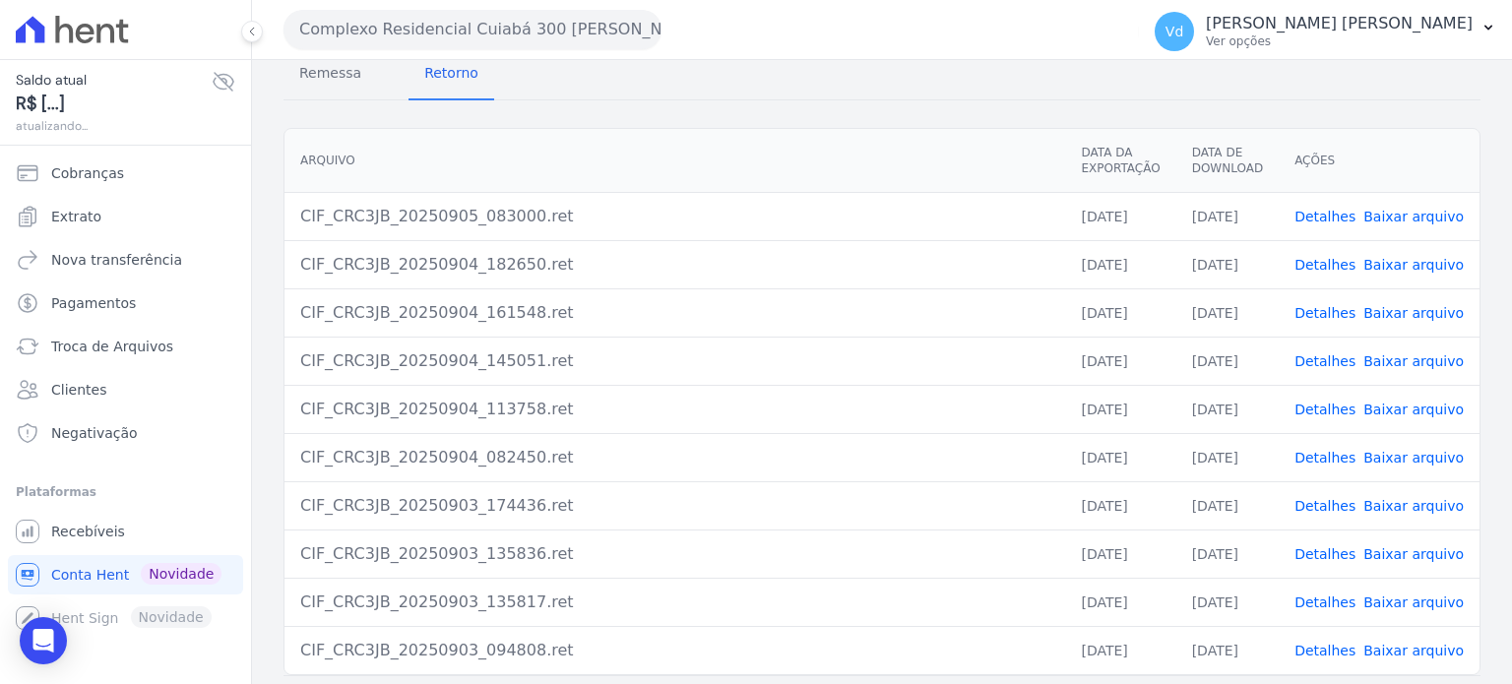
scroll to position [180, 0]
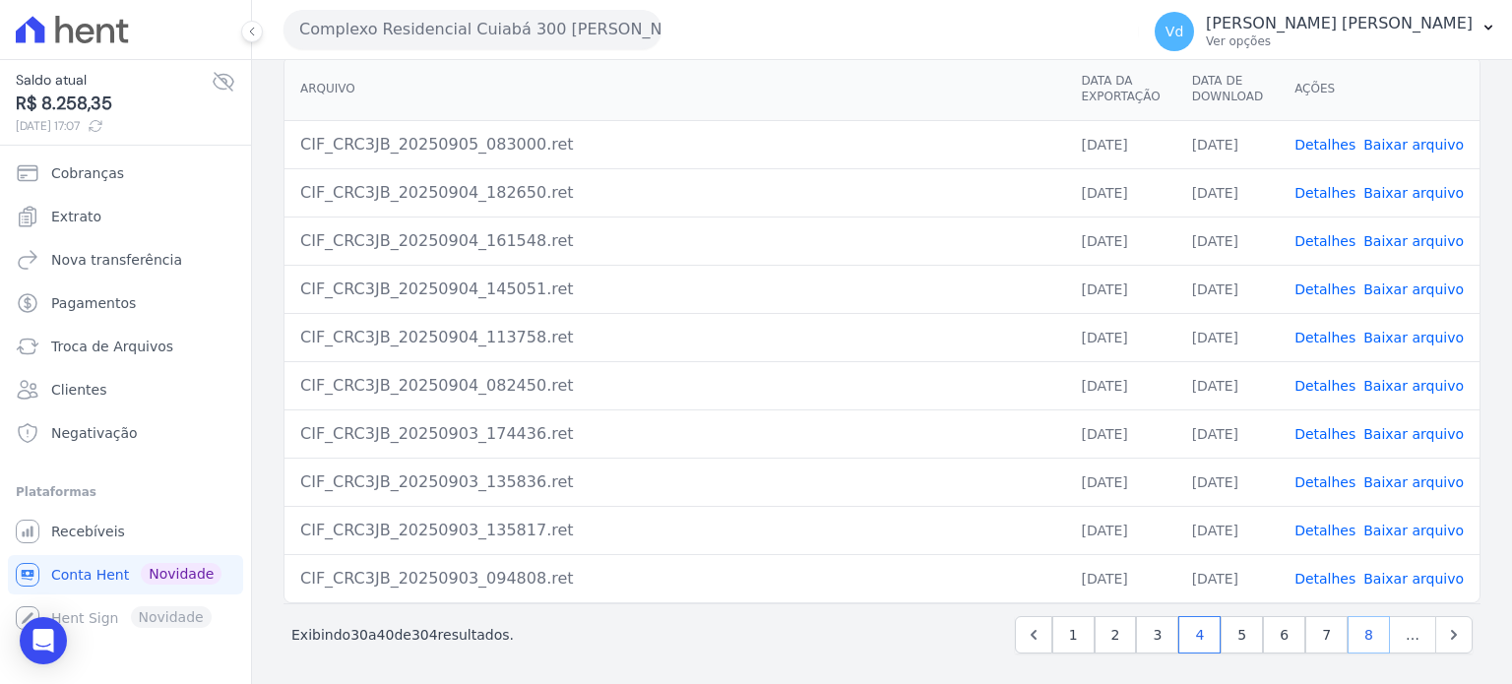
click at [1360, 623] on link "8" at bounding box center [1369, 634] width 42 height 37
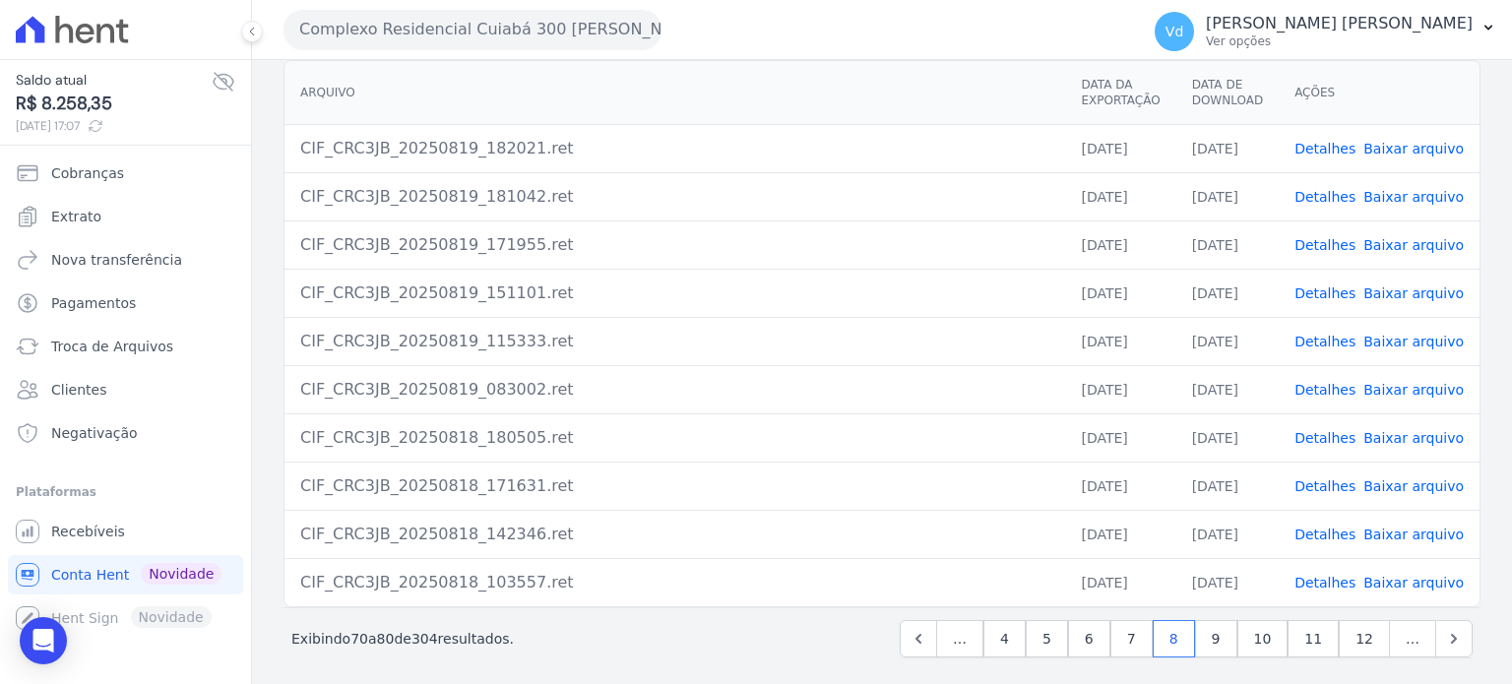
scroll to position [180, 0]
click at [1361, 632] on link "12" at bounding box center [1364, 634] width 51 height 37
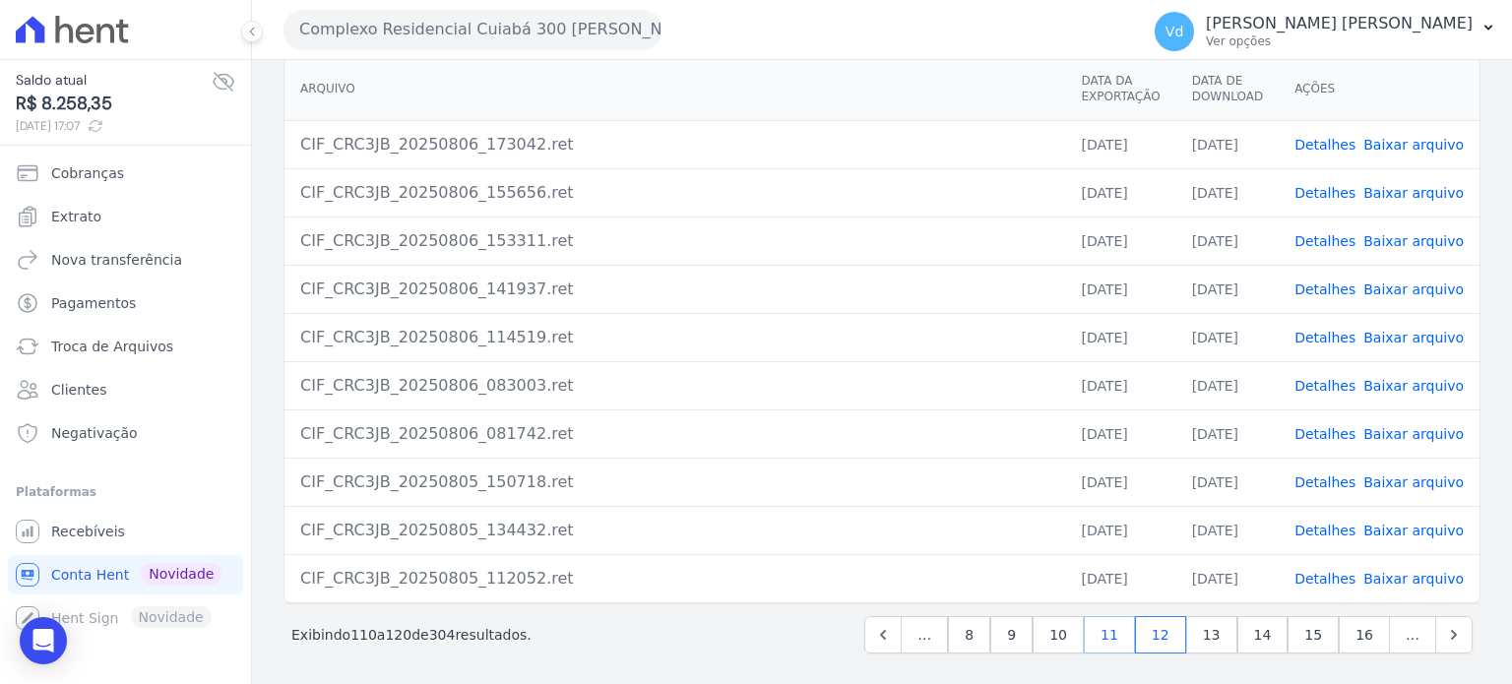
click at [1130, 628] on link "11" at bounding box center [1109, 634] width 51 height 37
click at [1322, 483] on link "Detalhes" at bounding box center [1325, 483] width 61 height 16
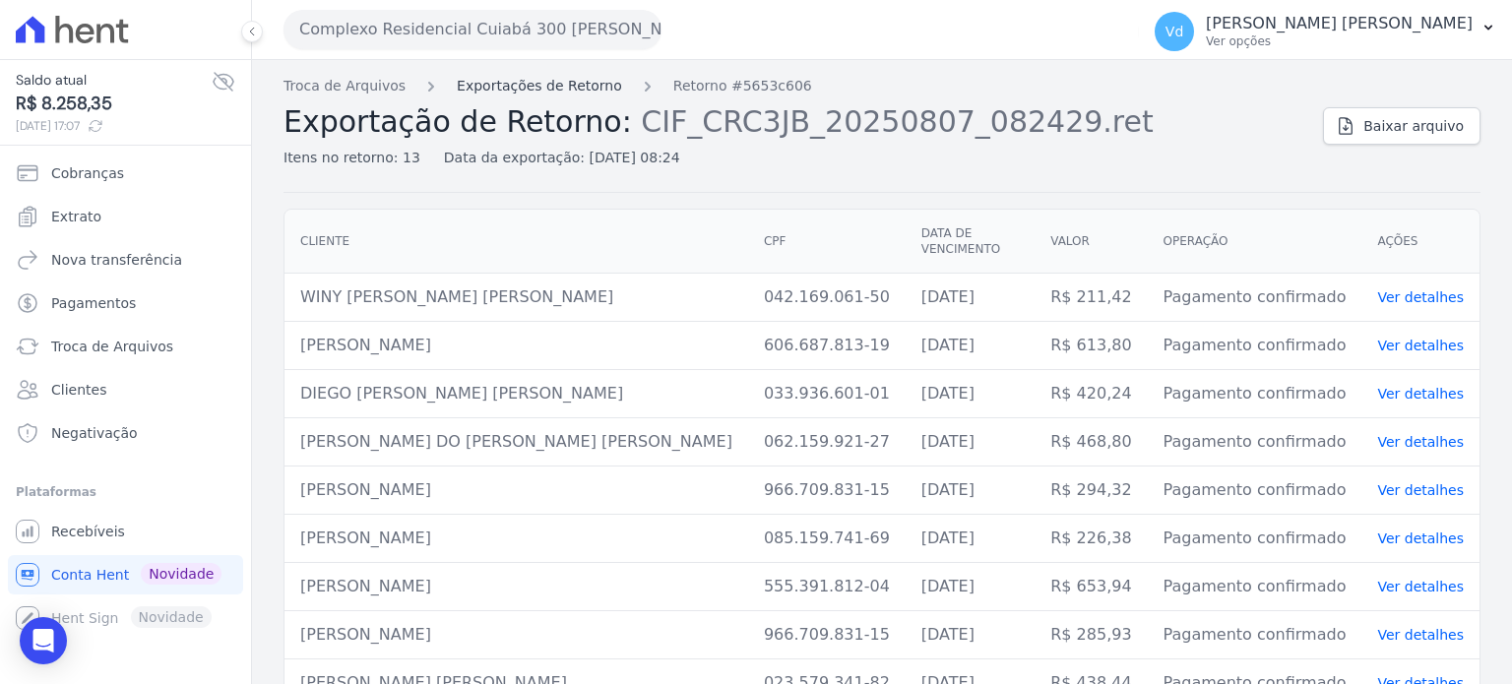
click at [538, 83] on link "Exportações de Retorno" at bounding box center [539, 86] width 165 height 21
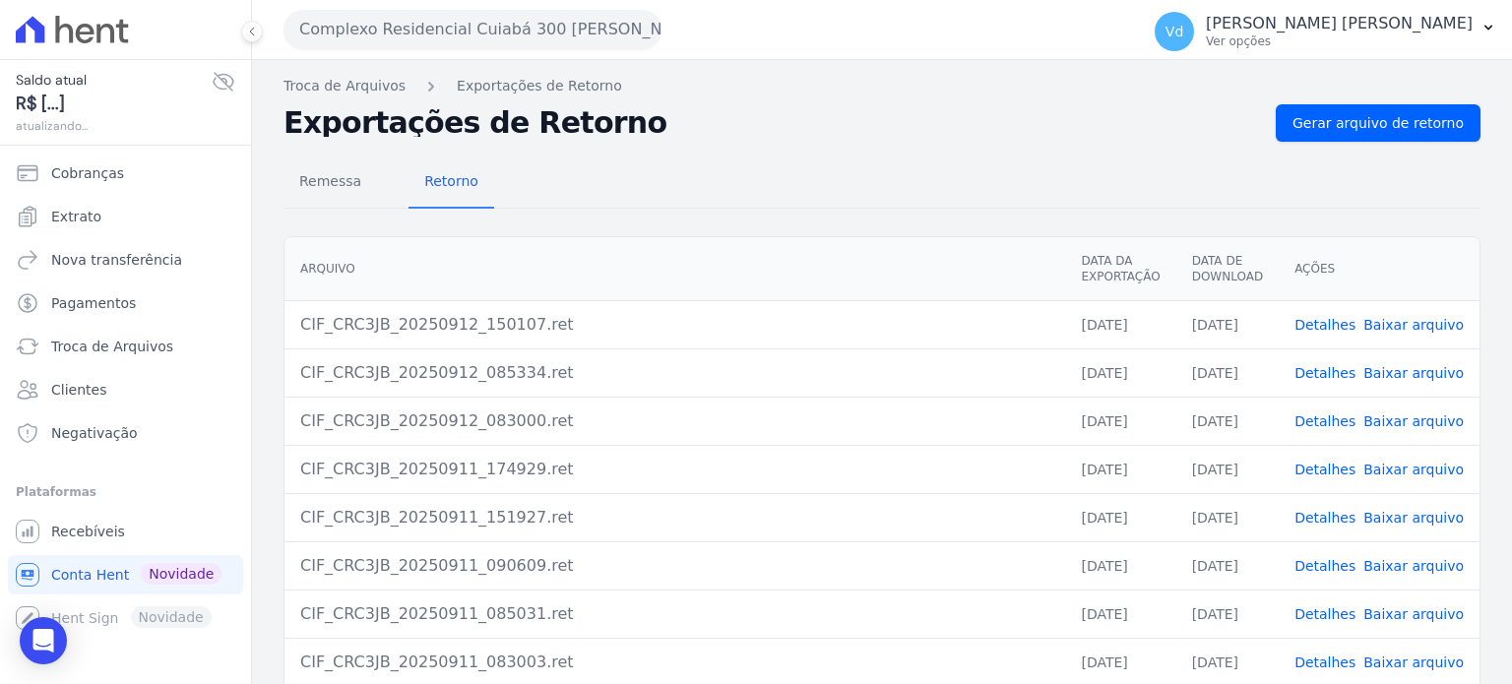
scroll to position [180, 0]
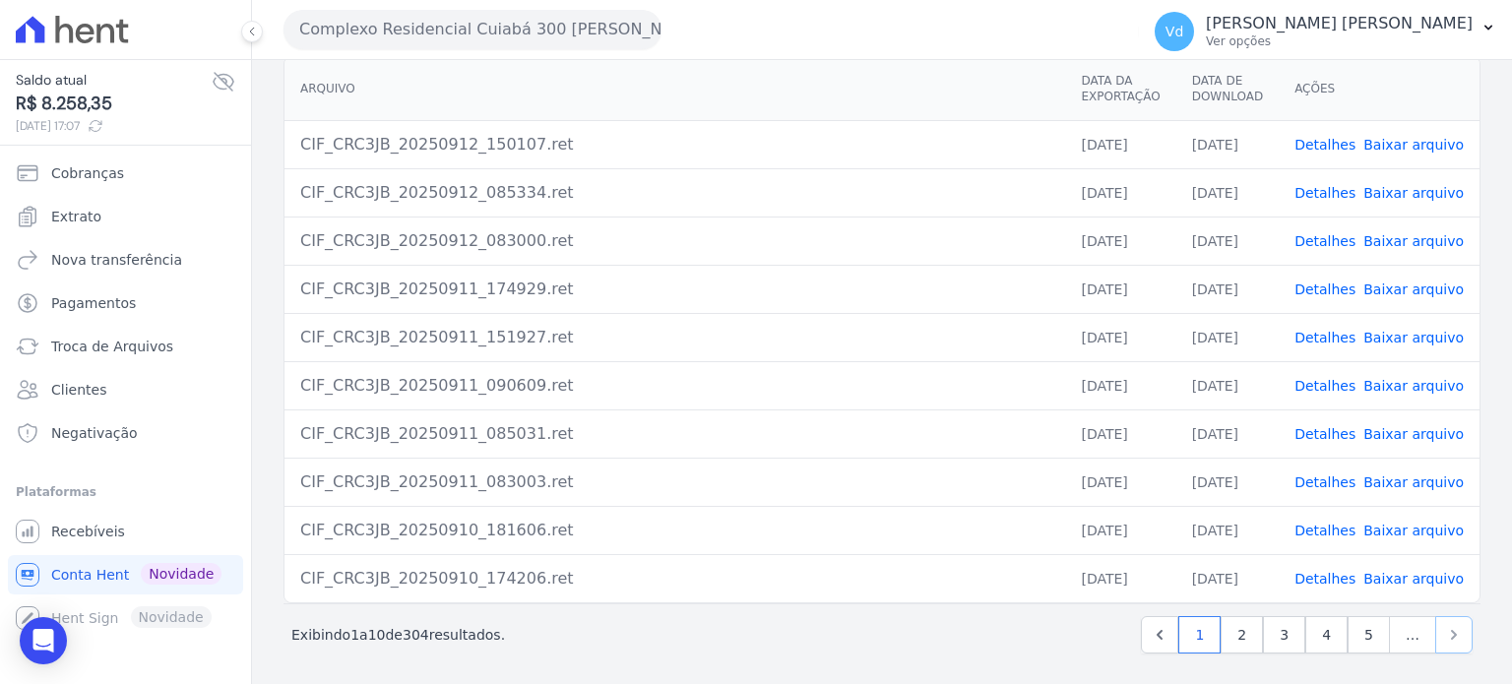
click at [1444, 629] on icon "Next" at bounding box center [1454, 635] width 20 height 20
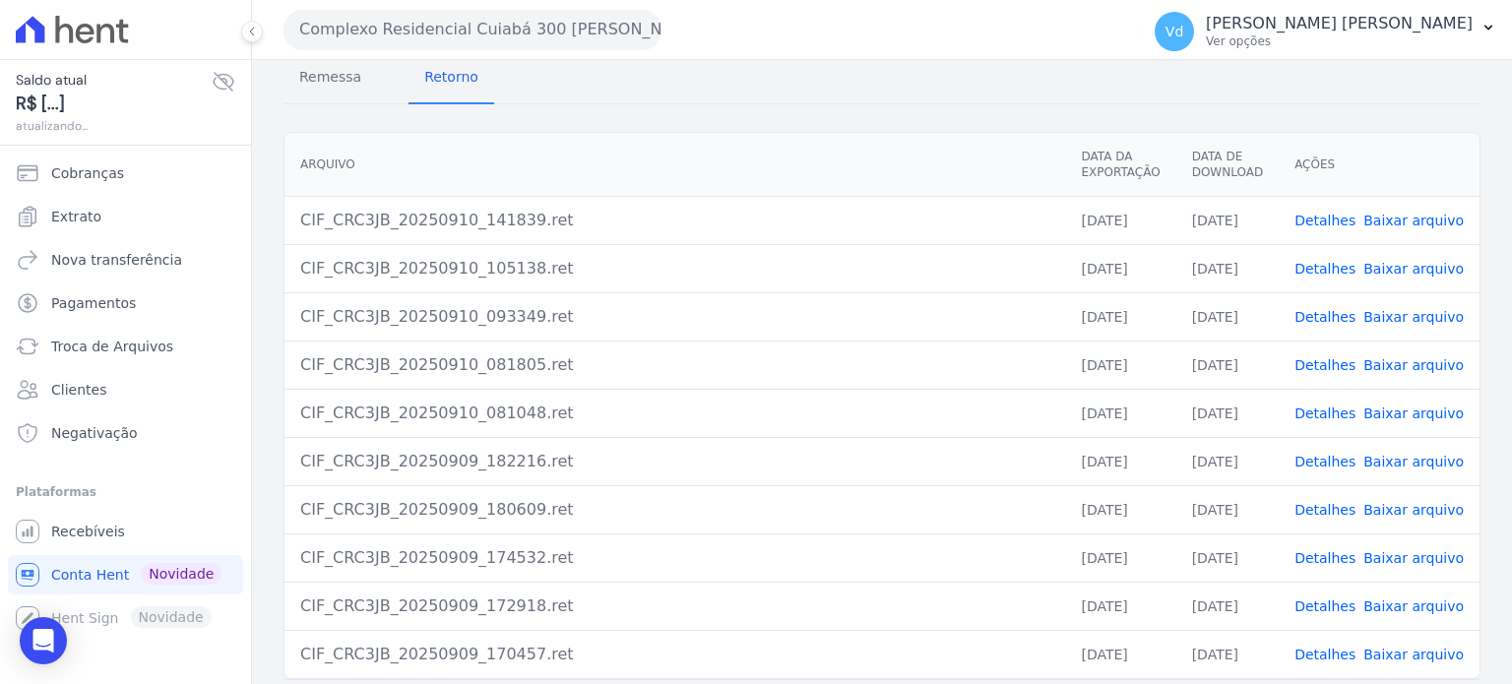
scroll to position [180, 0]
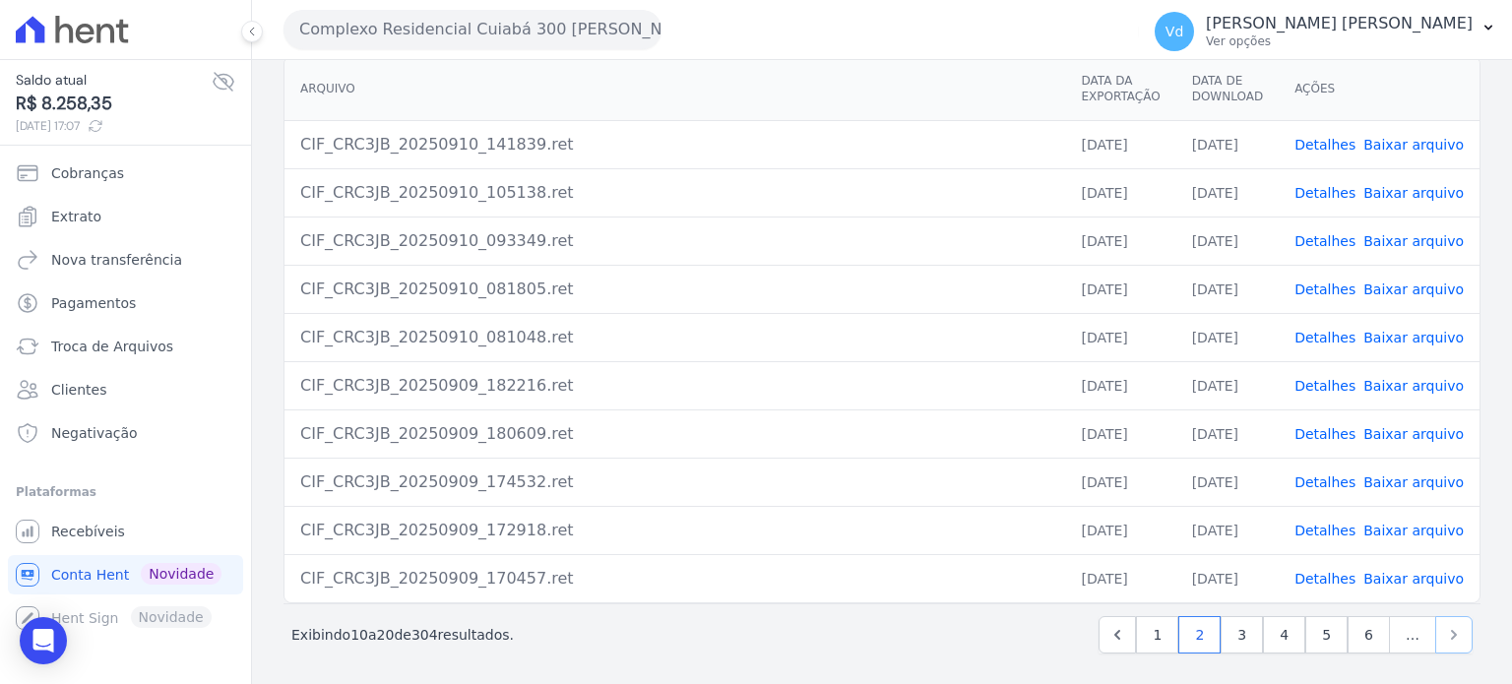
click at [1444, 631] on icon "Next" at bounding box center [1454, 635] width 20 height 20
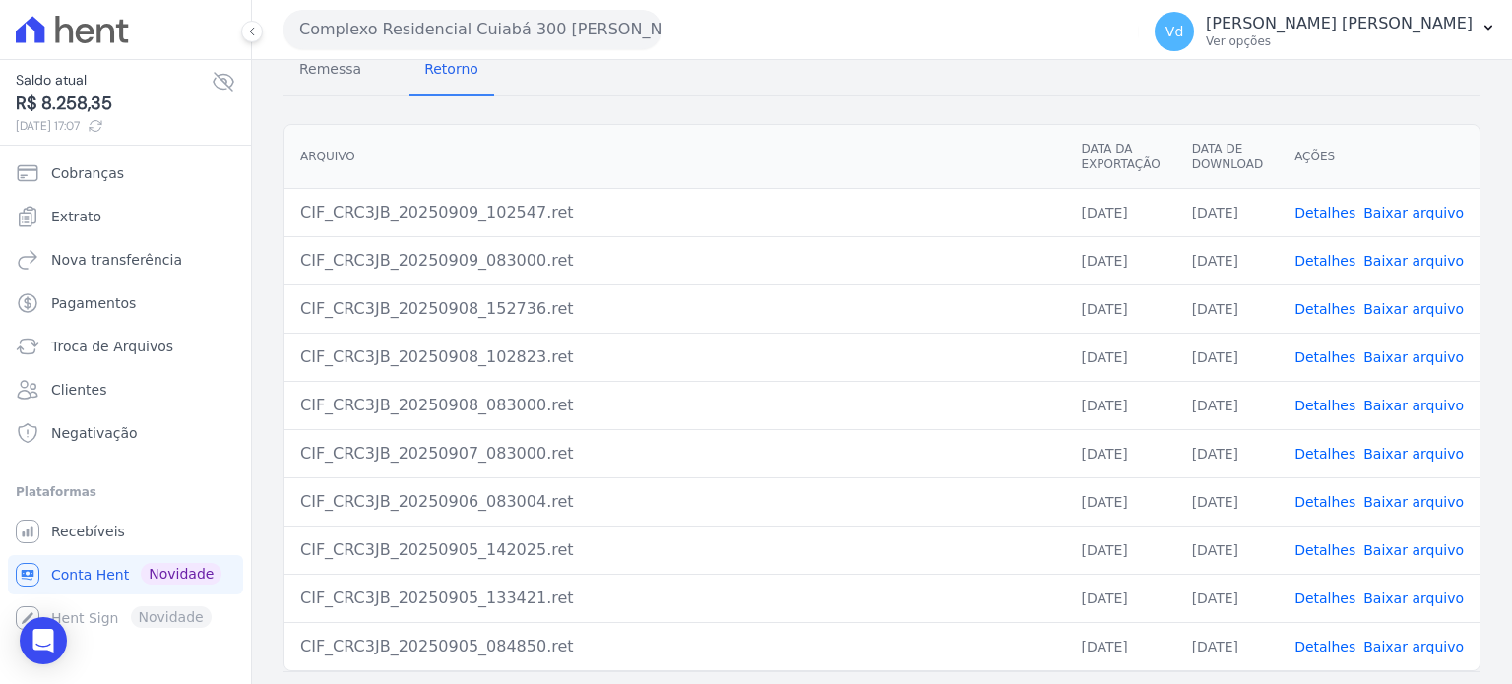
scroll to position [180, 0]
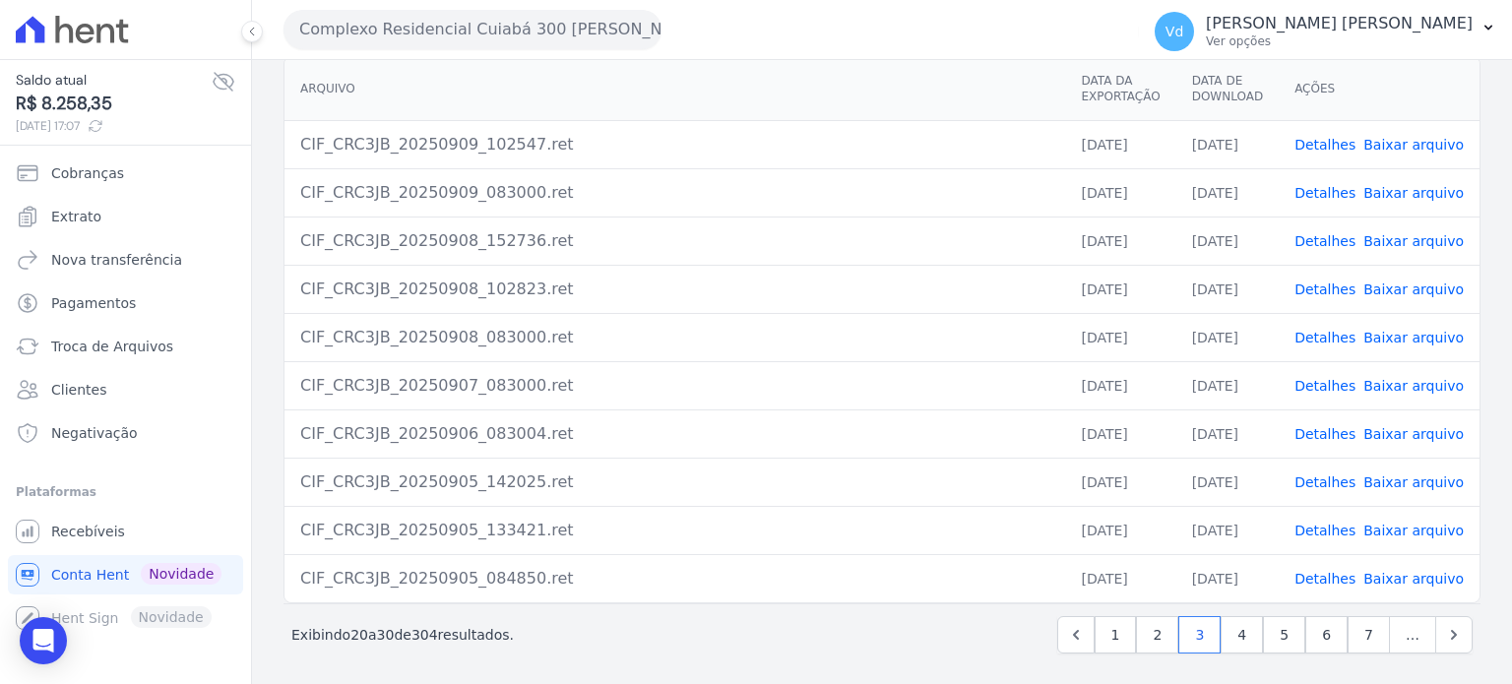
click at [1395, 638] on span "…" at bounding box center [1412, 634] width 47 height 37
click at [1348, 630] on link "7" at bounding box center [1369, 634] width 42 height 37
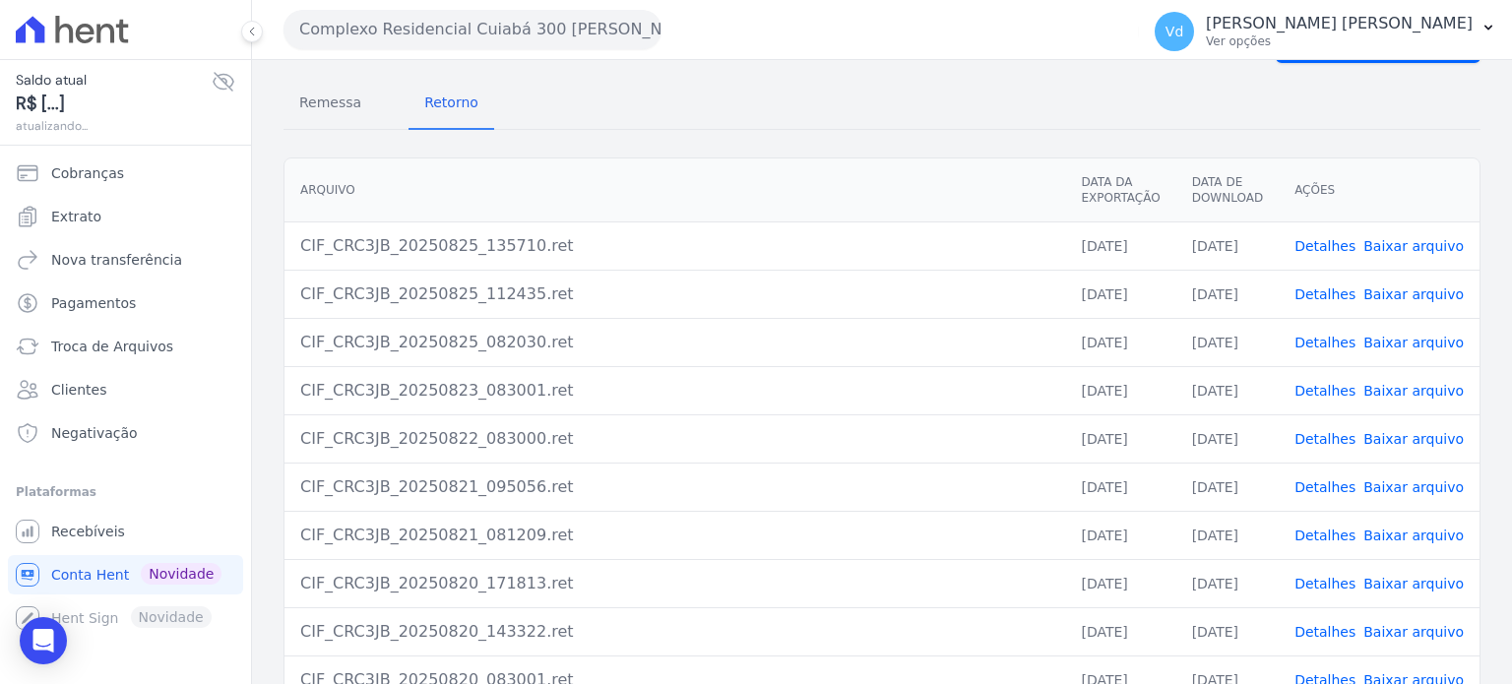
scroll to position [180, 0]
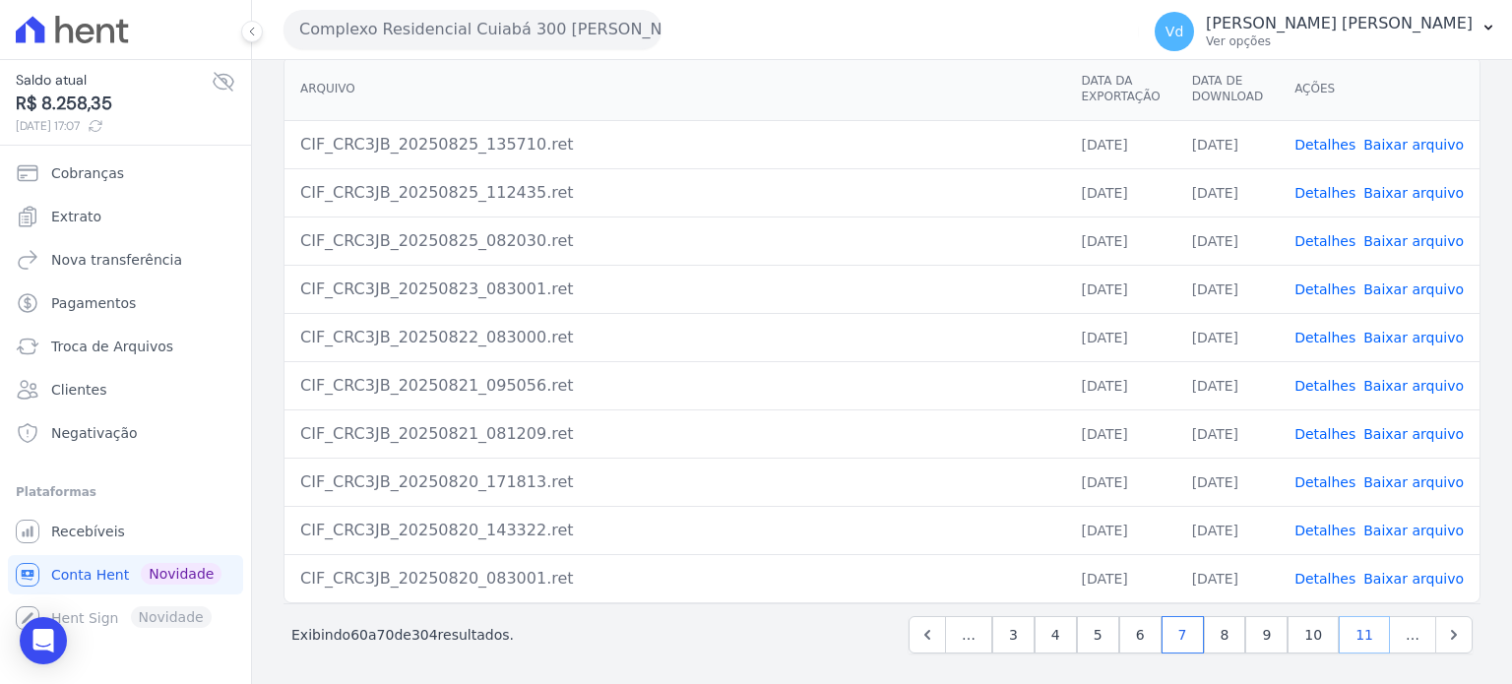
click at [1353, 631] on link "11" at bounding box center [1364, 634] width 51 height 37
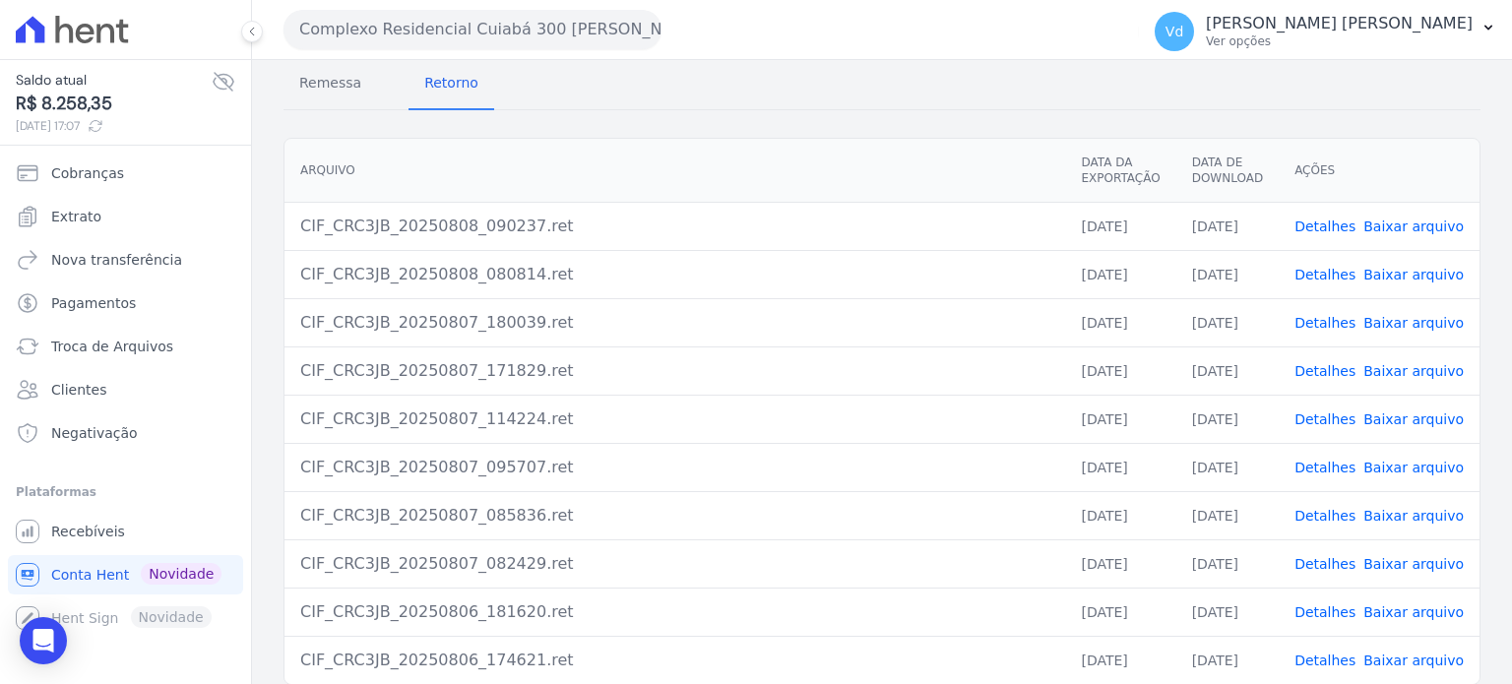
scroll to position [180, 0]
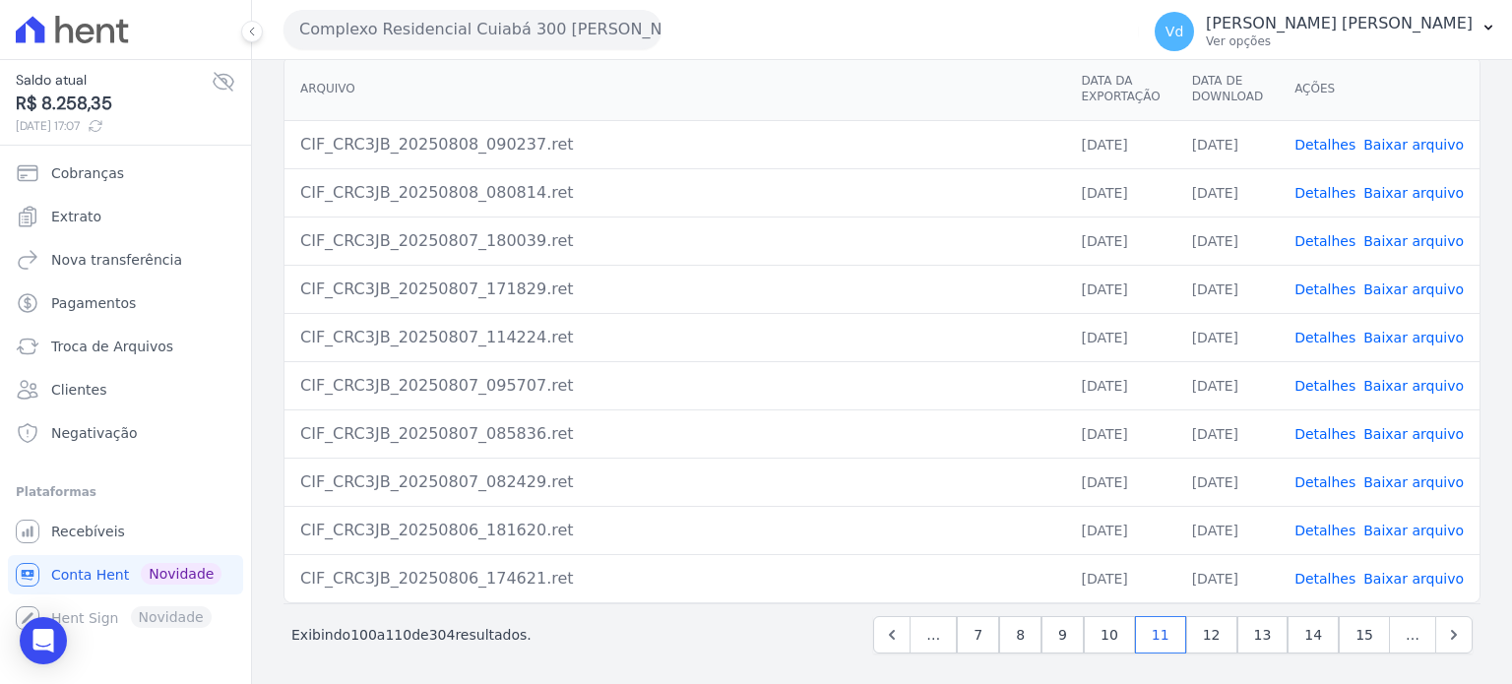
click at [1328, 428] on link "Detalhes" at bounding box center [1325, 434] width 61 height 16
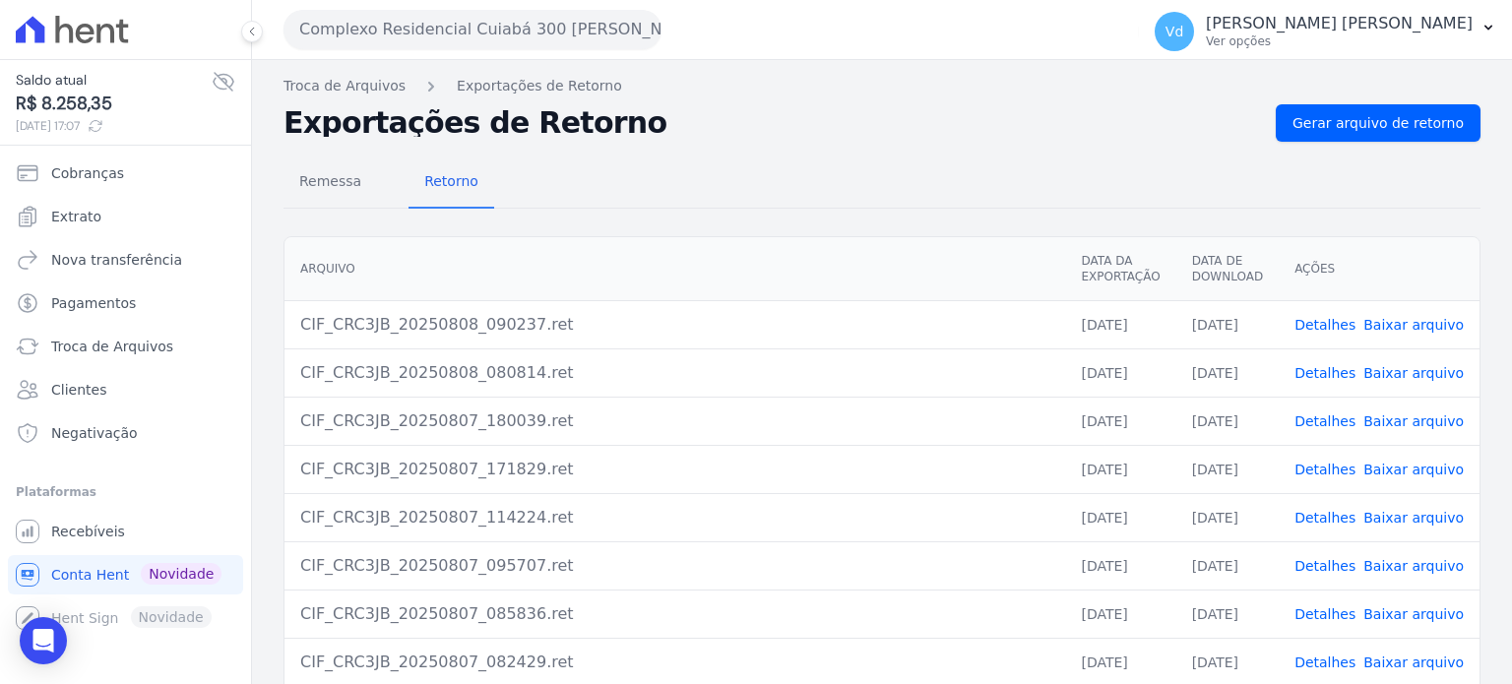
scroll to position [180, 0]
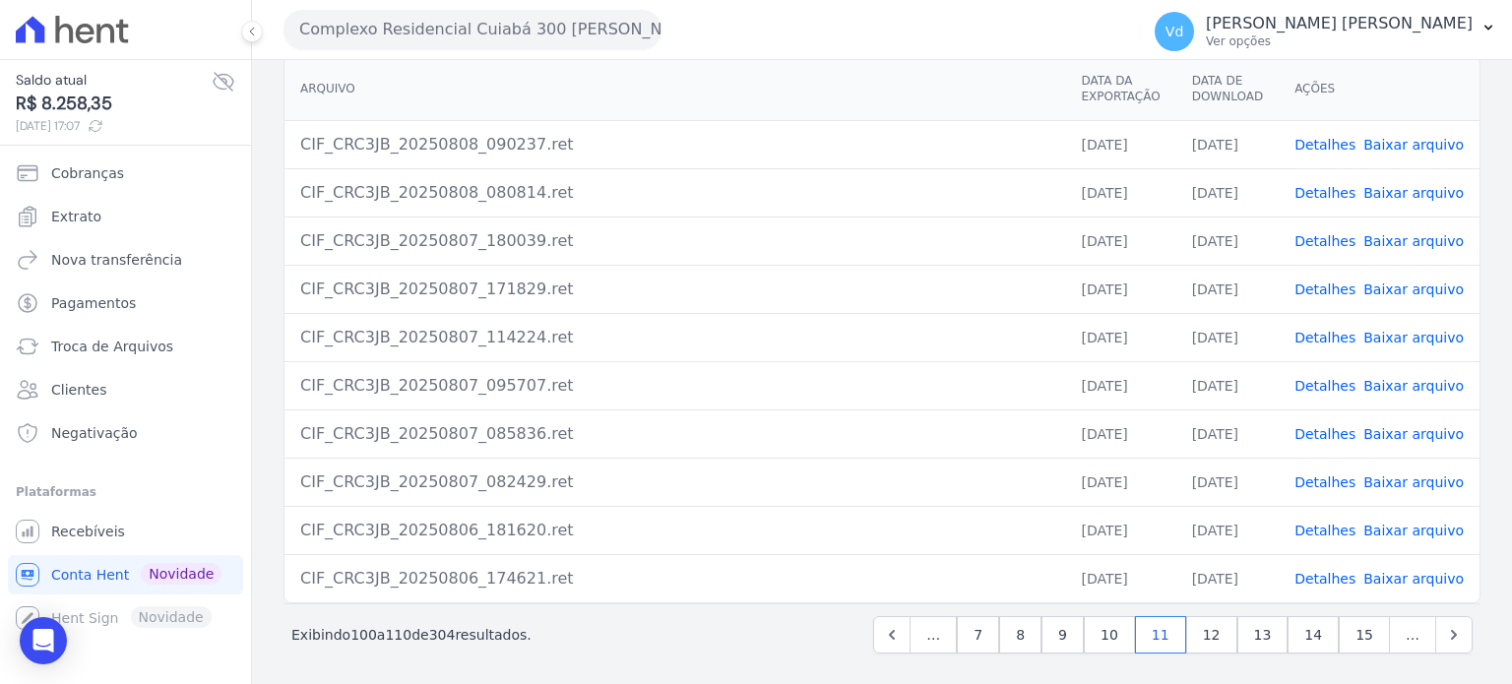
click at [1313, 381] on link "Detalhes" at bounding box center [1325, 386] width 61 height 16
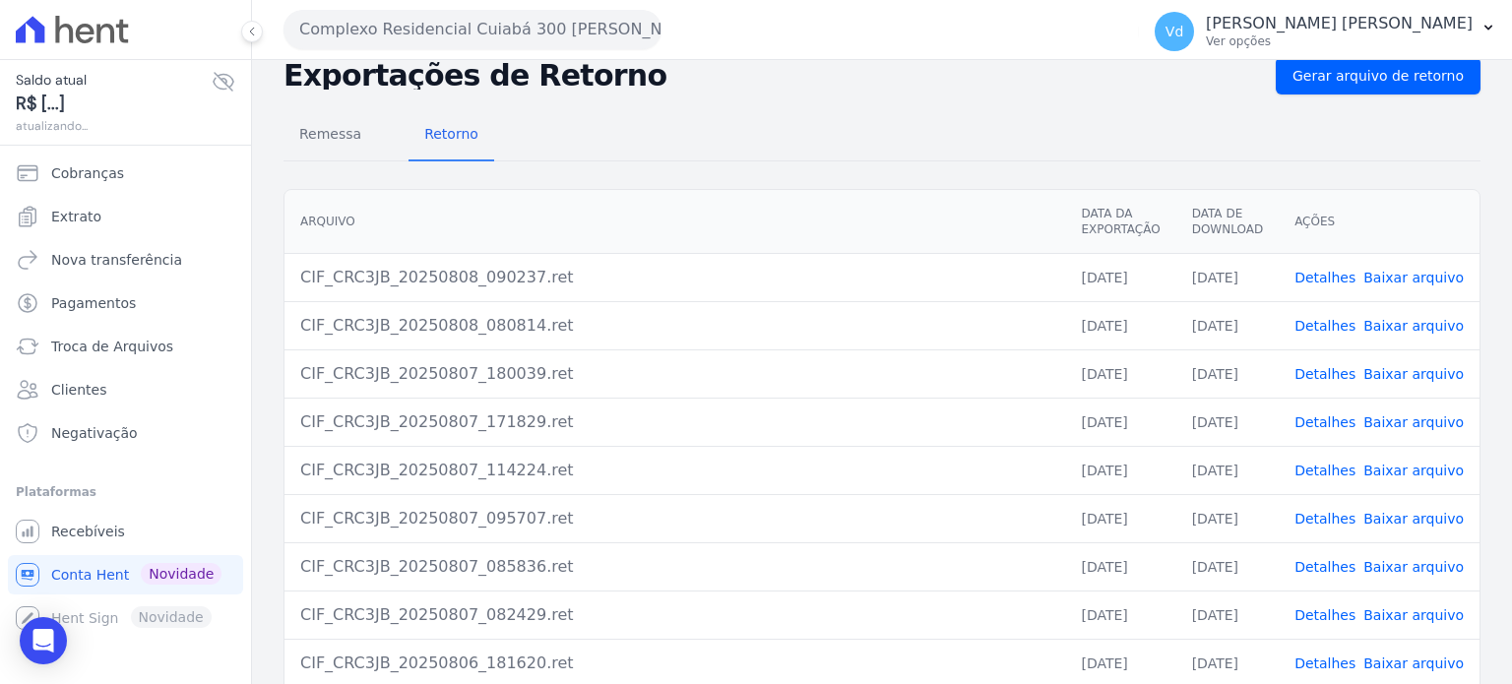
scroll to position [180, 0]
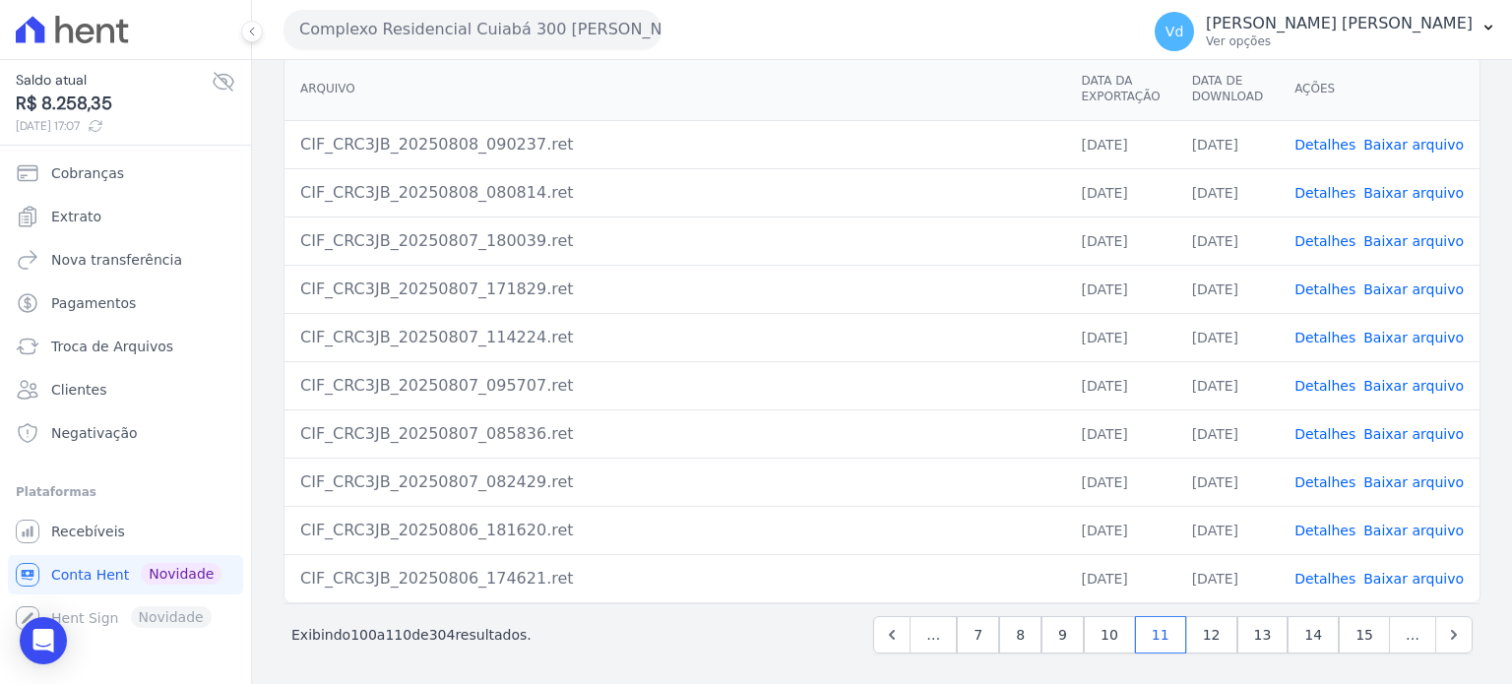
click at [1321, 331] on link "Detalhes" at bounding box center [1325, 338] width 61 height 16
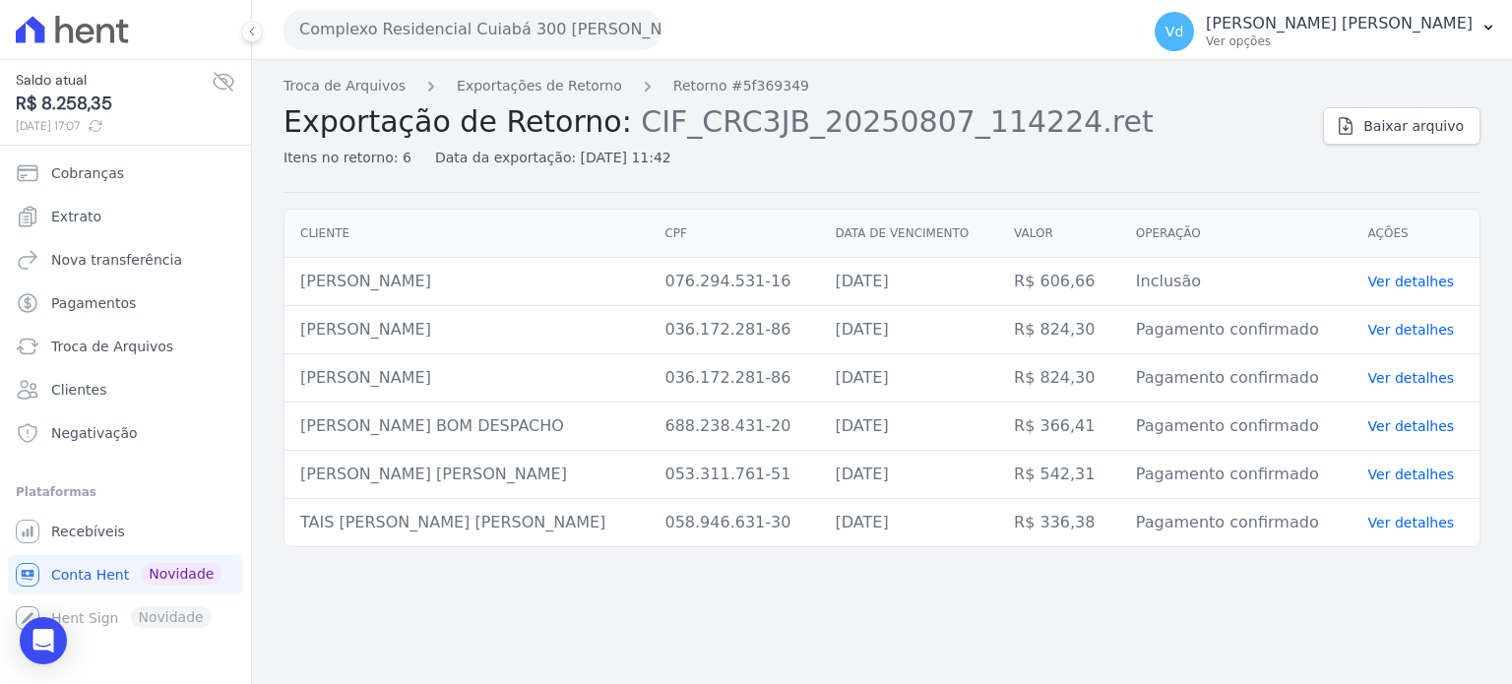
drag, startPoint x: 289, startPoint y: 322, endPoint x: 1452, endPoint y: 382, distance: 1164.2
click at [1452, 382] on tbody "[PERSON_NAME] 076.294.531-16 [DATE] R$ 606,66 Inclusão Ver detalhes [PERSON_NAM…" at bounding box center [882, 402] width 1195 height 289
click at [1406, 131] on span "Baixar arquivo" at bounding box center [1413, 126] width 100 height 20
click at [997, 350] on td "[DATE]" at bounding box center [909, 330] width 179 height 48
click at [364, 196] on div "Troca de Arquivos Exportações de Retorno Retorno #5f369349 Exportação de Retorn…" at bounding box center [882, 372] width 1260 height 624
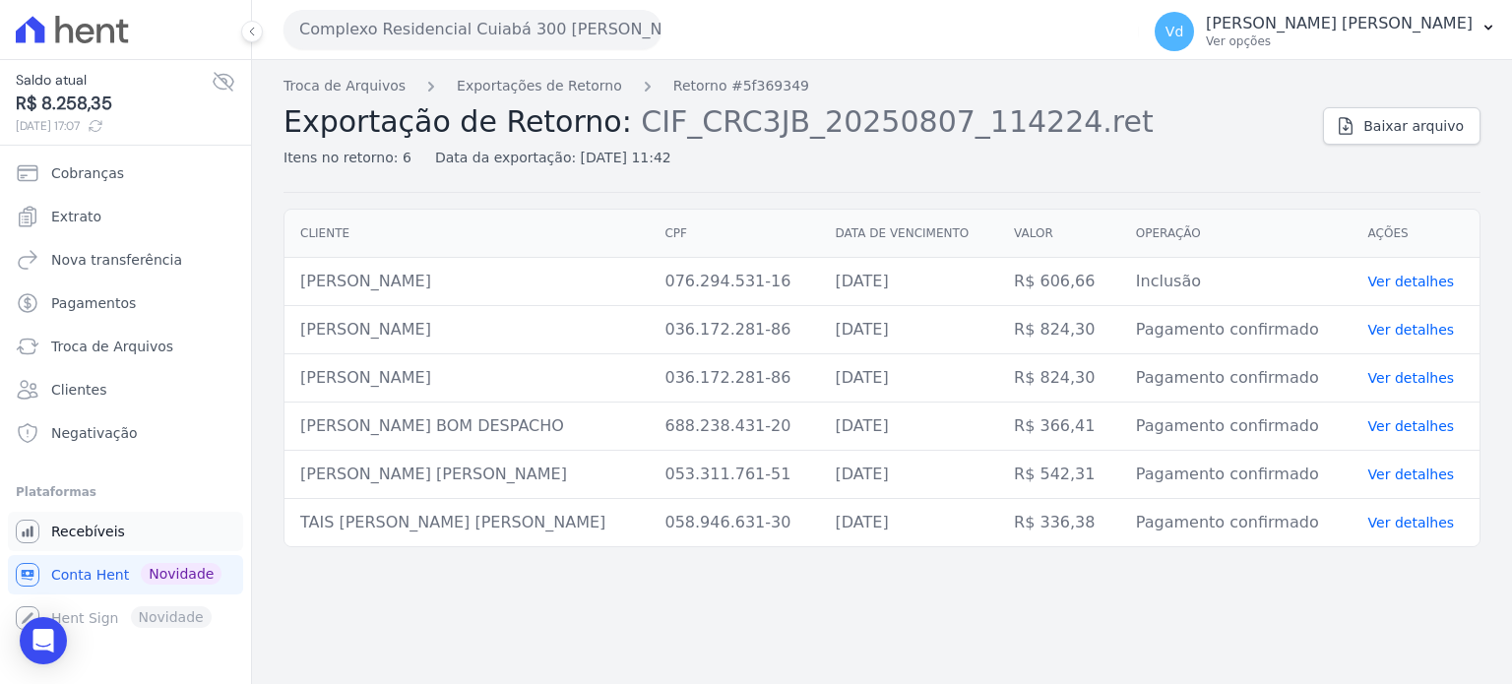
click at [79, 537] on span "Recebíveis" at bounding box center [88, 532] width 74 height 20
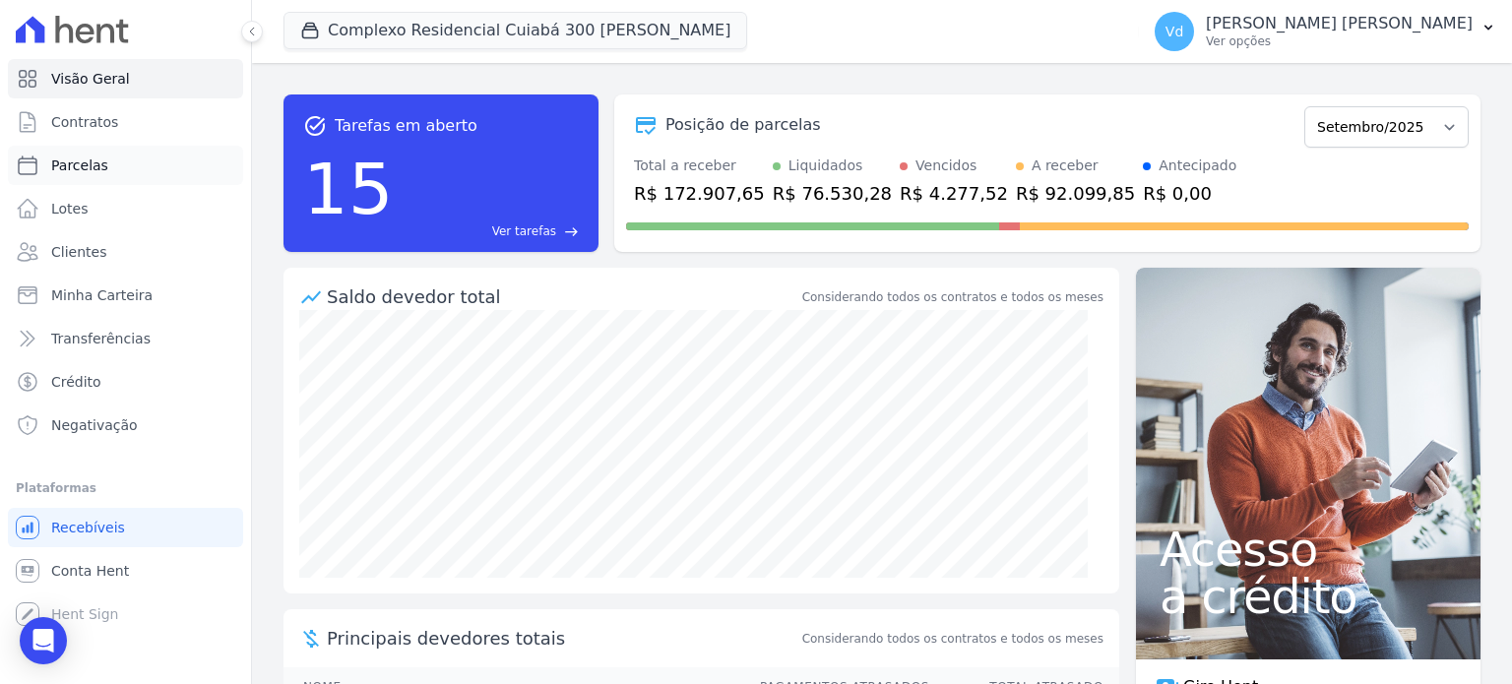
click at [96, 172] on span "Parcelas" at bounding box center [79, 166] width 57 height 20
select select
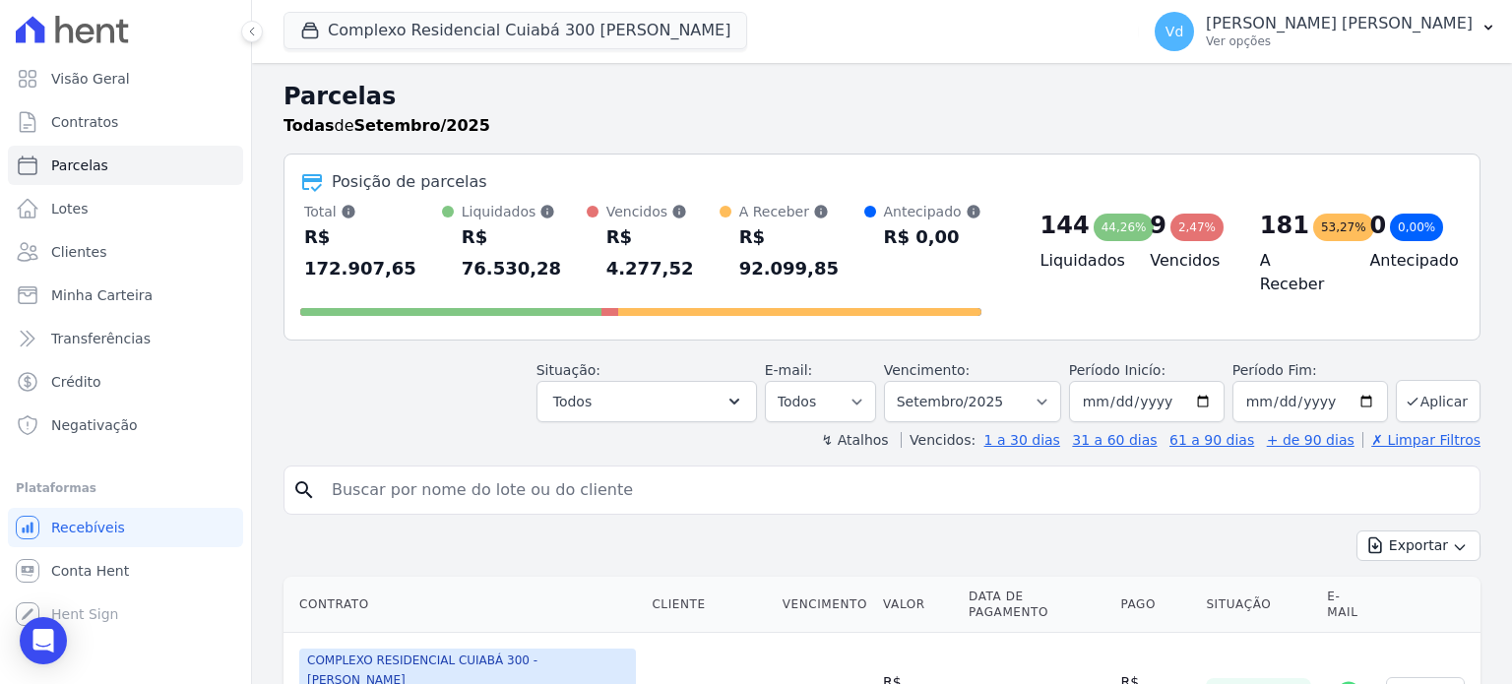
click at [430, 471] on input "search" at bounding box center [896, 490] width 1152 height 39
type input "naiara"
select select
